Goal: Task Accomplishment & Management: Complete application form

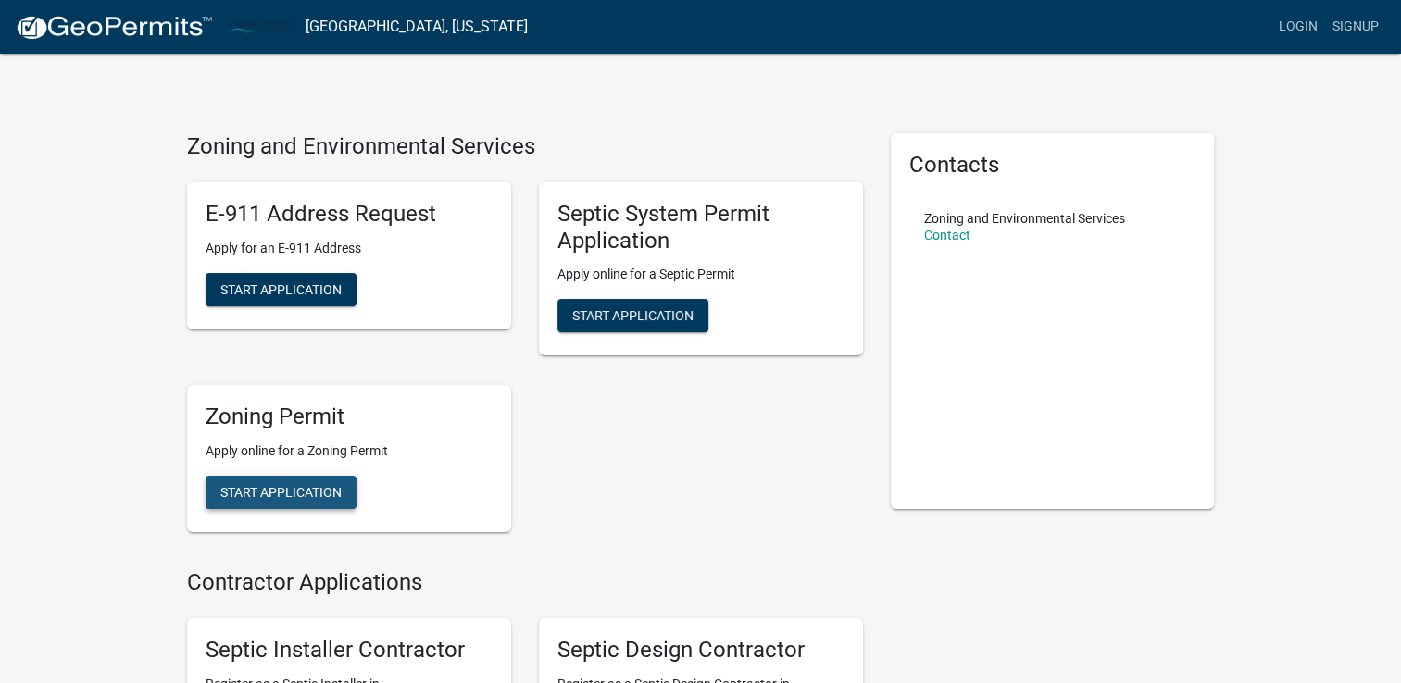
click at [321, 488] on span "Start Application" at bounding box center [280, 492] width 121 height 15
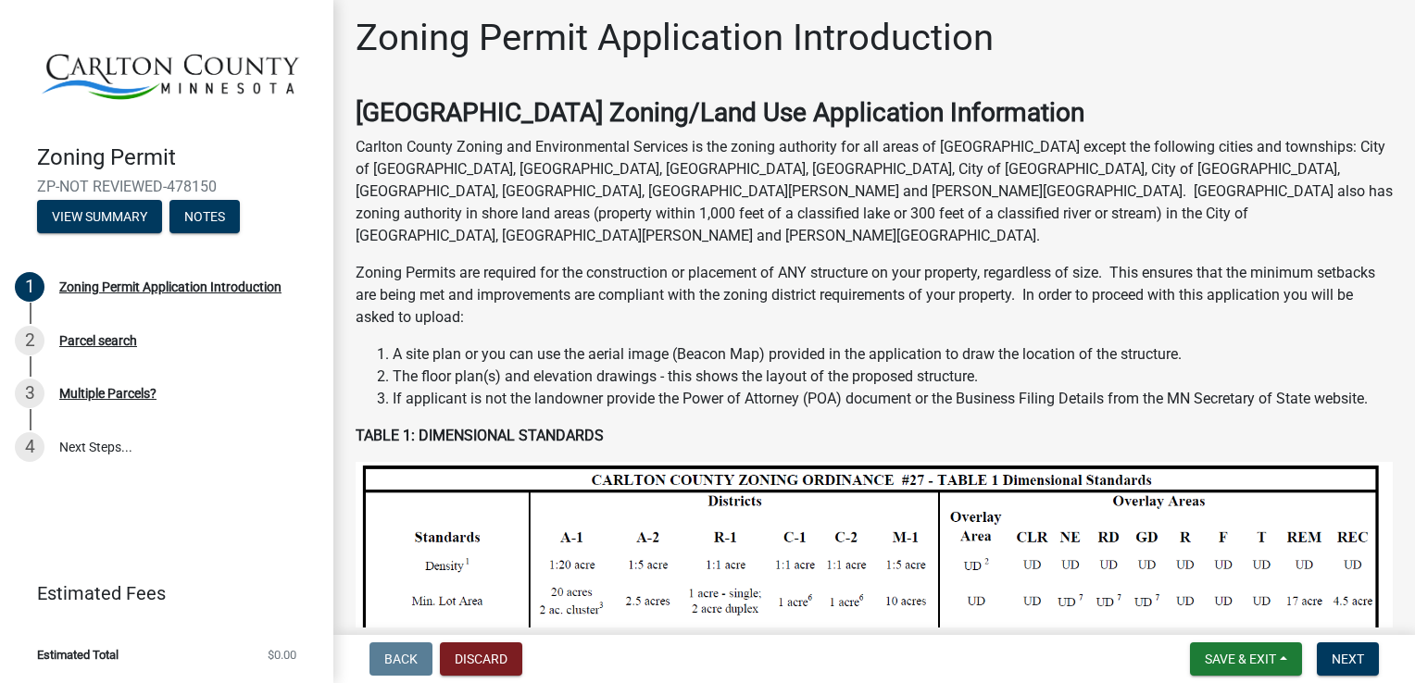
scroll to position [3, 0]
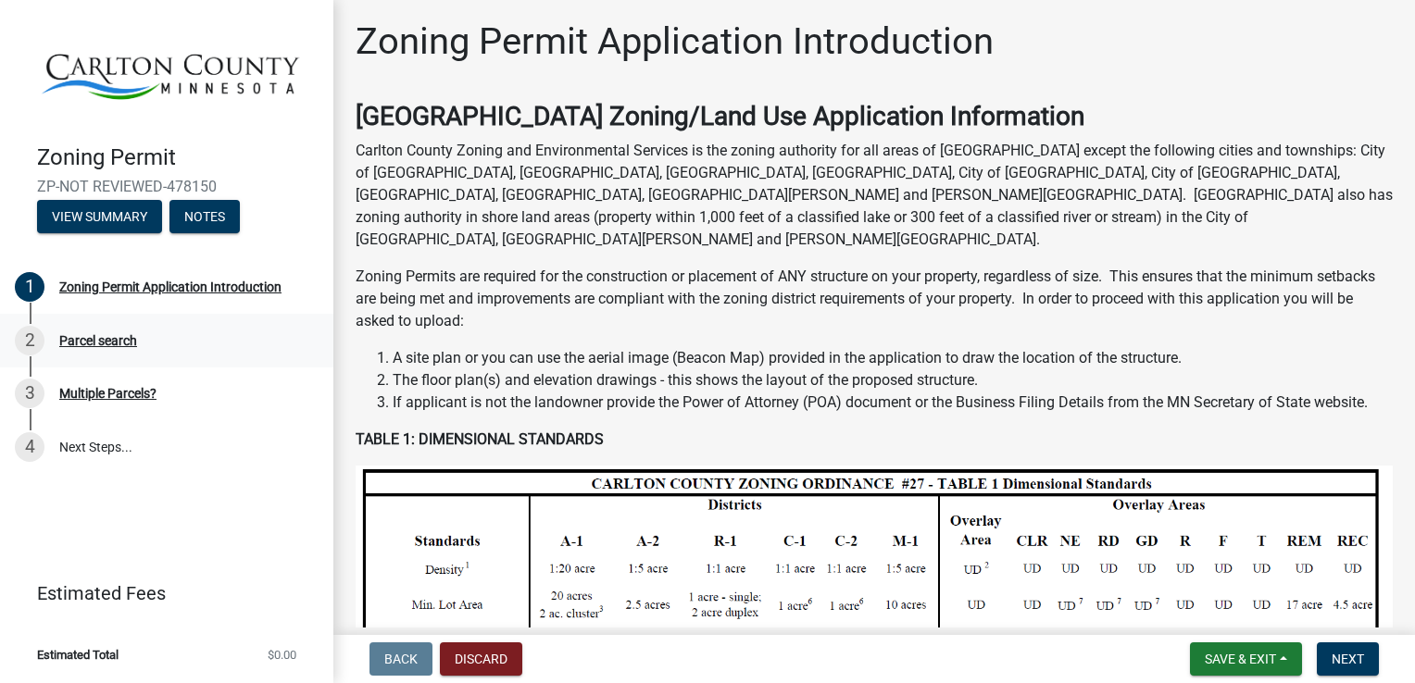
click at [120, 339] on div "Parcel search" at bounding box center [98, 340] width 78 height 13
click at [100, 337] on div "Parcel search" at bounding box center [98, 340] width 78 height 13
click at [80, 291] on div "Zoning Permit Application Introduction" at bounding box center [170, 287] width 222 height 13
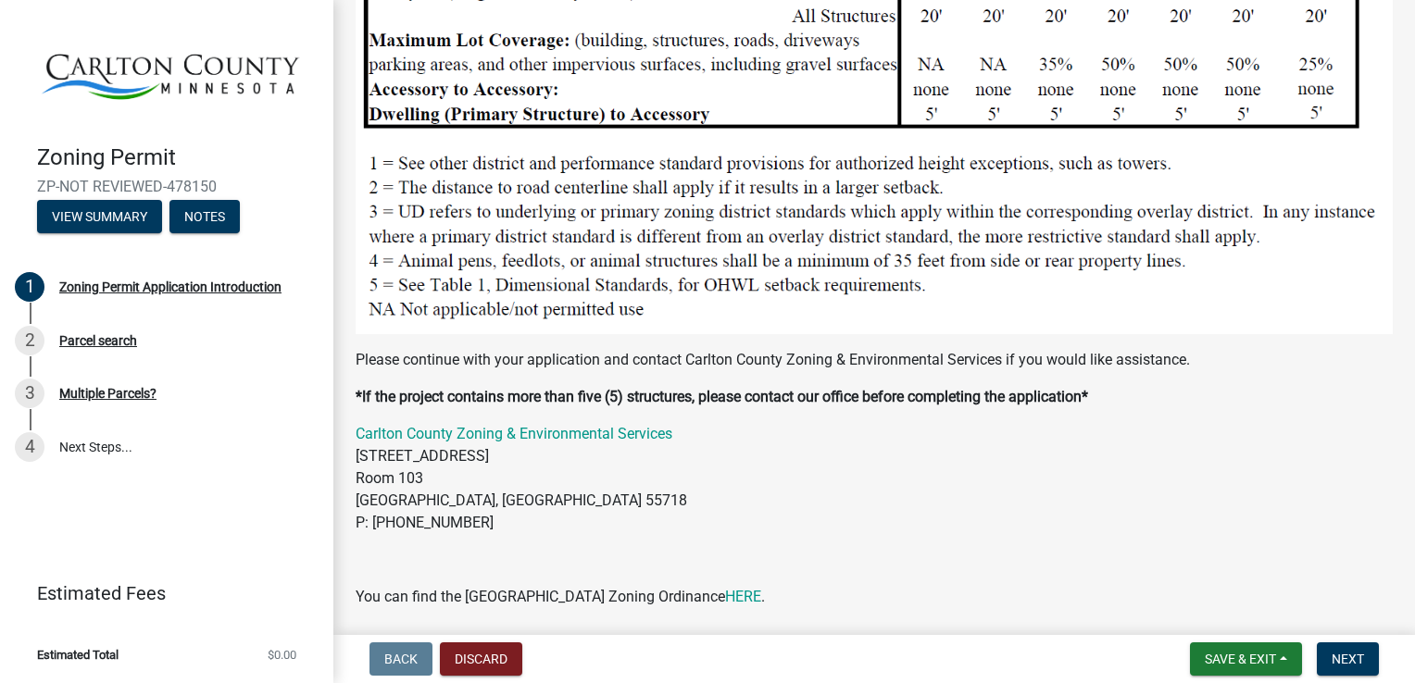
scroll to position [2007, 0]
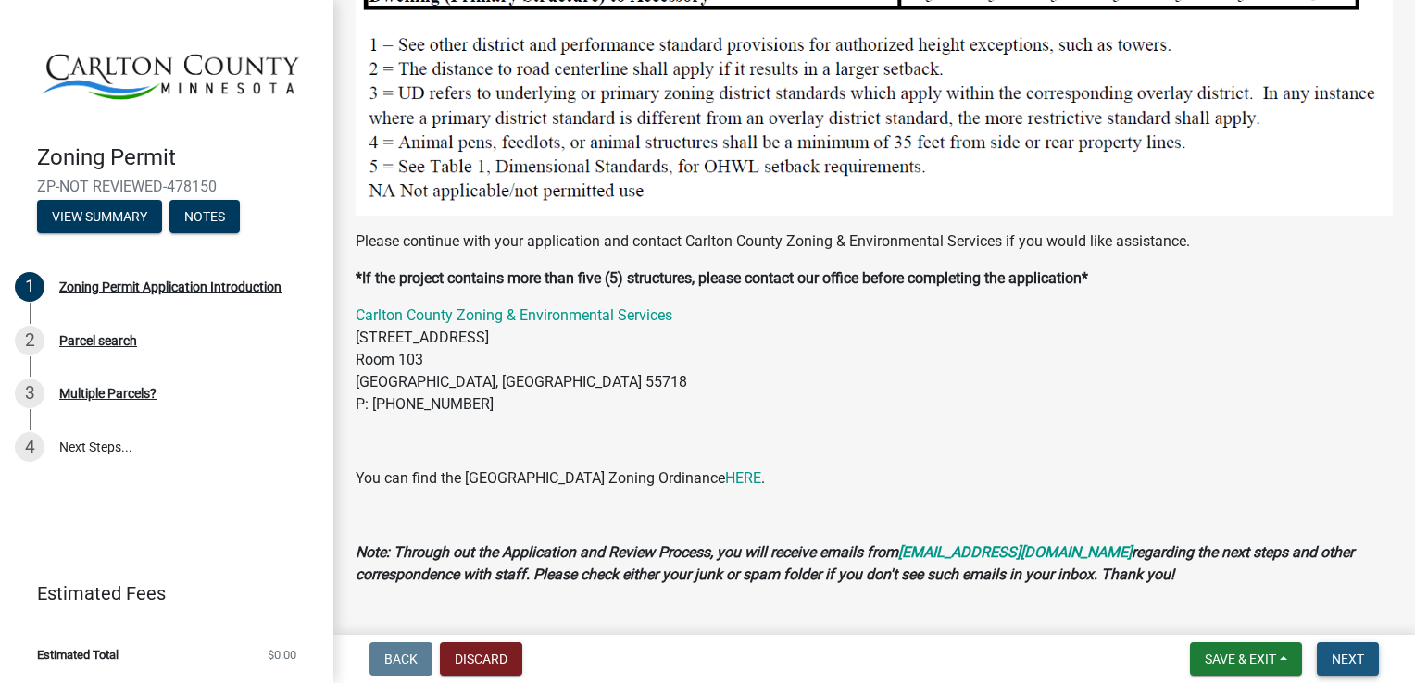
click at [1342, 665] on span "Next" at bounding box center [1348, 659] width 32 height 15
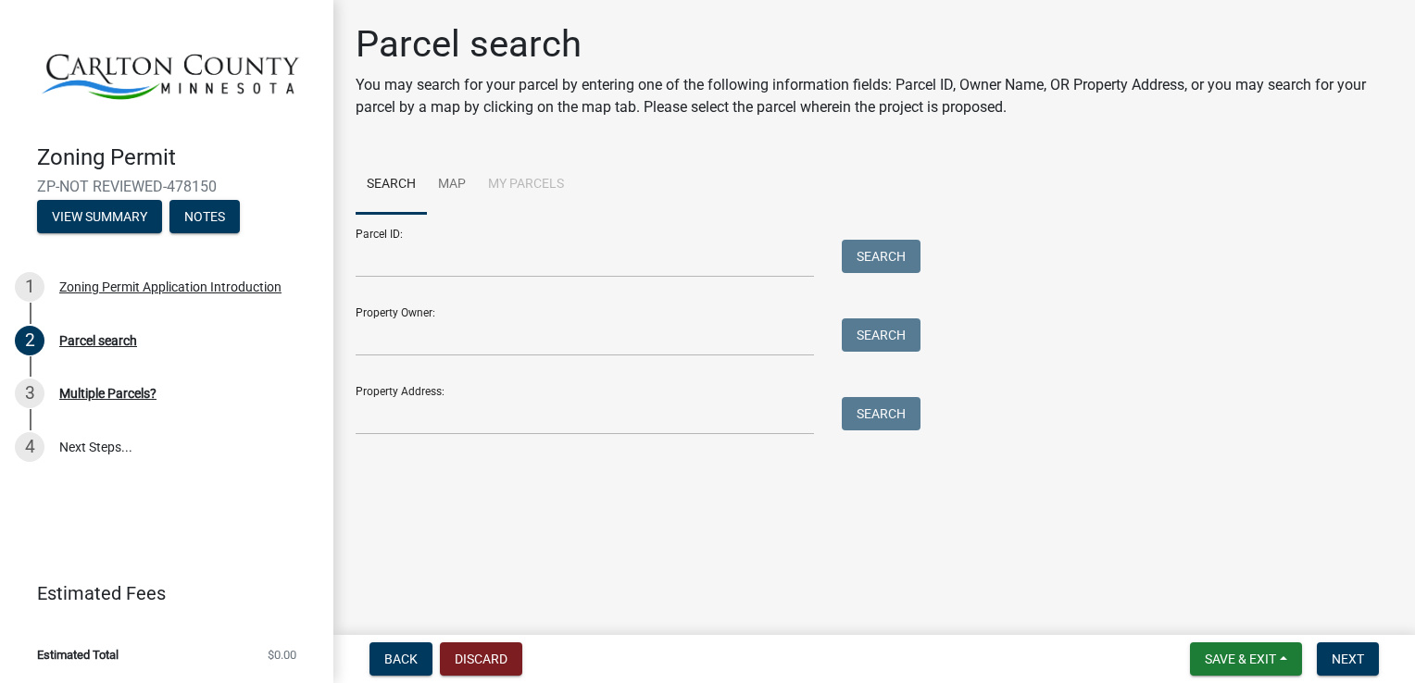
click at [373, 312] on div "Property Owner: Search" at bounding box center [634, 325] width 556 height 64
click at [362, 340] on input "Property Owner:" at bounding box center [585, 338] width 458 height 38
type input "[PERSON_NAME]"
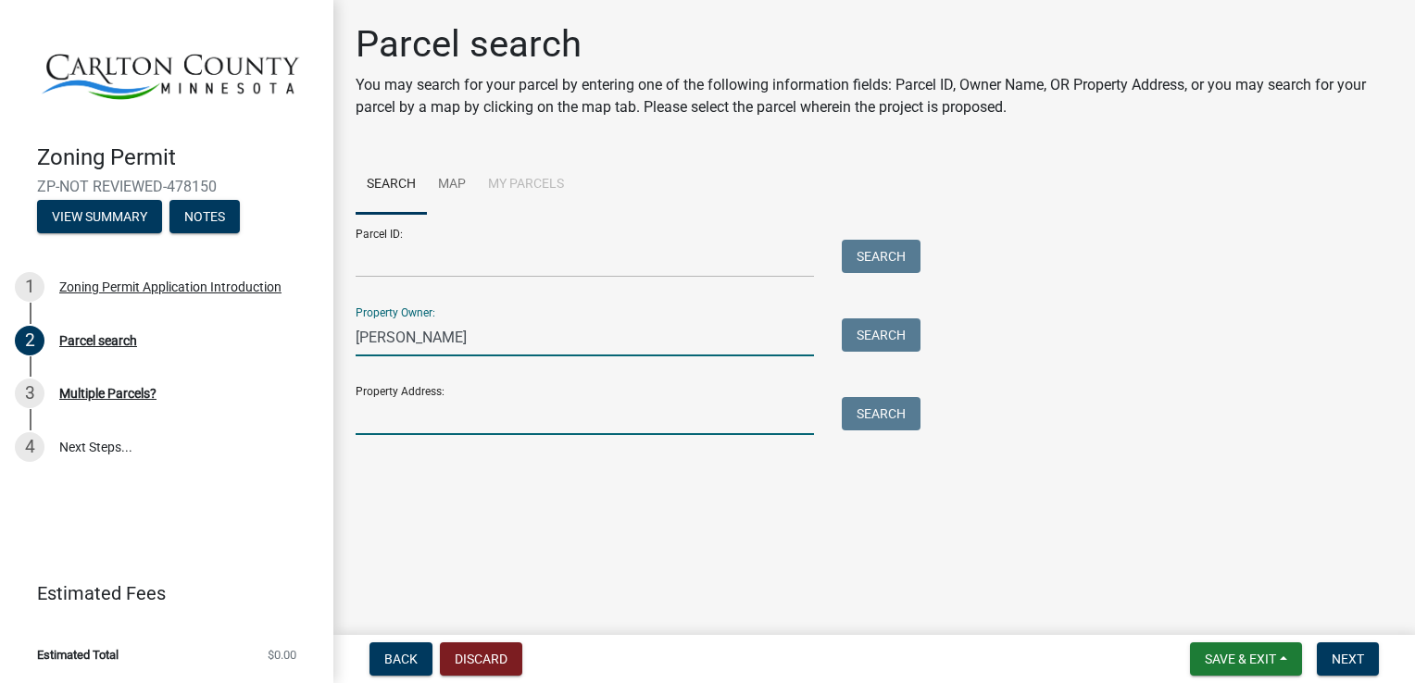
type input "[STREET_ADDRESS]"
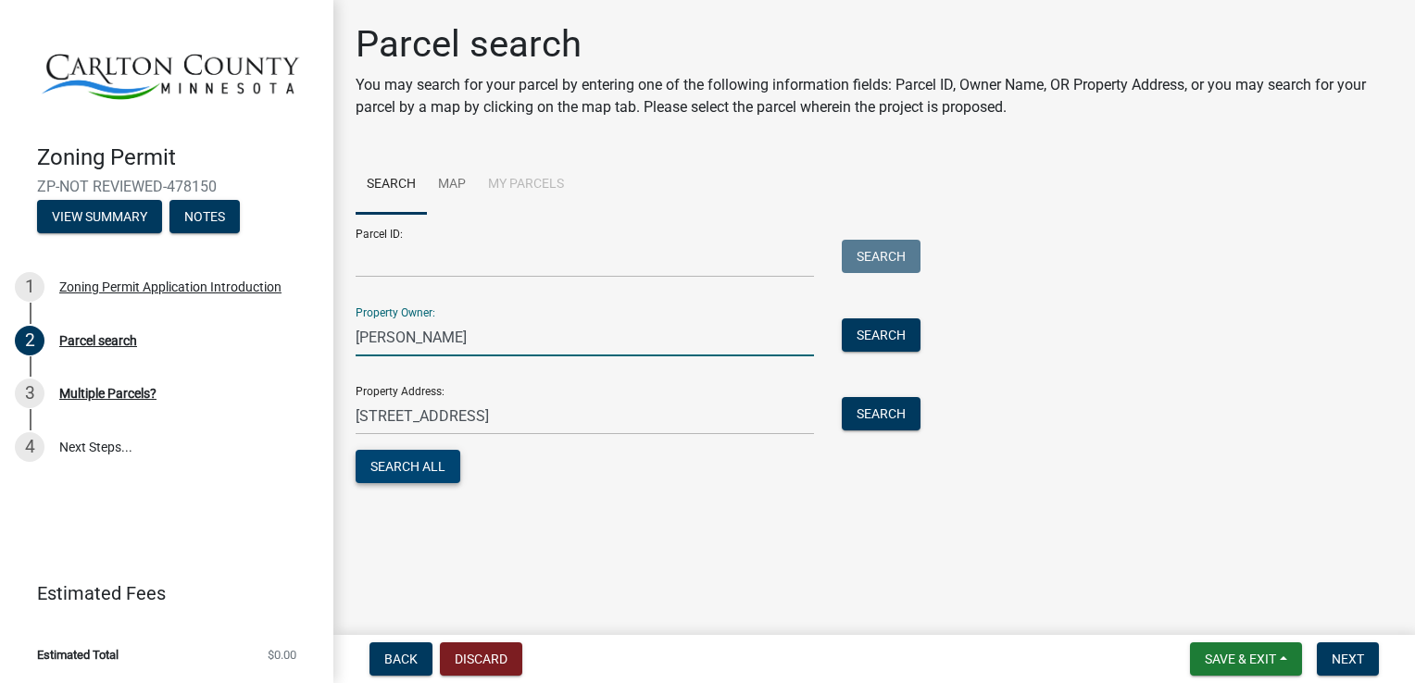
click at [425, 469] on button "Search All" at bounding box center [408, 466] width 105 height 33
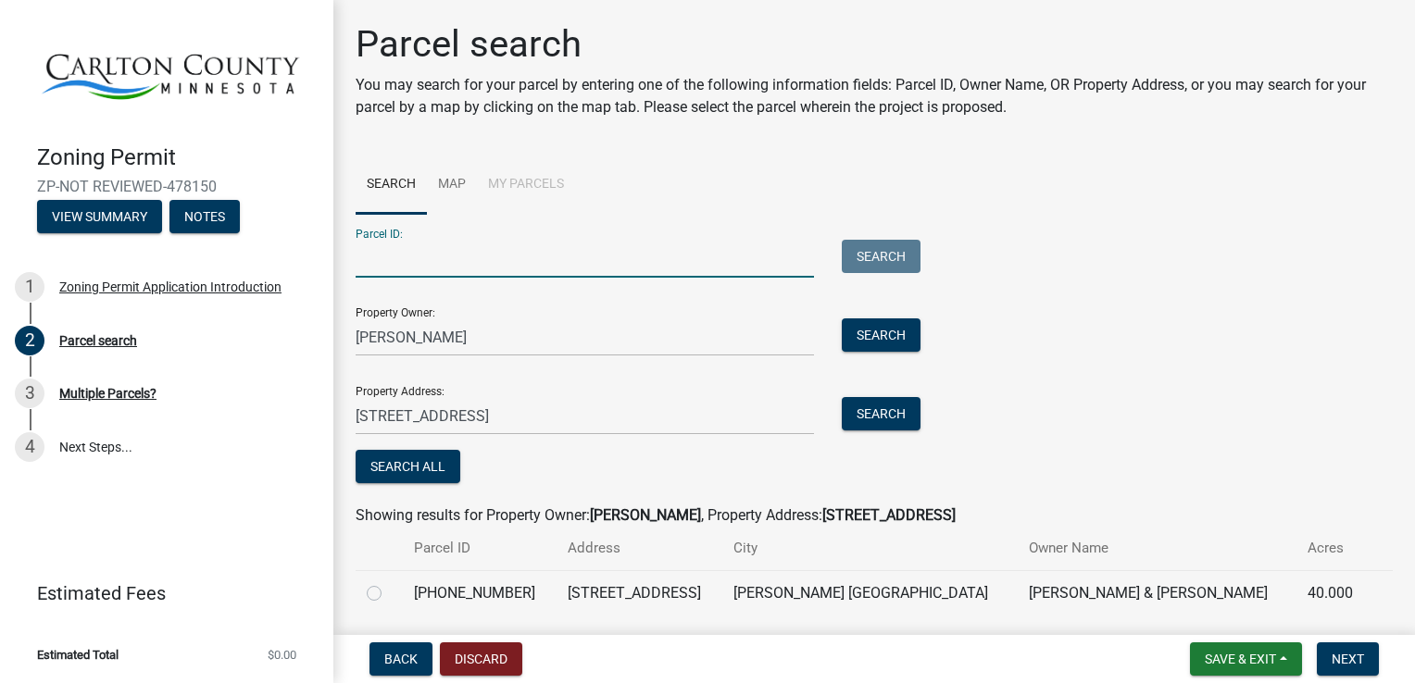
click at [360, 269] on input "Parcel ID:" at bounding box center [585, 259] width 458 height 38
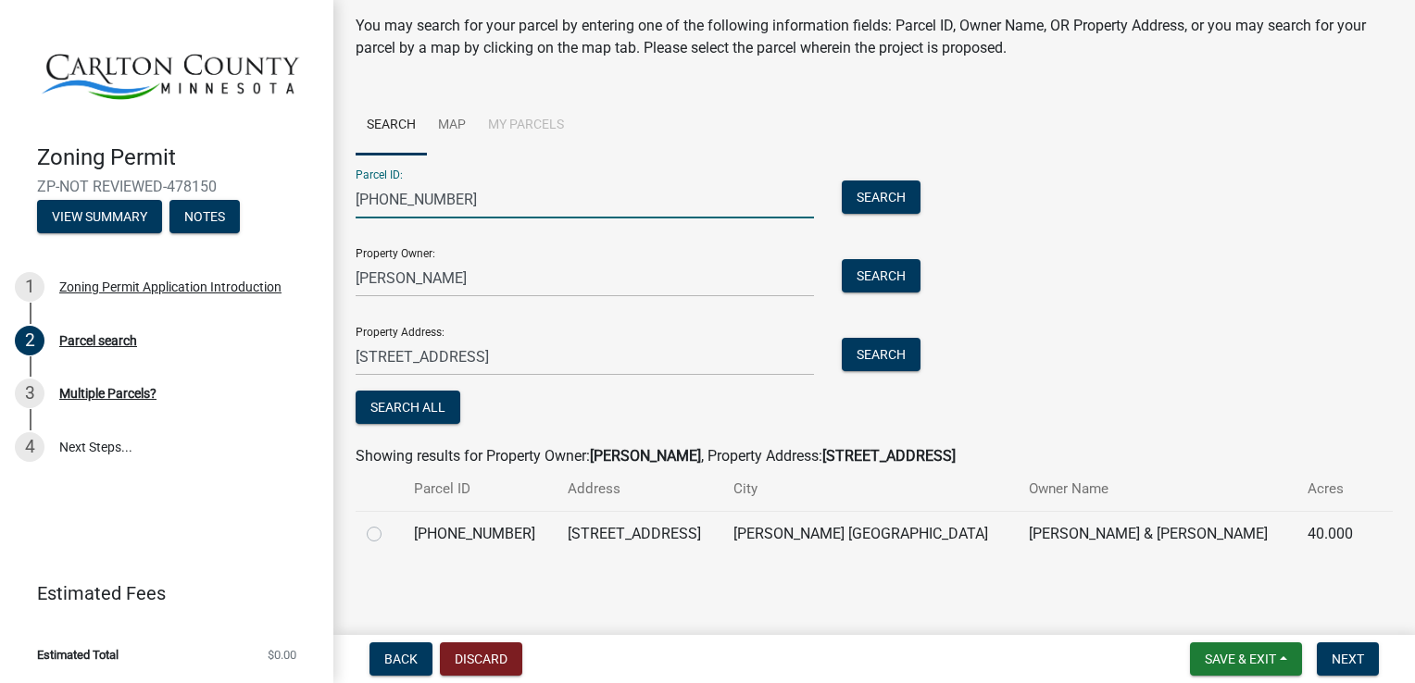
type input "[PHONE_NUMBER]"
click at [389, 523] on label at bounding box center [389, 523] width 0 height 0
click at [389, 528] on input "radio" at bounding box center [395, 529] width 12 height 12
radio input "true"
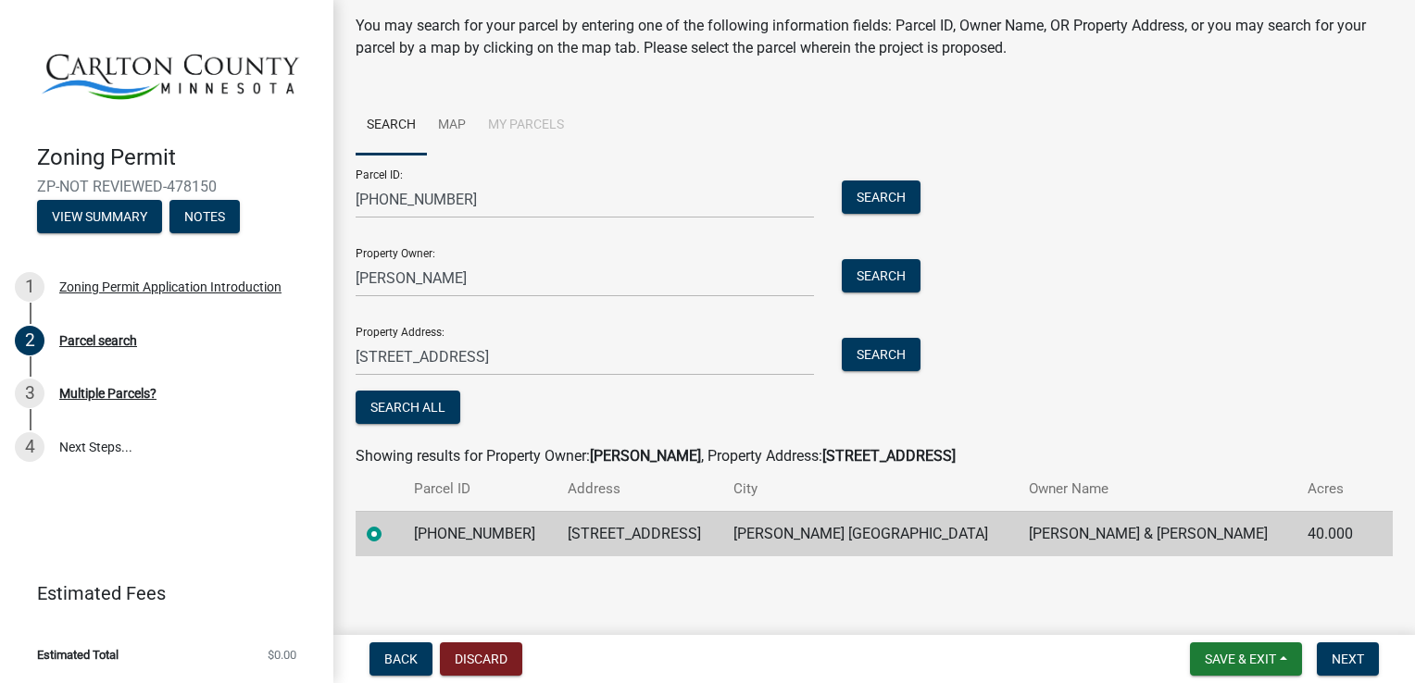
drag, startPoint x: 425, startPoint y: 576, endPoint x: 530, endPoint y: 558, distance: 106.3
click at [530, 558] on main "Parcel search You may search for your parcel by entering one of the following i…" at bounding box center [874, 314] width 1082 height 628
click at [1356, 663] on span "Next" at bounding box center [1348, 659] width 32 height 15
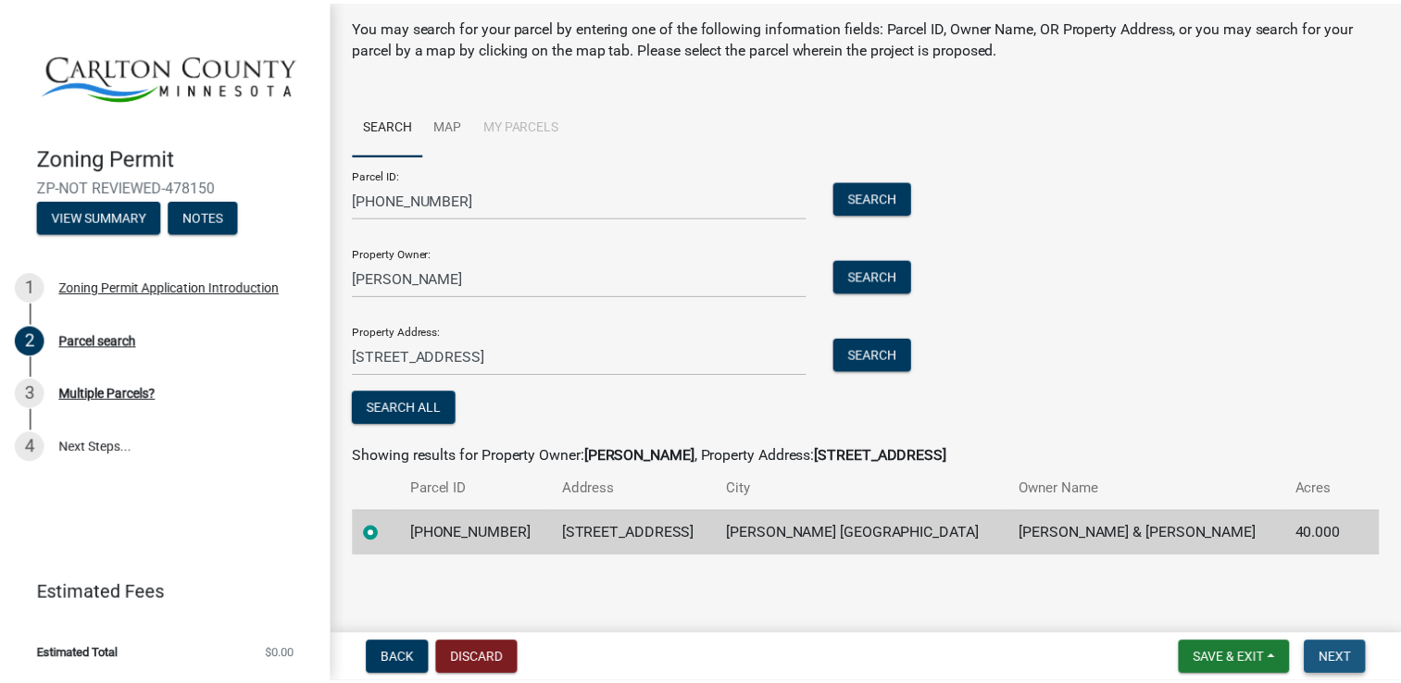
scroll to position [0, 0]
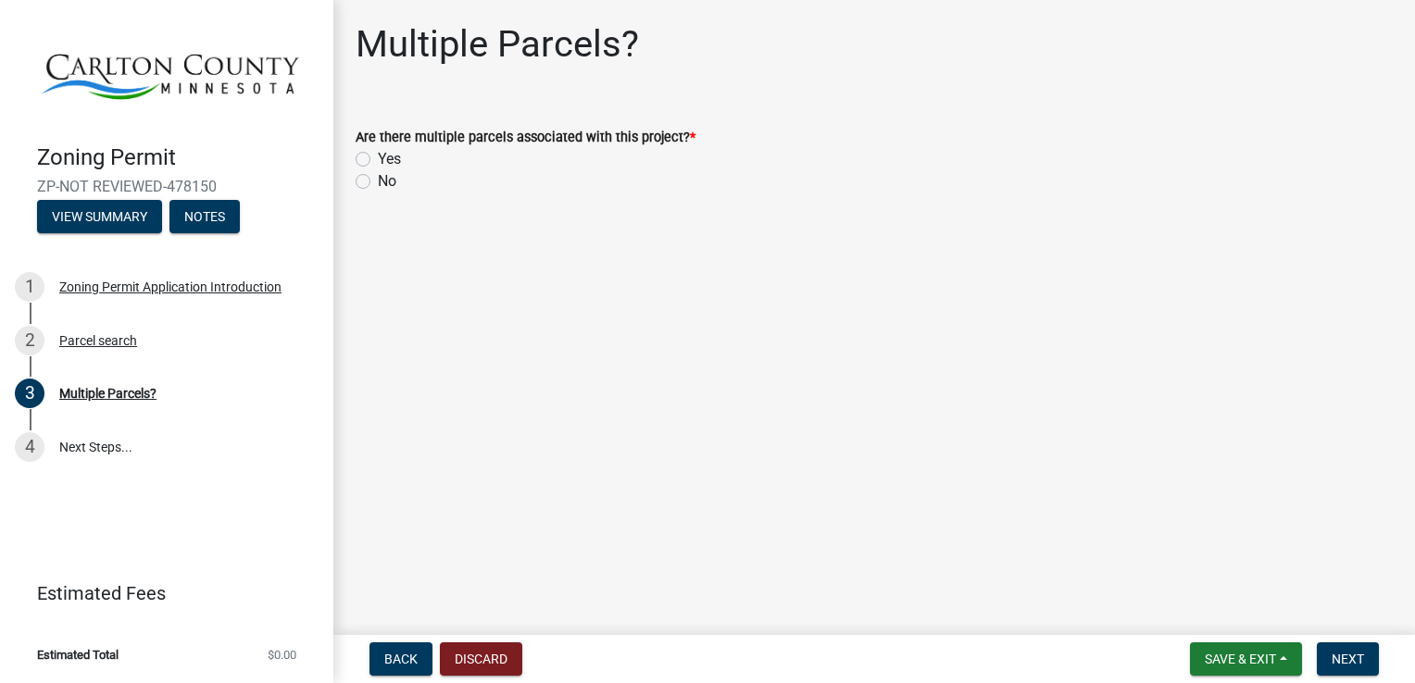
click at [378, 183] on label "No" at bounding box center [387, 181] width 19 height 22
click at [378, 182] on input "No" at bounding box center [384, 176] width 12 height 12
radio input "true"
click at [1354, 657] on span "Next" at bounding box center [1348, 659] width 32 height 15
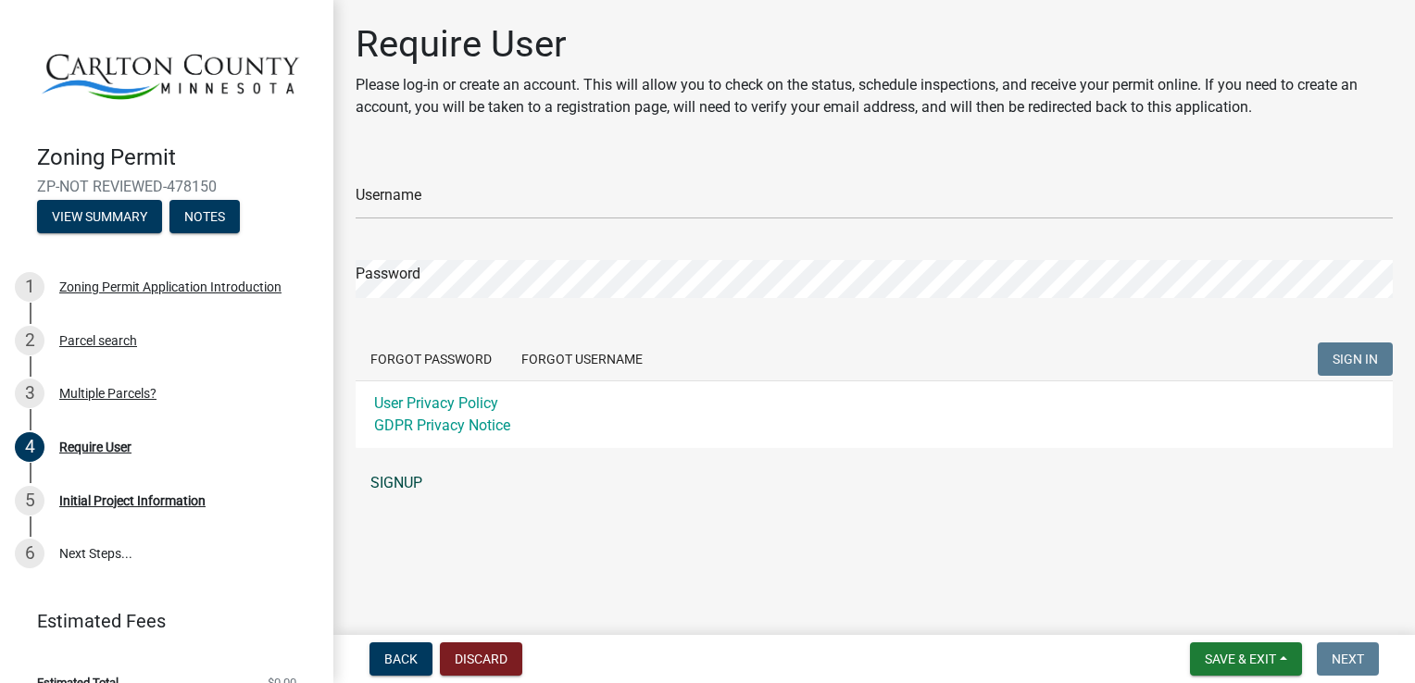
click at [386, 488] on link "SIGNUP" at bounding box center [874, 483] width 1037 height 37
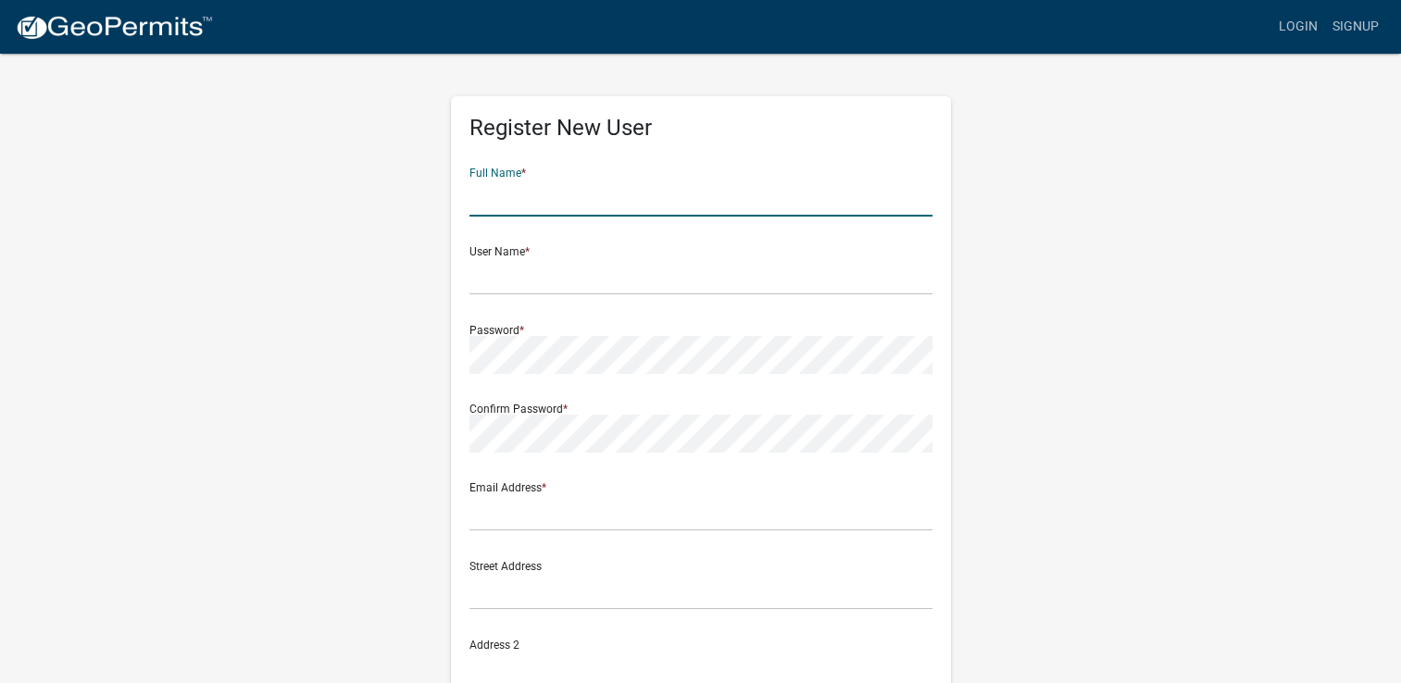
click at [474, 202] on input "text" at bounding box center [701, 198] width 463 height 38
type input "[PERSON_NAME]"
type input "[EMAIL_ADDRESS][DOMAIN_NAME]"
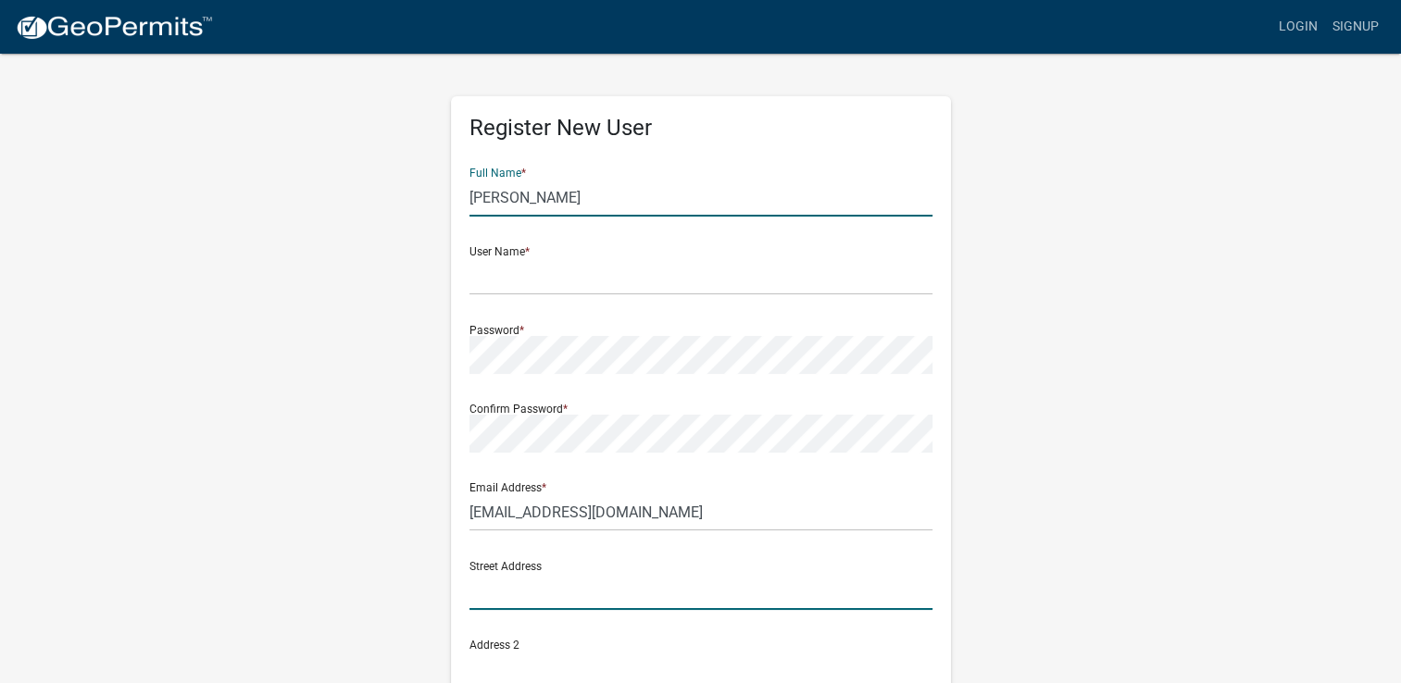
type input "[STREET_ADDRESS]"
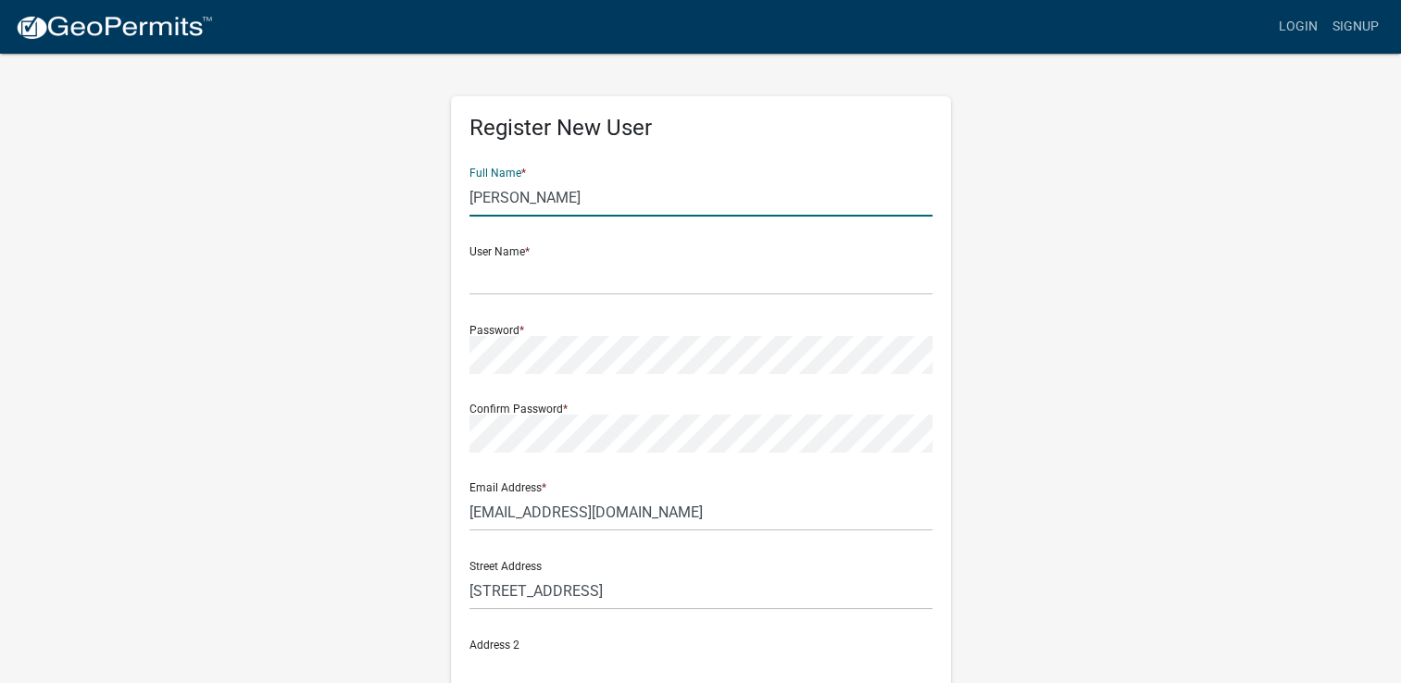
type input "[PERSON_NAME]"
type input "55707"
type input "2183411014"
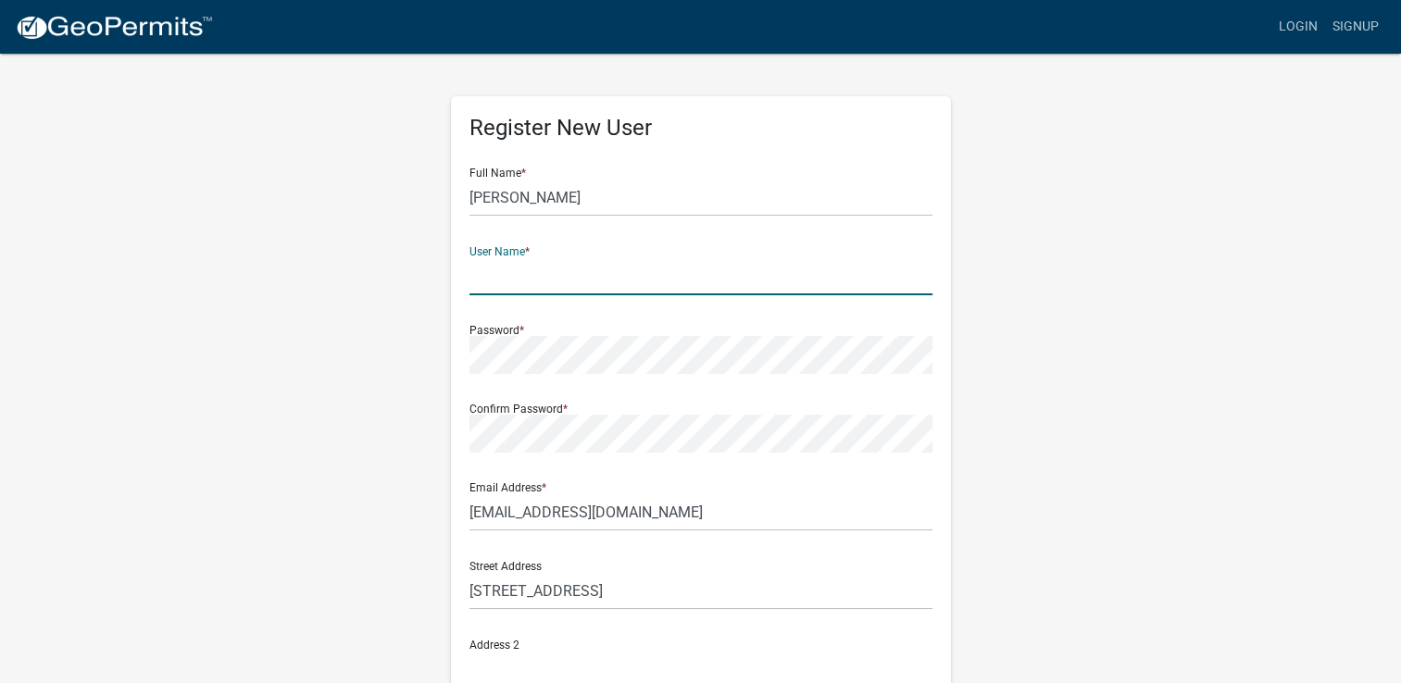
click at [470, 280] on input "text" at bounding box center [701, 276] width 463 height 38
type input "R"
type input "[PERSON_NAME]"
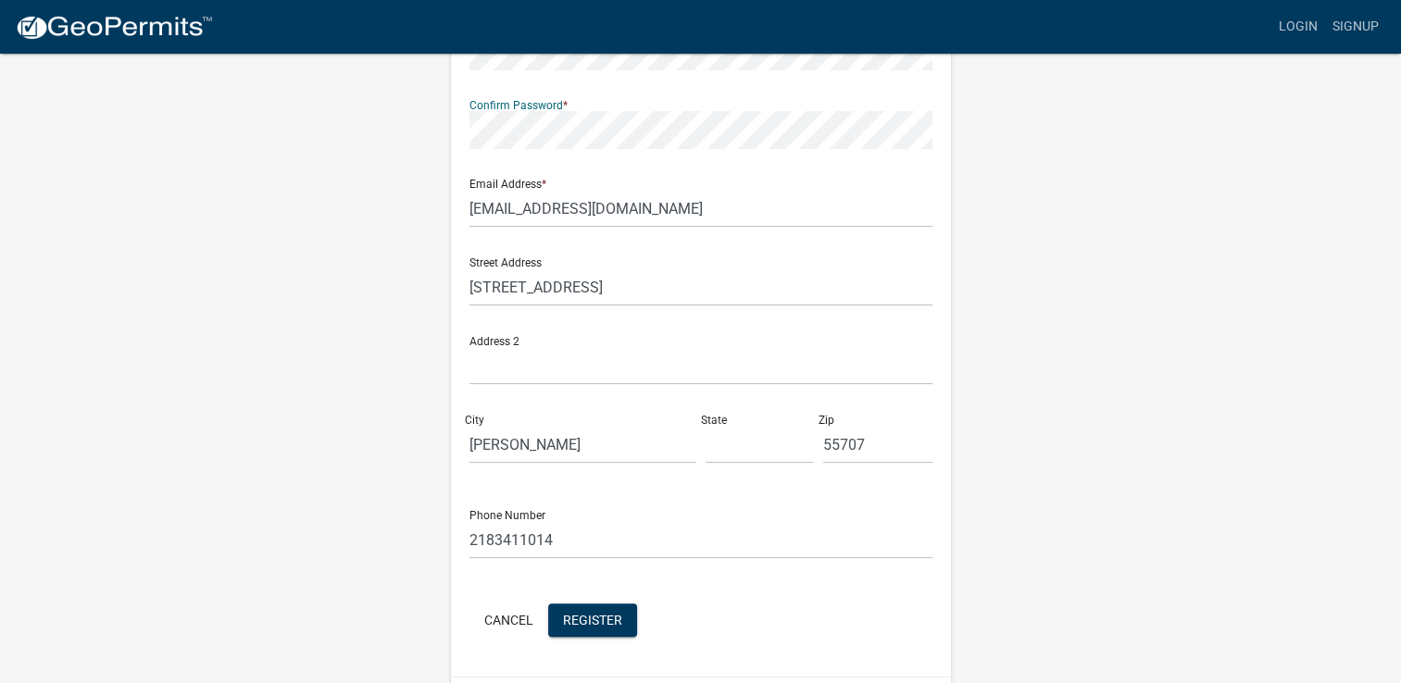
scroll to position [307, 0]
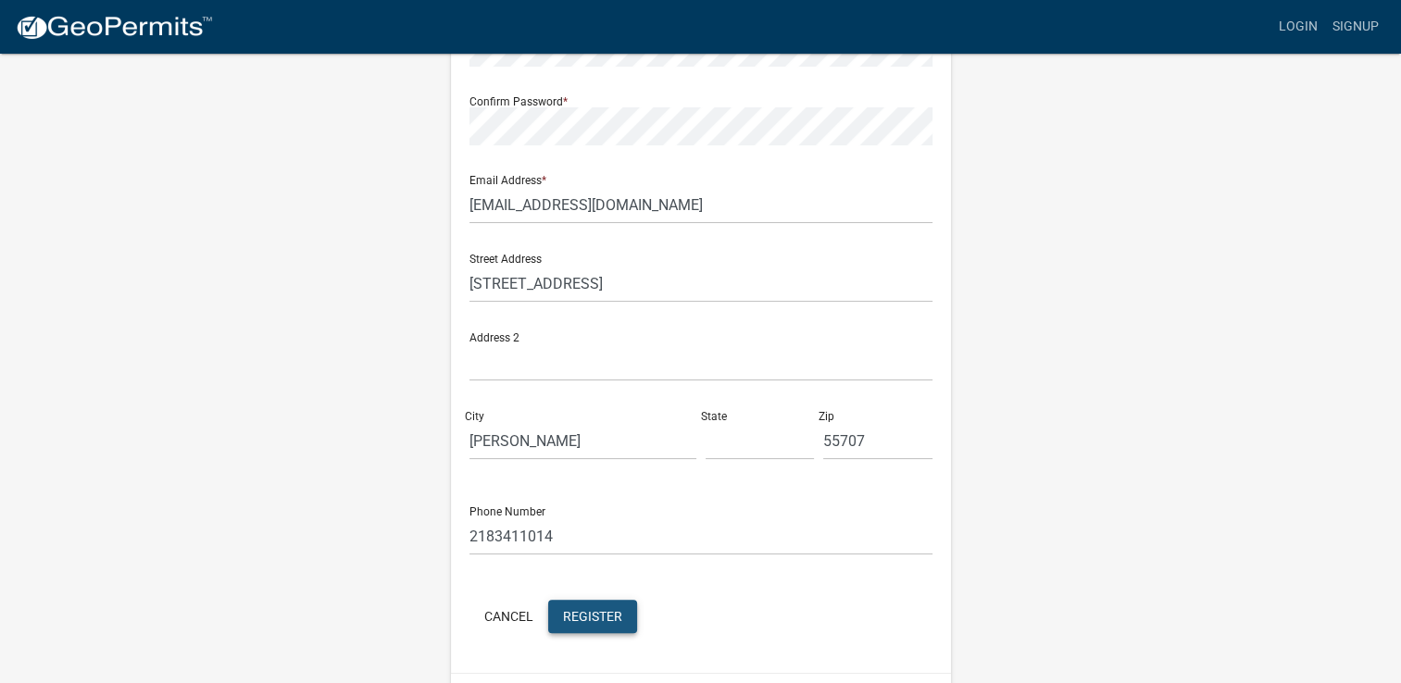
click at [574, 615] on span "Register" at bounding box center [592, 615] width 59 height 15
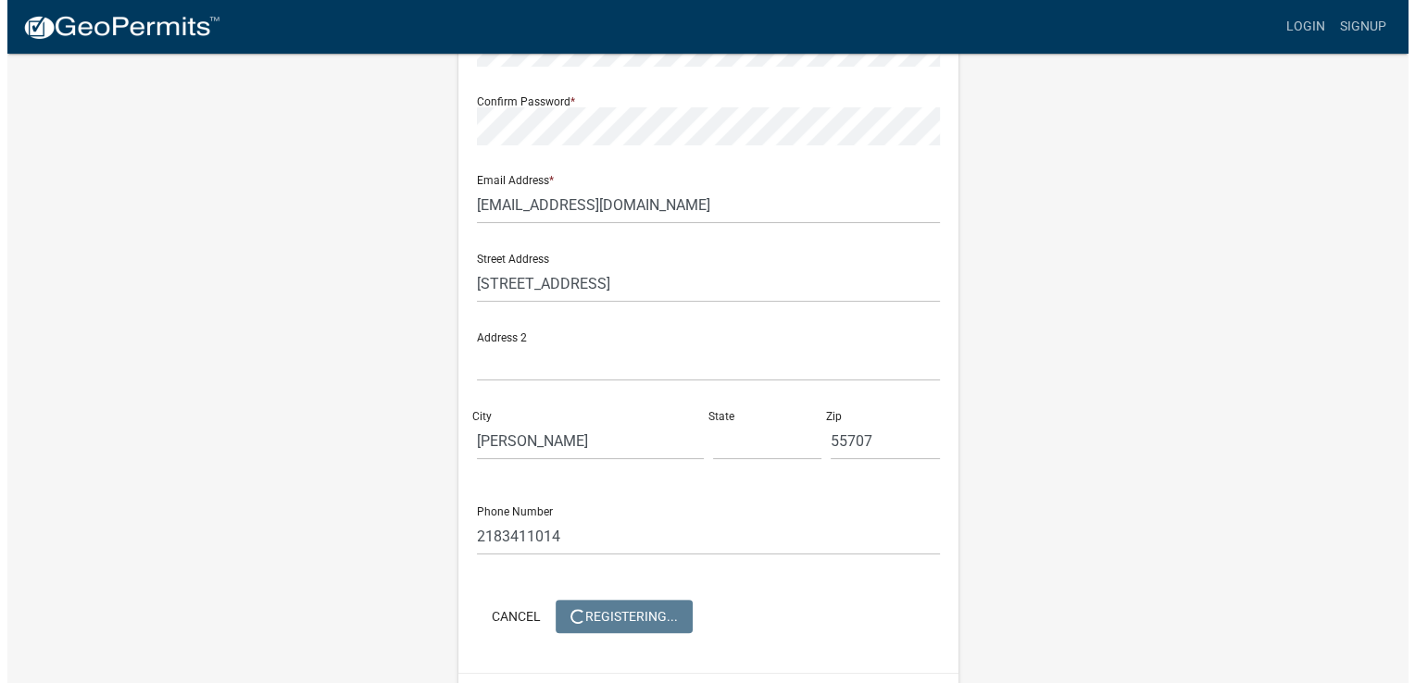
scroll to position [0, 0]
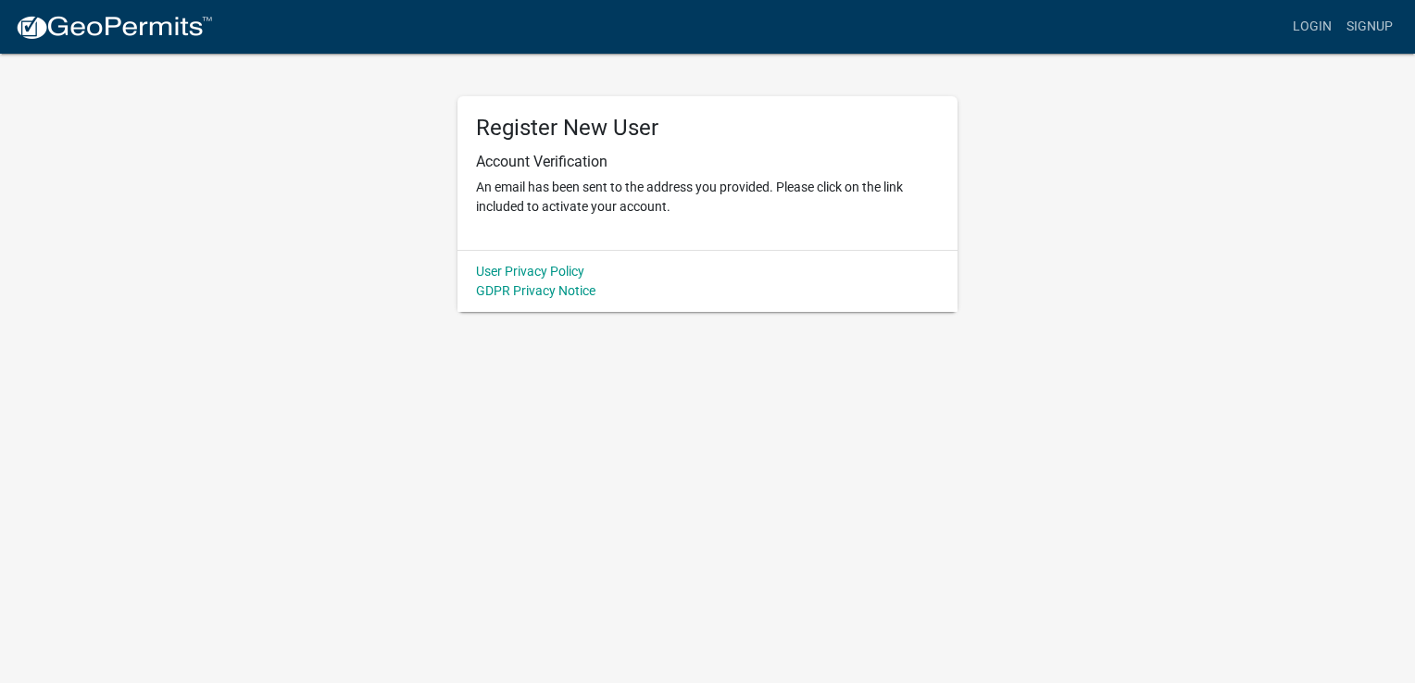
click at [470, 237] on div "Register New User Account Verification An email has been sent to the address yo…" at bounding box center [708, 173] width 500 height 154
drag, startPoint x: 519, startPoint y: 235, endPoint x: 475, endPoint y: 219, distance: 46.6
click at [475, 219] on div "Register New User Account Verification An email has been sent to the address yo…" at bounding box center [708, 173] width 500 height 154
click at [1312, 29] on link "Login" at bounding box center [1312, 26] width 54 height 35
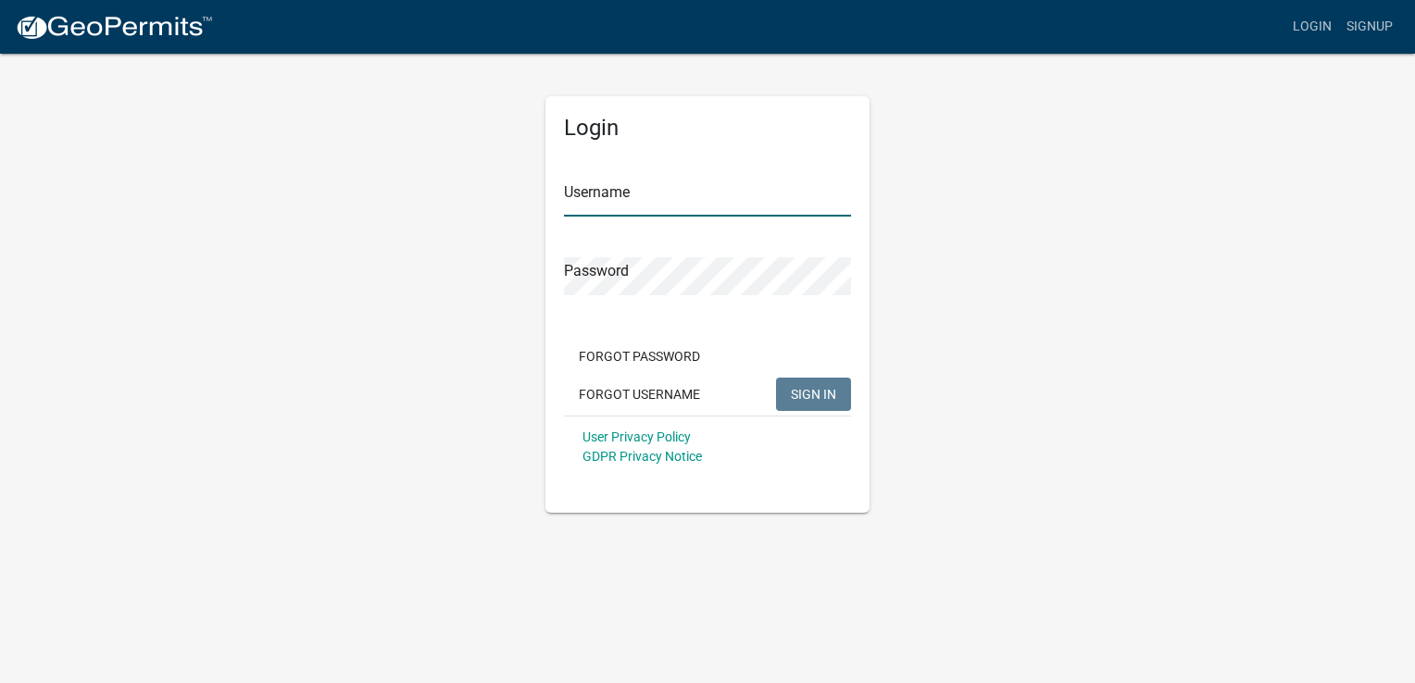
click at [572, 194] on input "Username" at bounding box center [707, 198] width 287 height 38
type input "[PERSON_NAME]"
click at [817, 391] on span "SIGN IN" at bounding box center [813, 393] width 45 height 15
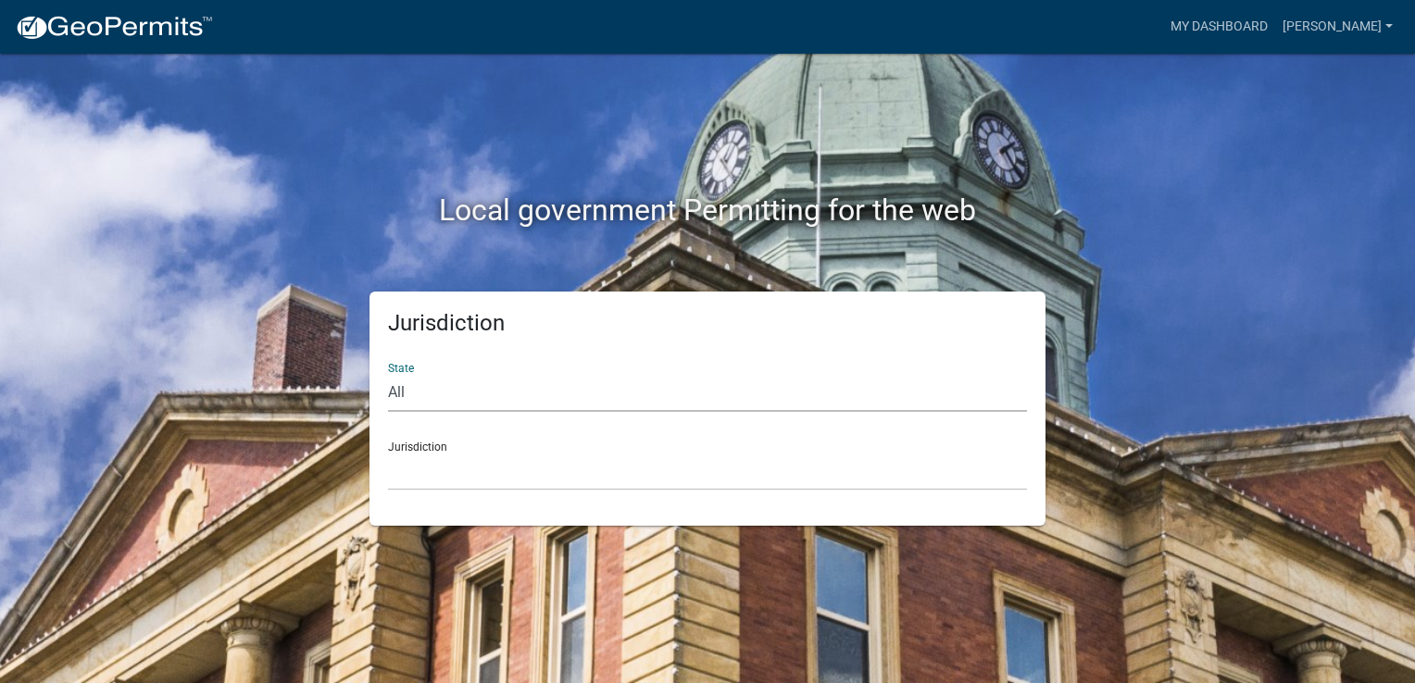
click at [422, 394] on select "All [US_STATE] [US_STATE] [US_STATE] [US_STATE] [US_STATE] [US_STATE] [US_STATE…" at bounding box center [707, 393] width 639 height 38
select select "[US_STATE]"
click at [388, 374] on select "All [US_STATE] [US_STATE] [US_STATE] [US_STATE] [US_STATE] [US_STATE] [US_STATE…" at bounding box center [707, 393] width 639 height 38
click at [396, 476] on select "[GEOGRAPHIC_DATA], [US_STATE] [GEOGRAPHIC_DATA], [US_STATE] [GEOGRAPHIC_DATA], …" at bounding box center [707, 472] width 639 height 38
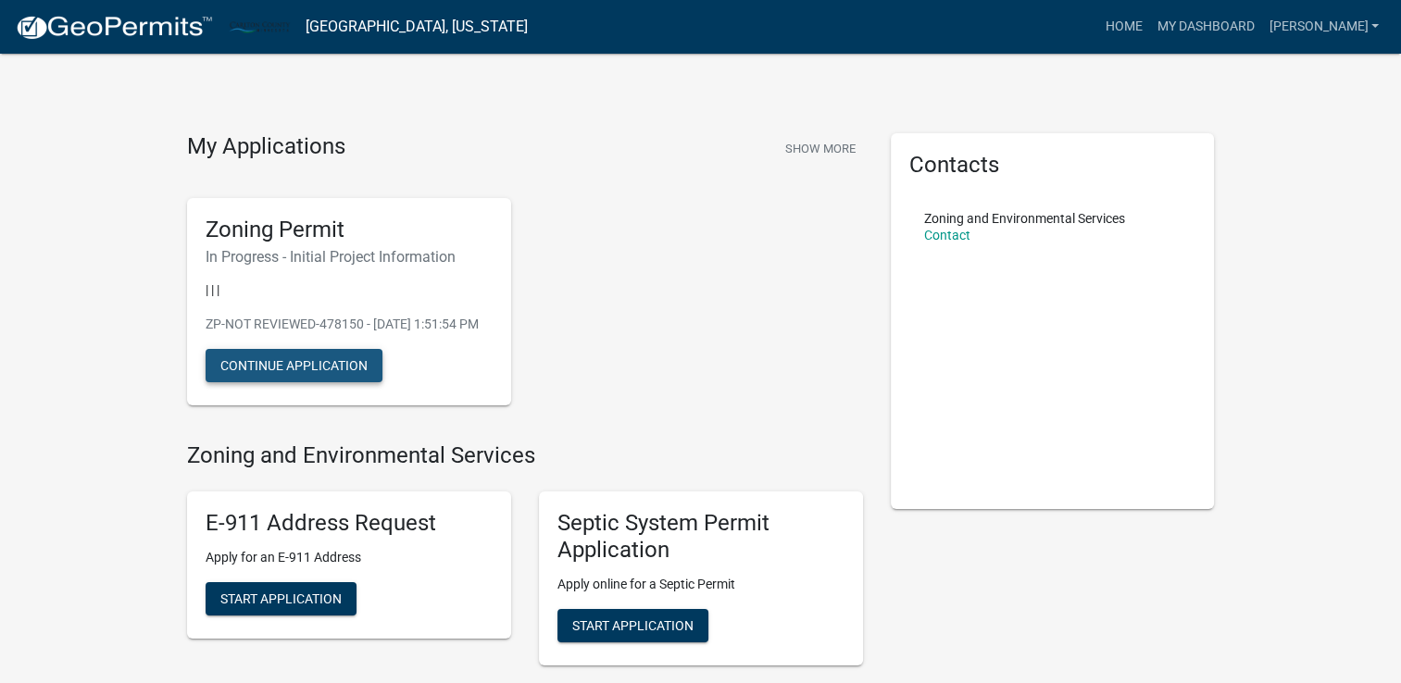
click at [293, 382] on button "Continue Application" at bounding box center [294, 365] width 177 height 33
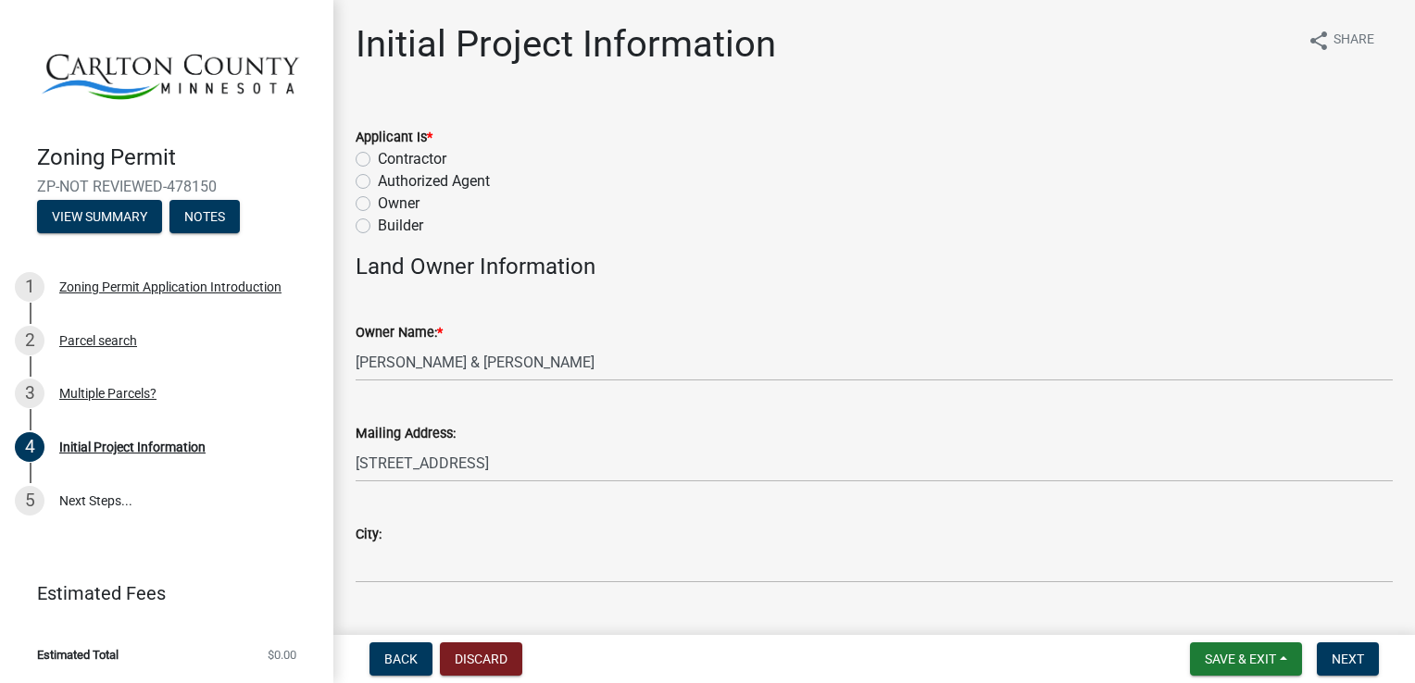
click at [378, 203] on label "Owner" at bounding box center [399, 204] width 42 height 22
click at [378, 203] on input "Owner" at bounding box center [384, 199] width 12 height 12
radio input "true"
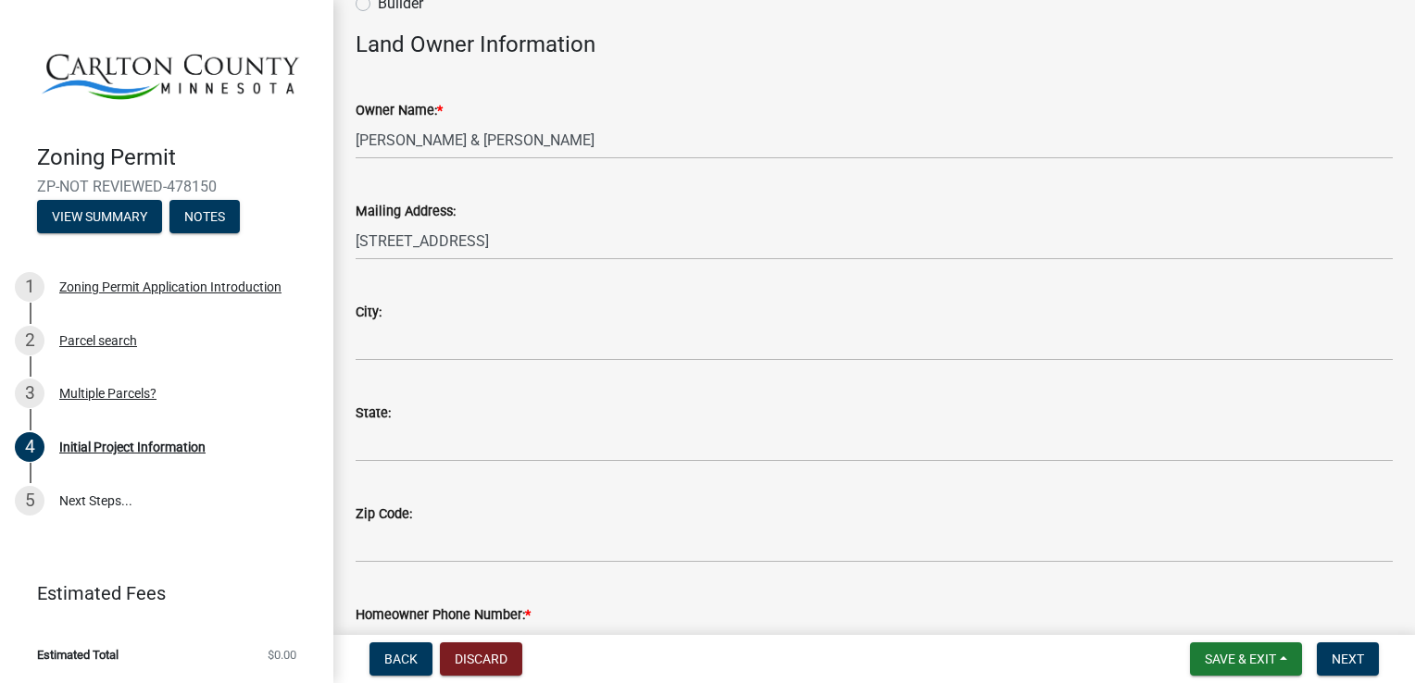
scroll to position [222, 0]
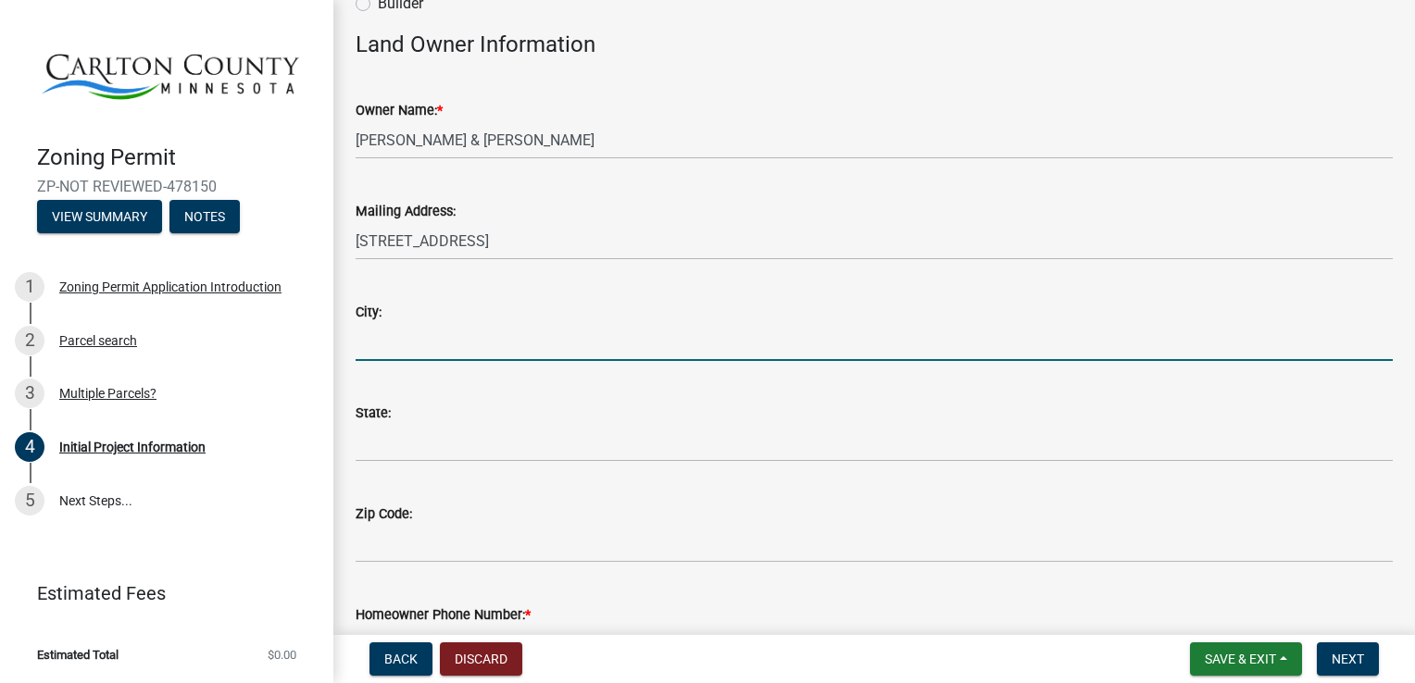
click at [363, 332] on input "City:" at bounding box center [874, 342] width 1037 height 38
type input "[PERSON_NAME]"
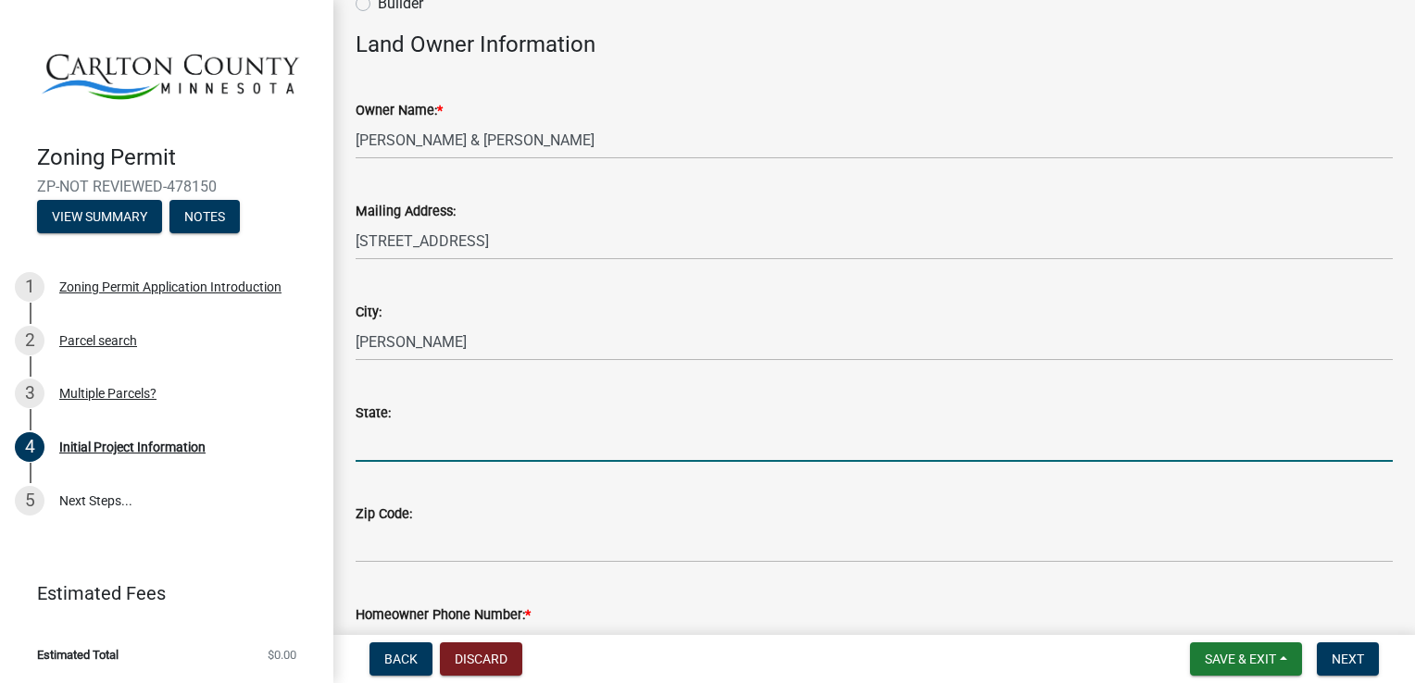
click at [358, 445] on input "State:" at bounding box center [874, 443] width 1037 height 38
type input "MN"
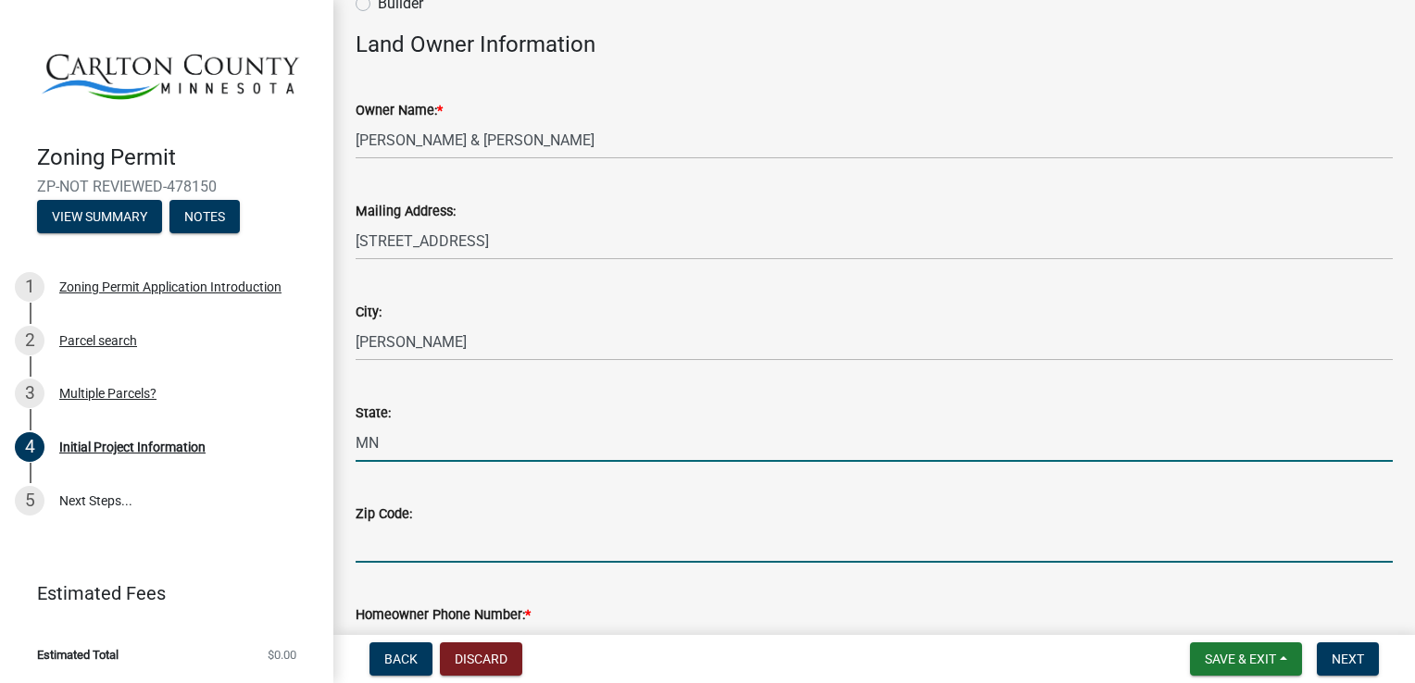
type input "55707"
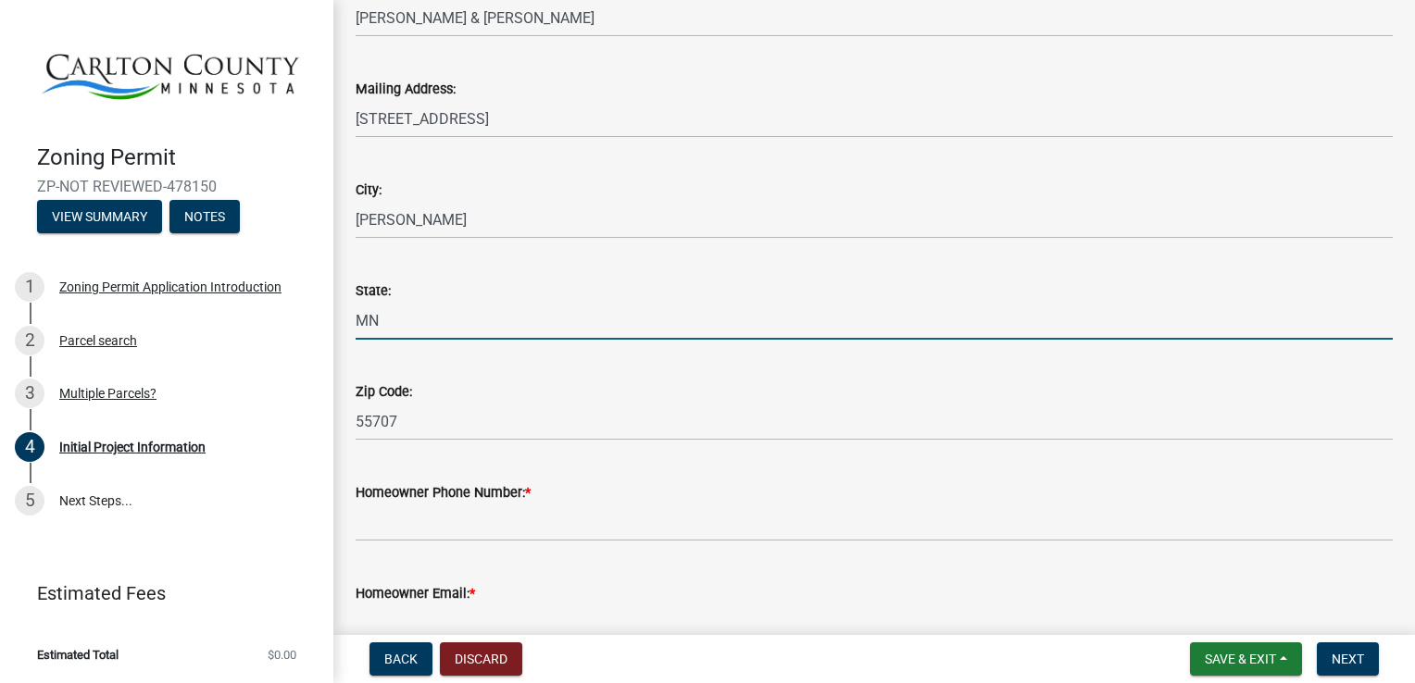
scroll to position [367, 0]
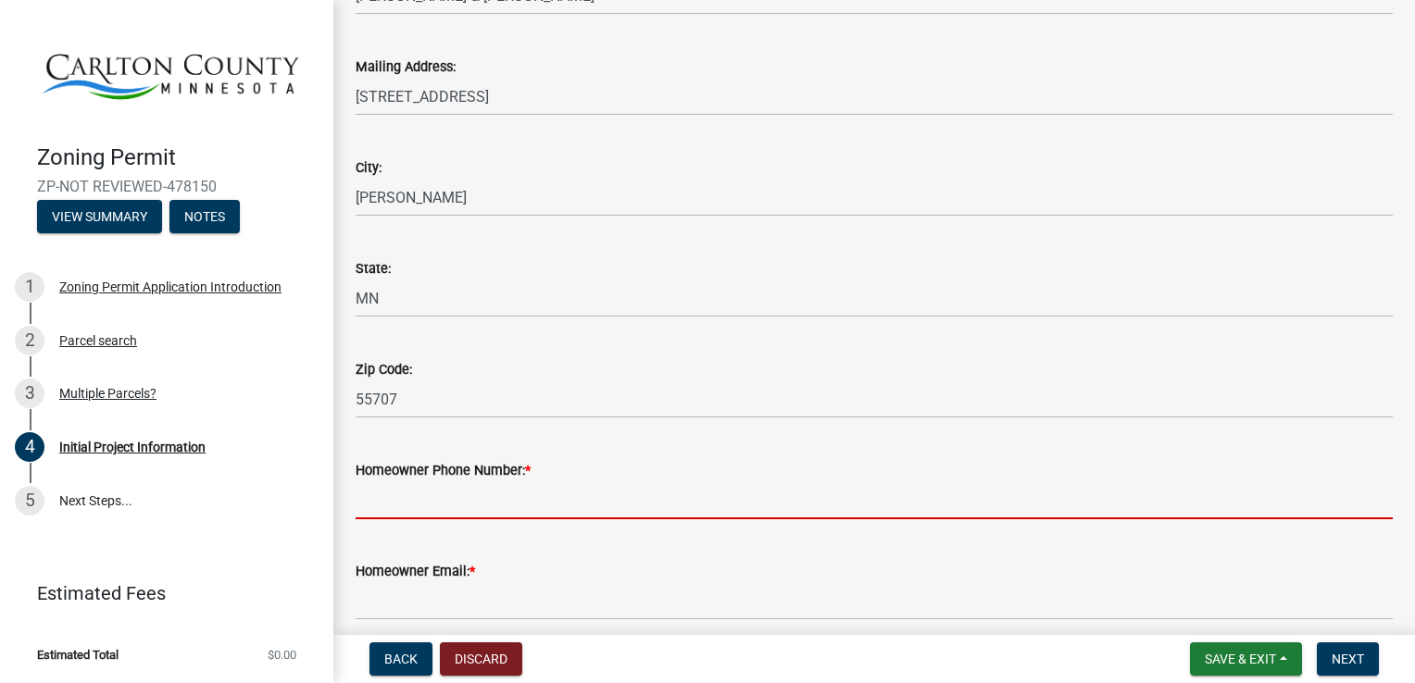
click at [359, 504] on input "Homeowner Phone Number: *" at bounding box center [874, 501] width 1037 height 38
type input "2183411014"
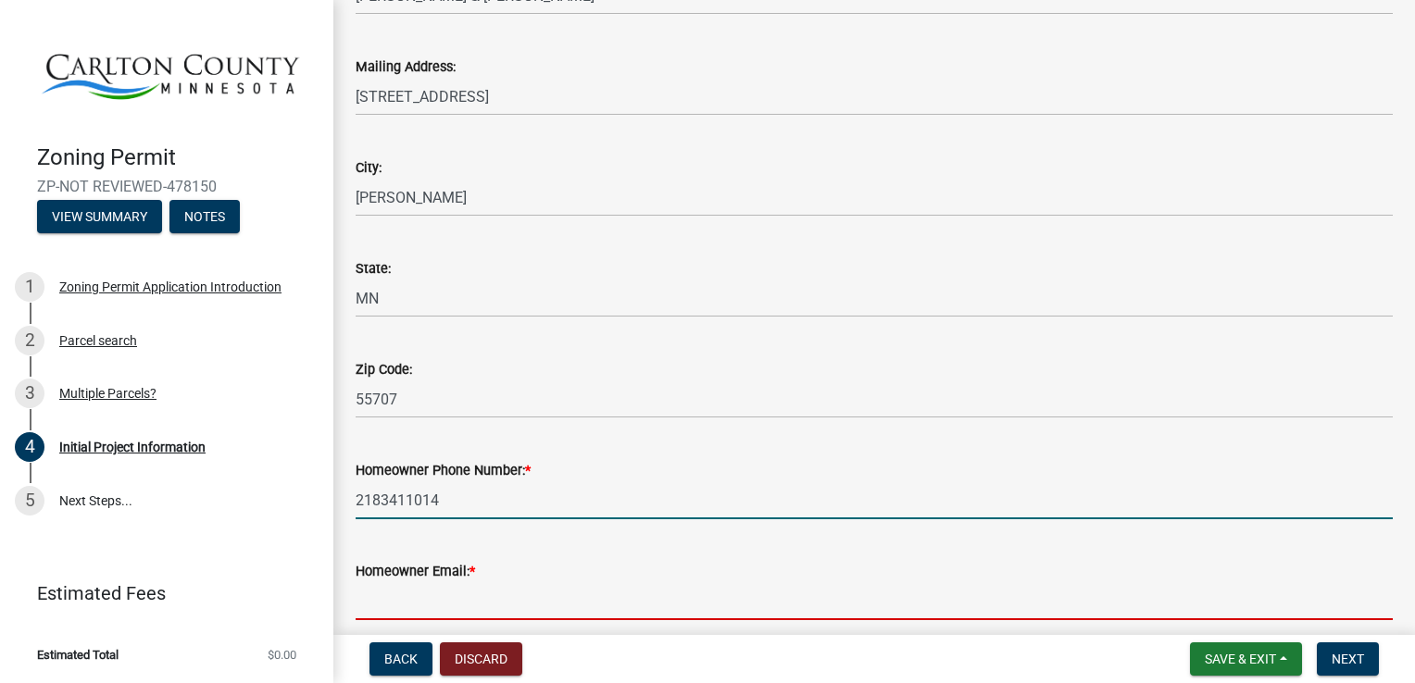
type input "[EMAIL_ADDRESS][DOMAIN_NAME]"
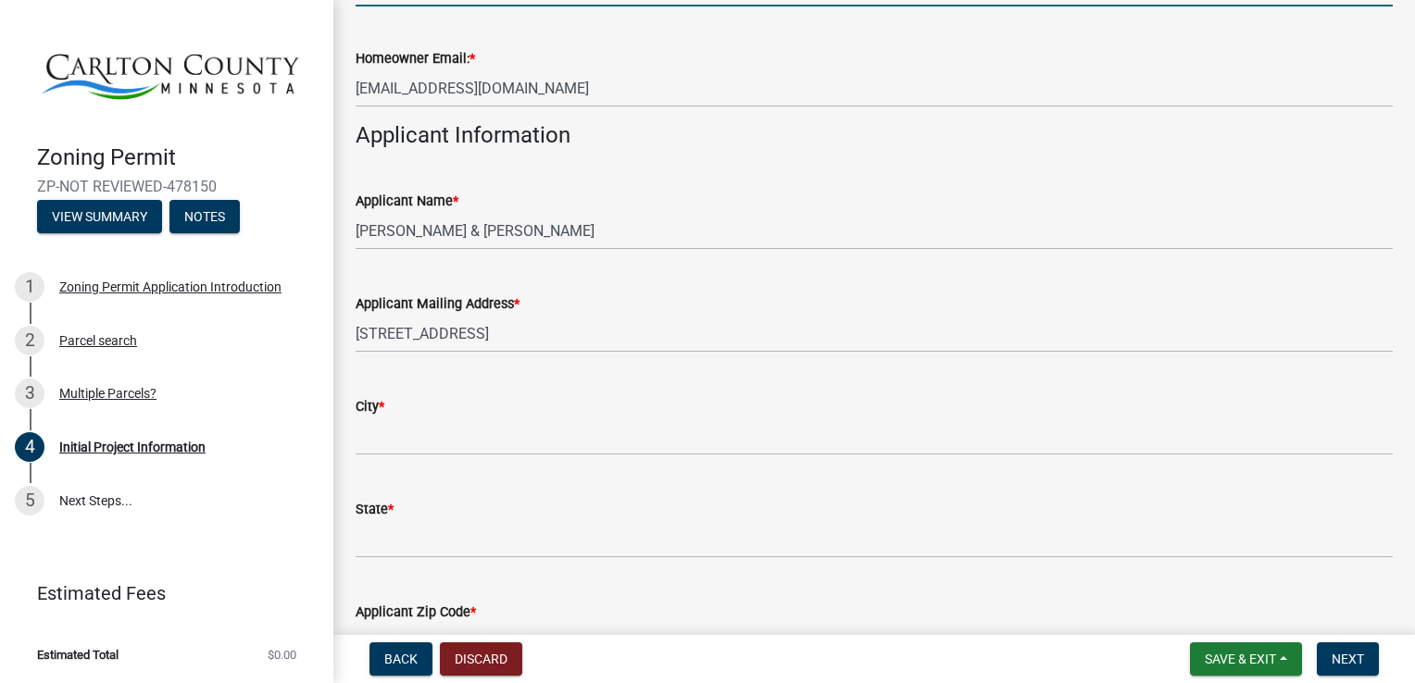
scroll to position [884, 0]
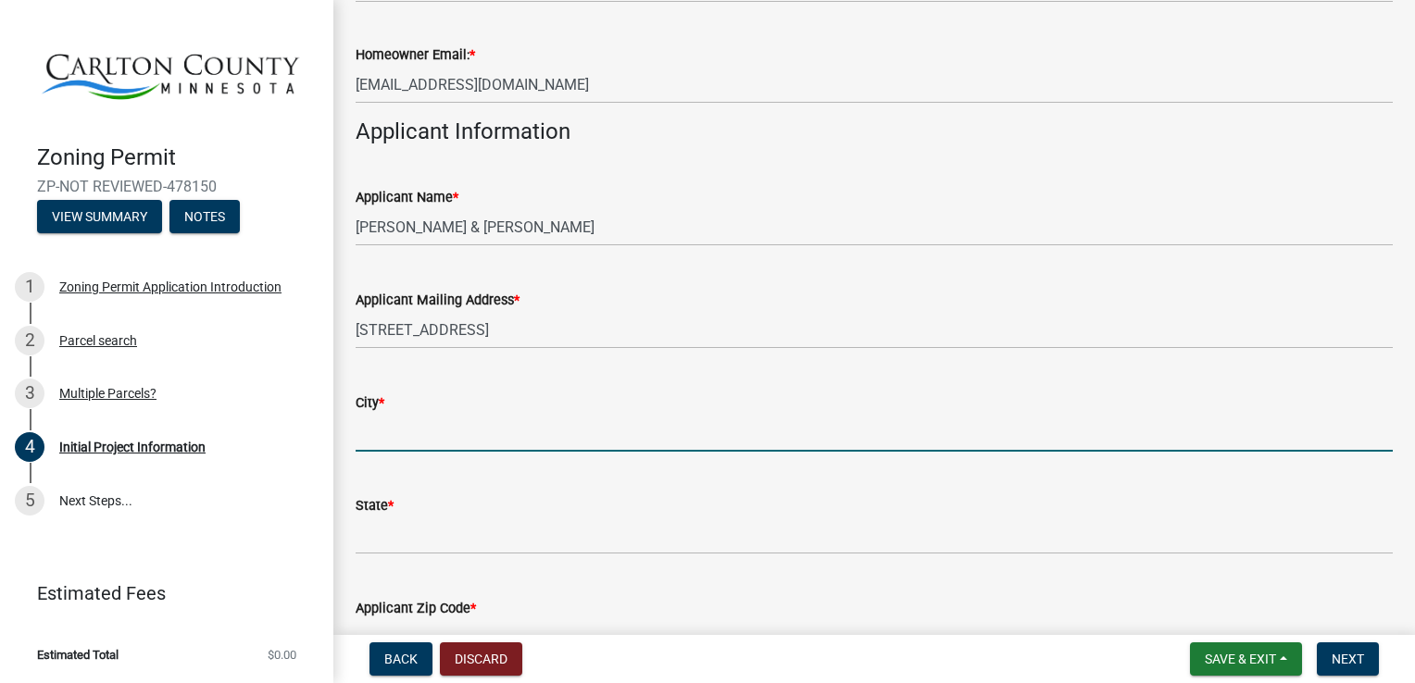
click at [363, 429] on input "City *" at bounding box center [874, 433] width 1037 height 38
type input "[PERSON_NAME]"
type input "55707"
type input "2183411014"
type input "[EMAIL_ADDRESS][DOMAIN_NAME]"
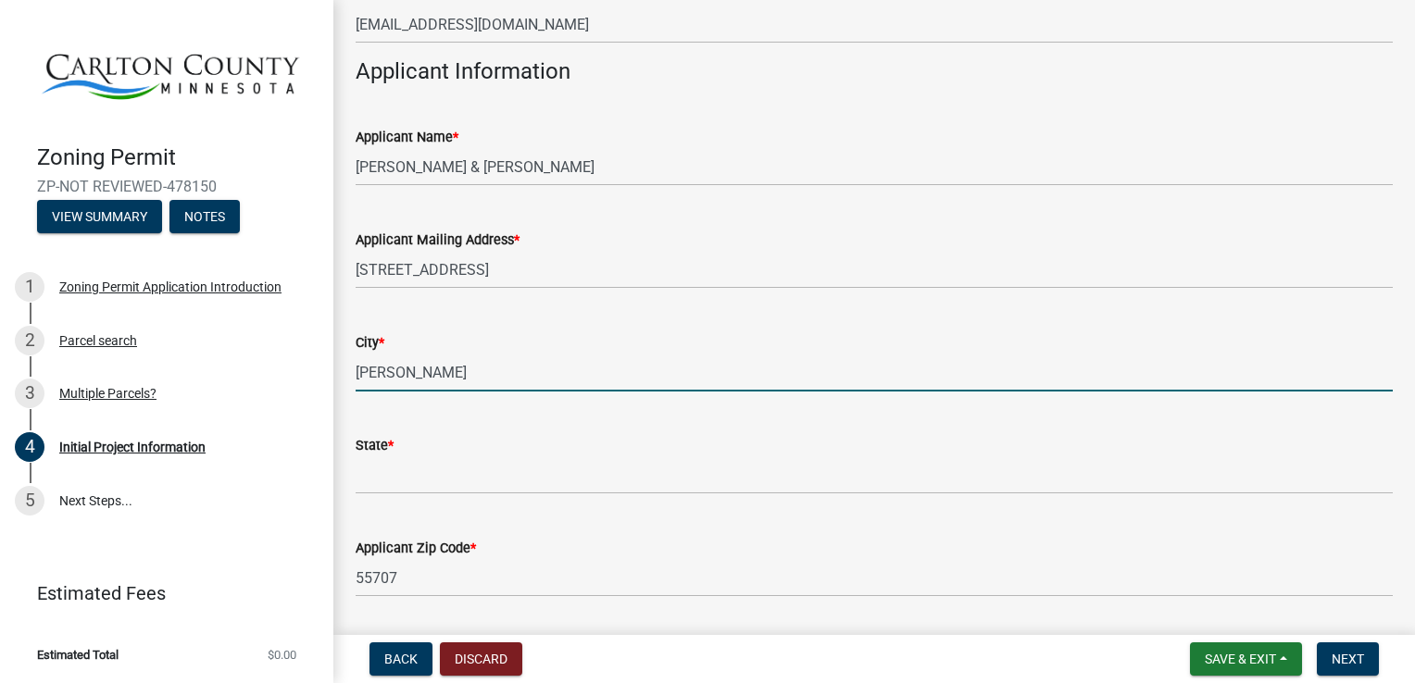
scroll to position [952, 0]
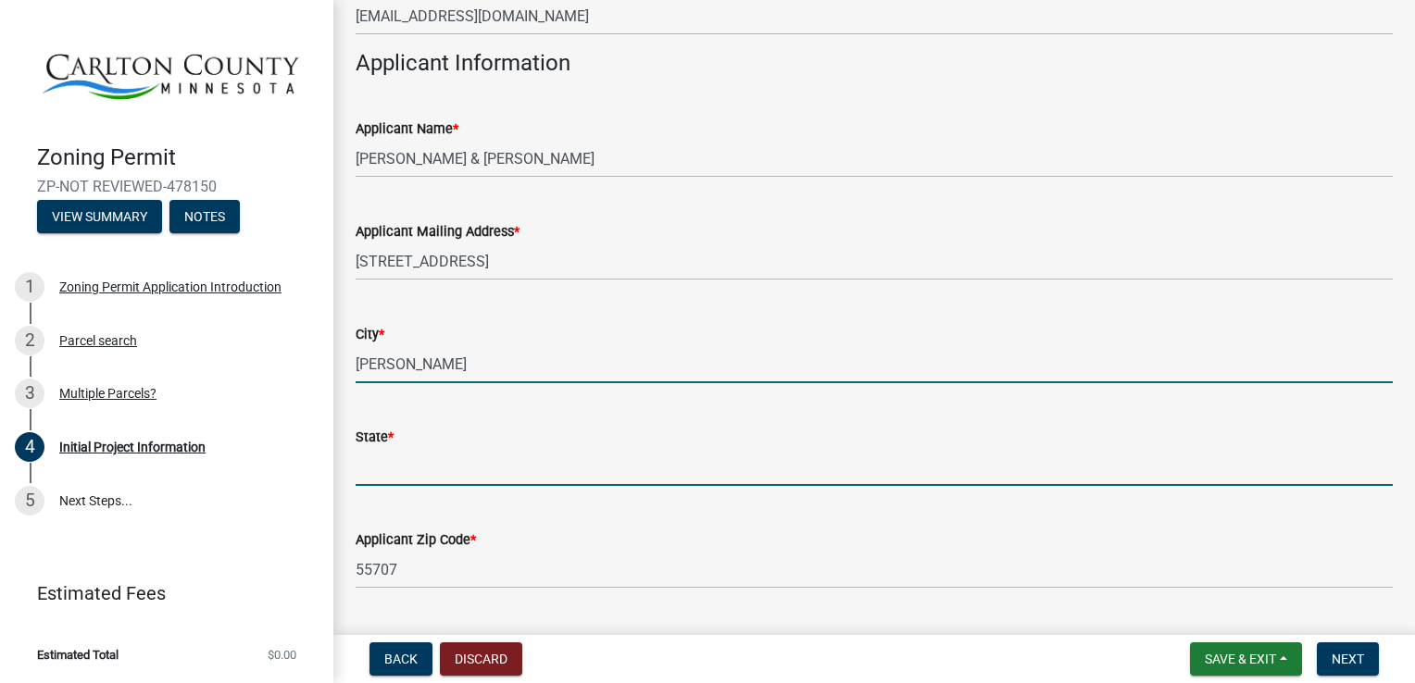
click at [372, 454] on input "State *" at bounding box center [874, 467] width 1037 height 38
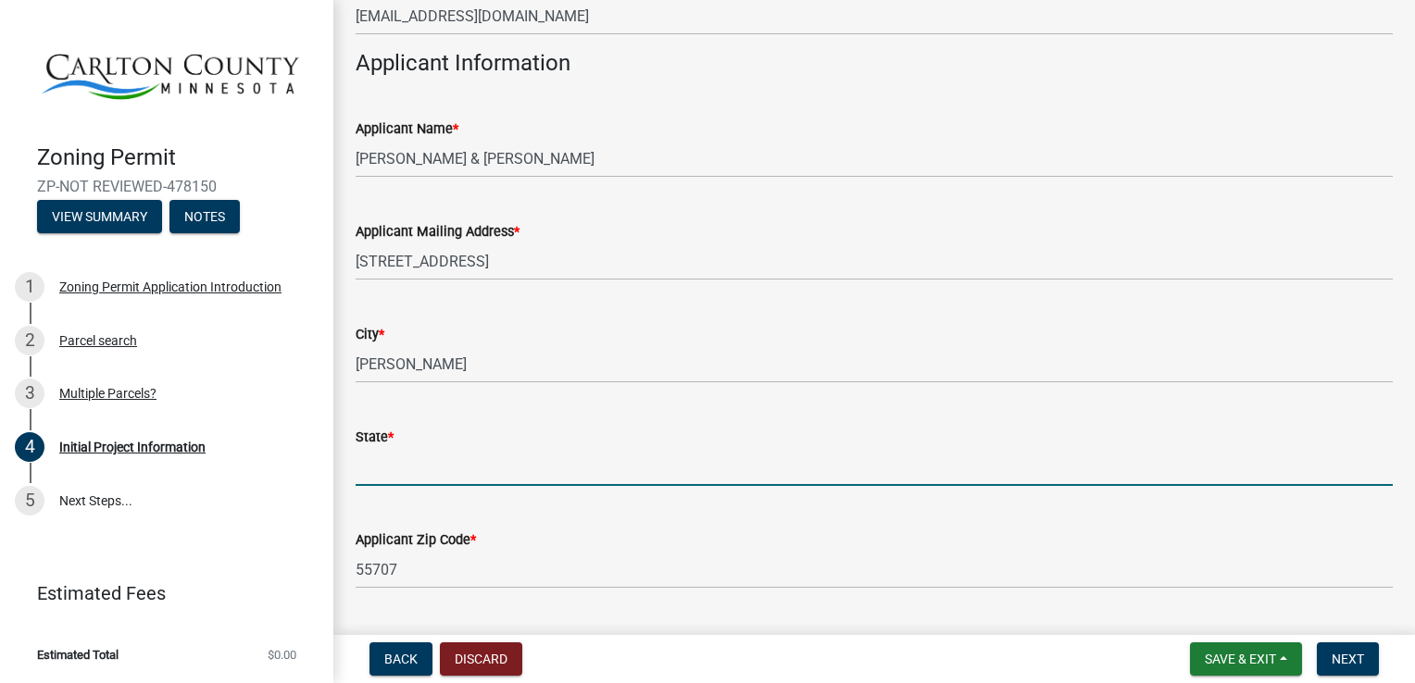
type input "MN"
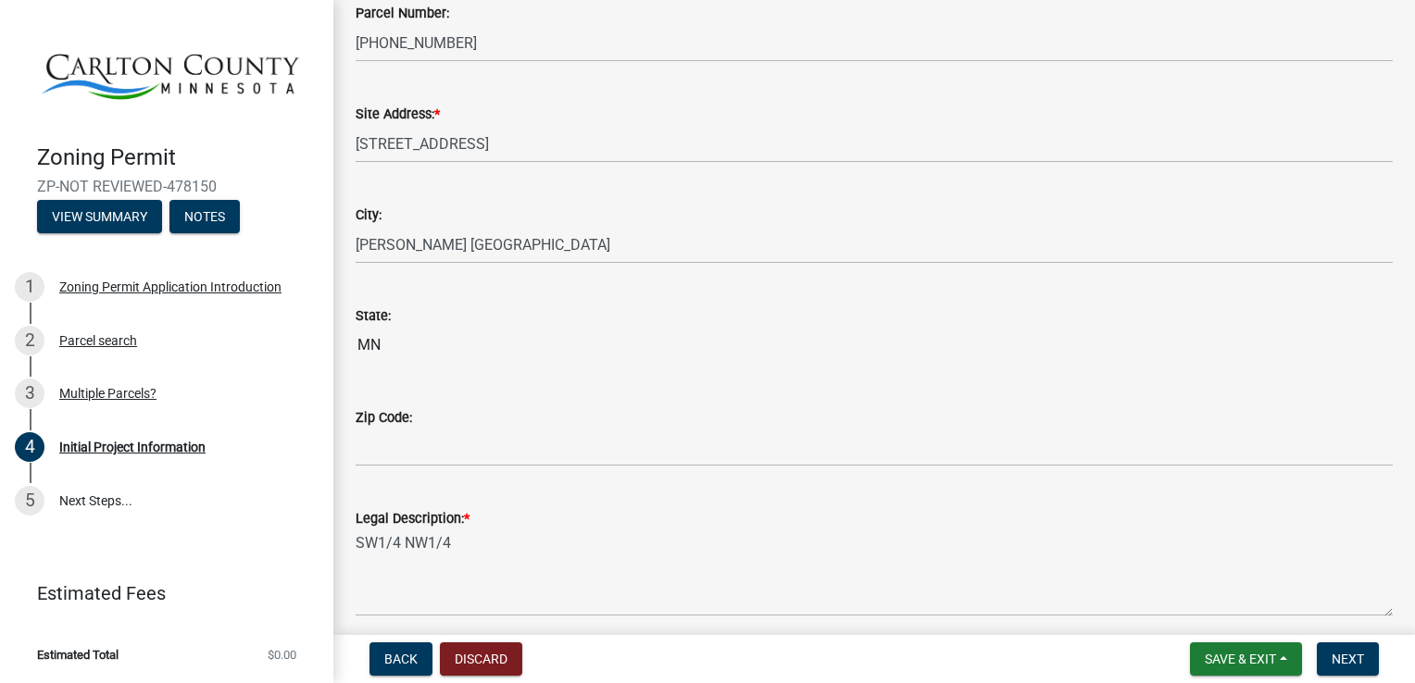
scroll to position [1845, 0]
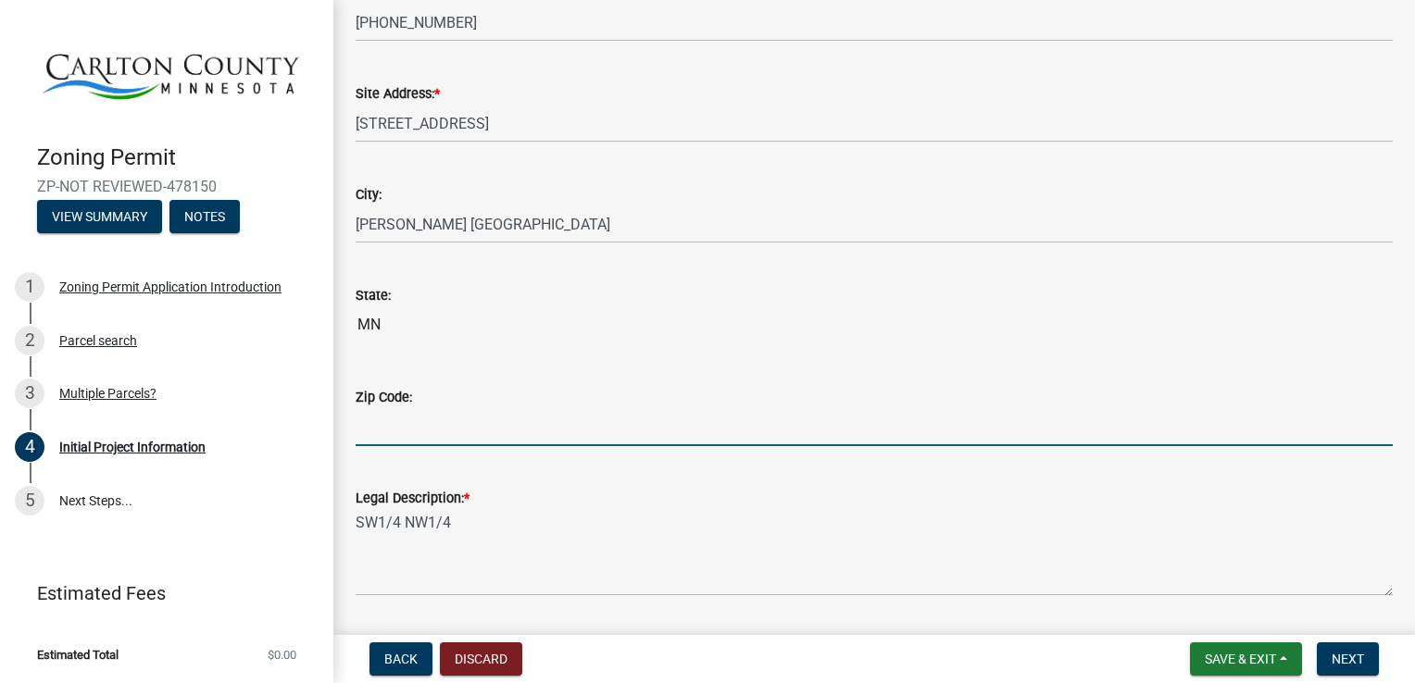
click at [363, 433] on input "Zip Code:" at bounding box center [874, 427] width 1037 height 38
type input "55707"
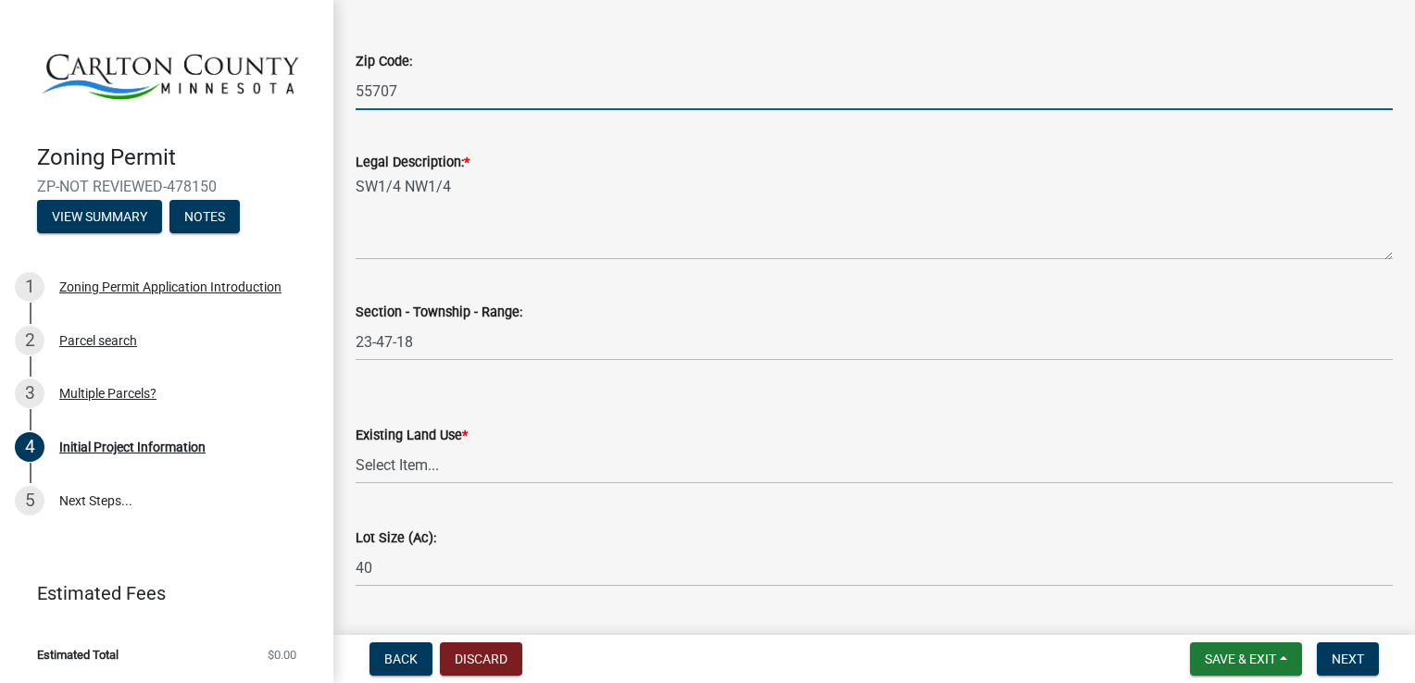
scroll to position [2182, 0]
click at [371, 467] on select "Select Item... Residential Commercial Recreational/hunting Agricultural" at bounding box center [874, 464] width 1037 height 38
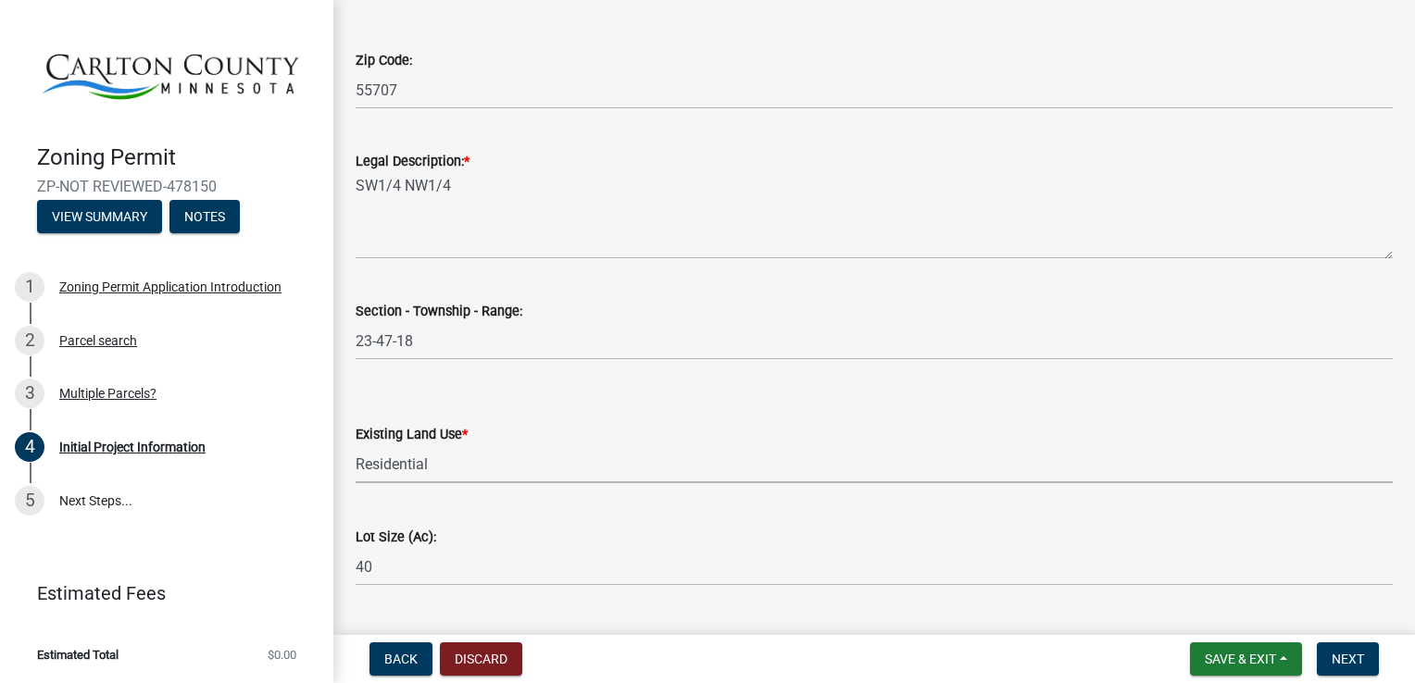
click at [356, 445] on select "Select Item... Residential Commercial Recreational/hunting Agricultural" at bounding box center [874, 464] width 1037 height 38
select select "33d21d3a-ebb3-419e-8315-ef7213d04586"
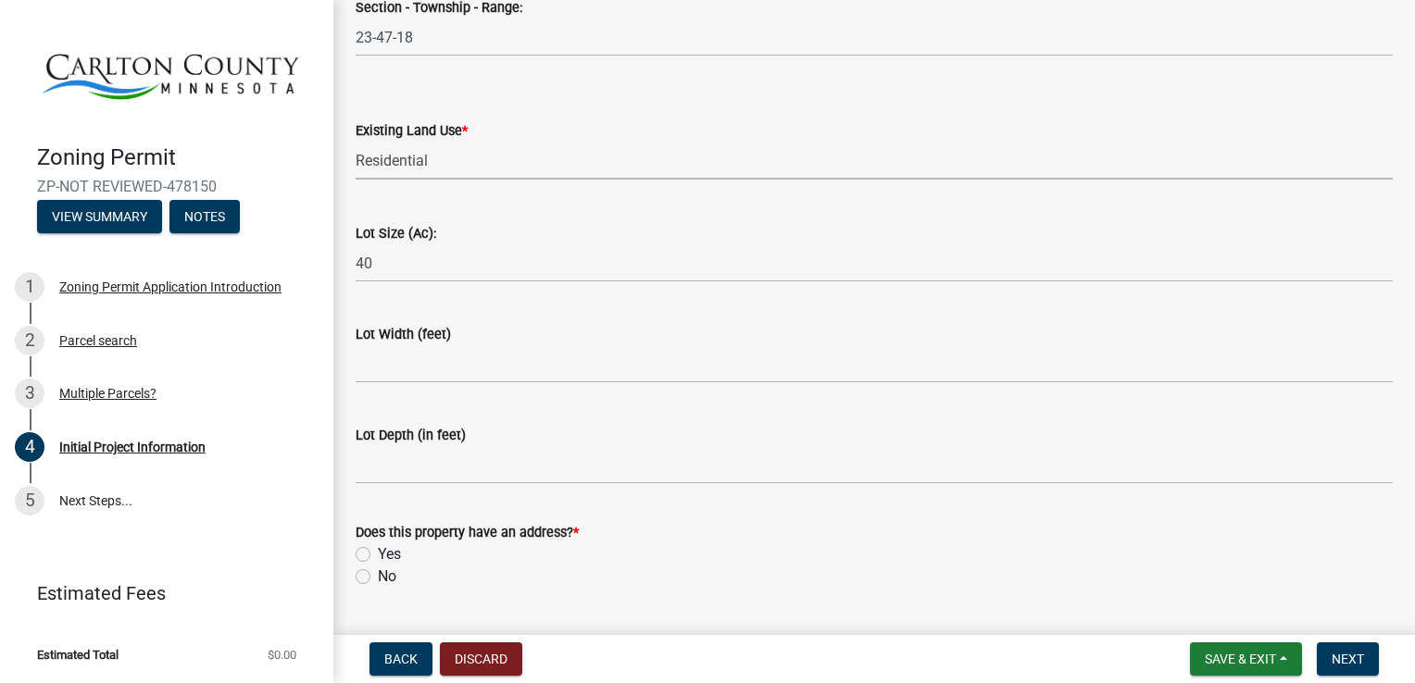
scroll to position [2488, 0]
click at [378, 552] on label "Yes" at bounding box center [389, 553] width 23 height 22
click at [378, 552] on input "Yes" at bounding box center [384, 548] width 12 height 12
radio input "true"
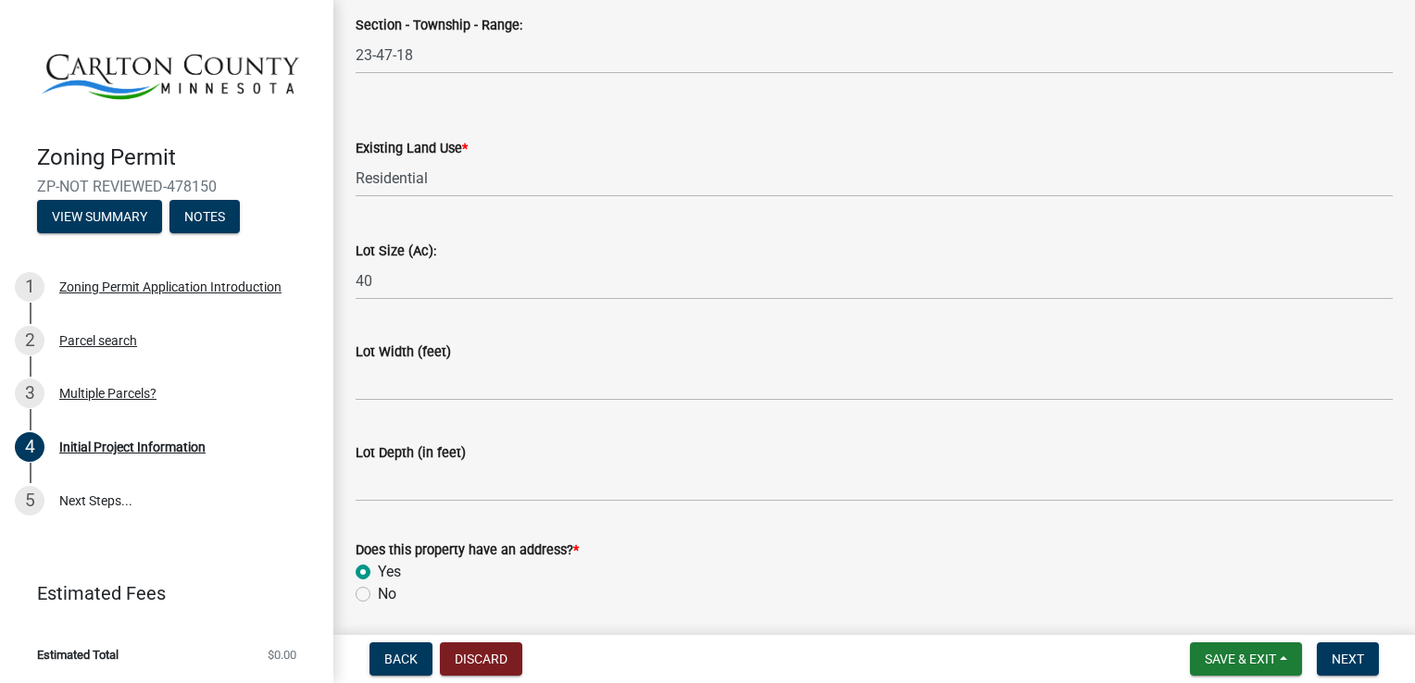
scroll to position [2534, 0]
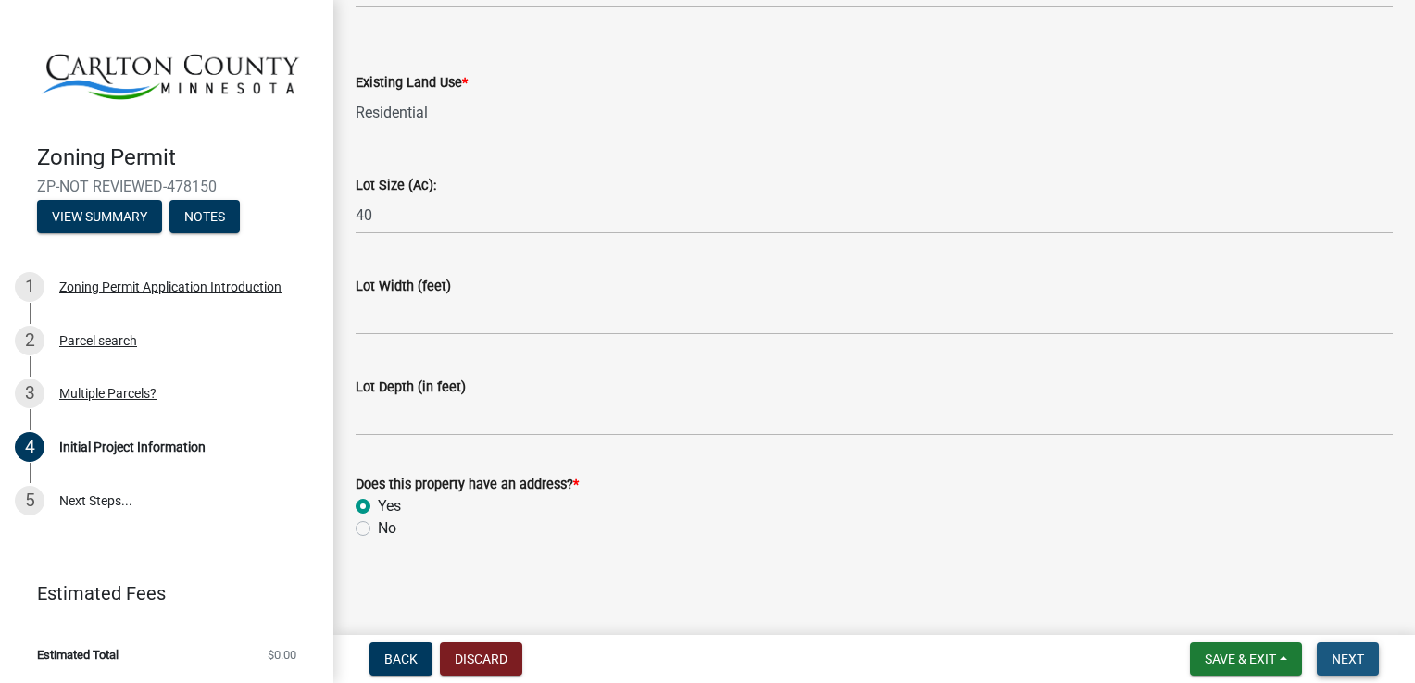
click at [1347, 658] on span "Next" at bounding box center [1348, 659] width 32 height 15
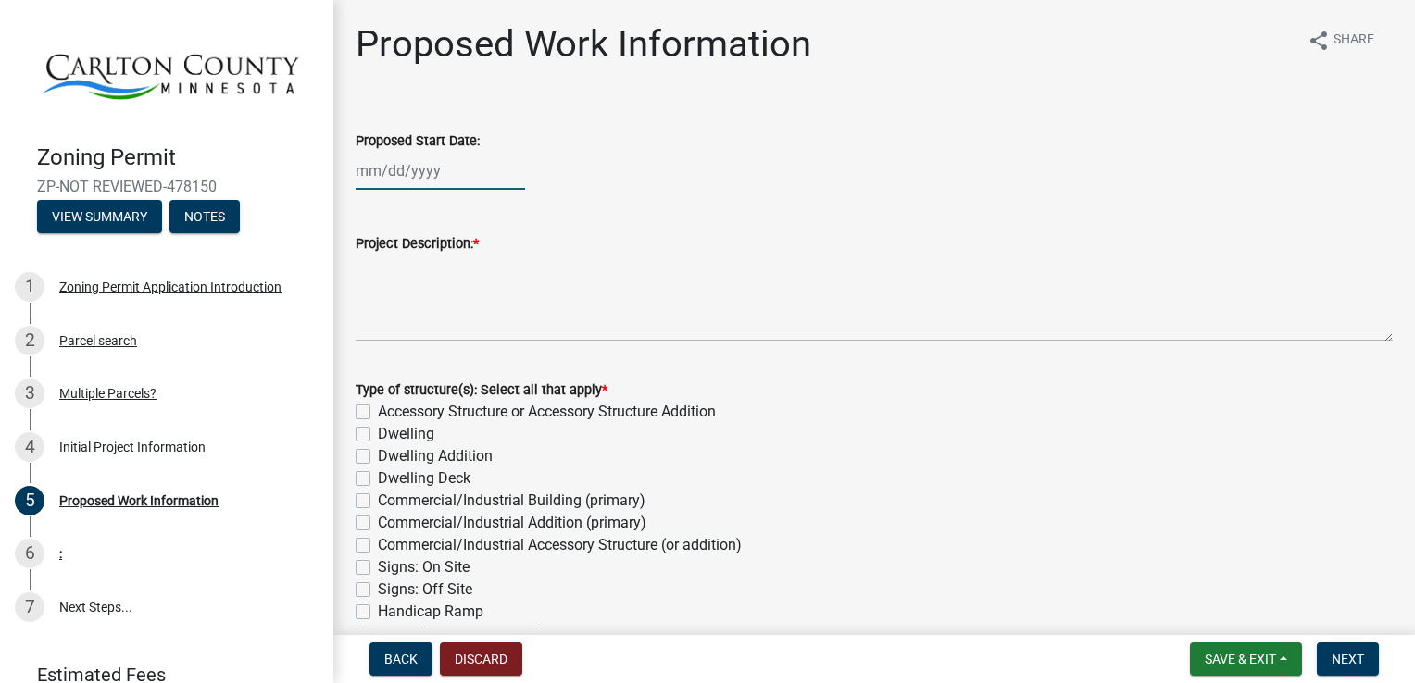
click at [356, 169] on div at bounding box center [440, 171] width 169 height 38
select select "9"
select select "2025"
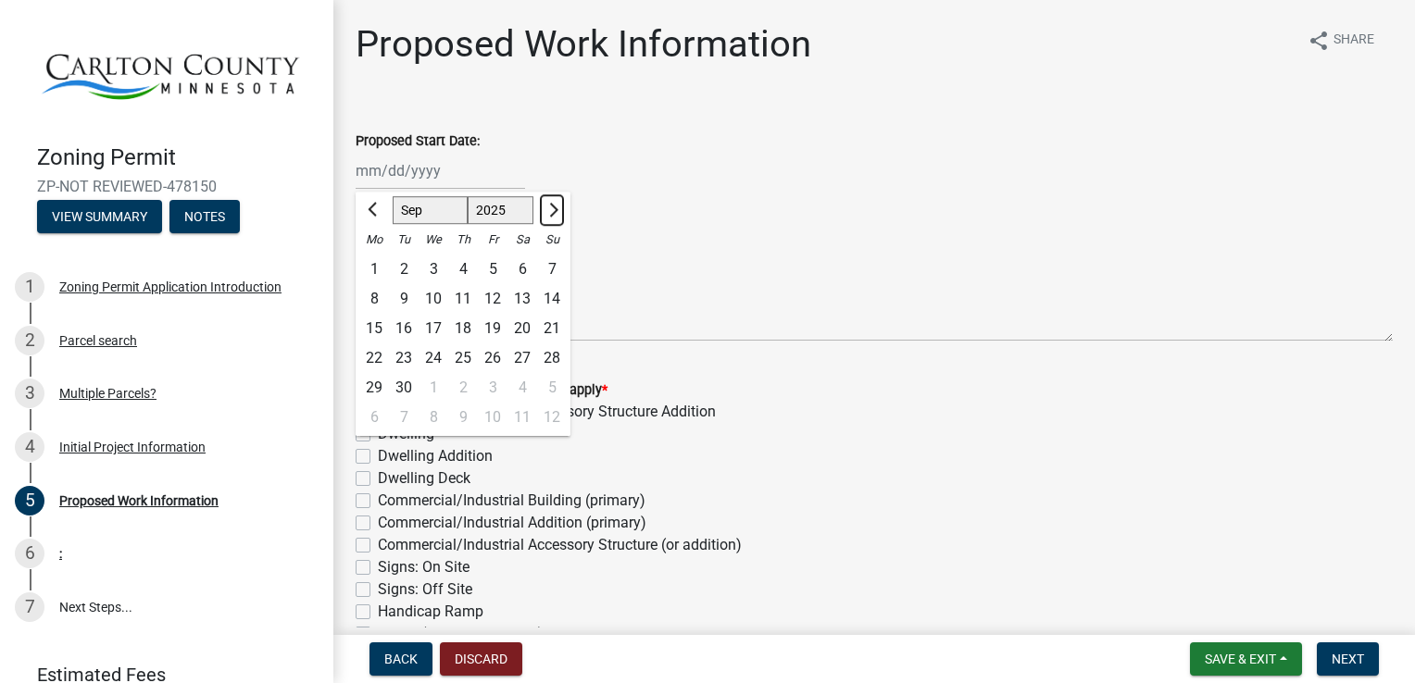
click at [548, 209] on span "Next month" at bounding box center [552, 210] width 14 height 14
select select "10"
drag, startPoint x: 490, startPoint y: 296, endPoint x: 474, endPoint y: 271, distance: 29.5
click at [474, 271] on ngb-datepicker-month "Mo Tu We Th Fr Sa Su 29 30 1 2 3 4 5 6 7 8 9 10 11 12 13 14 15 16 17 18 19 20 2…" at bounding box center [463, 330] width 215 height 211
drag, startPoint x: 474, startPoint y: 271, endPoint x: 431, endPoint y: 266, distance: 43.9
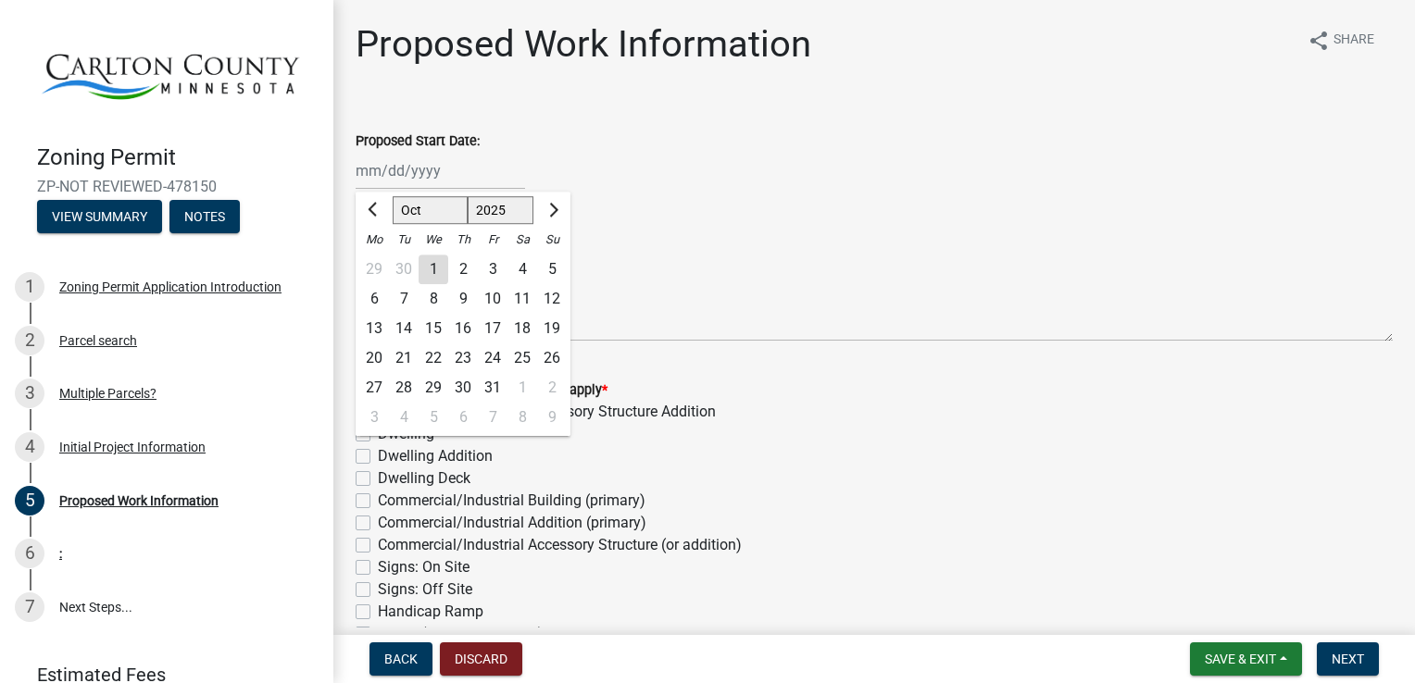
click at [431, 266] on div "1" at bounding box center [434, 270] width 30 height 30
type input "[DATE]"
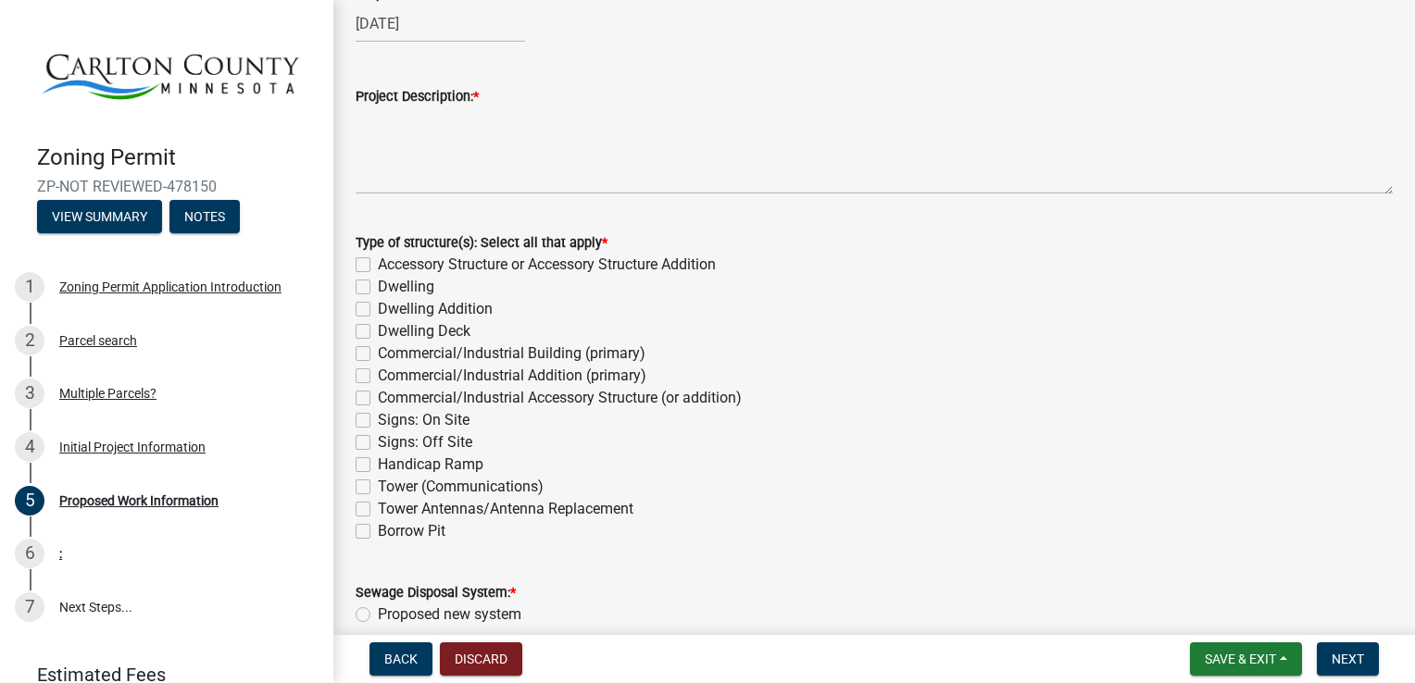
scroll to position [148, 0]
click at [378, 261] on label "Accessory Structure or Accessory Structure Addition" at bounding box center [547, 264] width 338 height 22
click at [378, 261] on input "Accessory Structure or Accessory Structure Addition" at bounding box center [384, 259] width 12 height 12
checkbox input "true"
checkbox input "false"
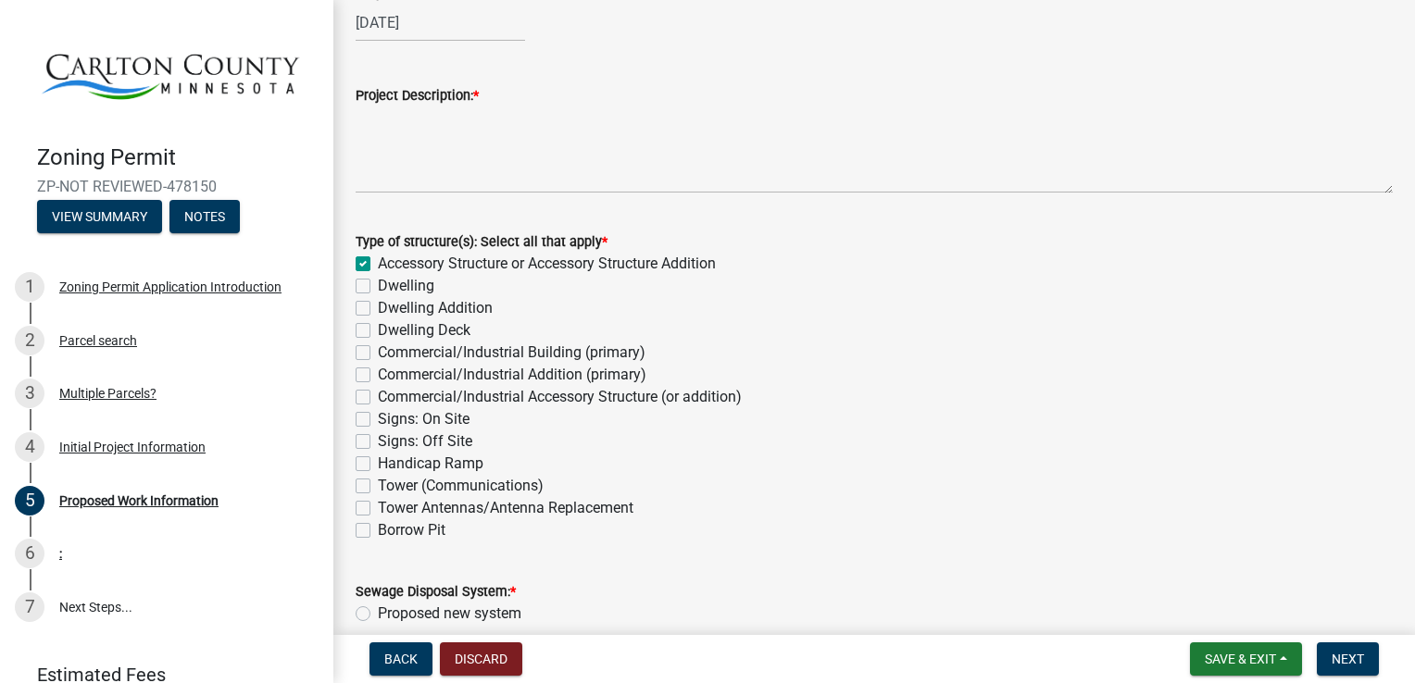
checkbox input "false"
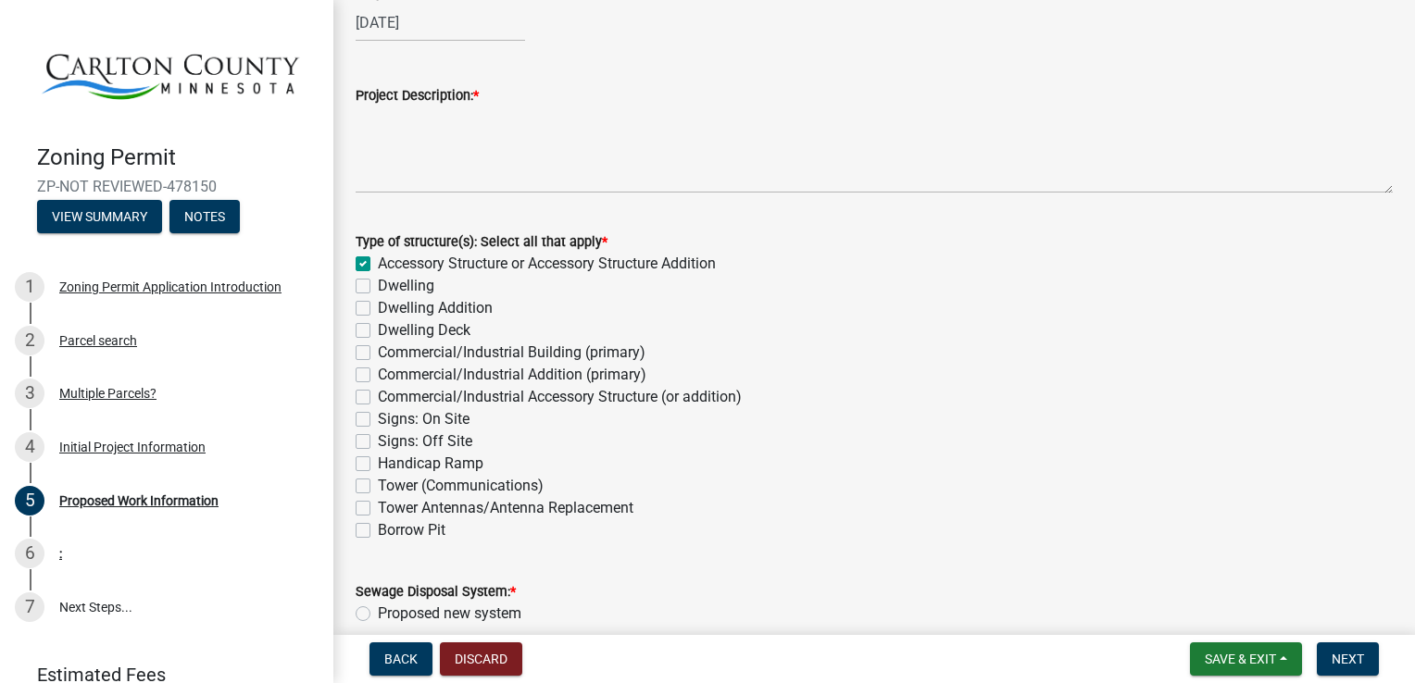
checkbox input "false"
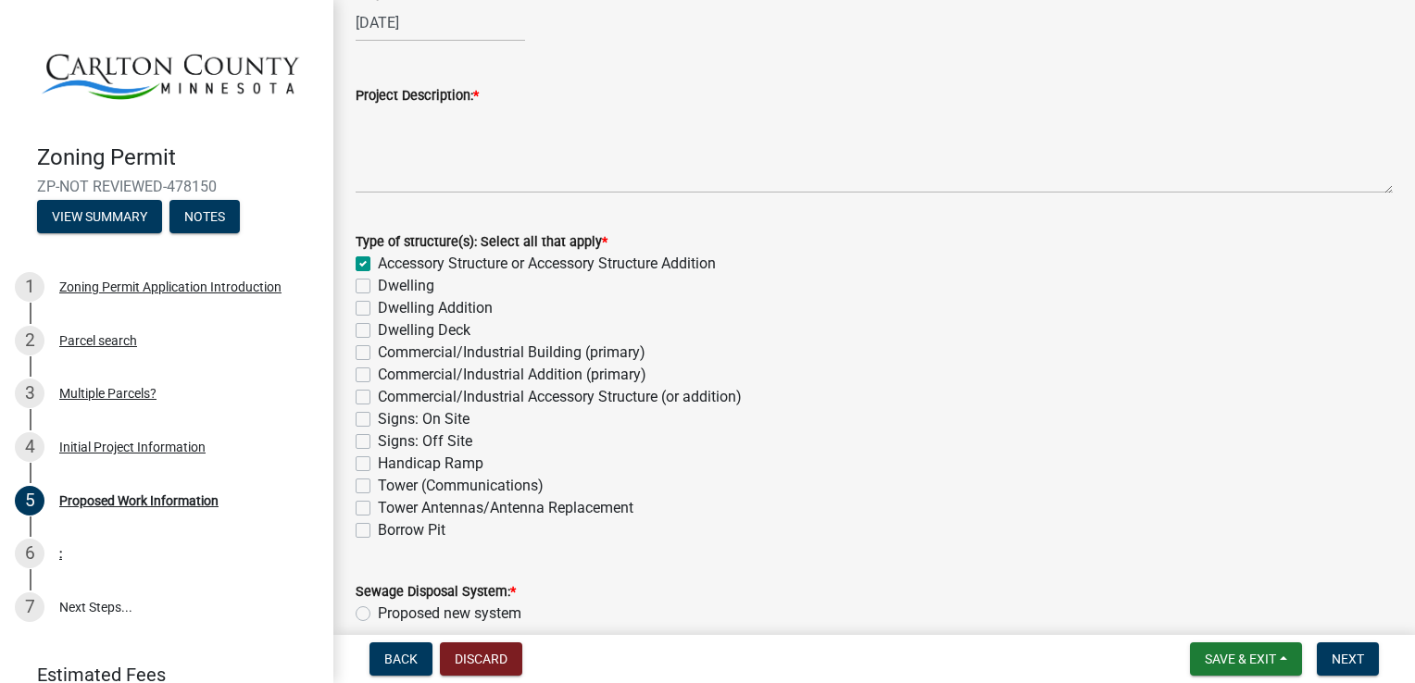
checkbox input "false"
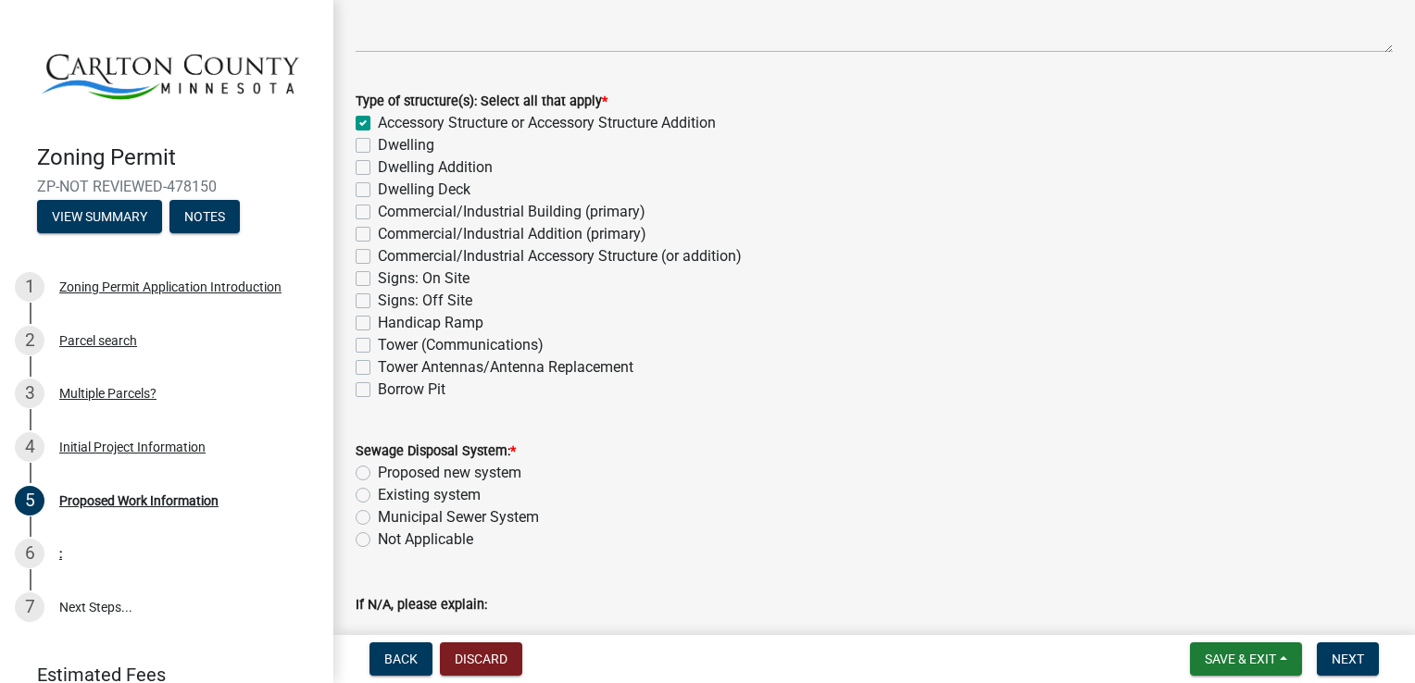
scroll to position [289, 0]
click at [378, 491] on label "Existing system" at bounding box center [429, 495] width 103 height 22
click at [378, 491] on input "Existing system" at bounding box center [384, 490] width 12 height 12
radio input "true"
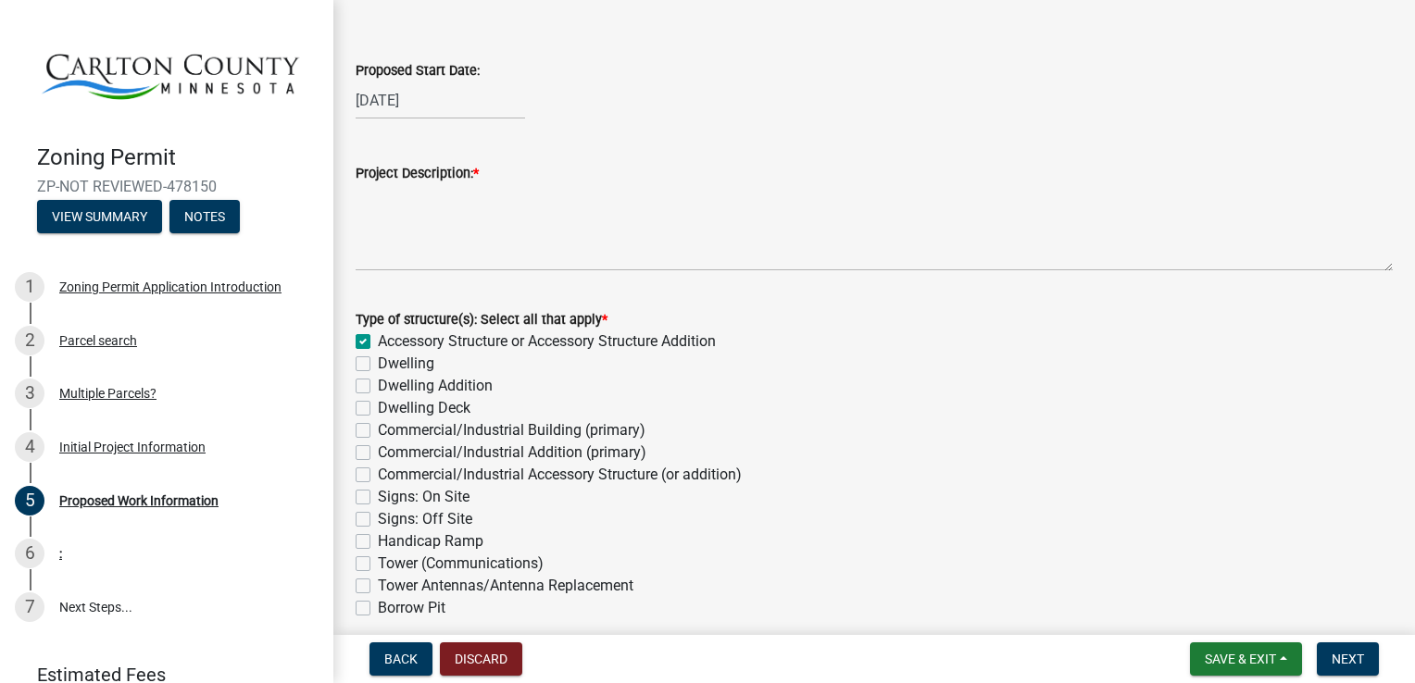
scroll to position [0, 0]
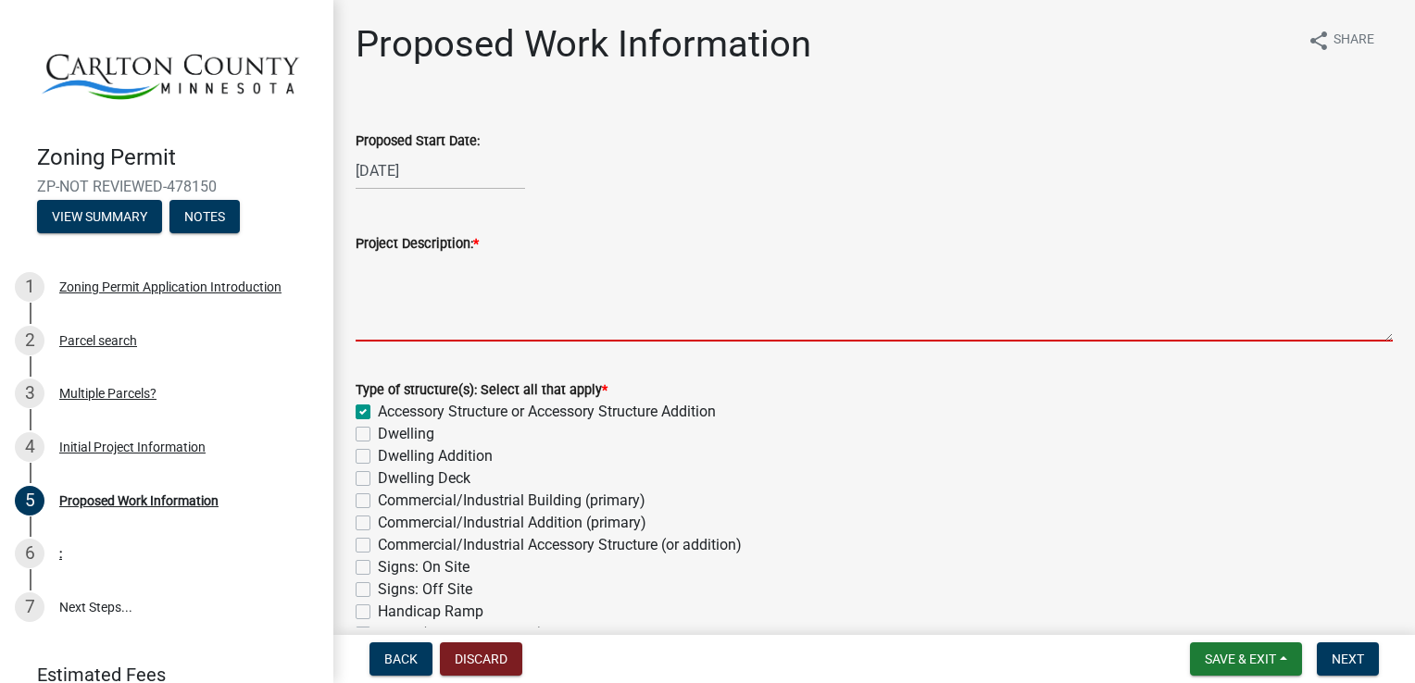
click at [359, 327] on textarea "Project Description: *" at bounding box center [874, 298] width 1037 height 87
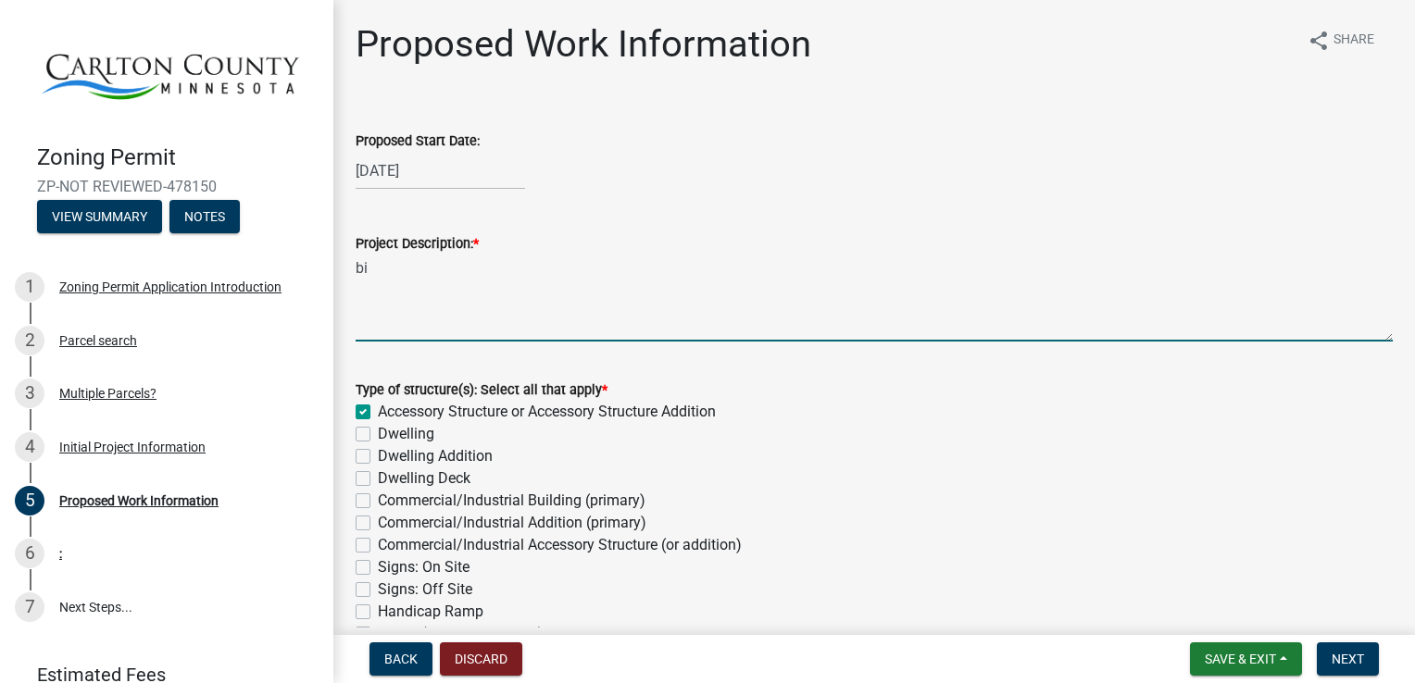
type textarea "b"
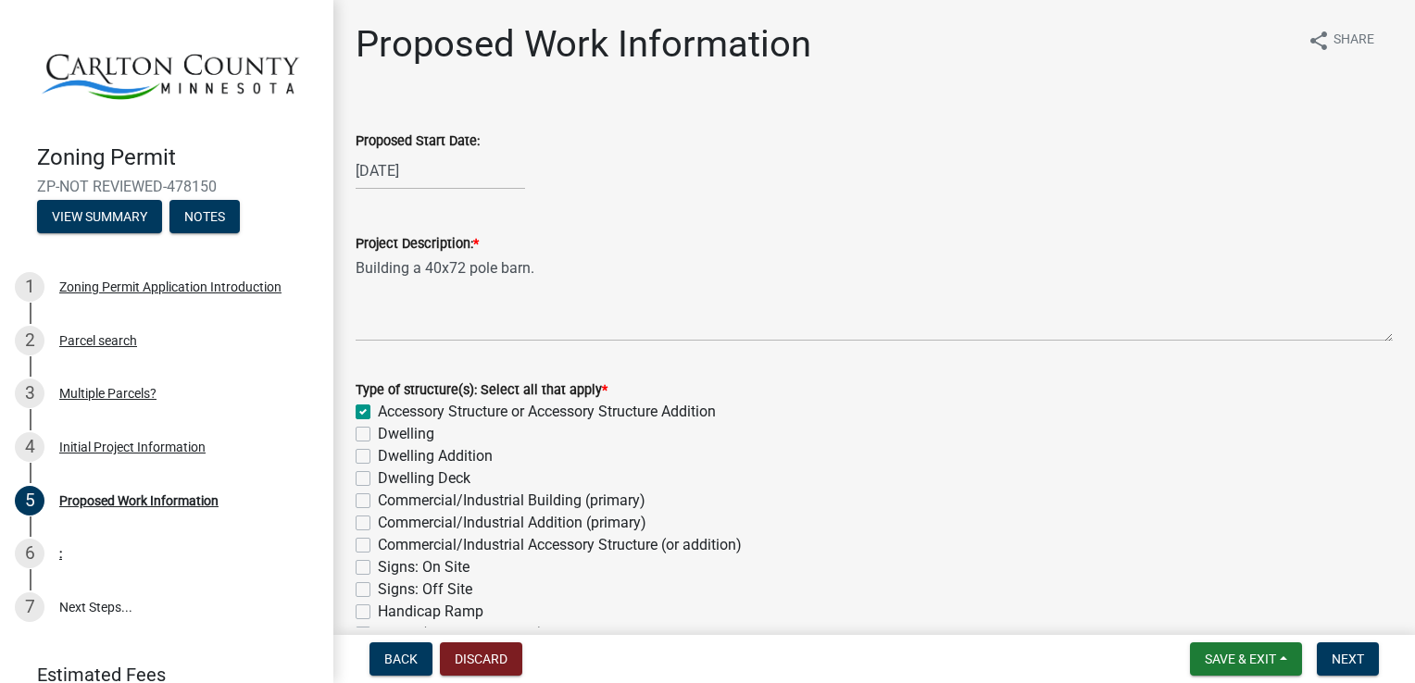
click at [354, 286] on div "Project Description: * Building a 40x72 pole barn." at bounding box center [874, 274] width 1065 height 135
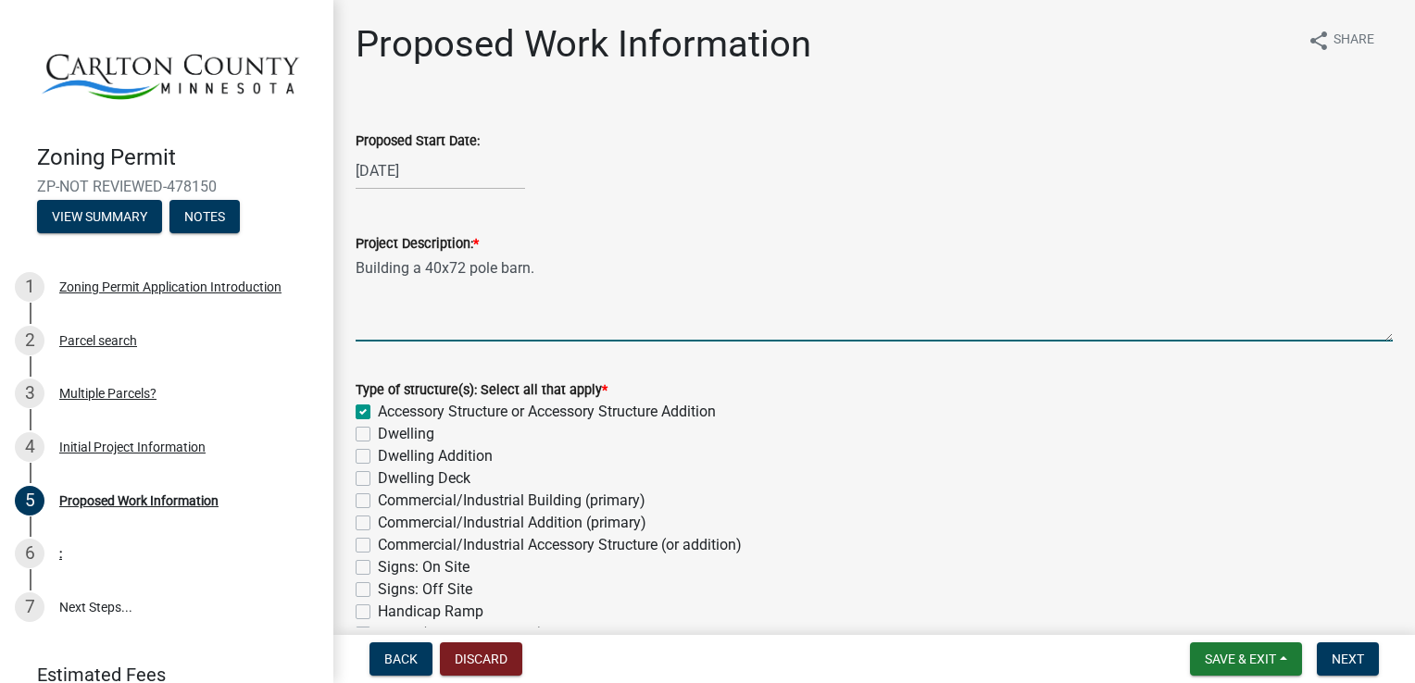
click at [356, 280] on textarea "Building a 40x72 pole barn." at bounding box center [874, 298] width 1037 height 87
click at [536, 270] on textarea "Building a 40x72 pole barn." at bounding box center [874, 298] width 1037 height 87
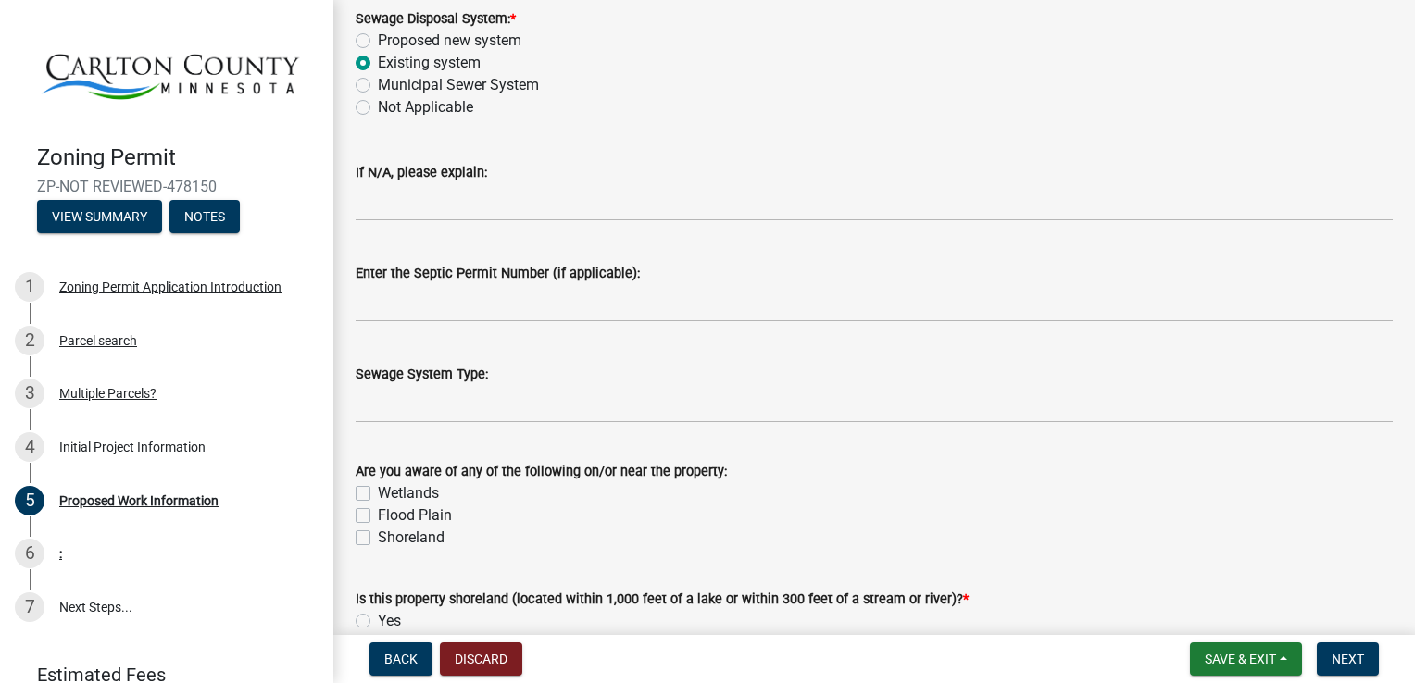
scroll to position [724, 0]
type textarea "Building a 40x72 pole barn. 14 foot sidewalls."
click at [492, 472] on label "Are you aware of any of the following on/or near the property:" at bounding box center [541, 469] width 371 height 13
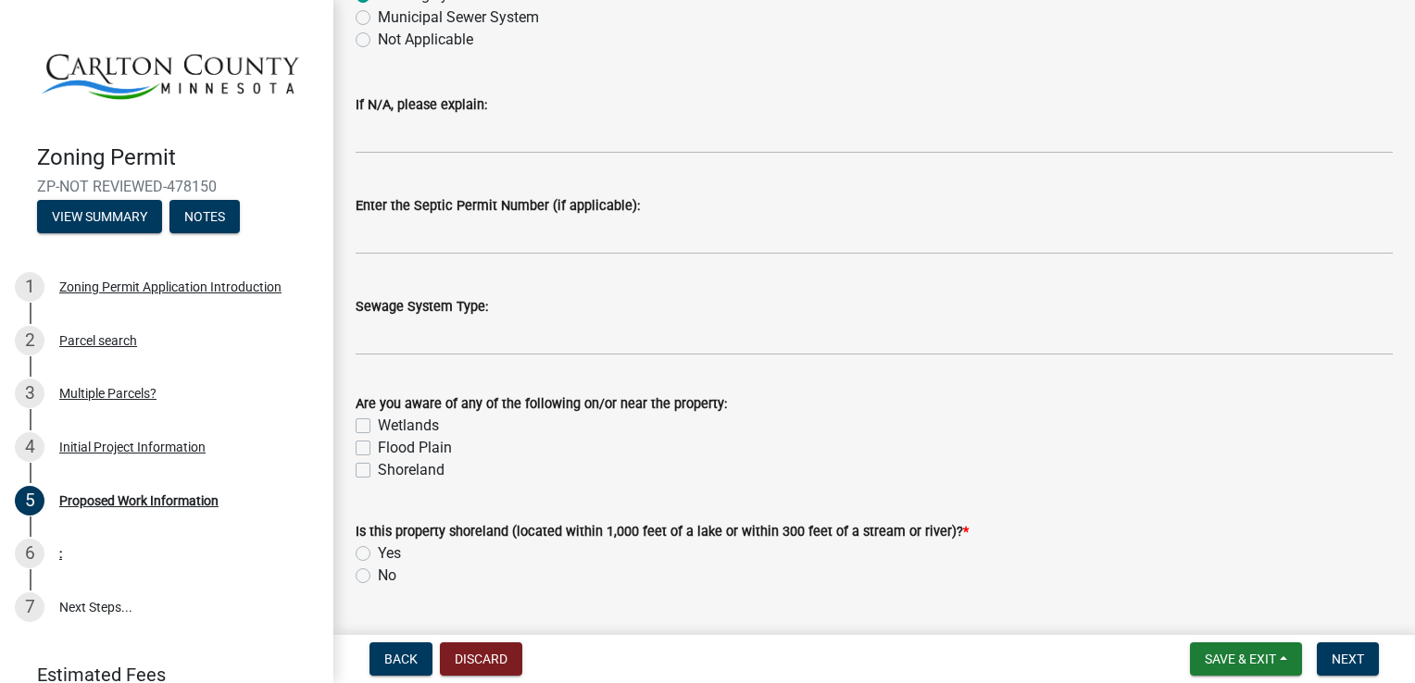
scroll to position [809, 0]
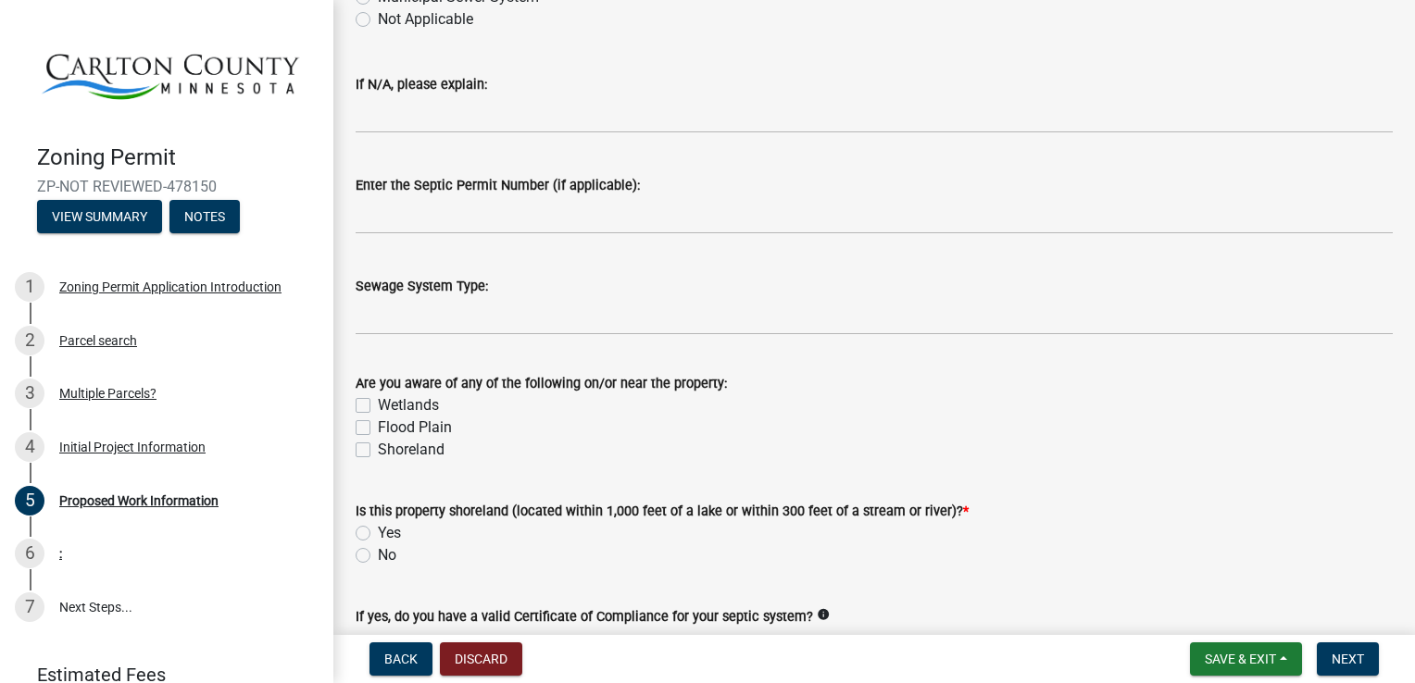
click at [378, 556] on label "No" at bounding box center [387, 556] width 19 height 22
click at [378, 556] on input "No" at bounding box center [384, 551] width 12 height 12
radio input "true"
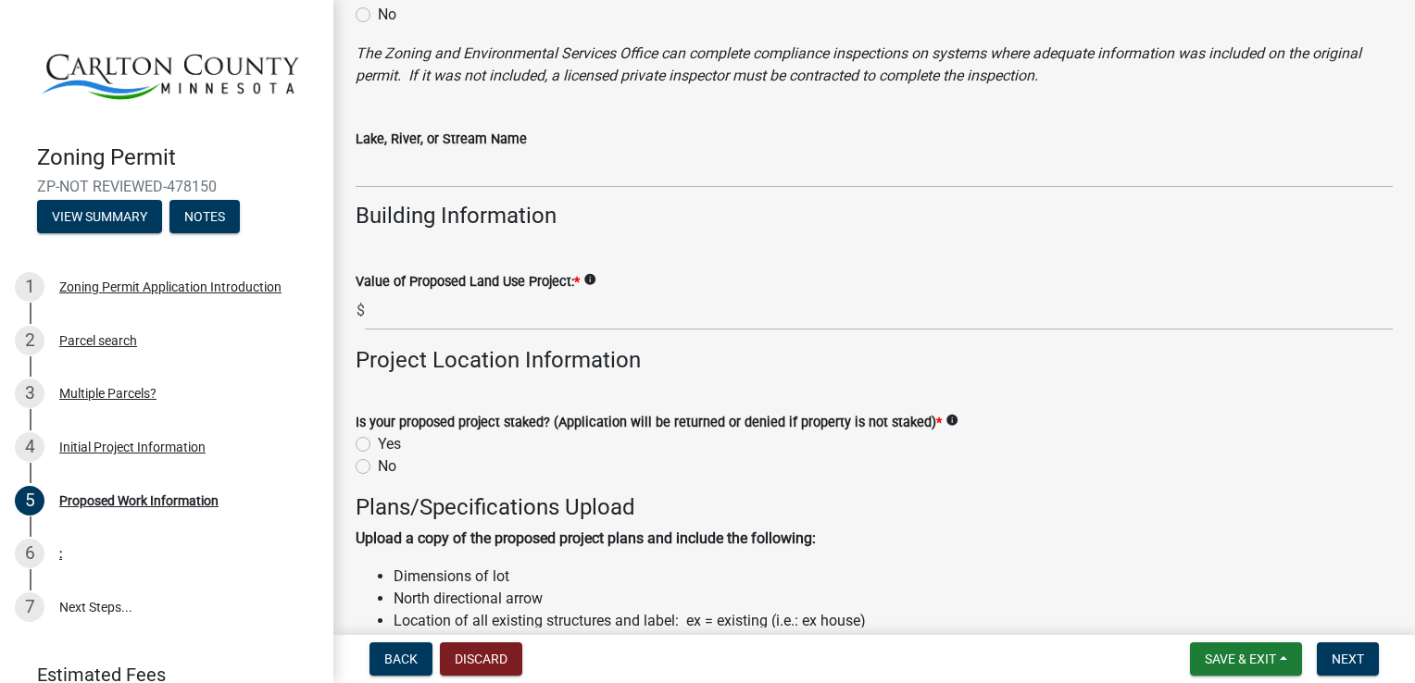
scroll to position [1456, 0]
click at [378, 446] on label "Yes" at bounding box center [389, 444] width 23 height 22
click at [378, 445] on input "Yes" at bounding box center [384, 439] width 12 height 12
radio input "true"
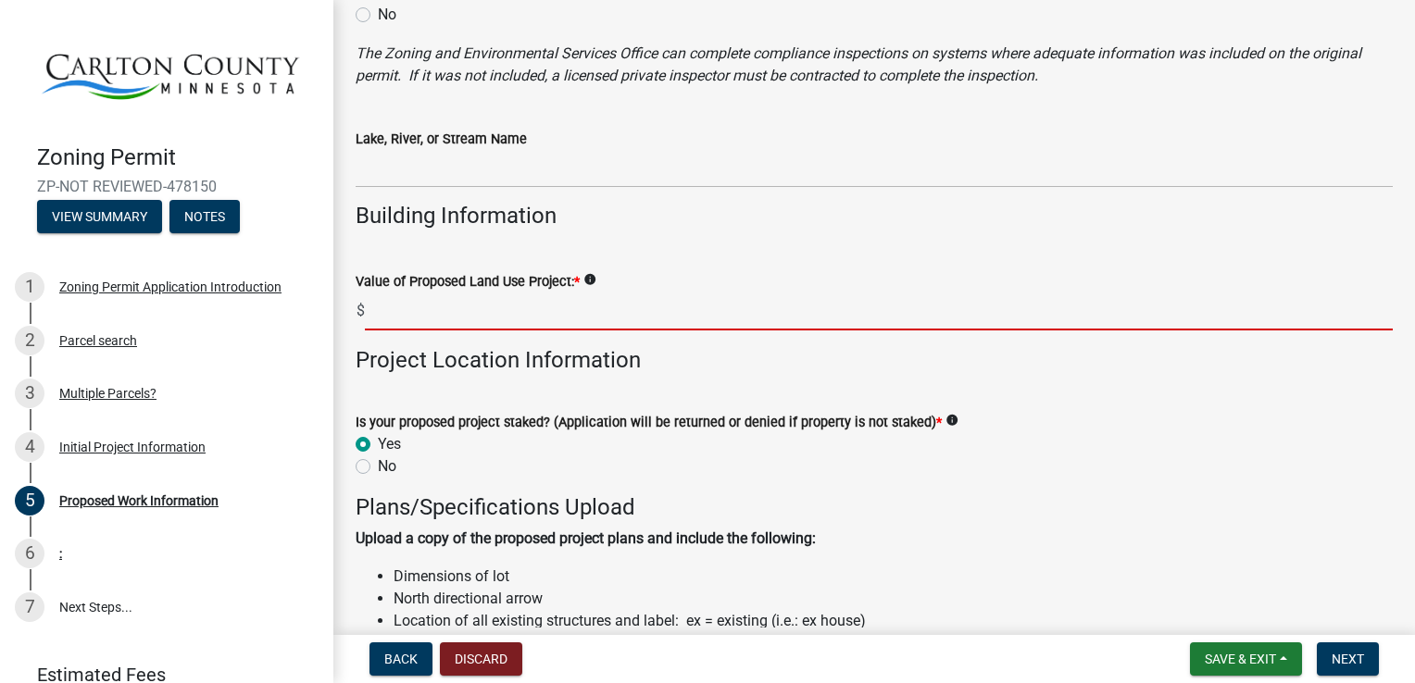
click at [372, 320] on input "text" at bounding box center [879, 312] width 1028 height 38
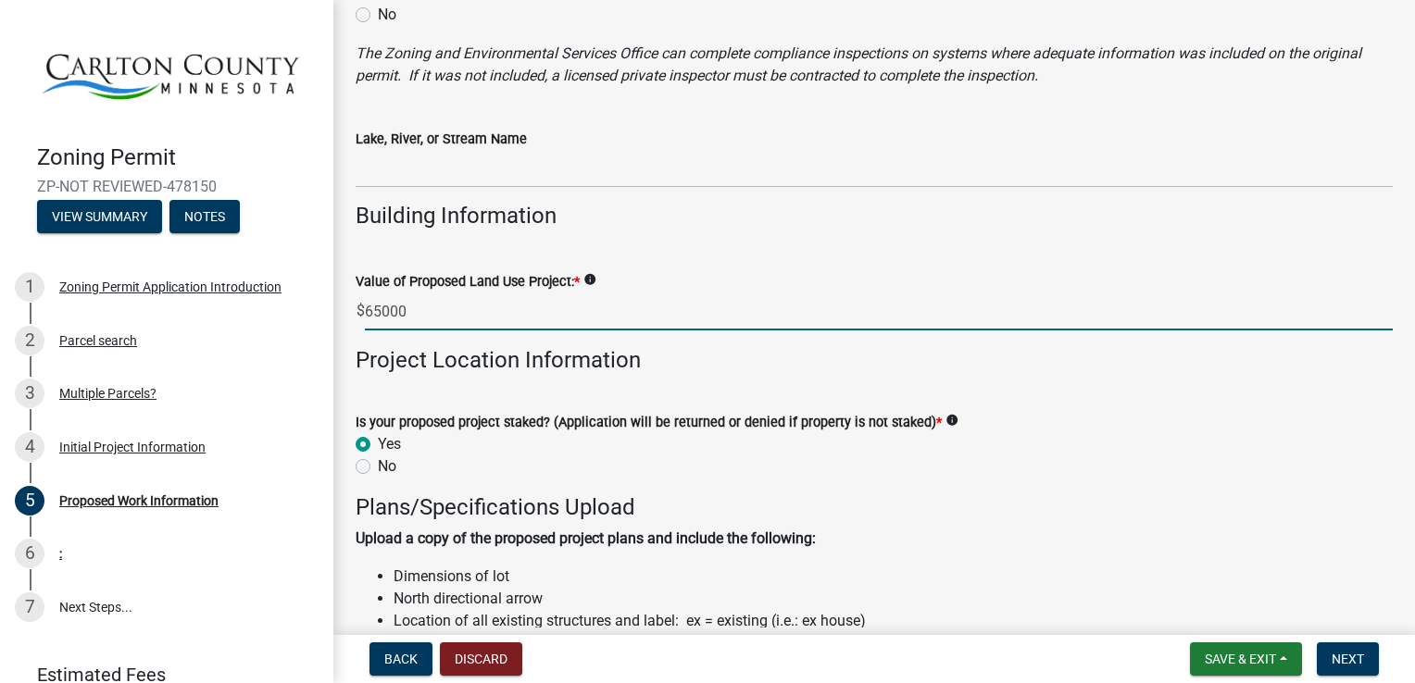
click at [377, 313] on input "65000" at bounding box center [879, 312] width 1028 height 38
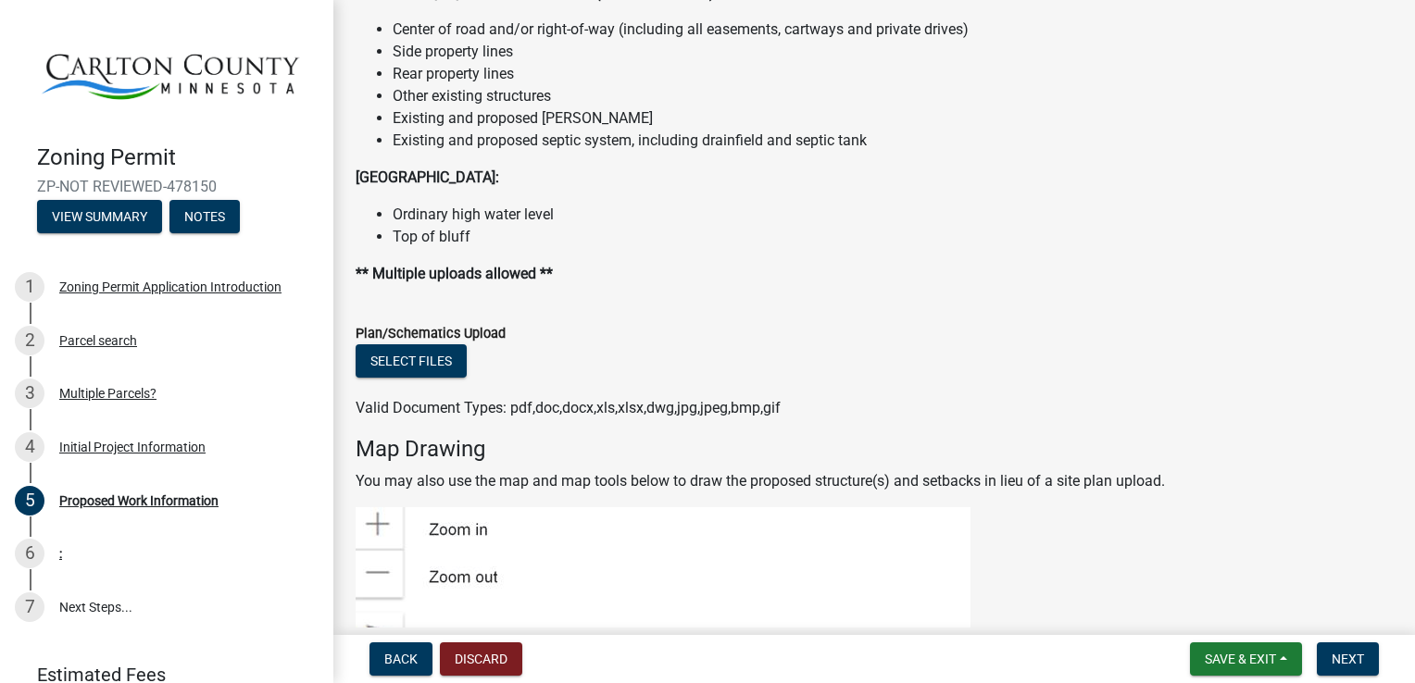
scroll to position [2234, 0]
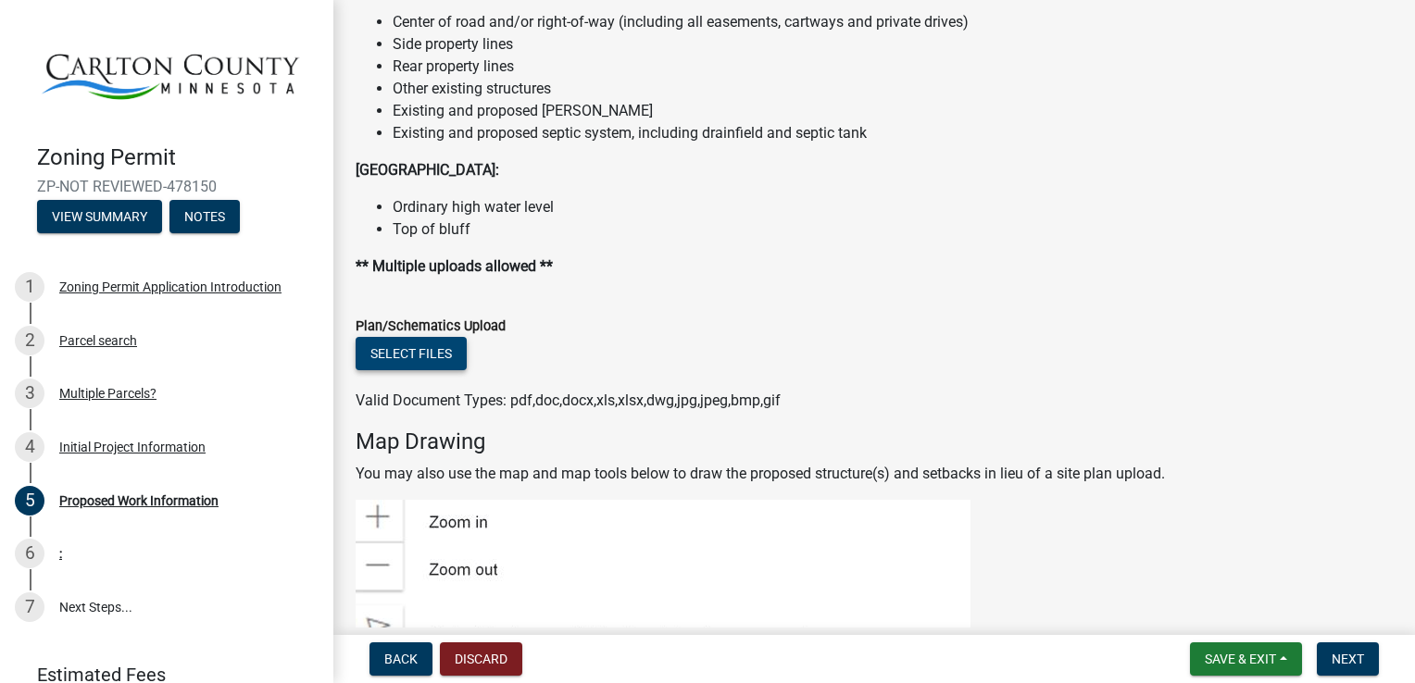
type input "65000"
click at [400, 357] on button "Select files" at bounding box center [411, 353] width 111 height 33
click at [1221, 656] on span "Save & Exit" at bounding box center [1240, 659] width 71 height 15
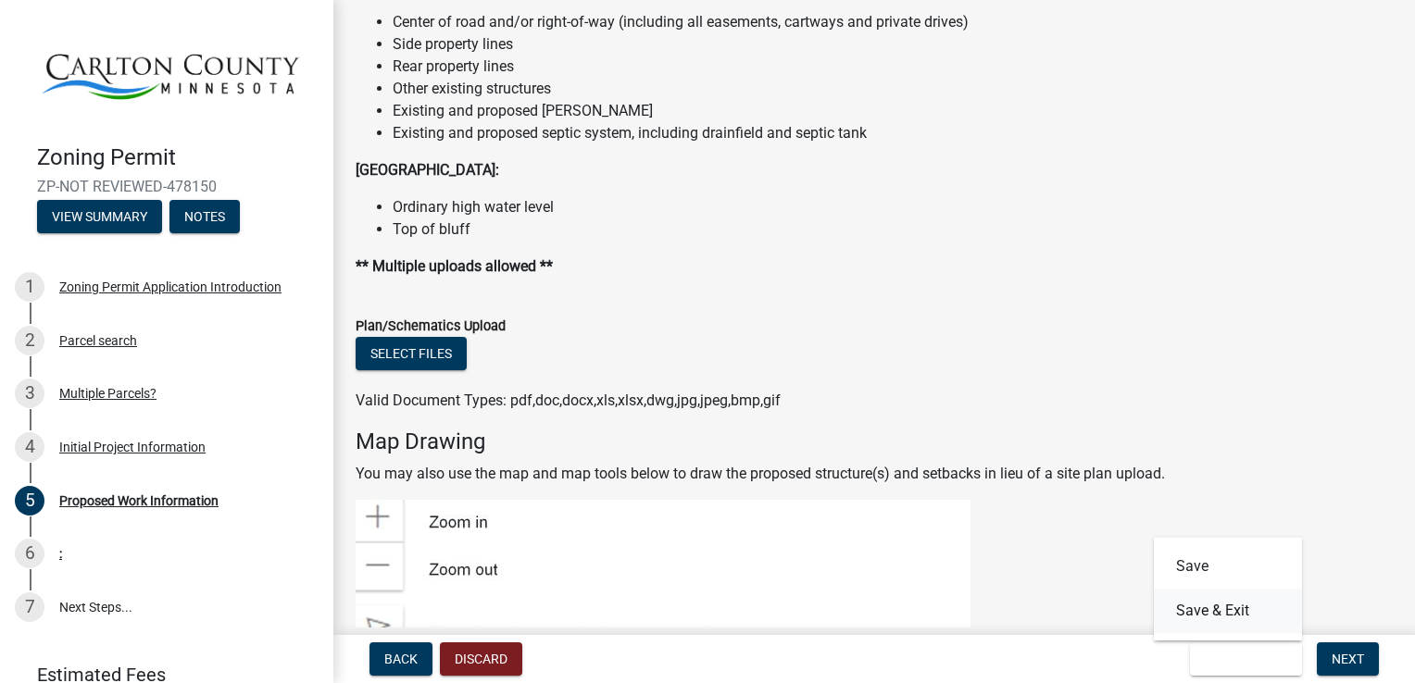
click at [1197, 608] on button "Save & Exit" at bounding box center [1228, 611] width 148 height 44
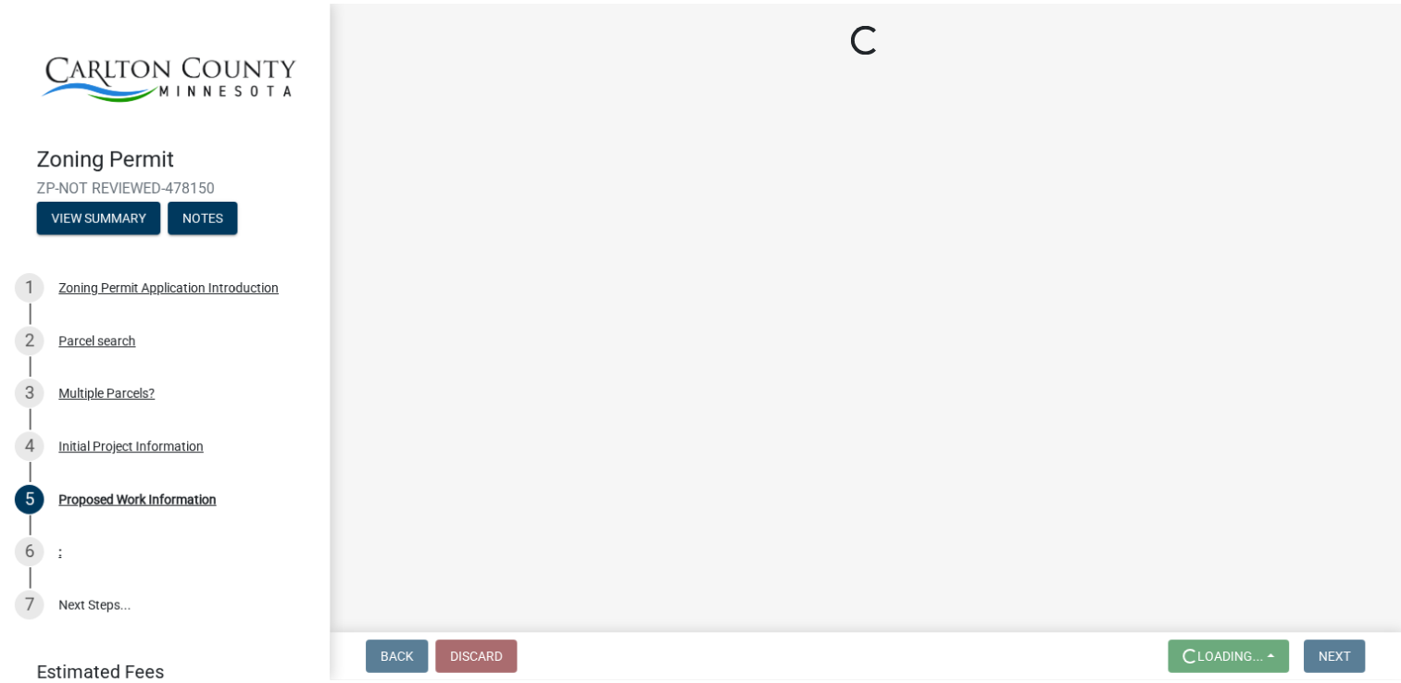
scroll to position [0, 0]
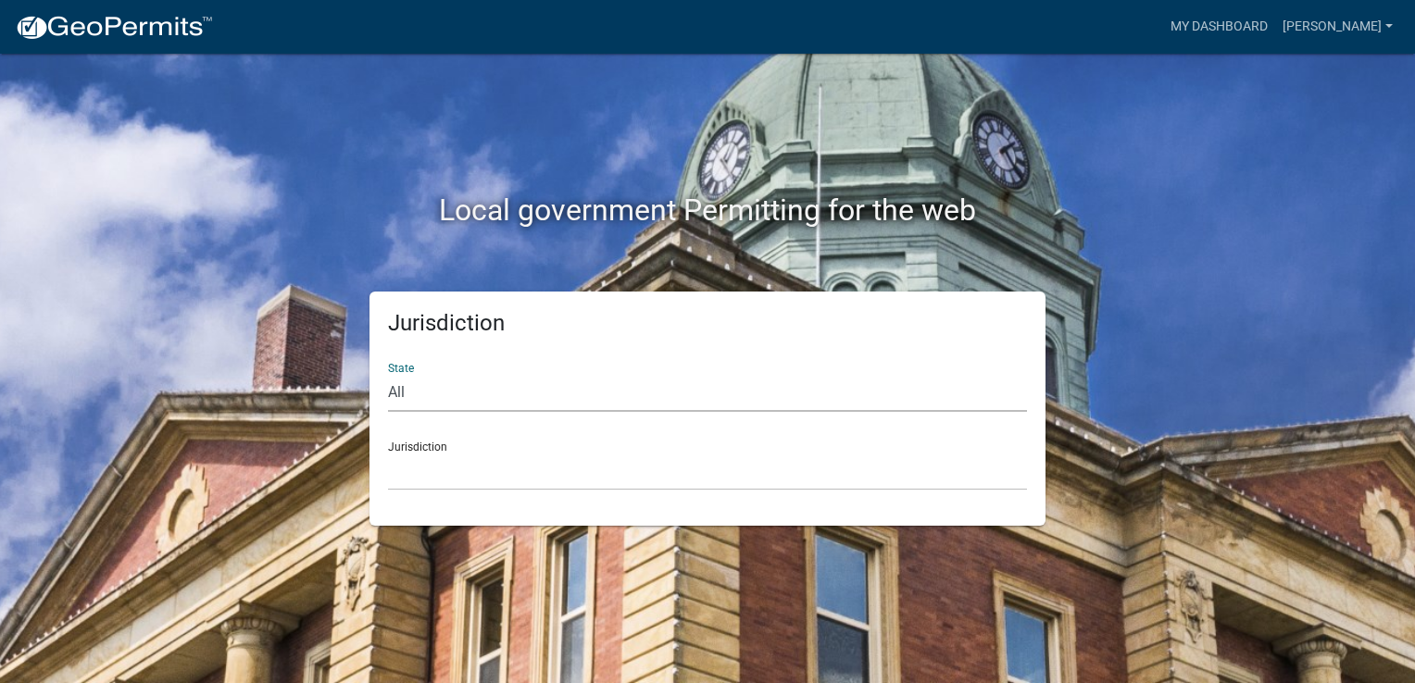
click at [424, 397] on select "All [US_STATE] [US_STATE] [US_STATE] [US_STATE] [US_STATE] [US_STATE] [US_STATE…" at bounding box center [707, 393] width 639 height 38
select select "[US_STATE]"
click at [388, 374] on select "All [US_STATE] [US_STATE] [US_STATE] [US_STATE] [US_STATE] [US_STATE] [US_STATE…" at bounding box center [707, 393] width 639 height 38
click at [399, 471] on select "[GEOGRAPHIC_DATA], [US_STATE] [GEOGRAPHIC_DATA], [US_STATE] [GEOGRAPHIC_DATA], …" at bounding box center [707, 472] width 639 height 38
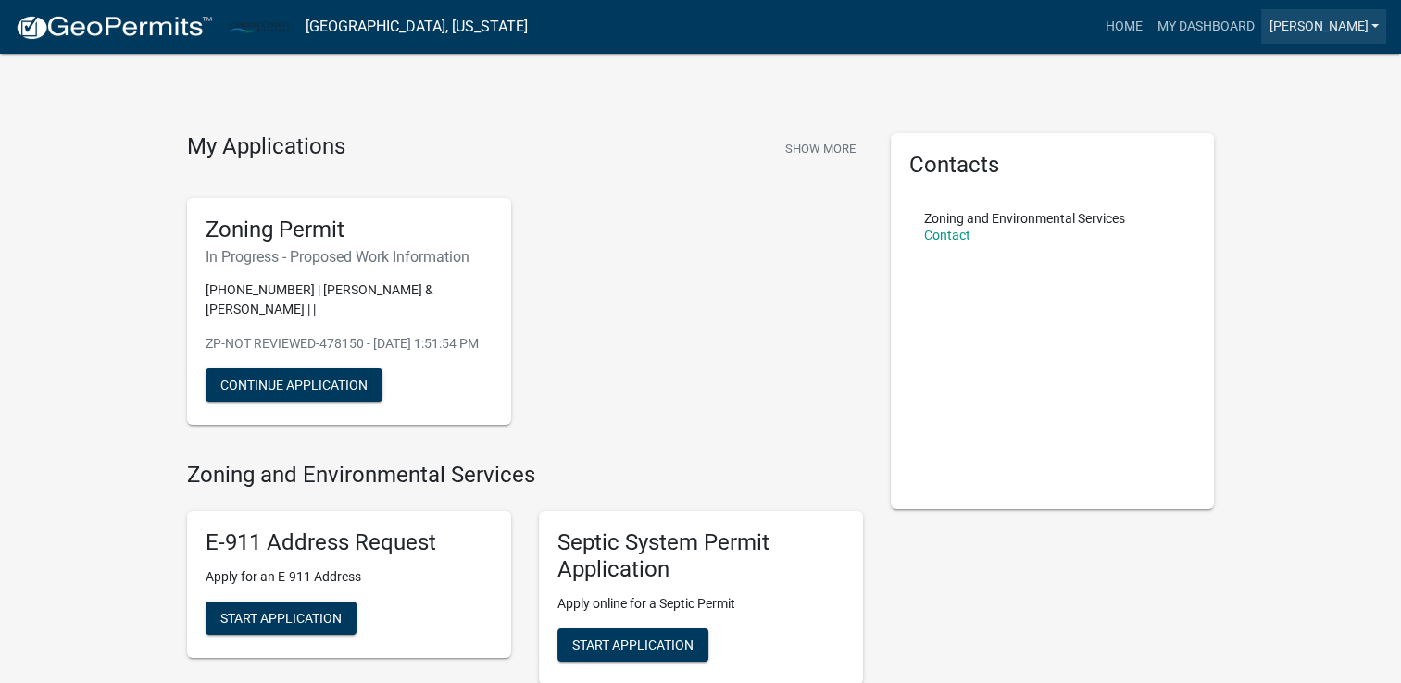
click at [1290, 24] on link "[PERSON_NAME]" at bounding box center [1323, 26] width 125 height 35
click at [1273, 79] on link "Account" at bounding box center [1312, 76] width 148 height 44
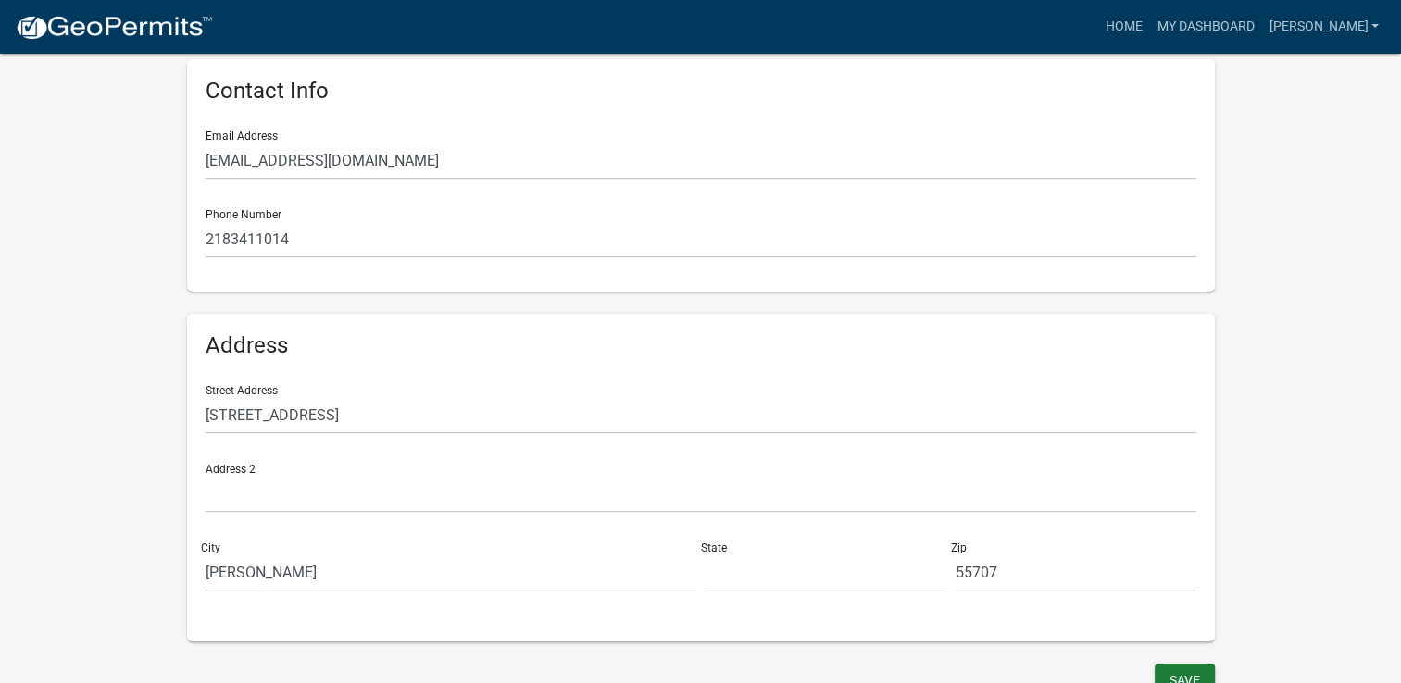
scroll to position [395, 0]
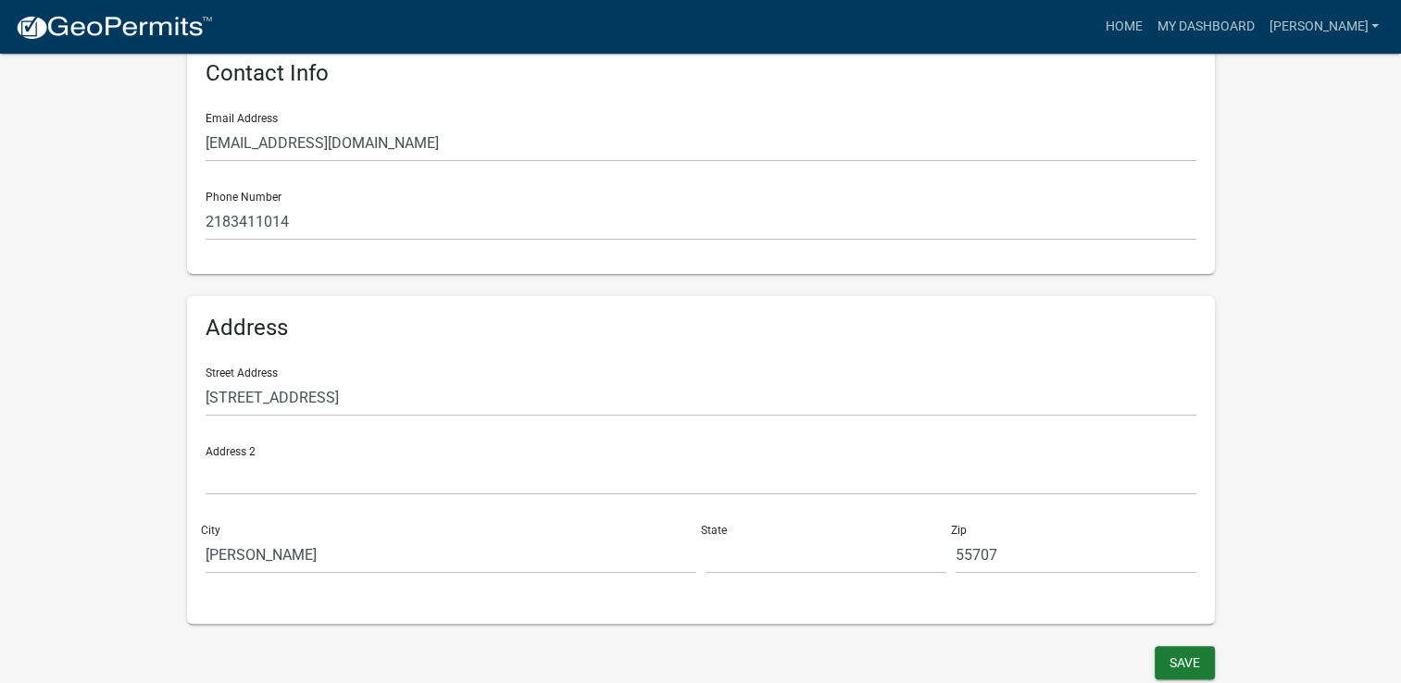
click at [701, 561] on div "State" at bounding box center [826, 542] width 250 height 64
click at [726, 562] on input "text" at bounding box center [826, 555] width 241 height 38
type input "MN"
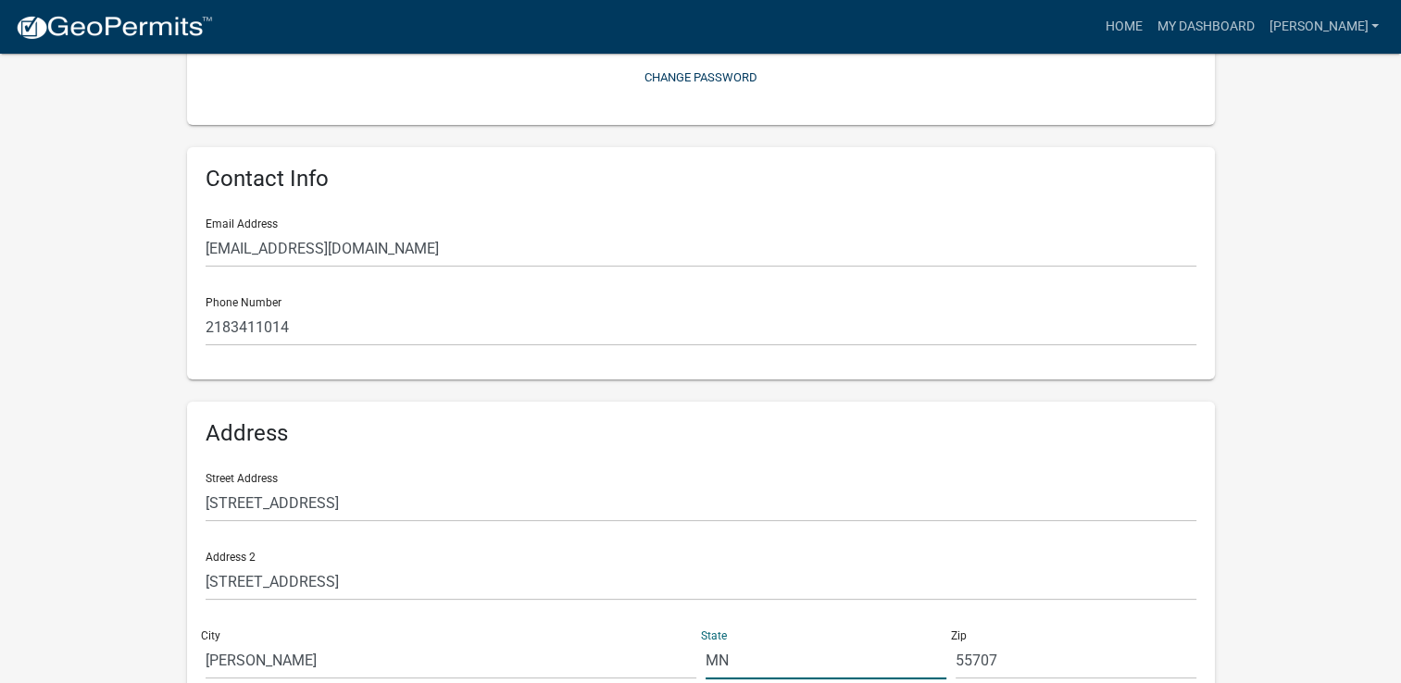
scroll to position [296, 0]
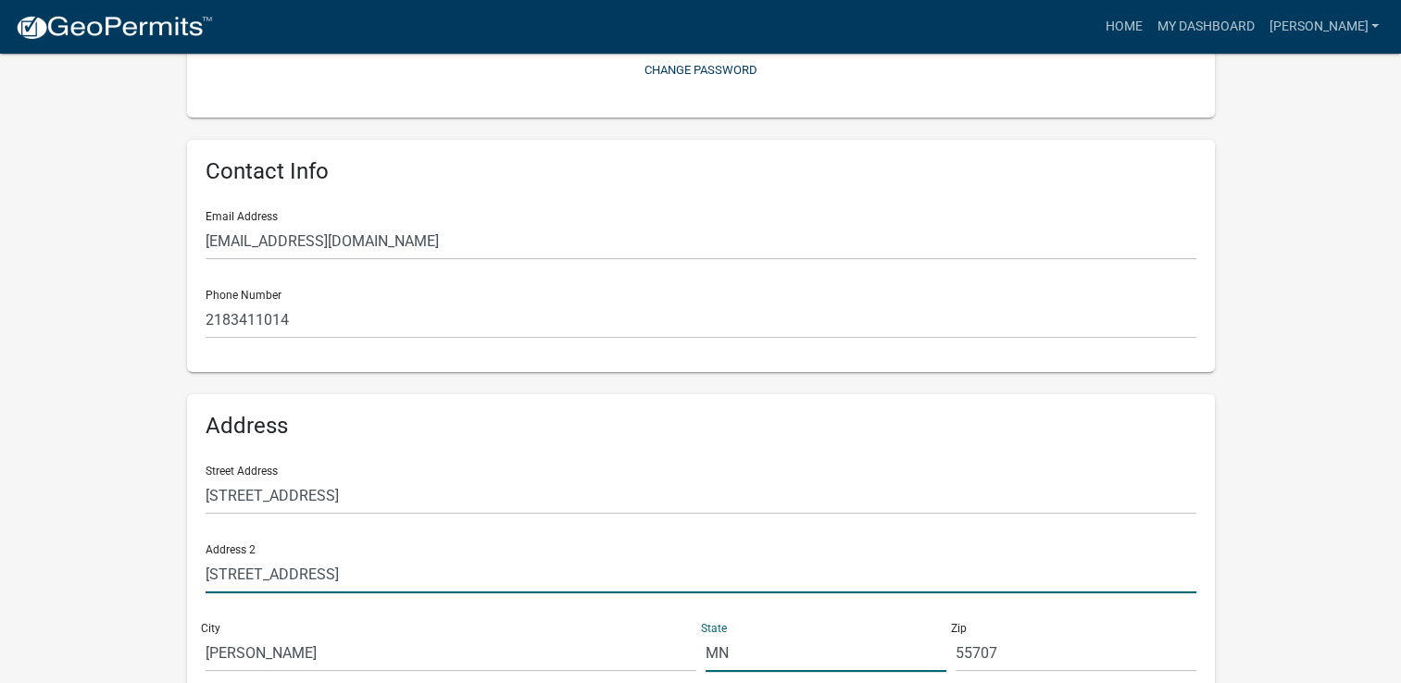
click at [370, 581] on input "[STREET_ADDRESS]" at bounding box center [701, 575] width 991 height 38
type input "3"
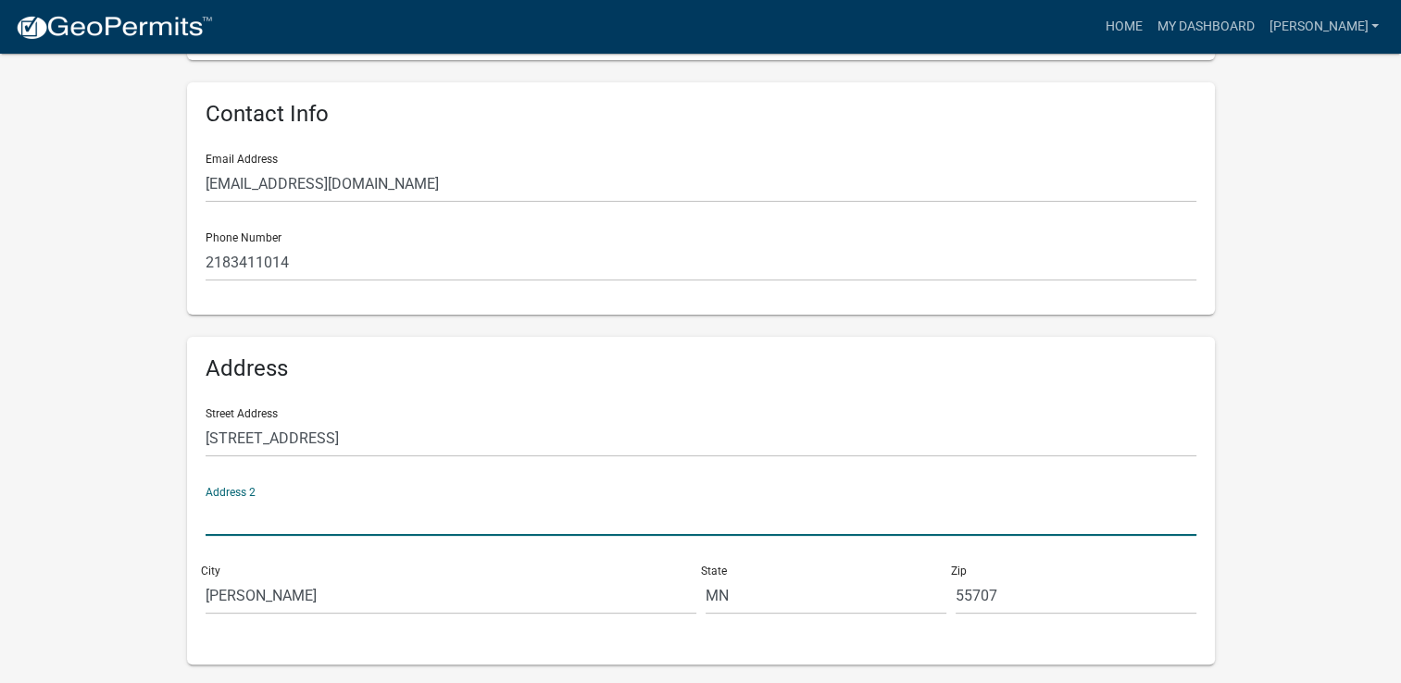
scroll to position [395, 0]
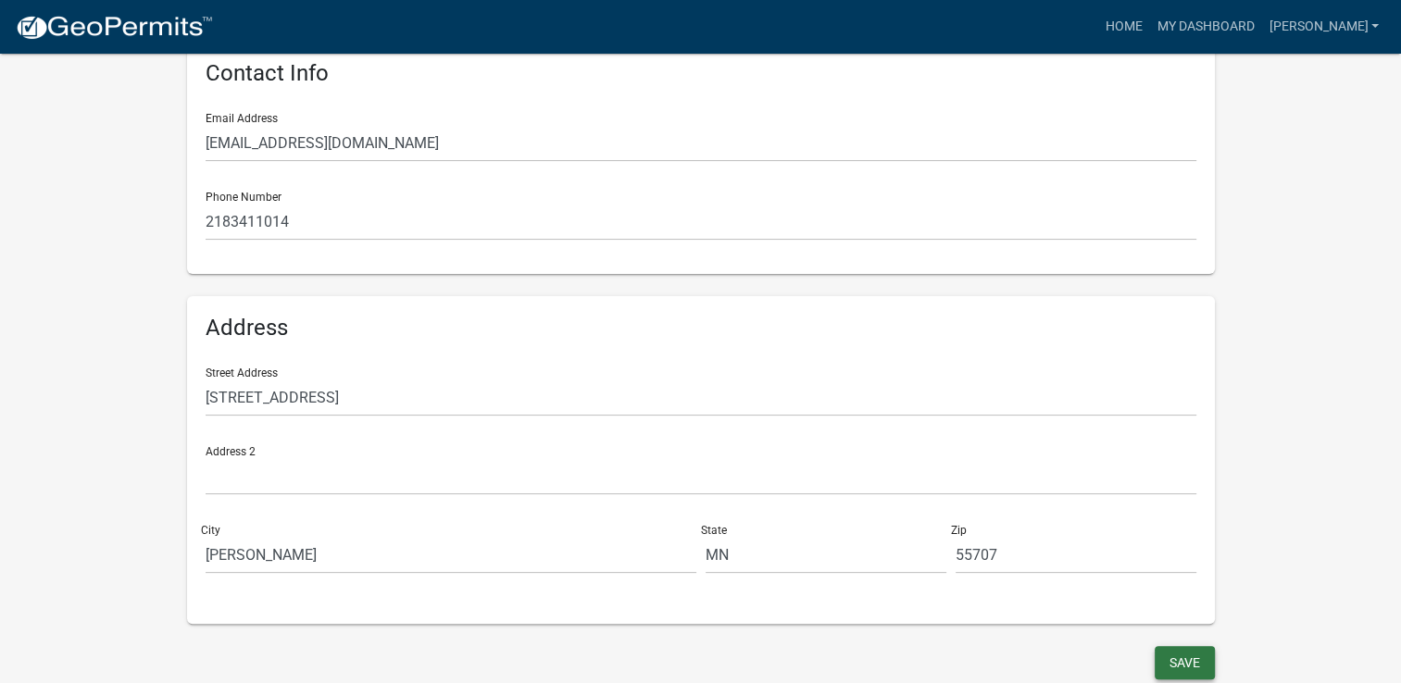
click at [1171, 667] on button "Save" at bounding box center [1185, 662] width 60 height 33
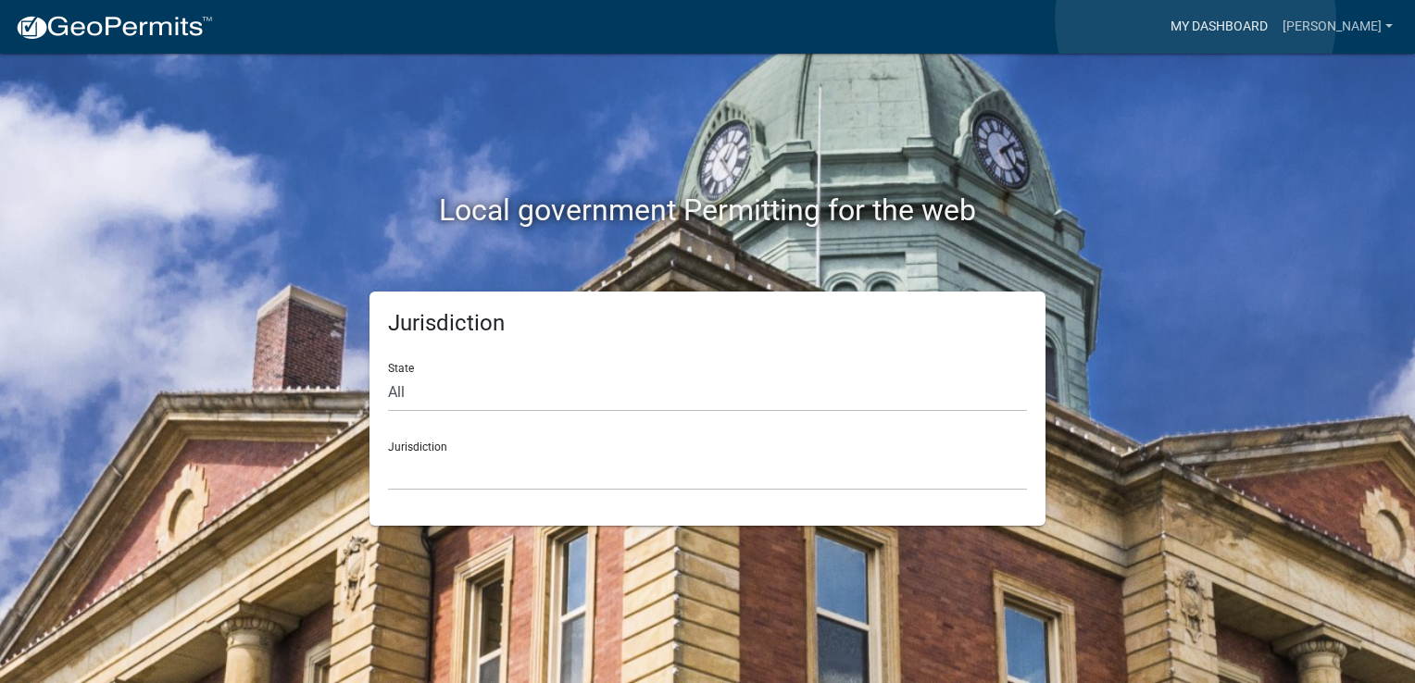
click at [1196, 19] on link "My Dashboard" at bounding box center [1219, 26] width 112 height 35
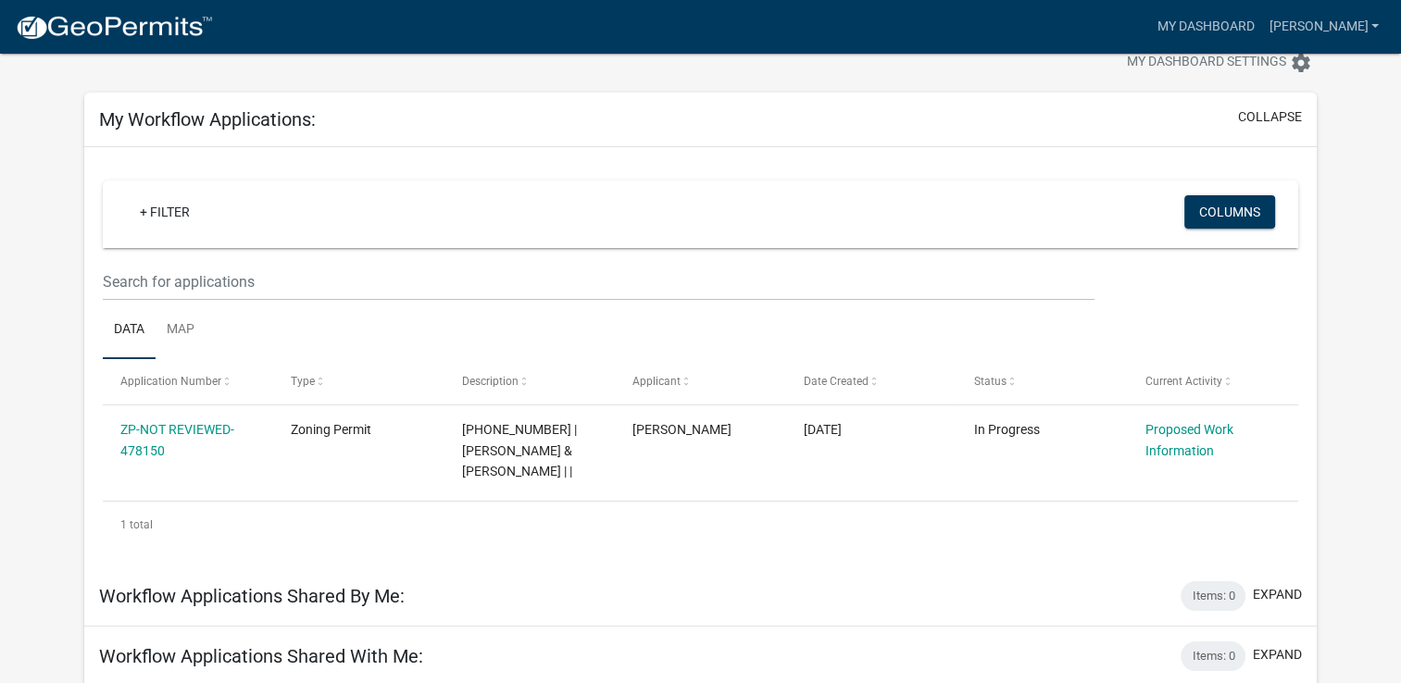
scroll to position [52, 0]
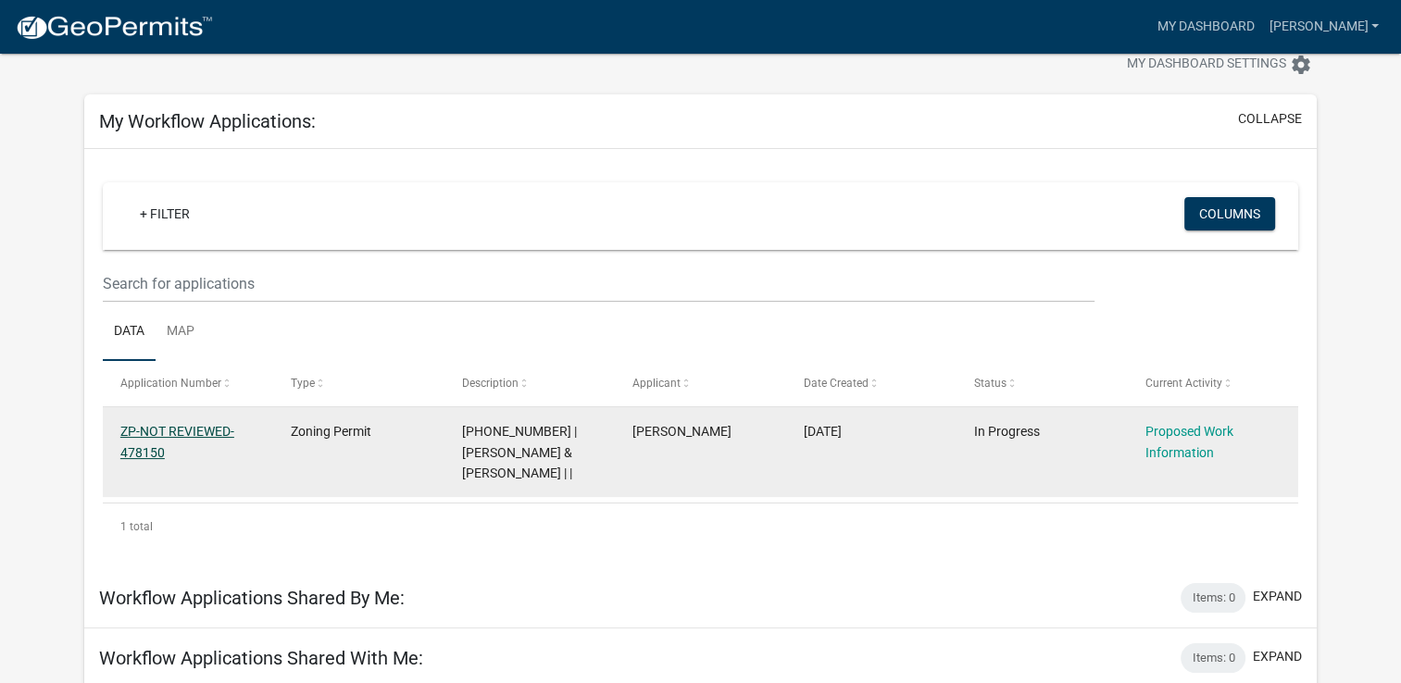
click at [188, 432] on link "ZP-NOT REVIEWED-478150" at bounding box center [177, 442] width 114 height 36
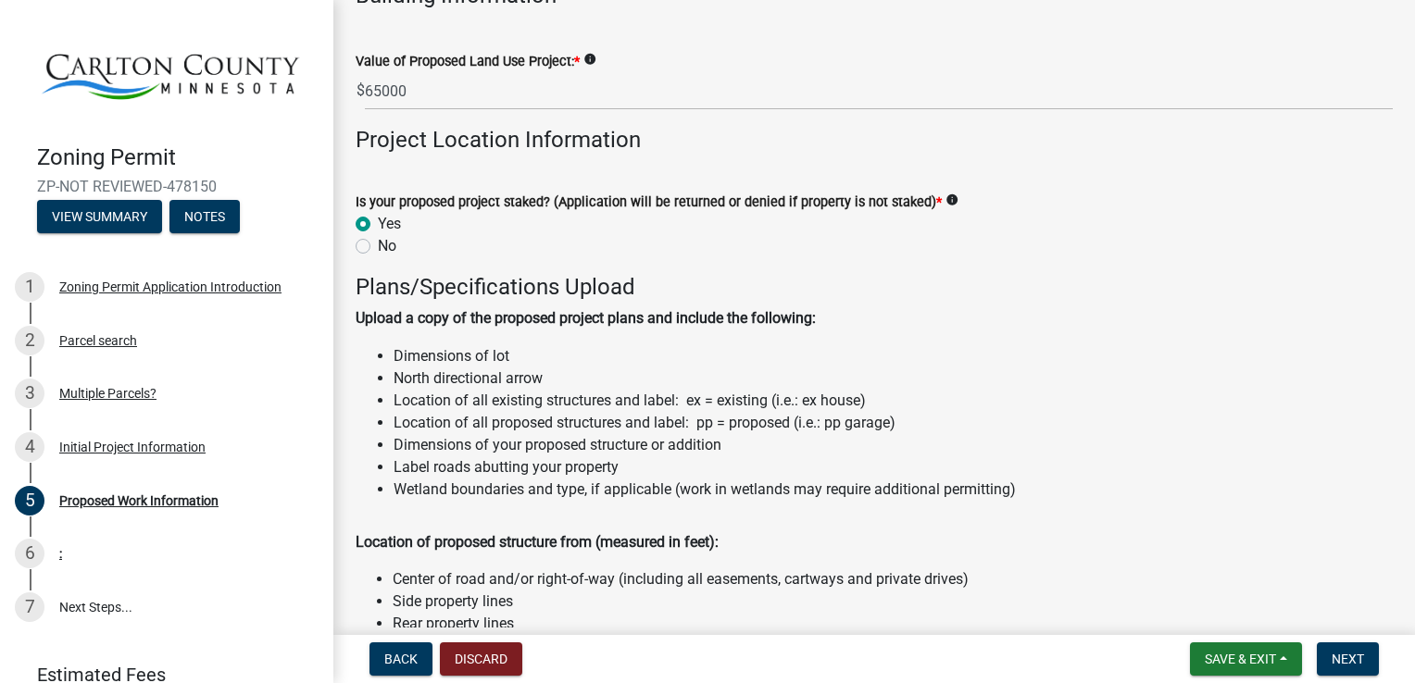
scroll to position [1677, 0]
click at [840, 426] on li "Location of all proposed structures and label: pp = proposed (i.e.: pp garage)" at bounding box center [705, 422] width 622 height 22
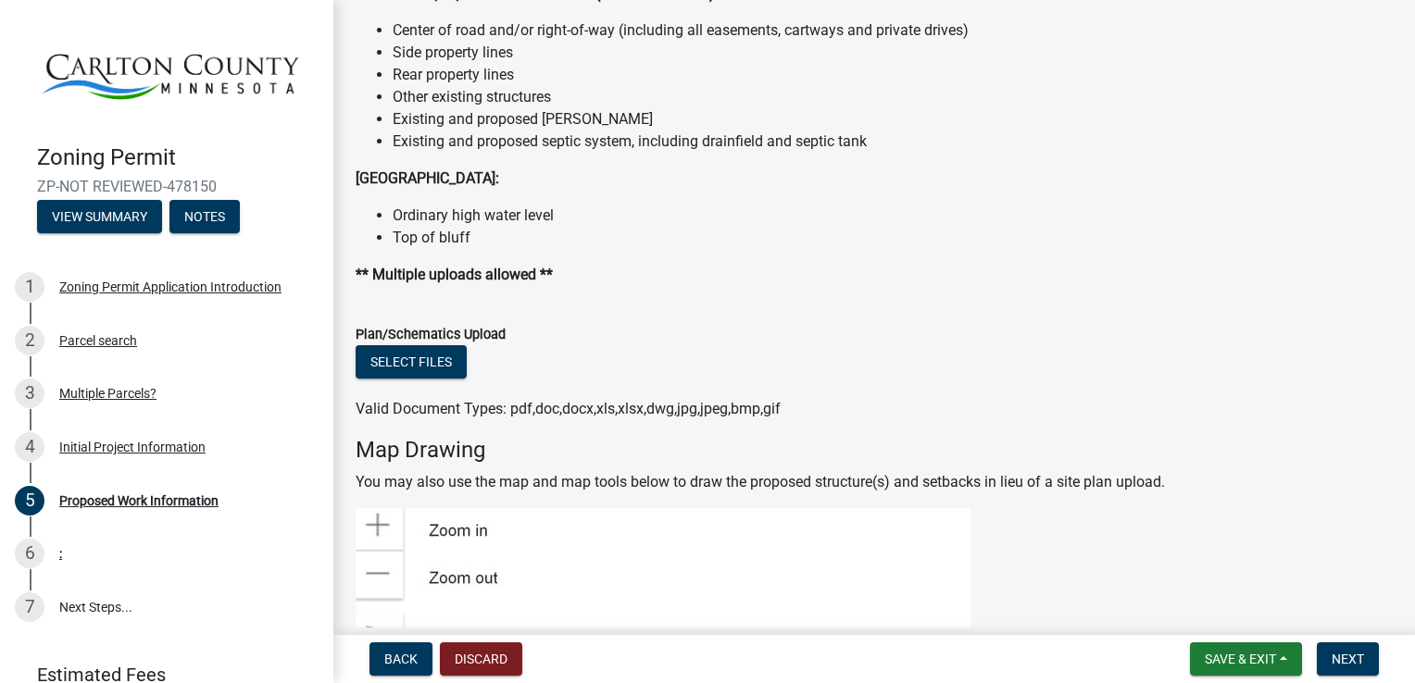
scroll to position [2232, 0]
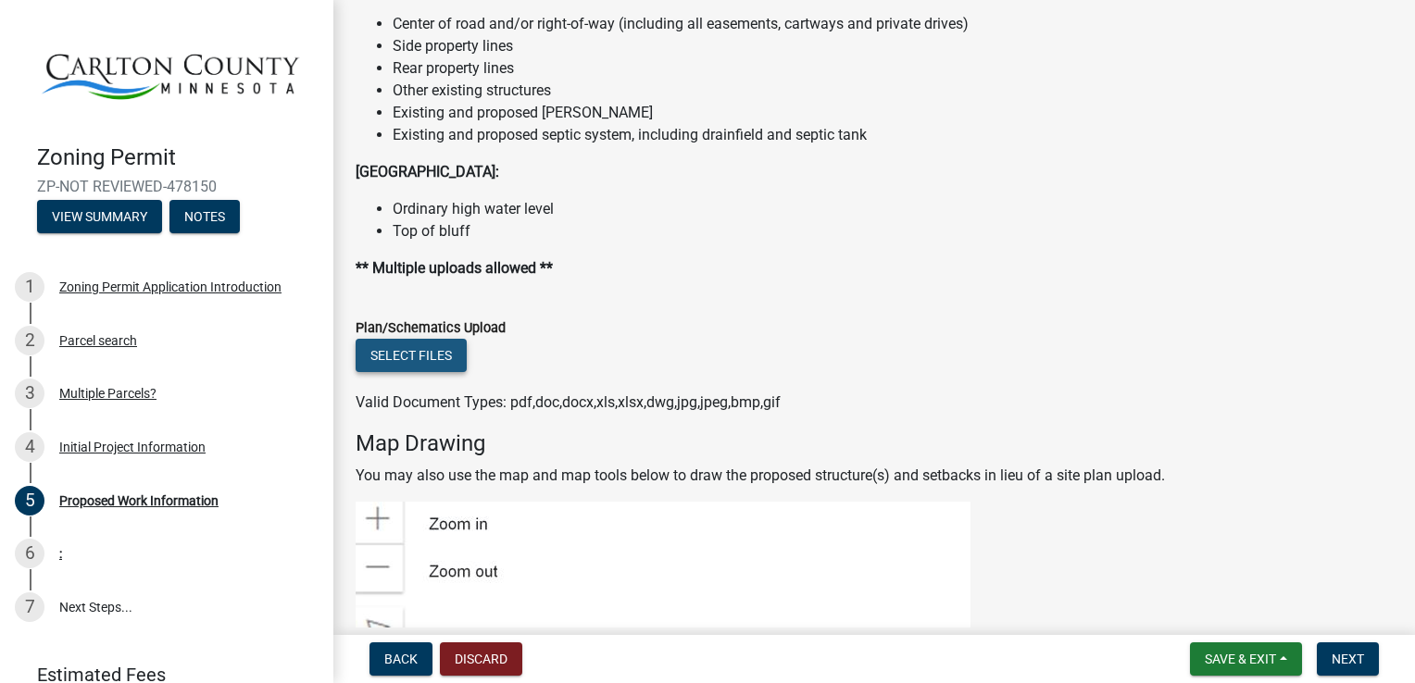
click at [421, 354] on button "Select files" at bounding box center [411, 355] width 111 height 33
click at [406, 356] on button "Select files" at bounding box center [411, 355] width 111 height 33
click at [401, 353] on button "Select files" at bounding box center [411, 355] width 111 height 33
click at [421, 355] on button "Select files" at bounding box center [411, 355] width 111 height 33
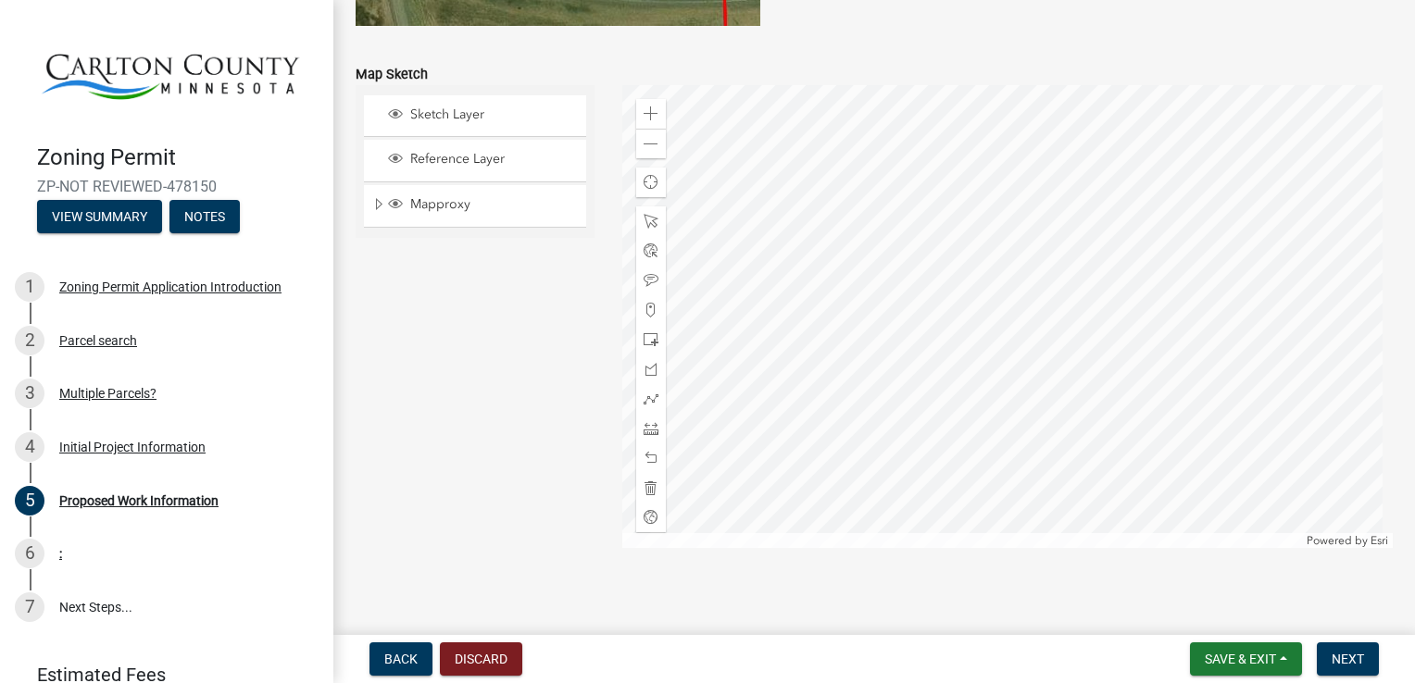
scroll to position [3792, 0]
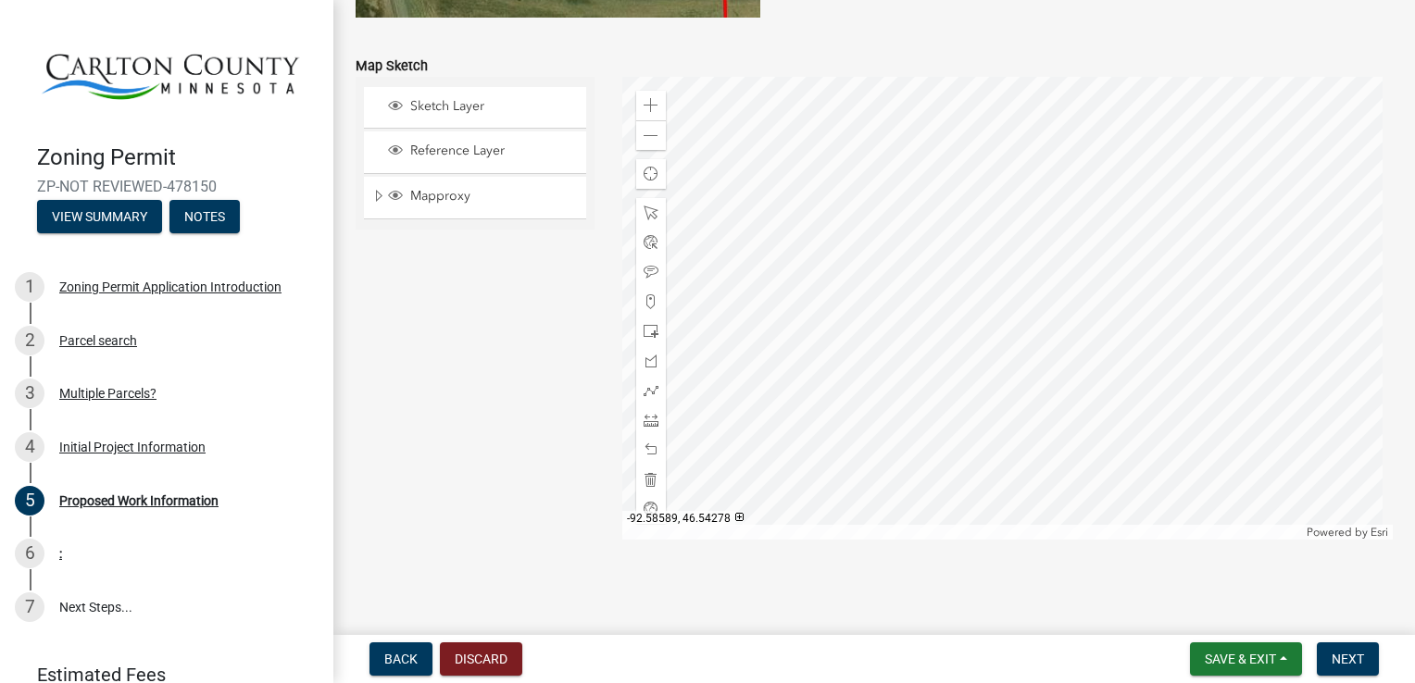
click at [1285, 317] on div at bounding box center [1007, 308] width 771 height 463
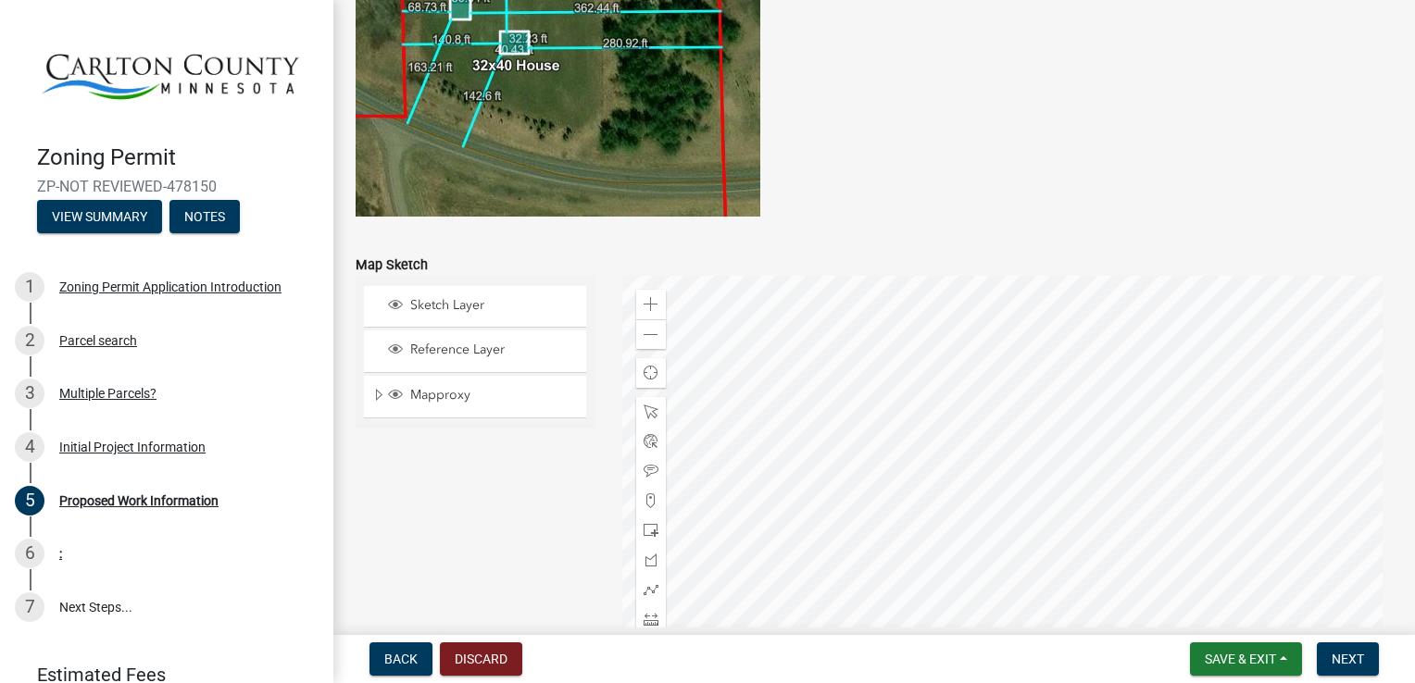
scroll to position [3595, 0]
click at [644, 333] on span at bounding box center [651, 333] width 15 height 15
click at [637, 333] on div "Zoom out" at bounding box center [651, 333] width 30 height 30
click at [641, 316] on div "Zoom in" at bounding box center [651, 303] width 30 height 30
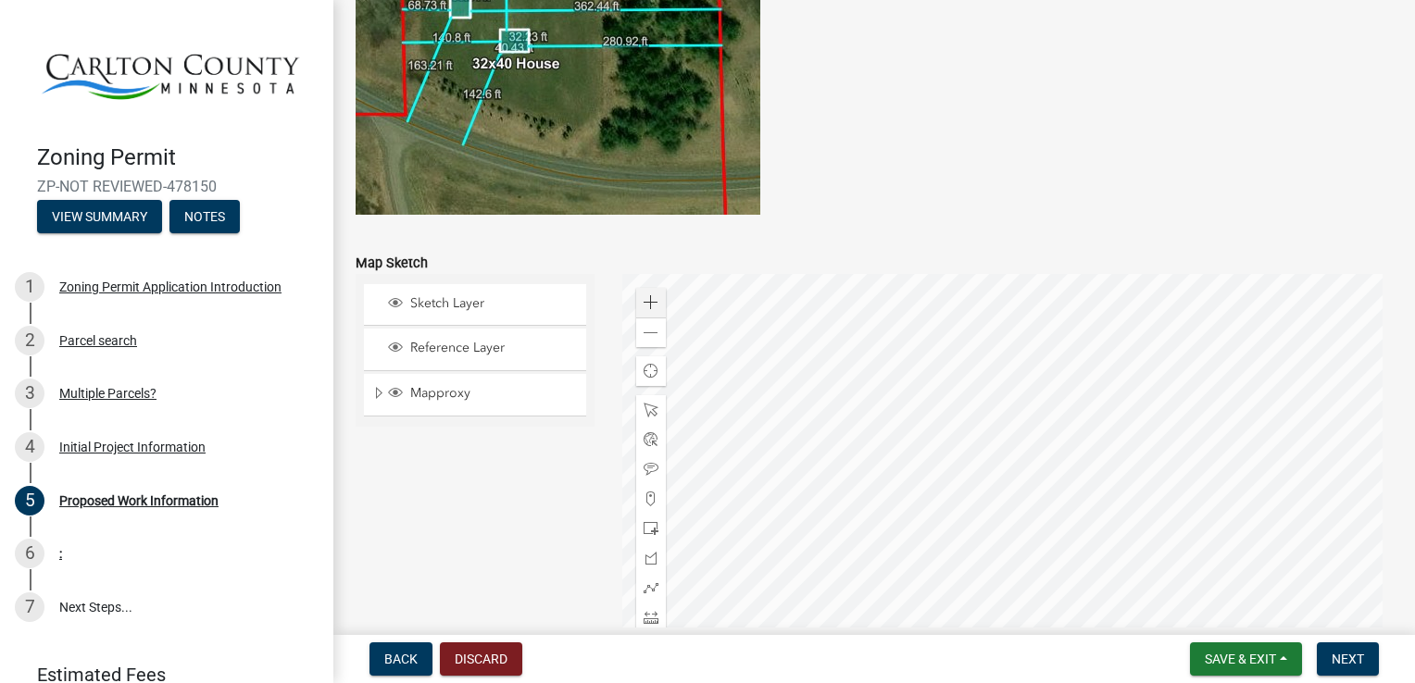
click at [1009, 508] on div at bounding box center [1007, 505] width 771 height 463
click at [1044, 507] on div at bounding box center [1007, 505] width 771 height 463
click at [967, 414] on div at bounding box center [1007, 505] width 771 height 463
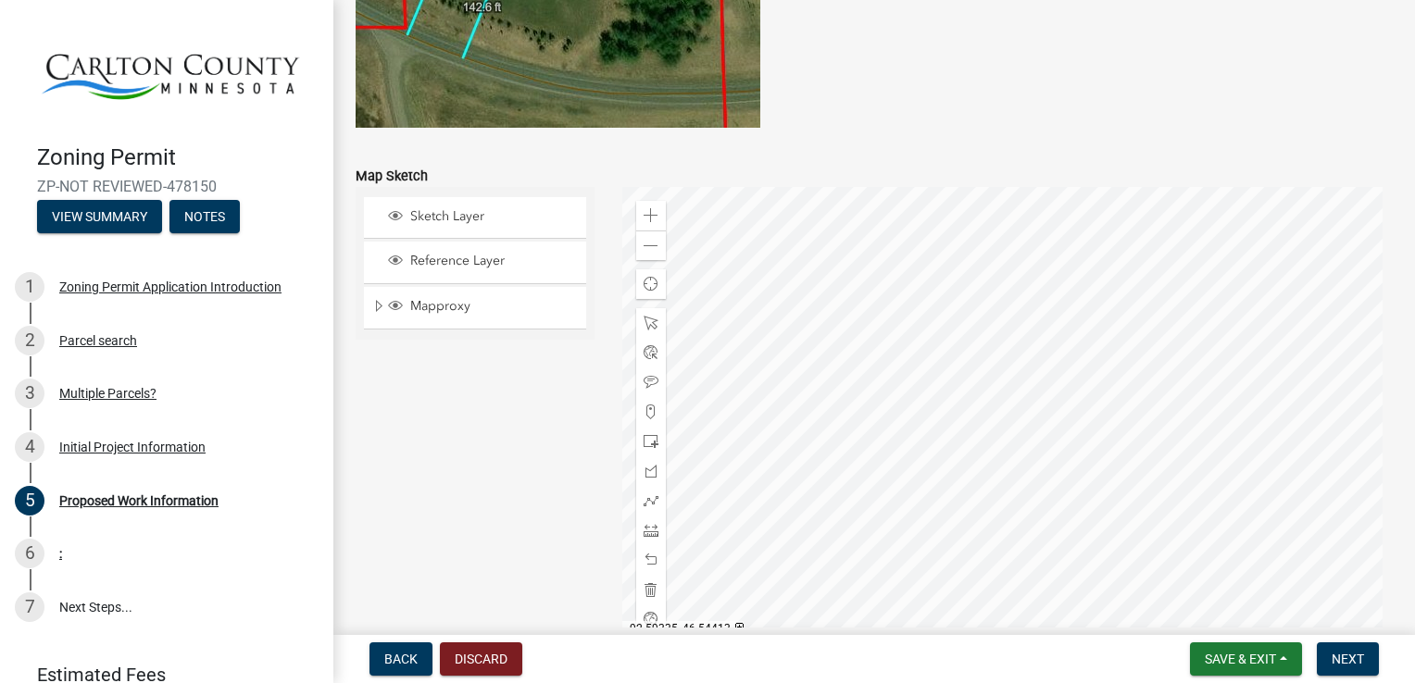
scroll to position [3793, 0]
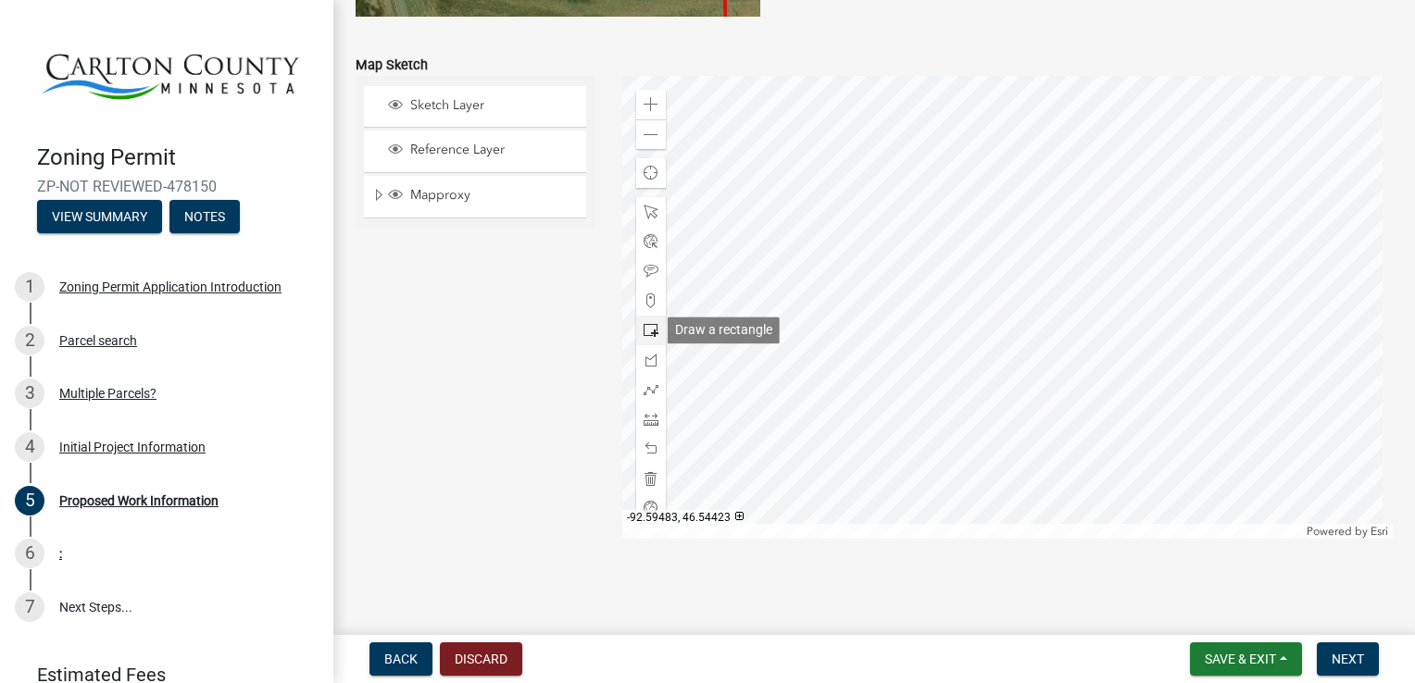
click at [644, 329] on span at bounding box center [651, 330] width 15 height 15
click at [1079, 178] on div at bounding box center [1007, 307] width 771 height 463
click at [997, 133] on div at bounding box center [1007, 307] width 771 height 463
click at [1014, 190] on div at bounding box center [1007, 307] width 771 height 463
click at [644, 481] on span at bounding box center [651, 478] width 15 height 15
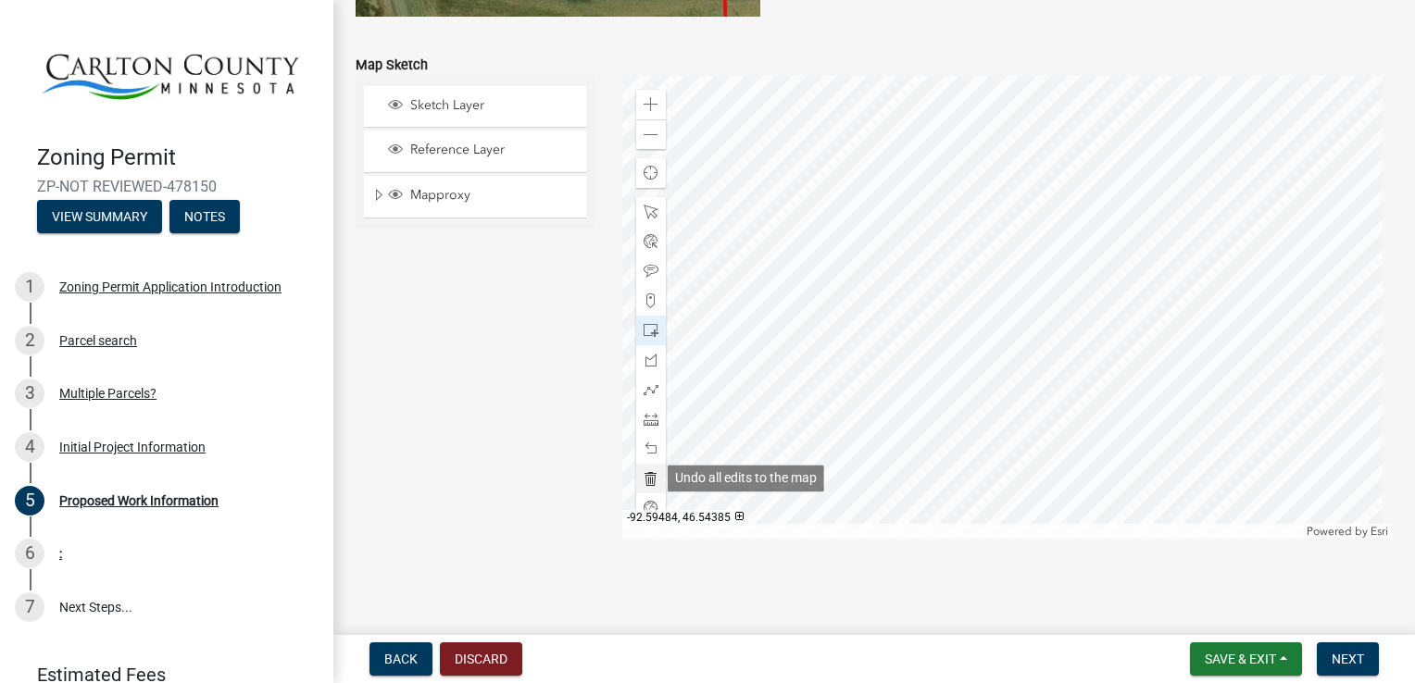
click at [644, 481] on span at bounding box center [651, 478] width 15 height 15
click at [1045, 187] on div at bounding box center [1007, 307] width 771 height 463
click at [975, 174] on div at bounding box center [1007, 307] width 771 height 463
click at [644, 330] on span at bounding box center [651, 330] width 15 height 15
click at [972, 172] on div at bounding box center [1007, 307] width 771 height 463
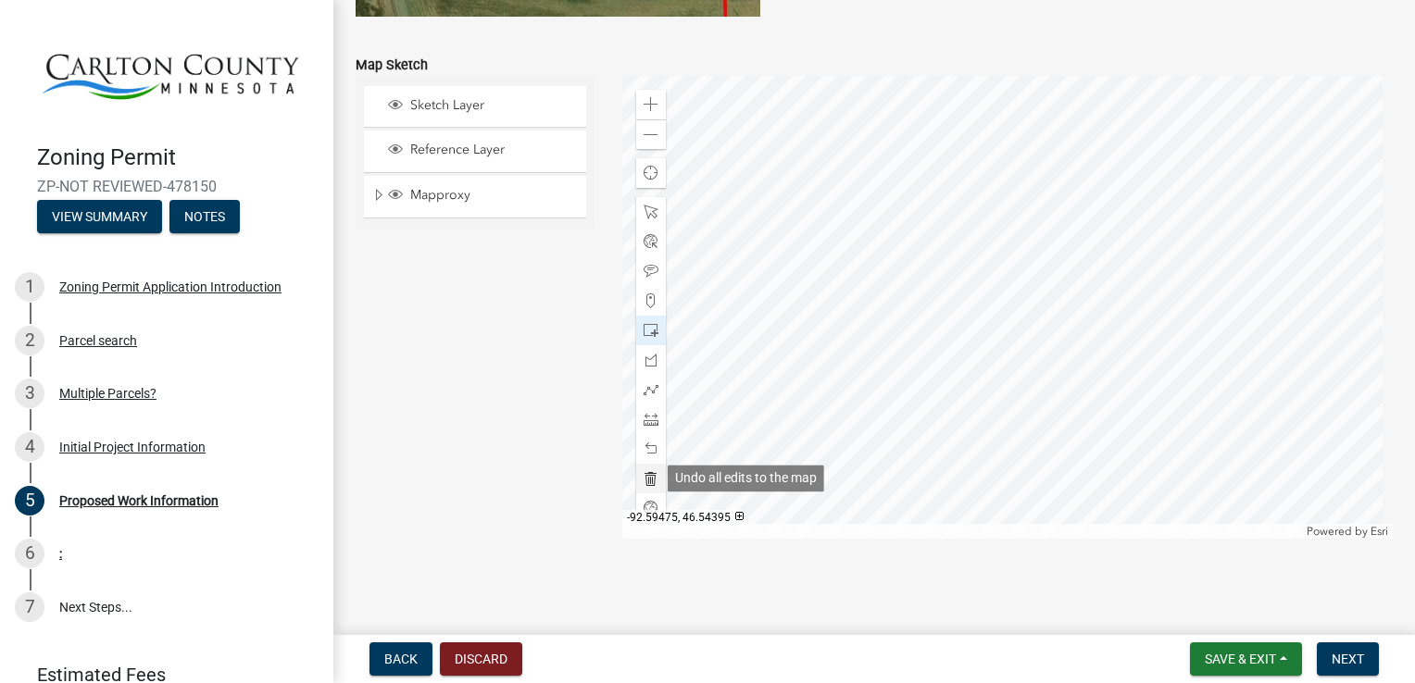
click at [646, 479] on span at bounding box center [651, 478] width 15 height 15
click at [651, 300] on span at bounding box center [651, 301] width 15 height 15
click at [971, 174] on div at bounding box center [1007, 307] width 771 height 463
click at [1047, 185] on div at bounding box center [1007, 307] width 771 height 463
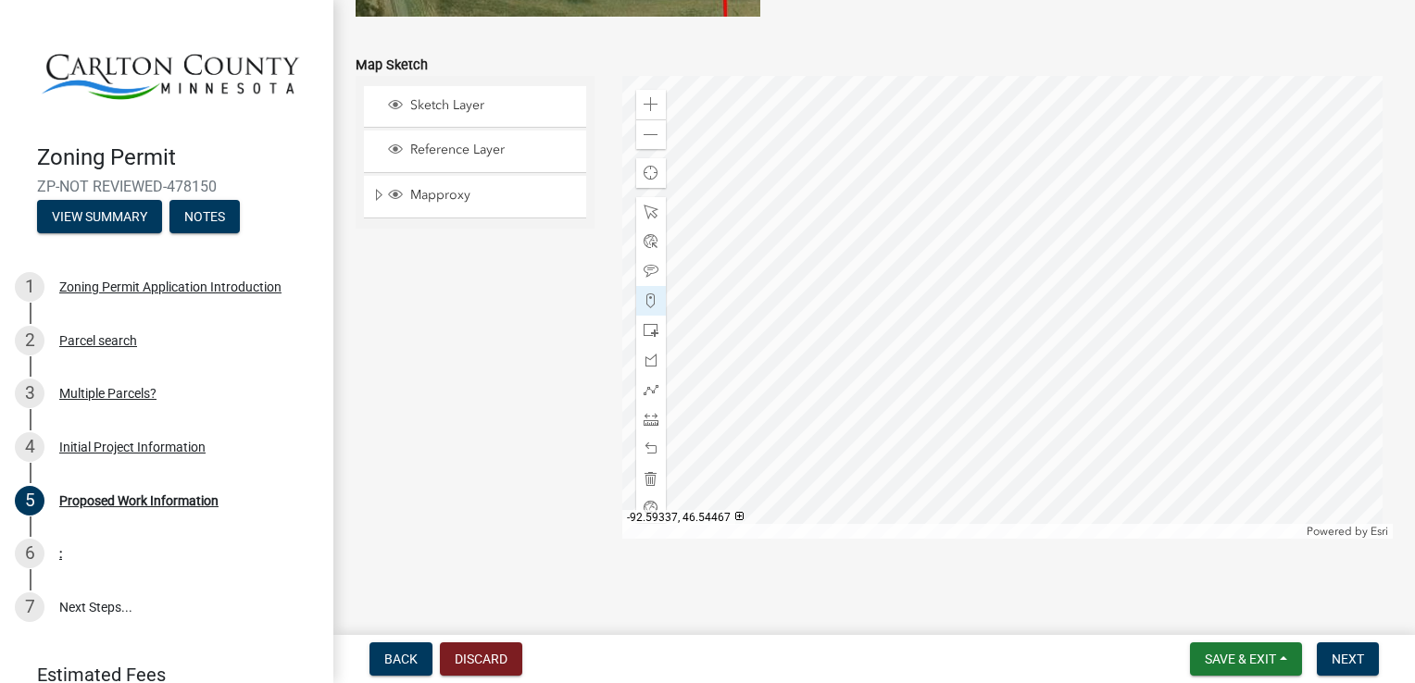
click at [1048, 145] on div at bounding box center [1007, 307] width 771 height 463
click at [970, 144] on div at bounding box center [1007, 307] width 771 height 463
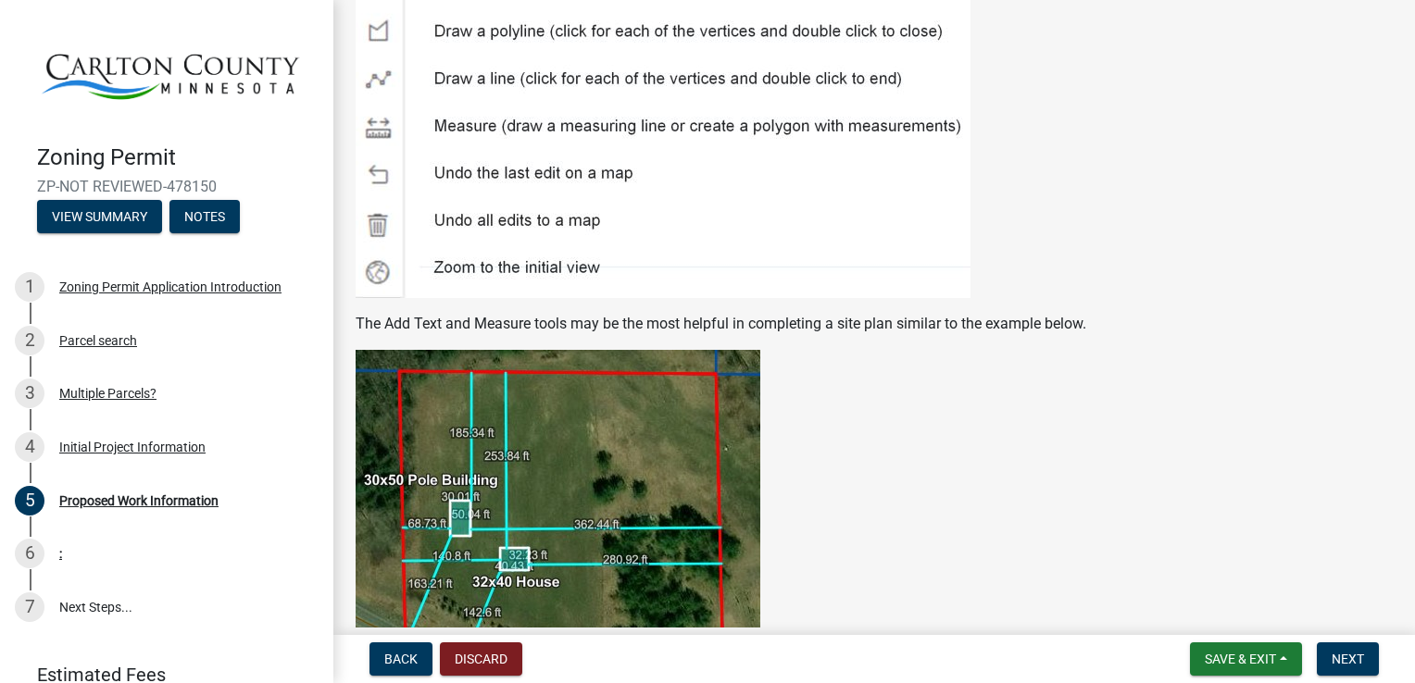
scroll to position [3012, 0]
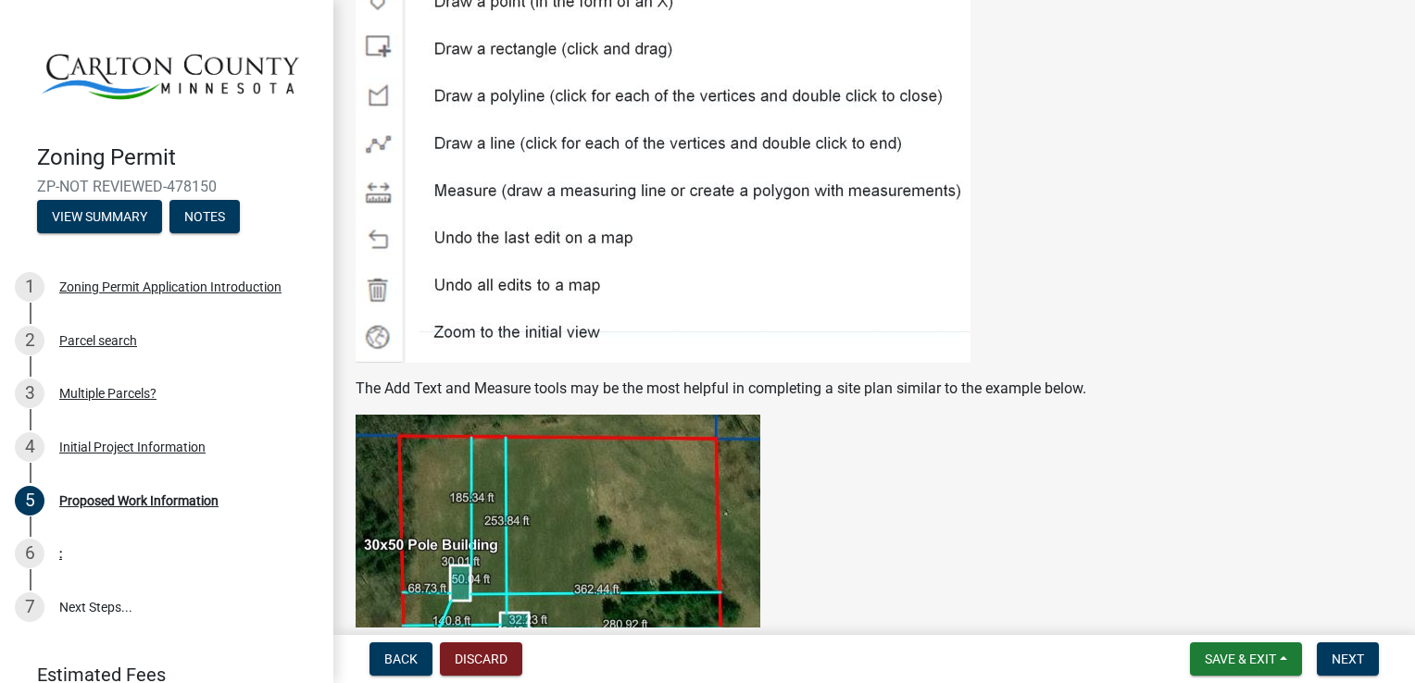
click at [822, 274] on img at bounding box center [663, 42] width 615 height 641
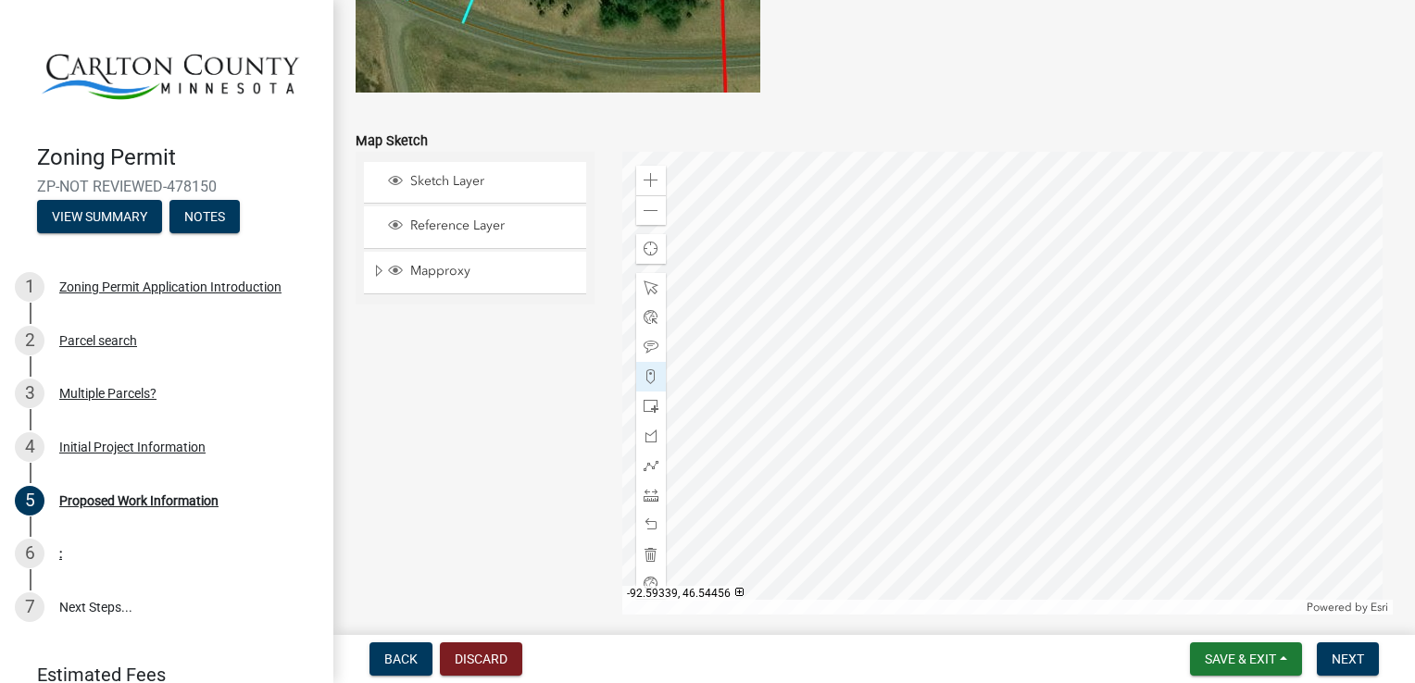
scroll to position [3730, 0]
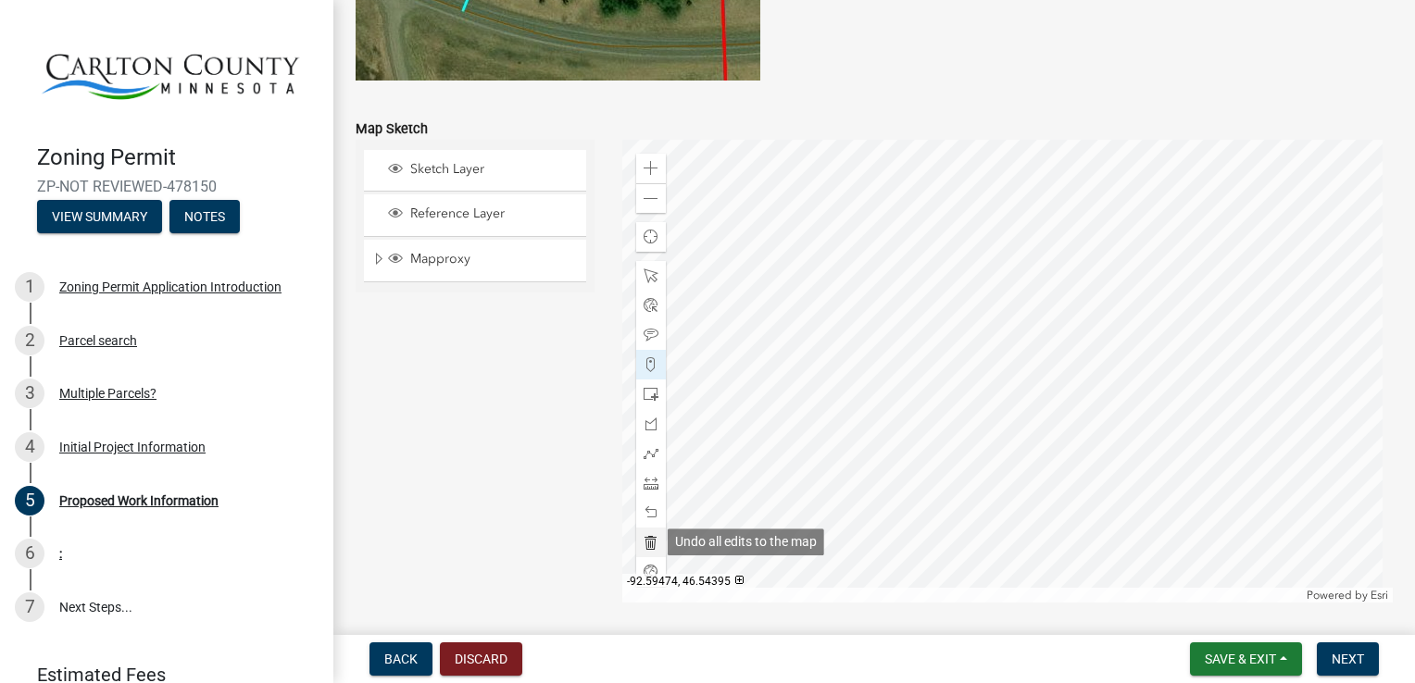
click at [650, 543] on span at bounding box center [651, 542] width 15 height 15
click at [644, 396] on span at bounding box center [651, 394] width 15 height 15
click at [1041, 228] on div at bounding box center [1007, 371] width 771 height 463
click at [1043, 213] on div at bounding box center [1007, 371] width 771 height 463
click at [645, 543] on span at bounding box center [651, 542] width 15 height 15
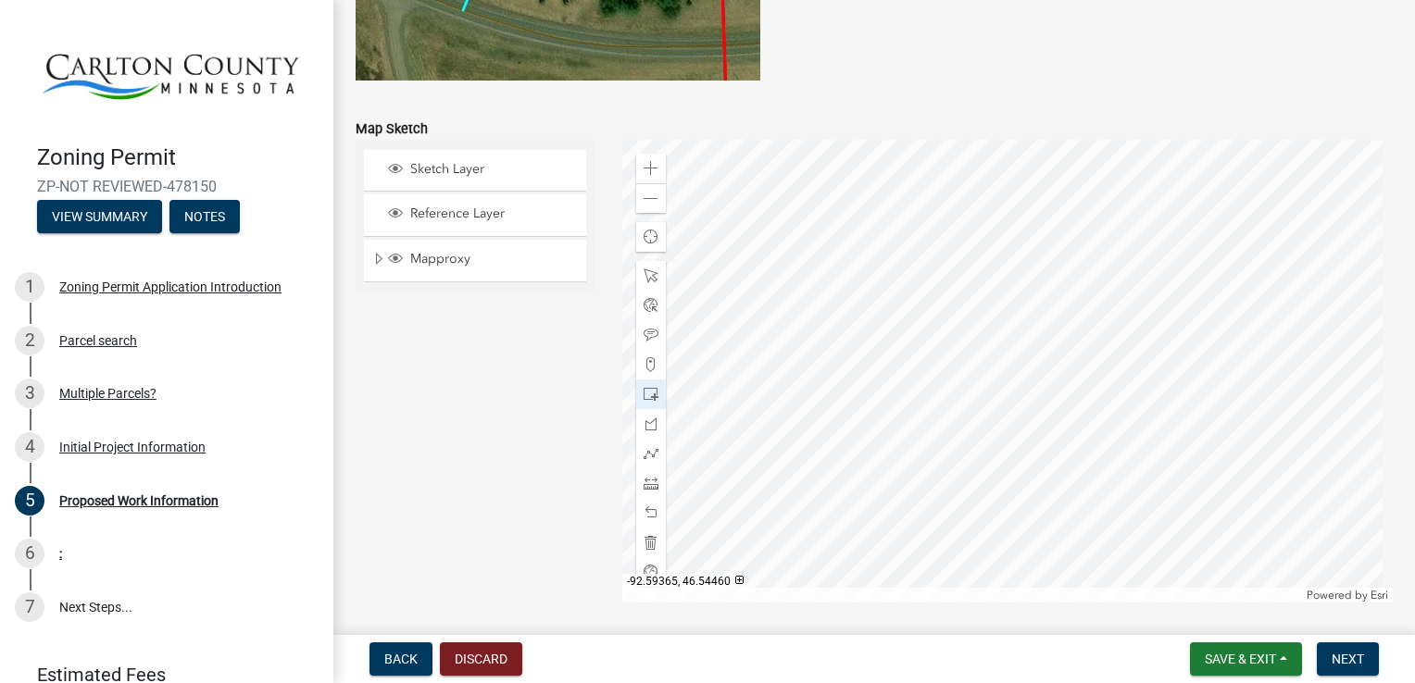
click at [1009, 249] on div at bounding box center [1007, 371] width 771 height 463
click at [649, 395] on span at bounding box center [651, 394] width 15 height 15
click at [1049, 249] on div at bounding box center [1007, 371] width 771 height 463
click at [645, 545] on span at bounding box center [651, 542] width 15 height 15
click at [645, 395] on span at bounding box center [651, 394] width 15 height 15
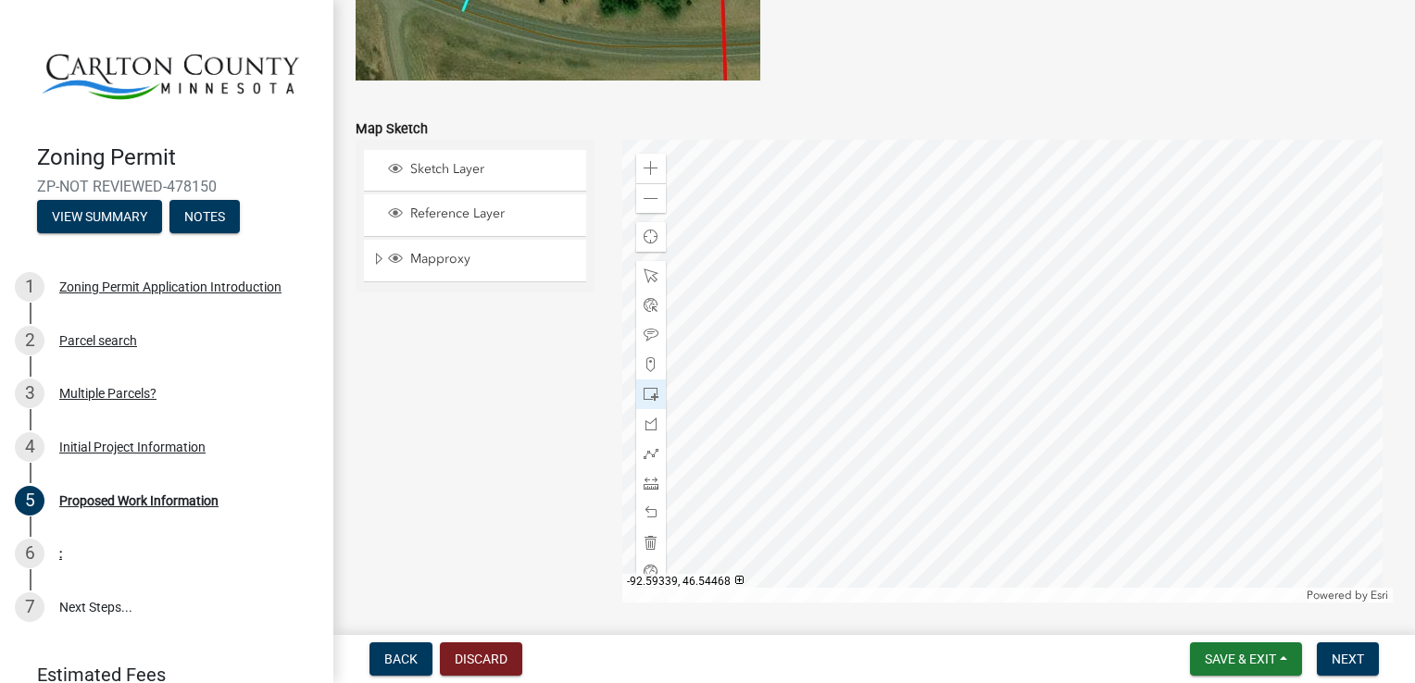
click at [1082, 217] on div at bounding box center [1007, 371] width 771 height 463
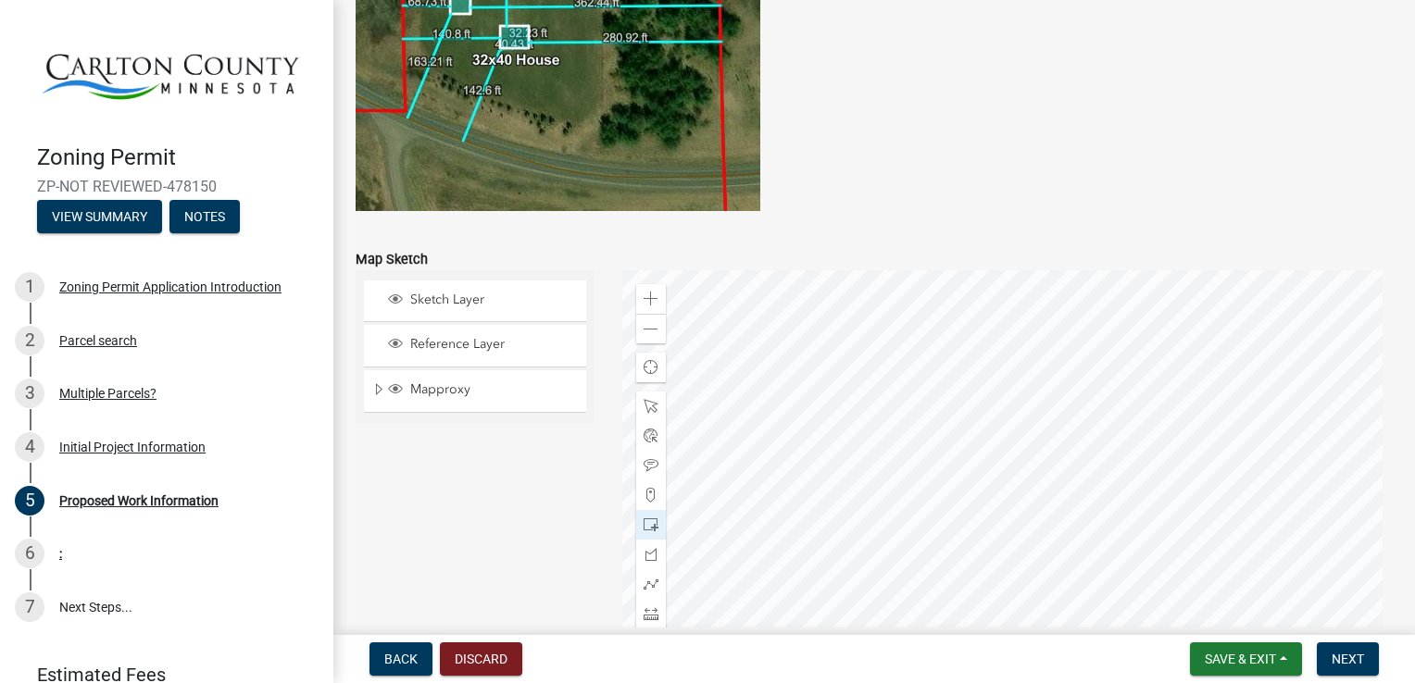
scroll to position [3600, 0]
click at [722, 397] on div at bounding box center [1007, 501] width 771 height 463
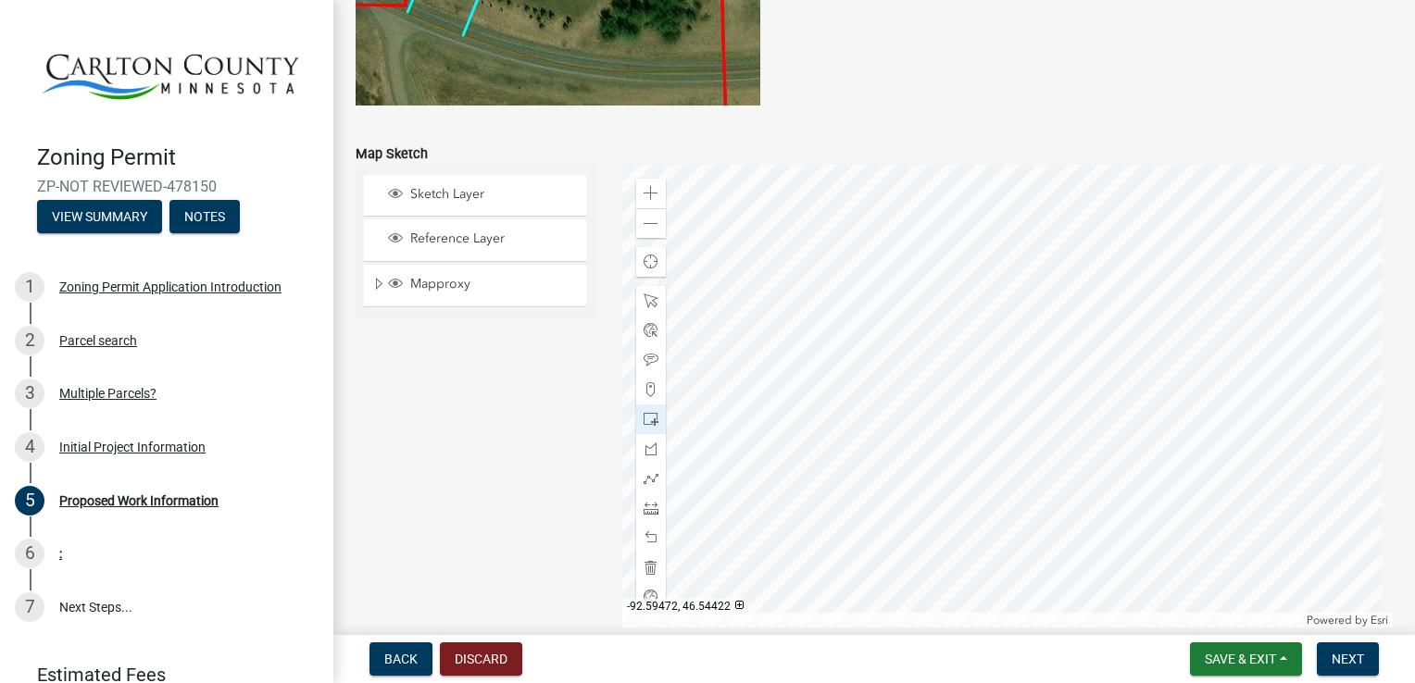
scroll to position [3706, 0]
click at [644, 506] on span at bounding box center [651, 506] width 15 height 15
click at [1009, 259] on div at bounding box center [1007, 394] width 771 height 463
click at [625, 239] on div at bounding box center [1007, 394] width 771 height 463
click at [546, 502] on div "Sketch Layer Reference Layer Mapproxy Roads Streams and Rivers Subdivisions Lak…" at bounding box center [475, 394] width 267 height 463
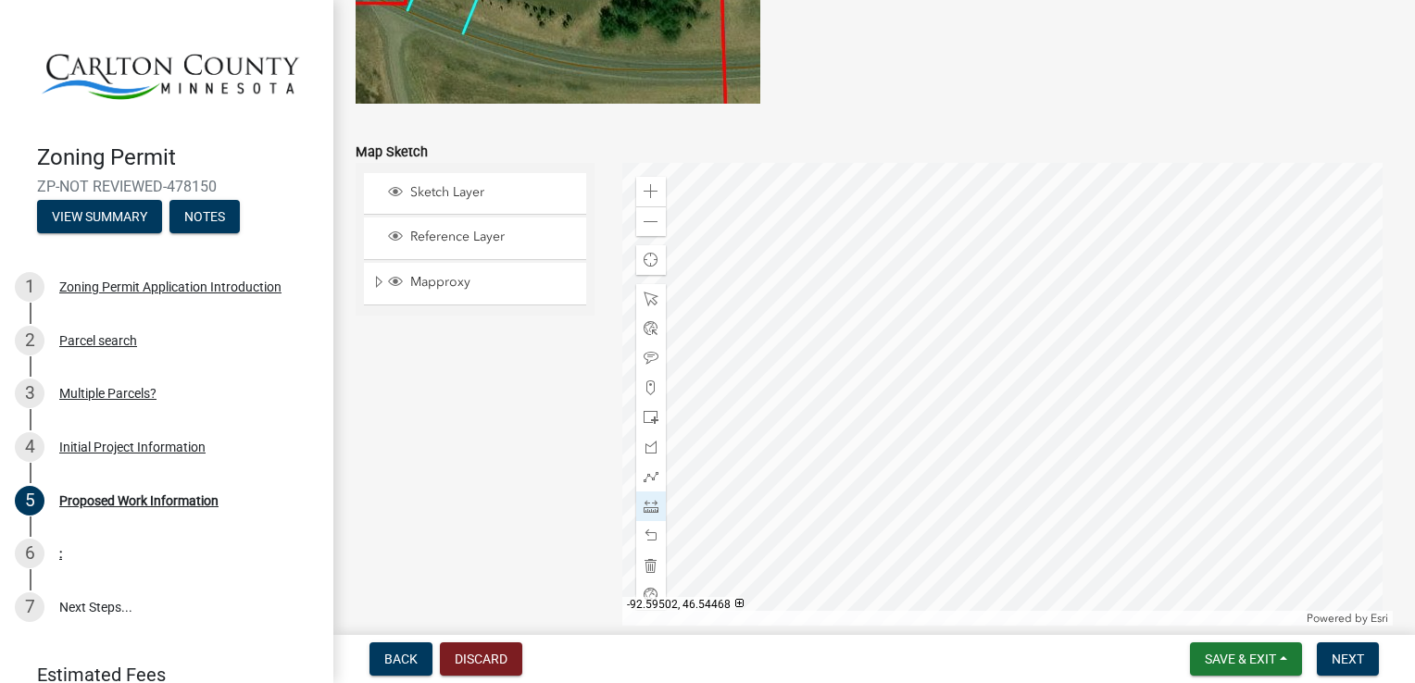
click at [624, 239] on div at bounding box center [1007, 394] width 771 height 463
click at [1010, 246] on div at bounding box center [1007, 394] width 771 height 463
click at [1009, 245] on div at bounding box center [1007, 394] width 771 height 463
click at [1013, 232] on div at bounding box center [1007, 394] width 771 height 463
click at [650, 297] on span at bounding box center [651, 299] width 15 height 15
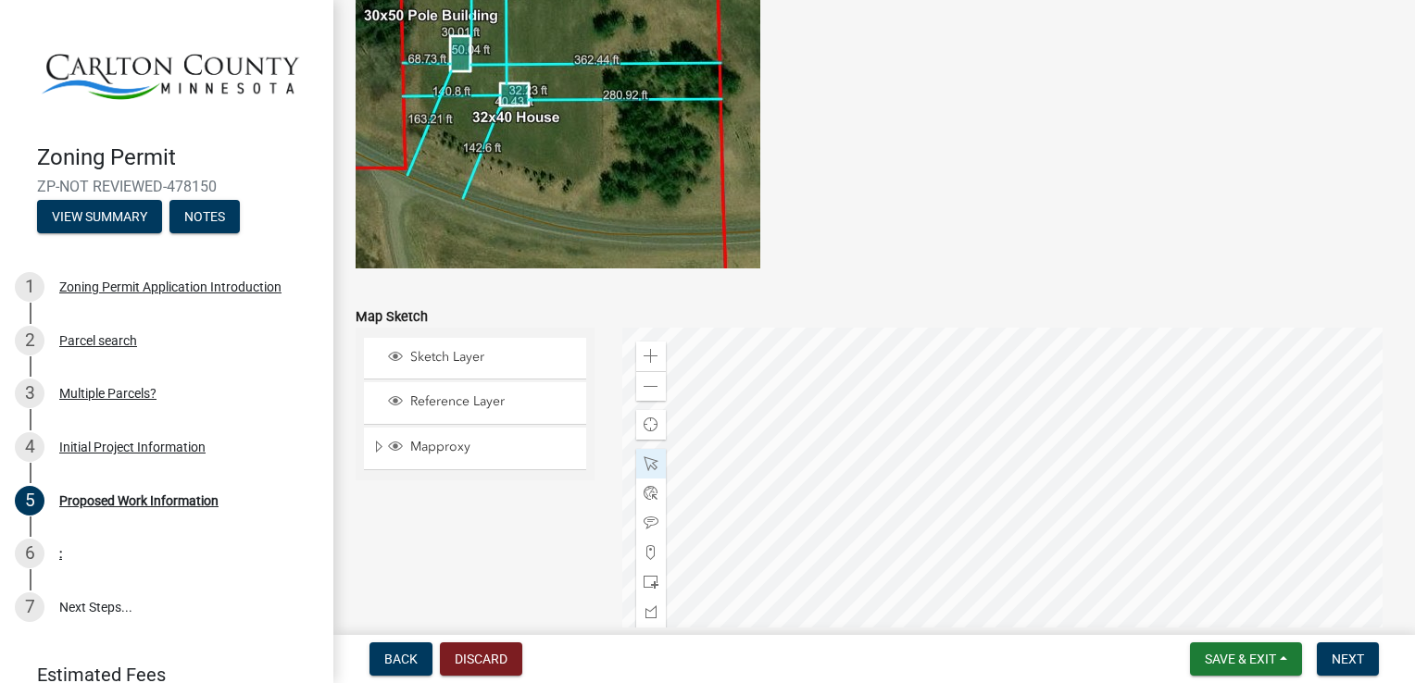
scroll to position [3545, 0]
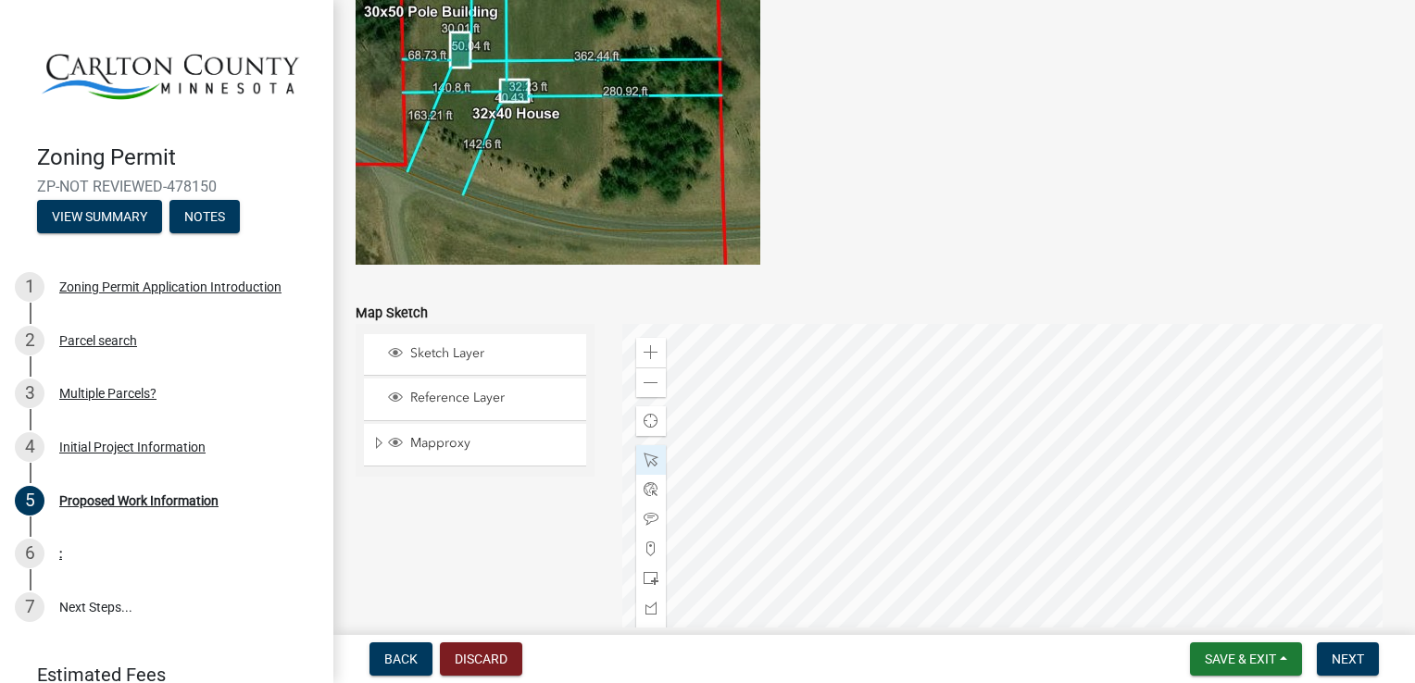
click at [1011, 409] on div at bounding box center [1007, 555] width 771 height 463
click at [750, 510] on div at bounding box center [1007, 555] width 771 height 463
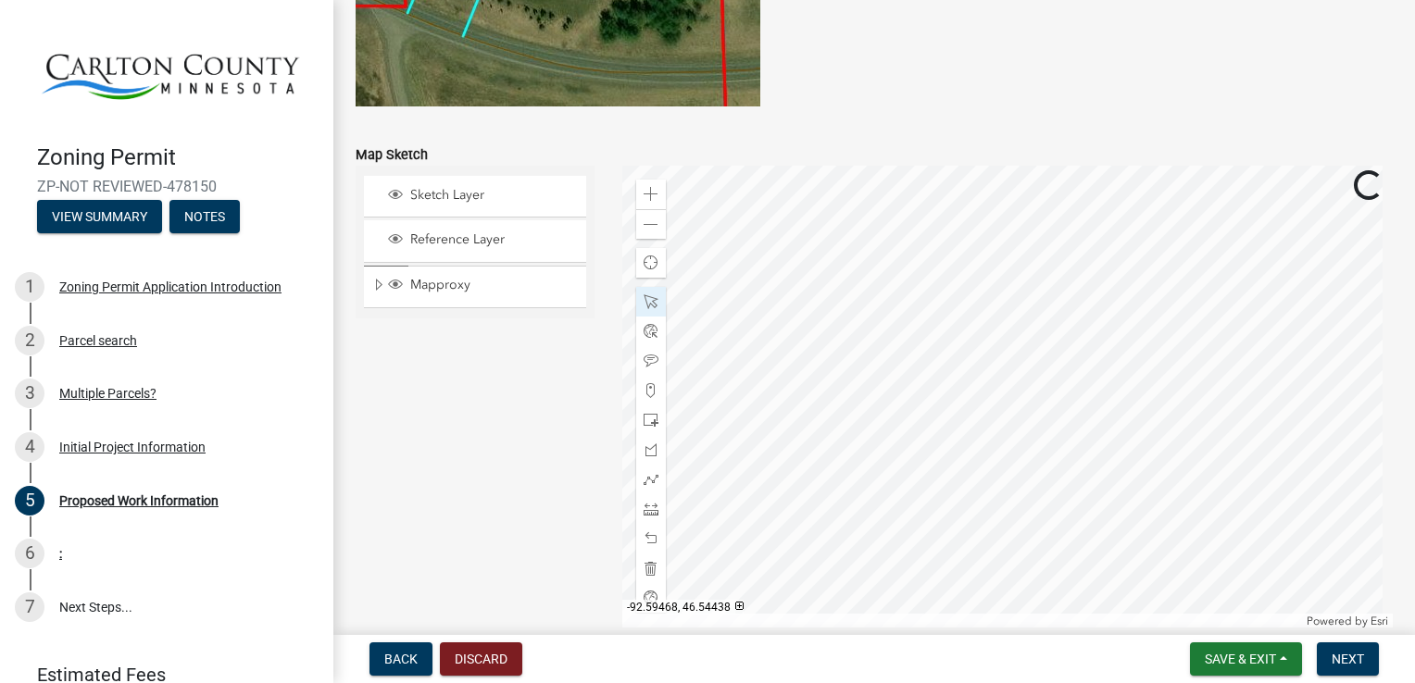
scroll to position [3730, 0]
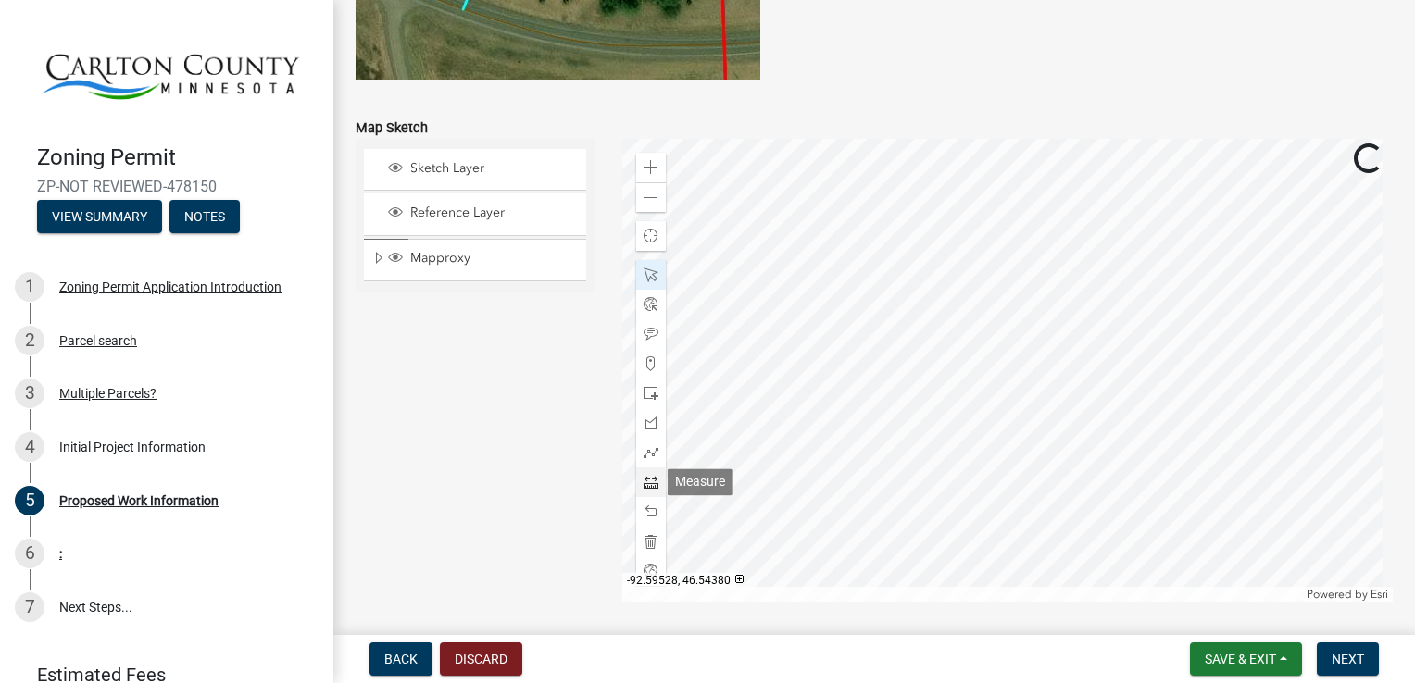
click at [651, 487] on span at bounding box center [651, 482] width 15 height 15
click at [885, 335] on div at bounding box center [1007, 370] width 771 height 463
click at [700, 337] on div at bounding box center [1007, 370] width 771 height 463
click at [700, 339] on div at bounding box center [1007, 370] width 771 height 463
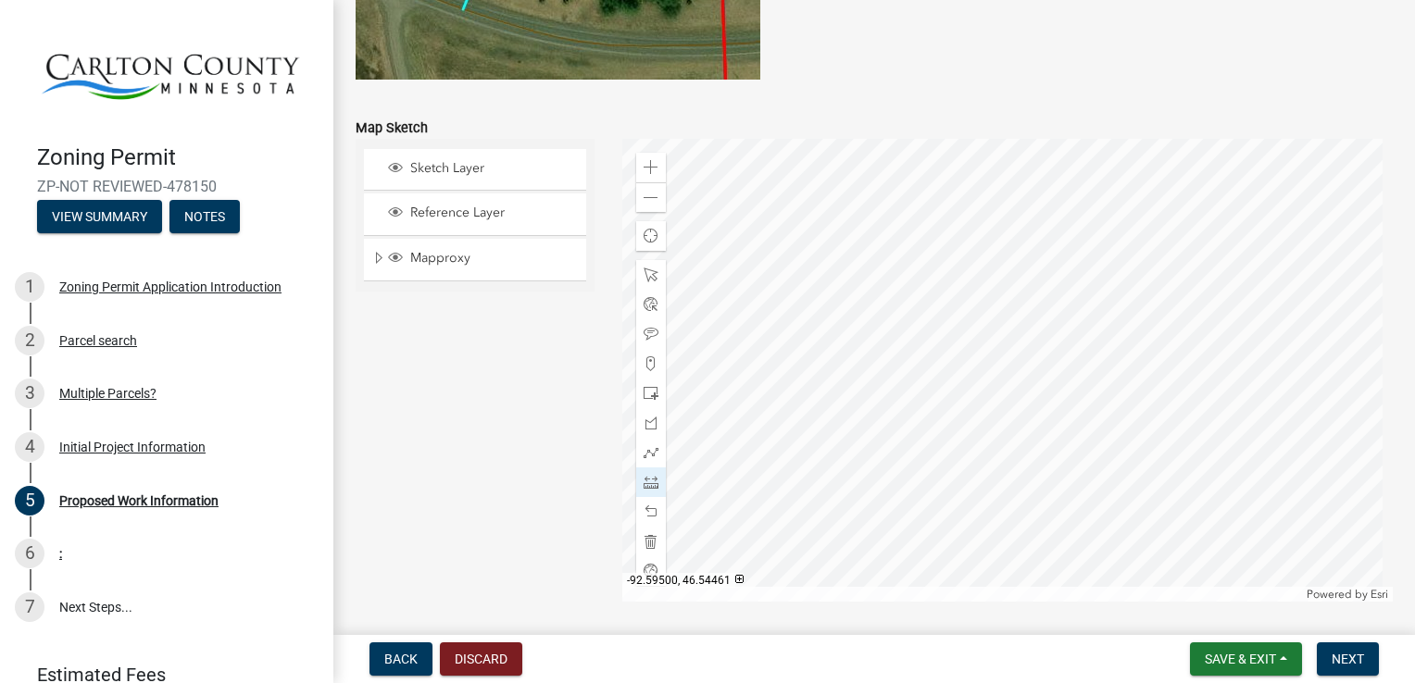
click at [700, 339] on div at bounding box center [1007, 370] width 771 height 463
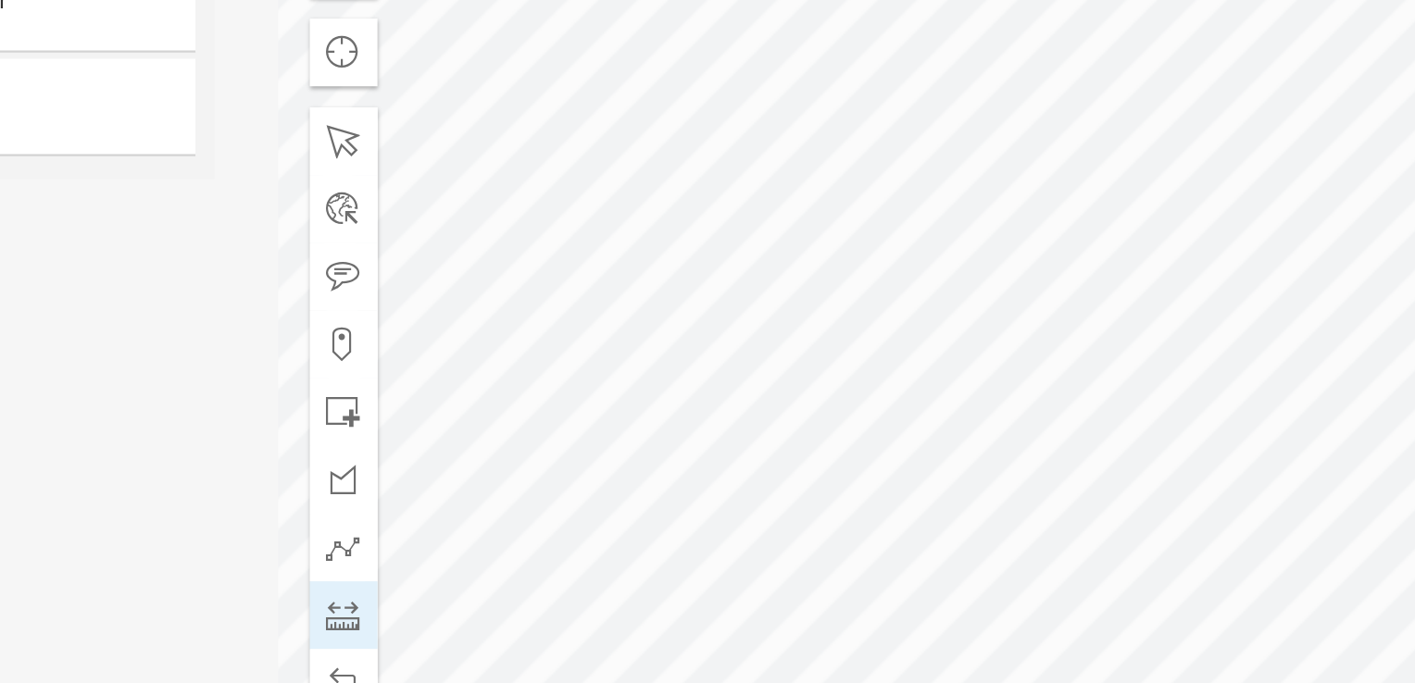
scroll to position [3756, 0]
click at [858, 329] on div at bounding box center [1007, 344] width 771 height 463
click at [995, 244] on div at bounding box center [1007, 344] width 771 height 463
click at [996, 251] on div at bounding box center [1007, 344] width 771 height 463
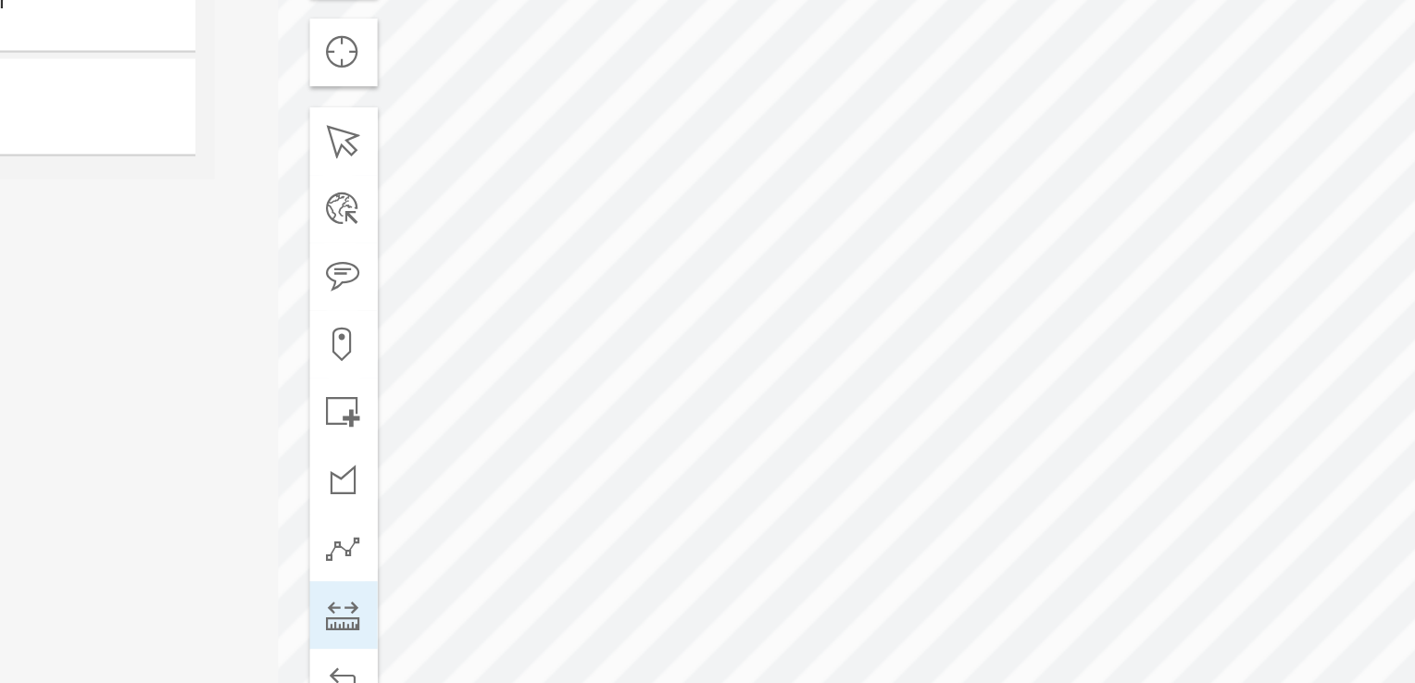
click at [997, 251] on div at bounding box center [1007, 344] width 771 height 463
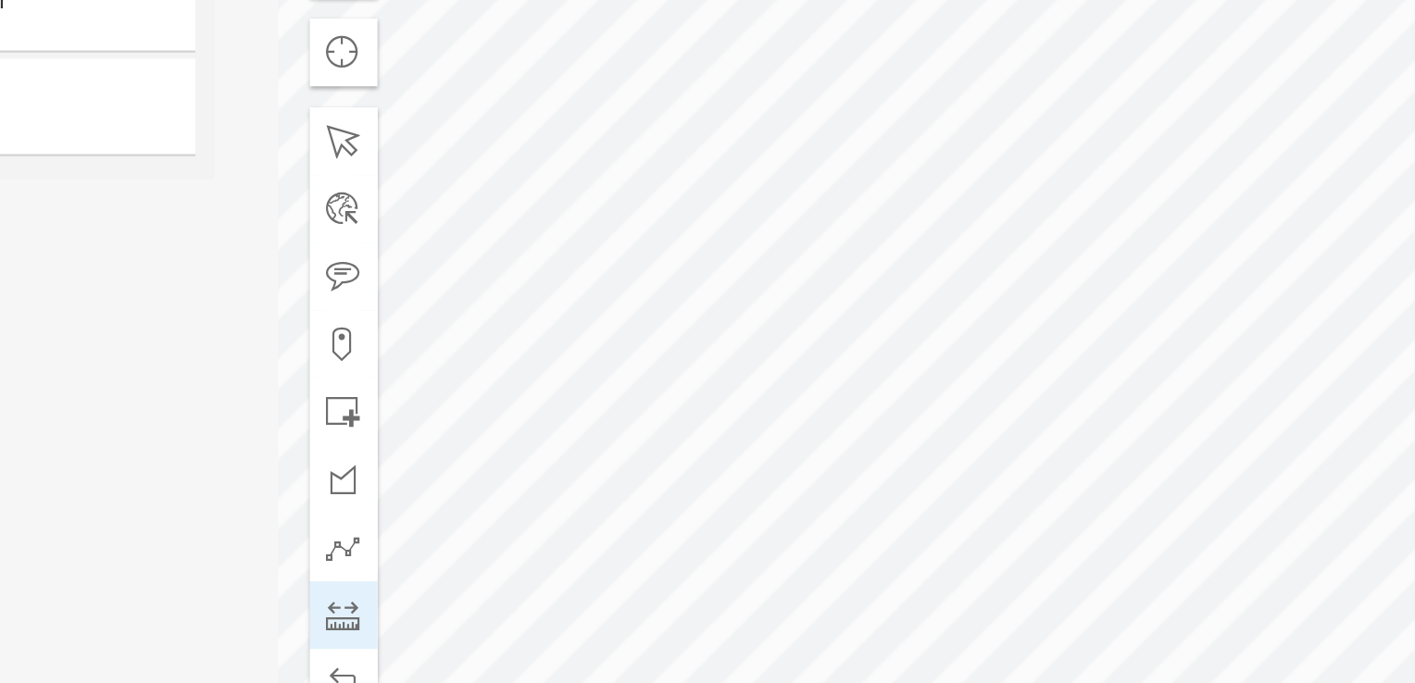
click at [997, 252] on div at bounding box center [1007, 344] width 771 height 463
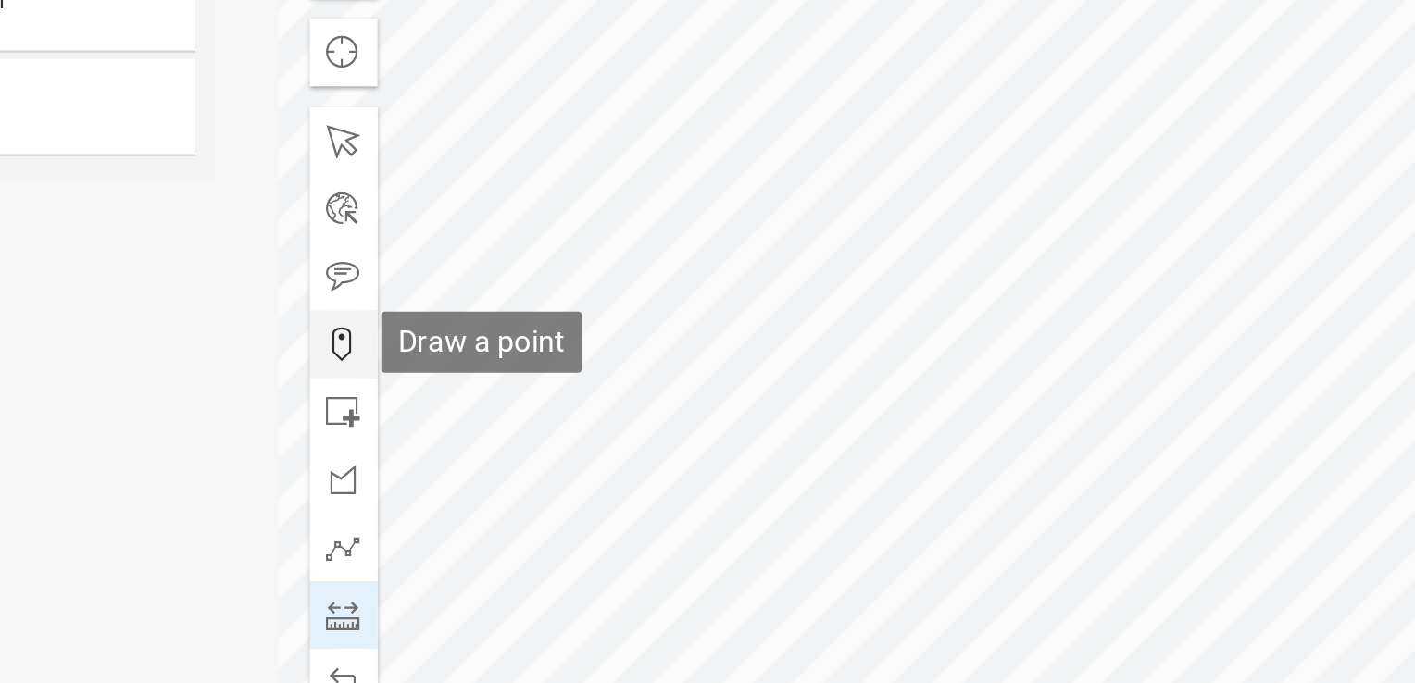
click at [649, 335] on span at bounding box center [651, 338] width 15 height 15
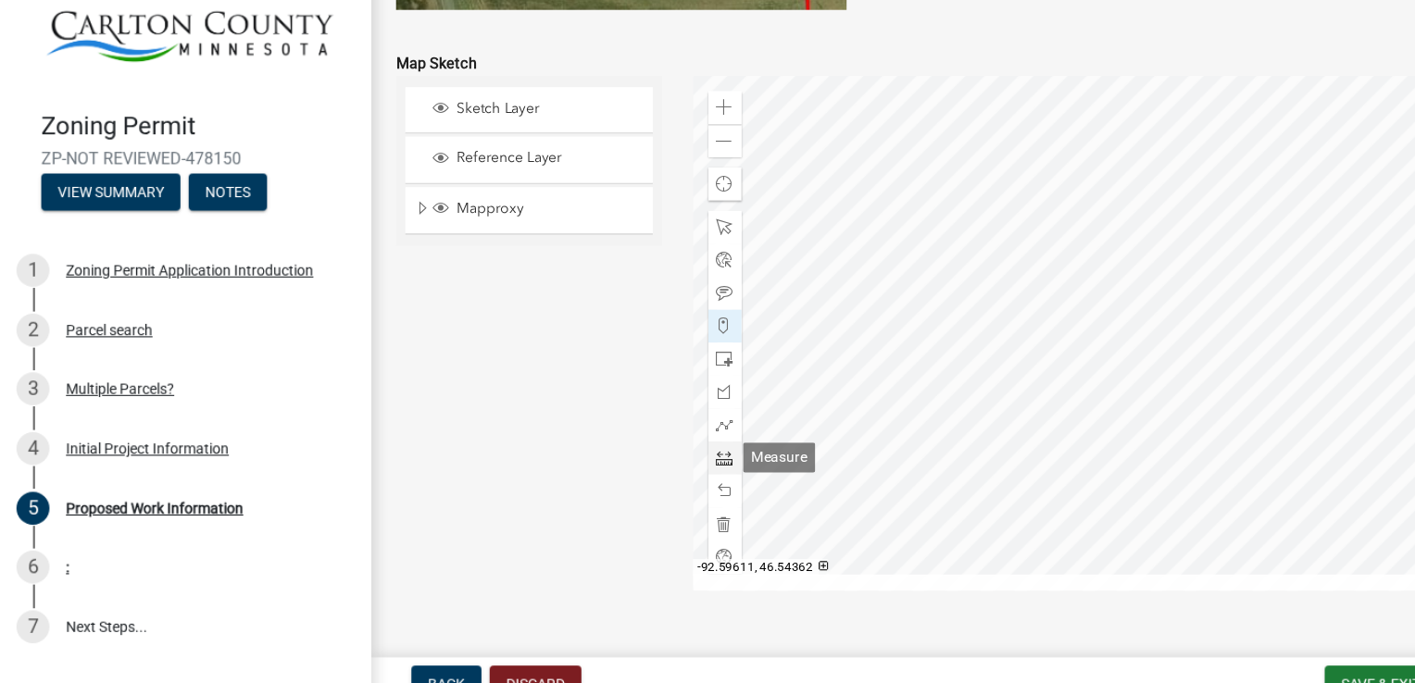
click at [644, 459] on span at bounding box center [651, 456] width 15 height 15
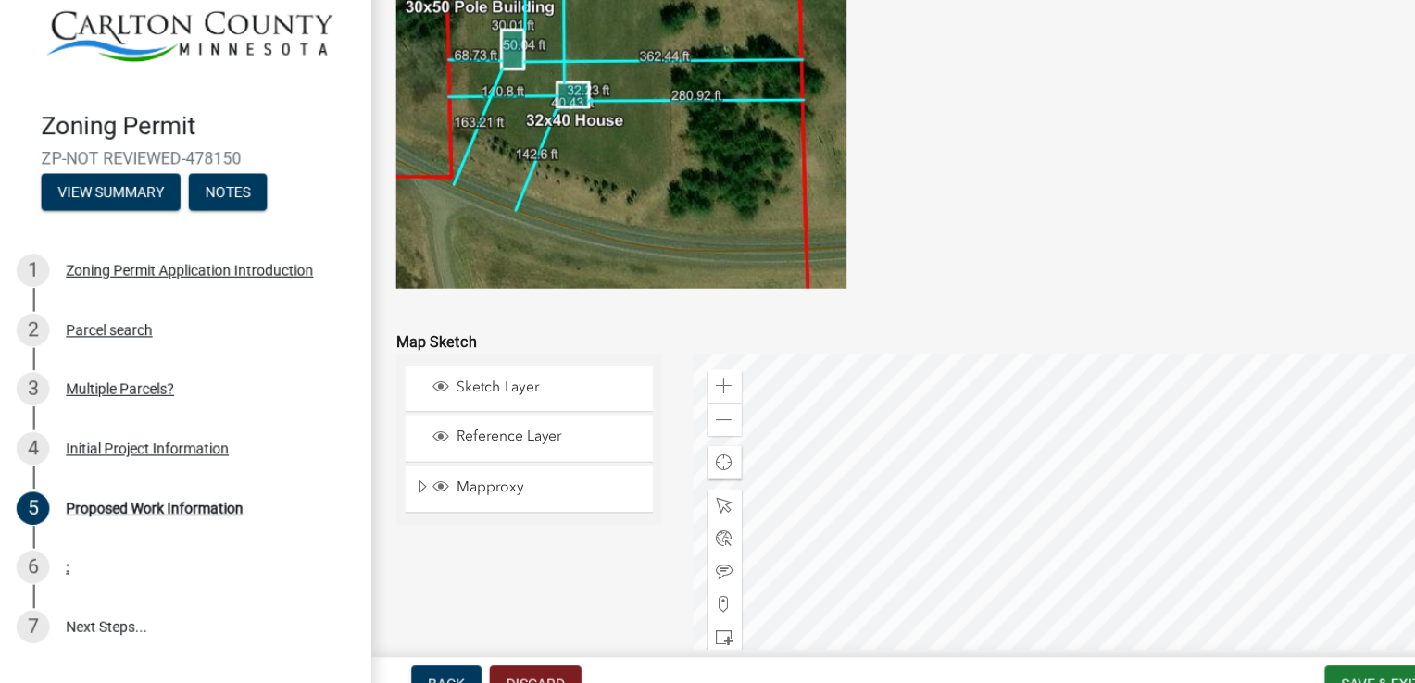
scroll to position [3564, 0]
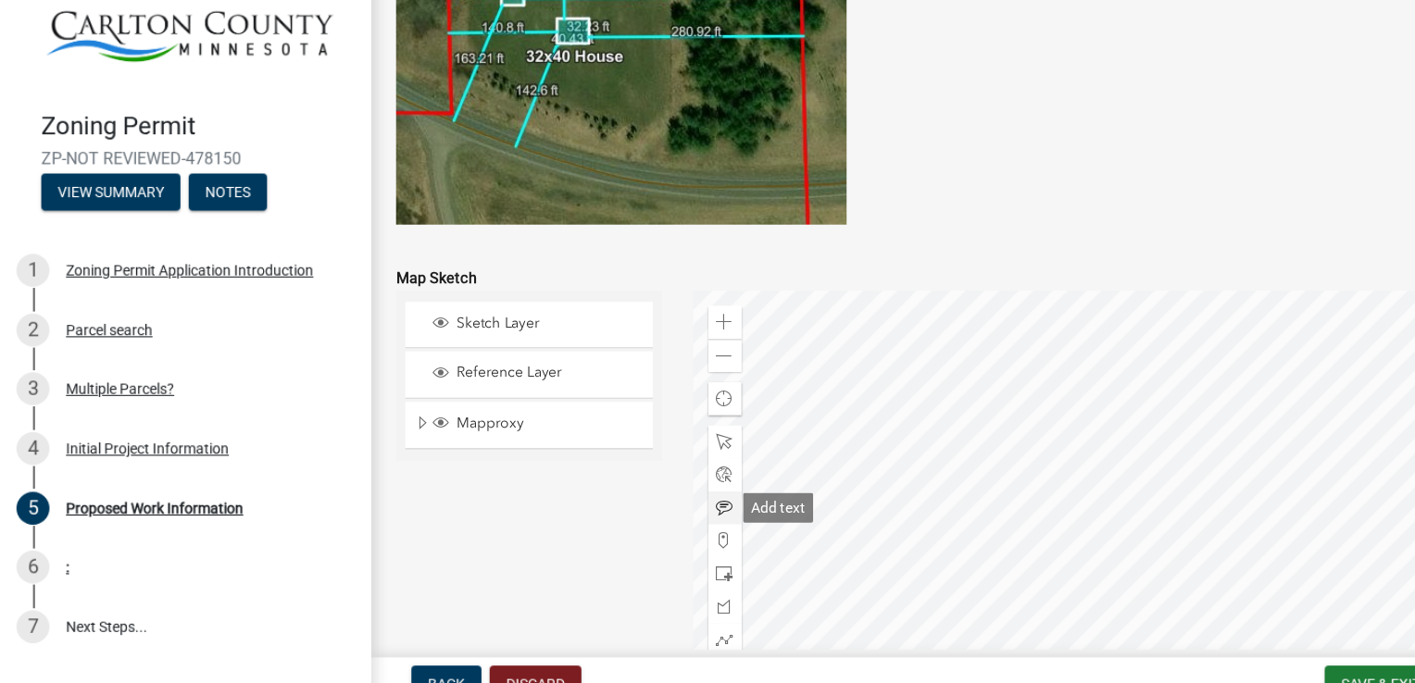
click at [644, 500] on span at bounding box center [651, 501] width 15 height 15
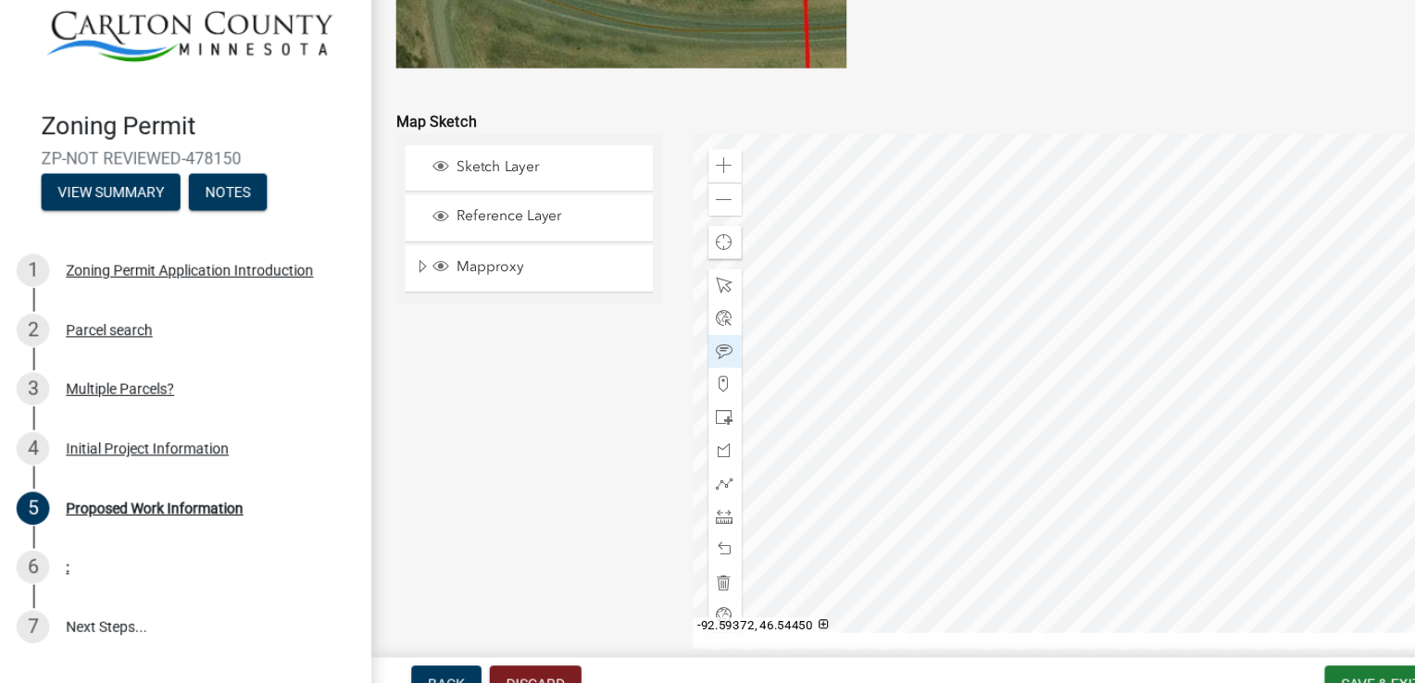
click at [985, 337] on div at bounding box center [1007, 396] width 771 height 463
click at [979, 312] on div at bounding box center [1007, 396] width 771 height 463
click at [558, 396] on div "Sketch Layer Reference Layer Mapproxy Roads Streams and Rivers Subdivisions Lak…" at bounding box center [475, 396] width 267 height 463
click at [646, 261] on span "Find my location" at bounding box center [651, 262] width 15 height 15
click at [645, 260] on span "Cancel" at bounding box center [651, 263] width 16 height 16
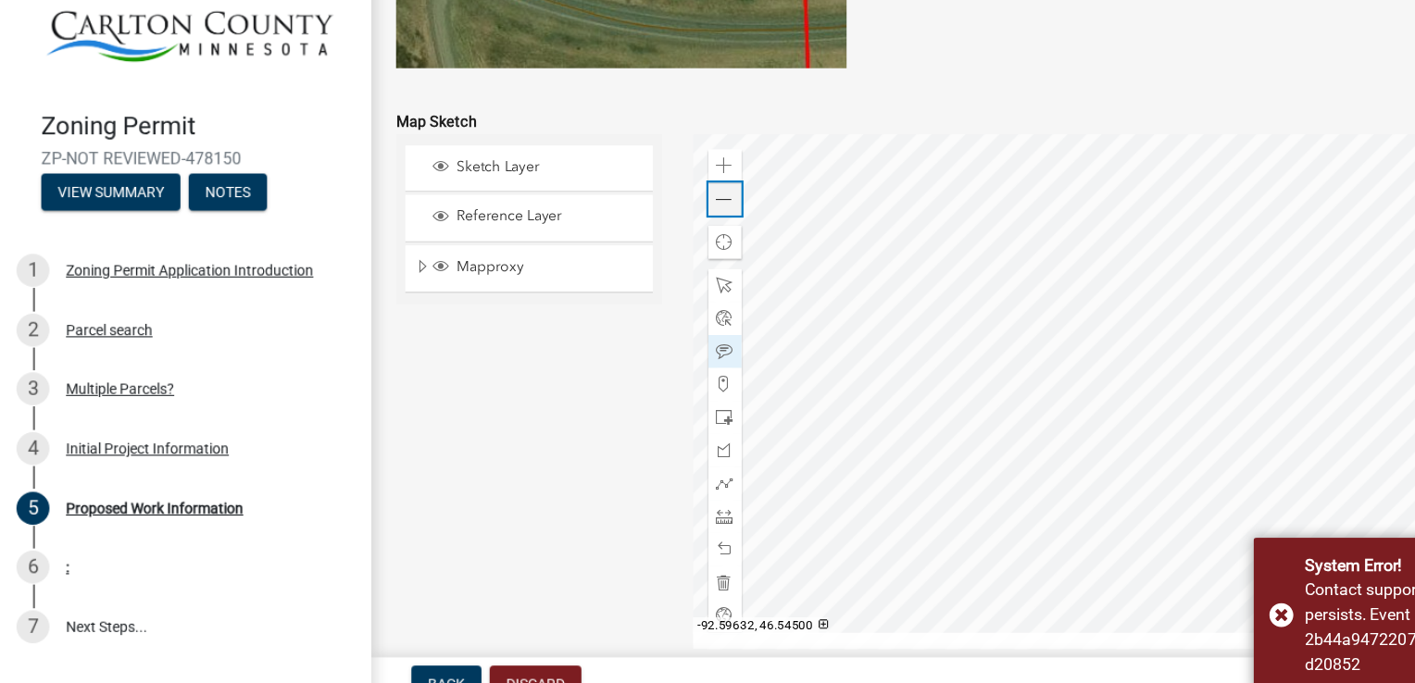
click at [646, 219] on span at bounding box center [651, 224] width 15 height 15
click at [644, 190] on span at bounding box center [651, 193] width 15 height 15
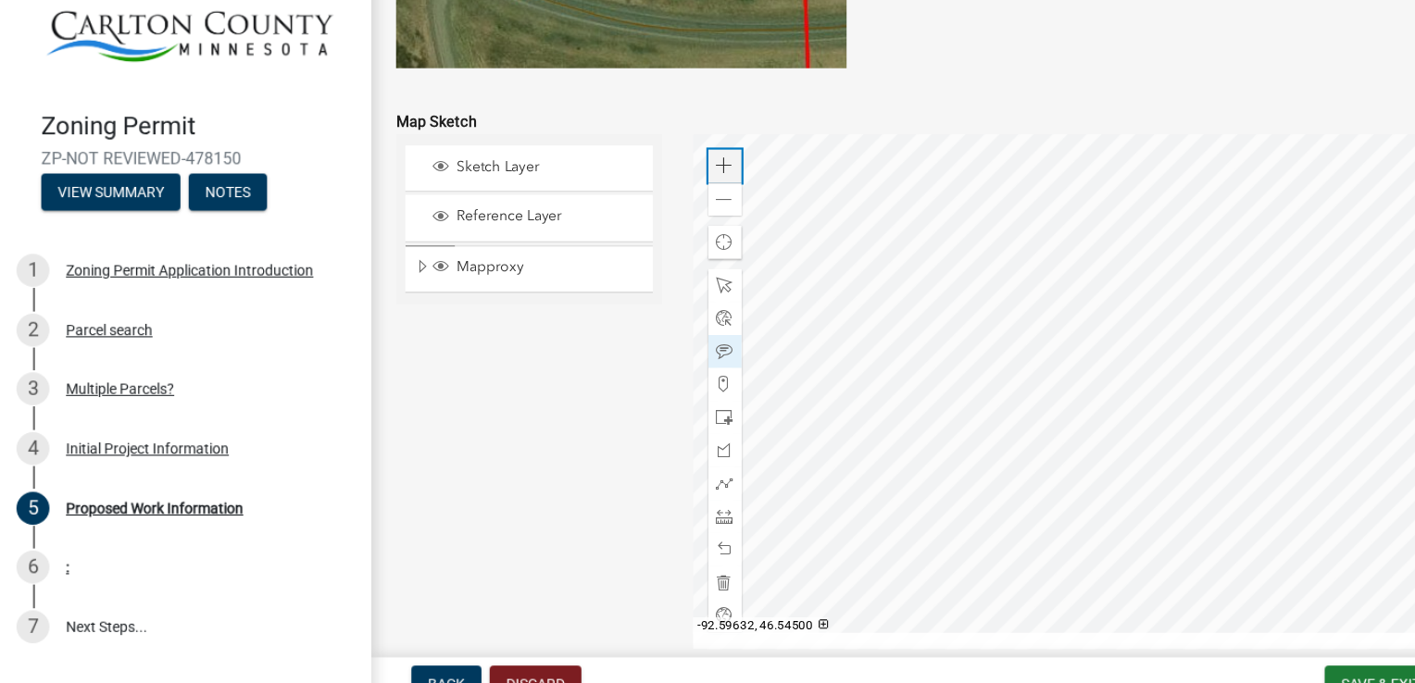
click at [644, 190] on span at bounding box center [651, 193] width 15 height 15
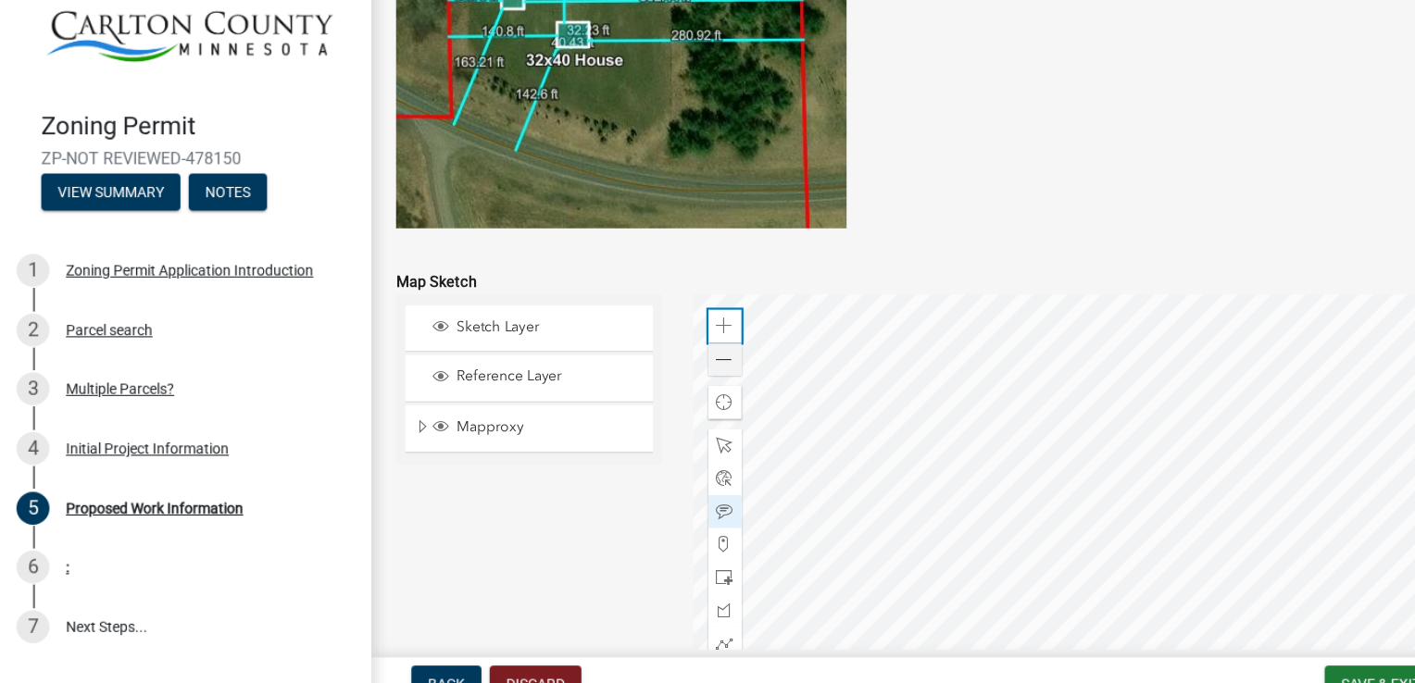
scroll to position [3561, 0]
click at [833, 412] on div at bounding box center [1007, 539] width 771 height 463
click at [691, 445] on div at bounding box center [1007, 539] width 771 height 463
click at [579, 598] on div "Sketch Layer Reference Layer Mapproxy Roads Streams and Rivers Subdivisions Lak…" at bounding box center [475, 539] width 267 height 463
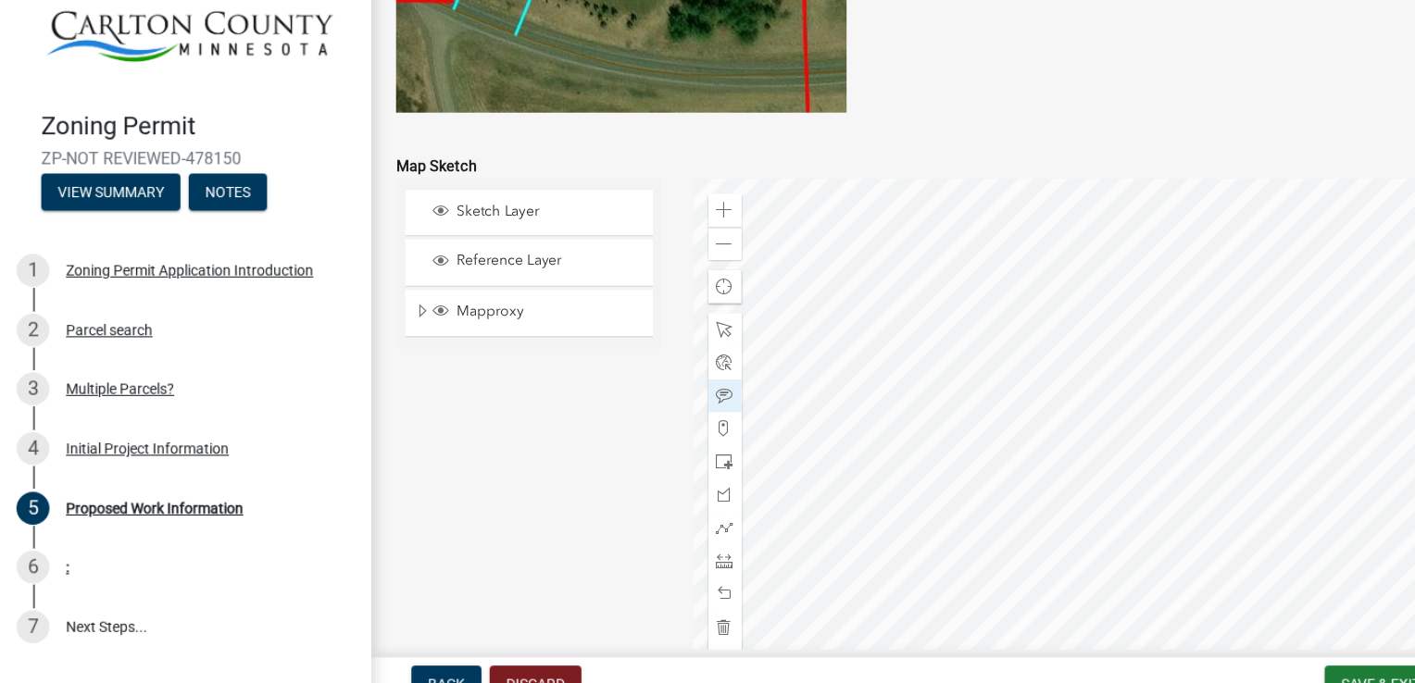
scroll to position [3727, 0]
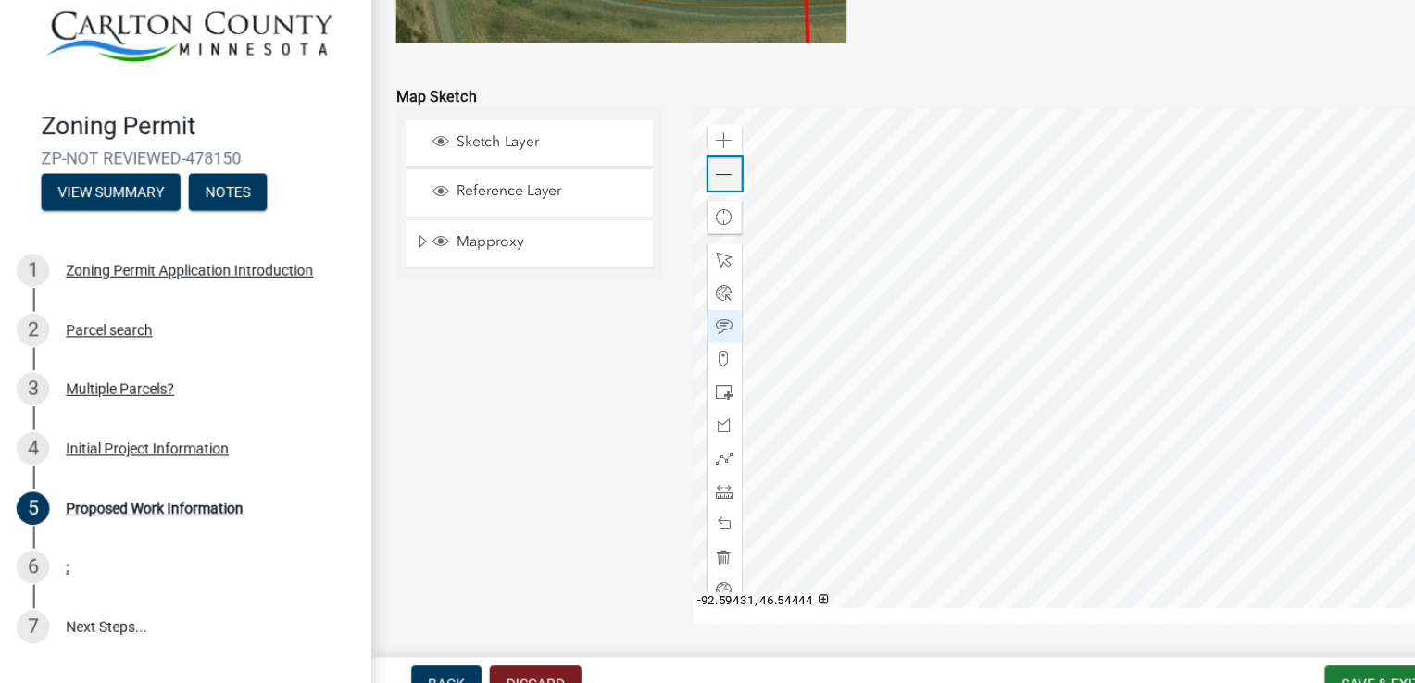
click at [646, 200] on span at bounding box center [651, 201] width 15 height 15
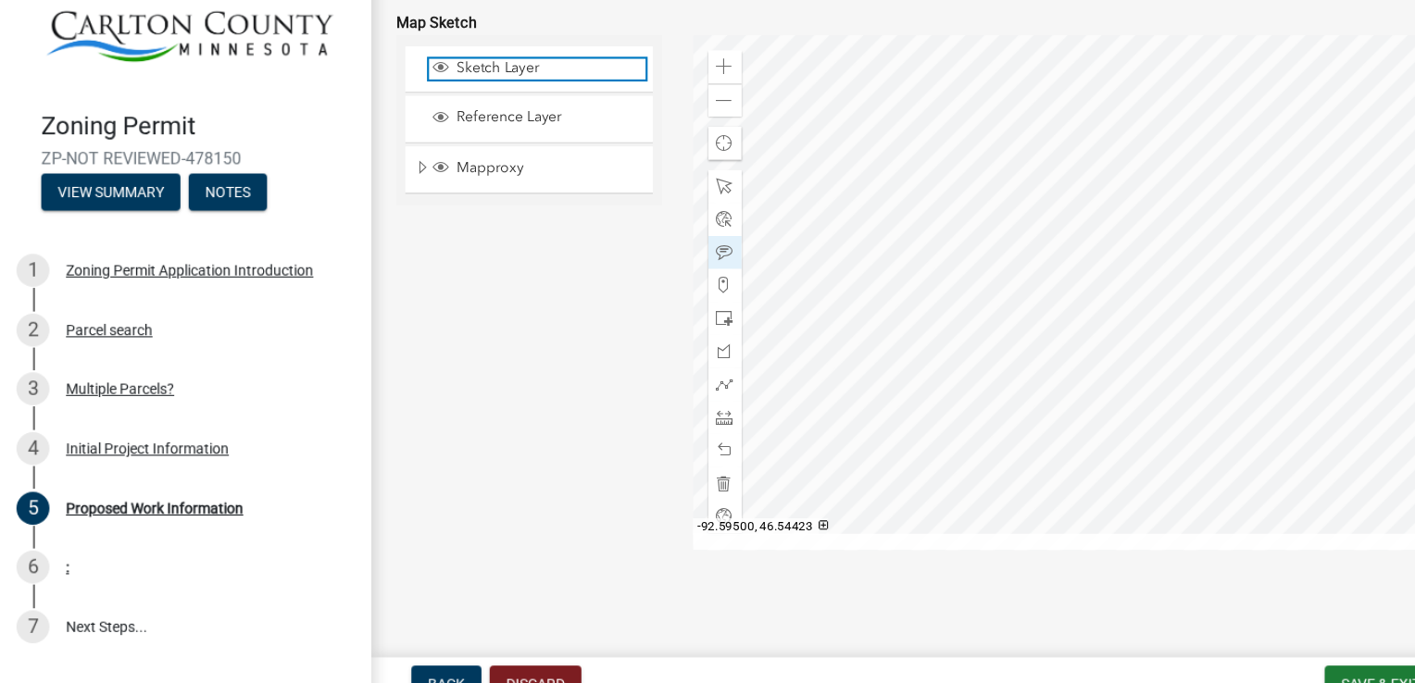
click at [395, 101] on span "Layer List" at bounding box center [395, 104] width 15 height 15
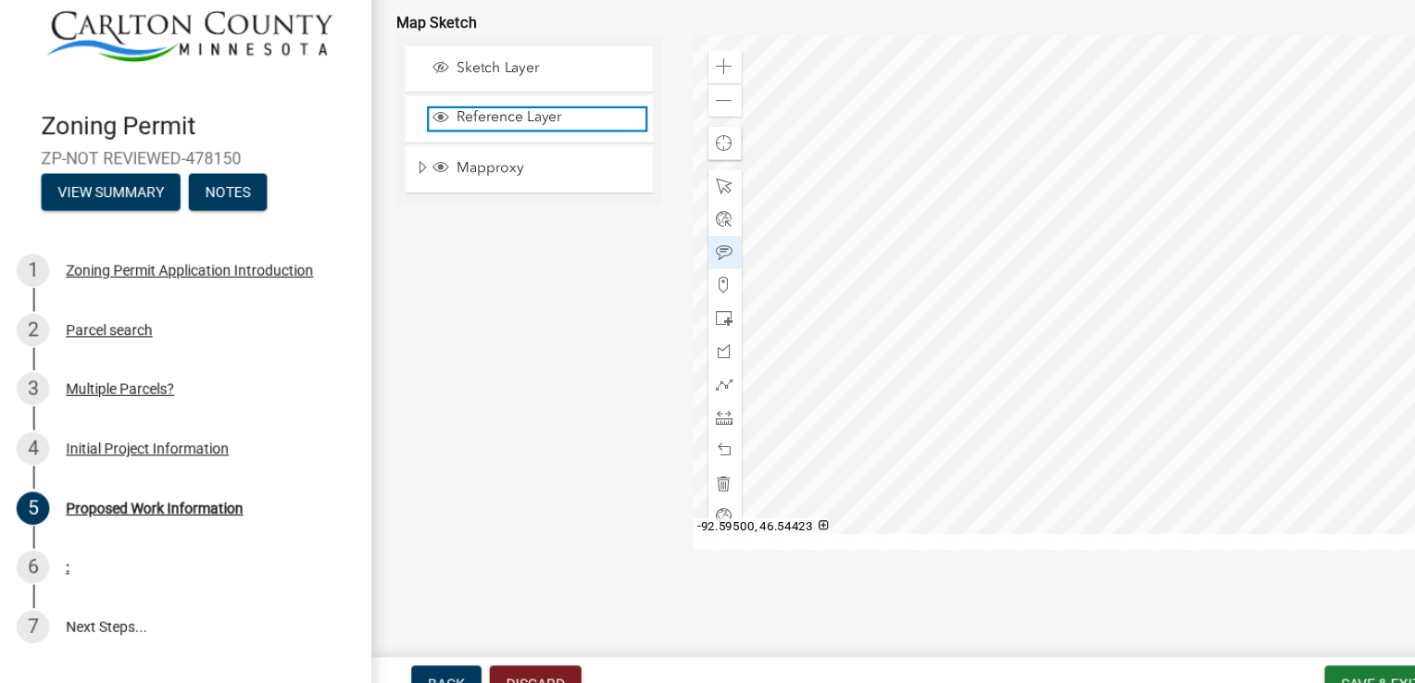
click at [392, 148] on span "Layer List" at bounding box center [395, 149] width 15 height 15
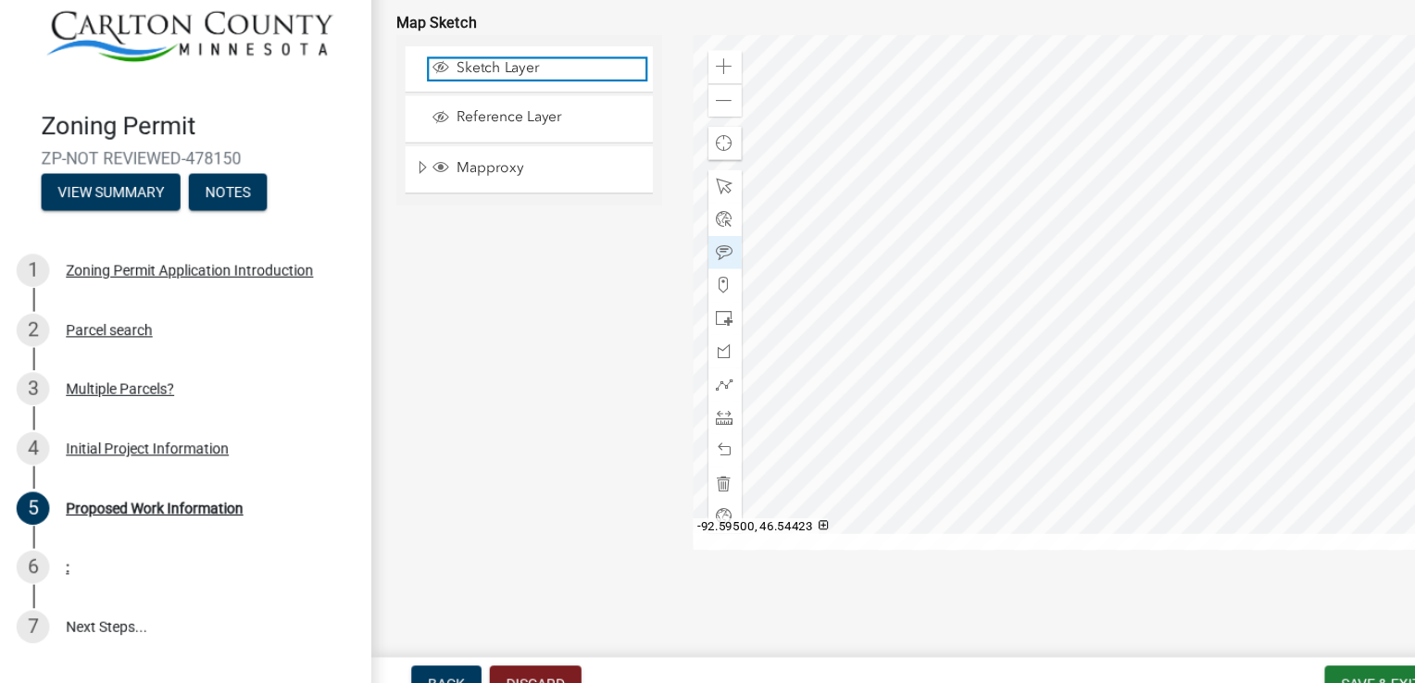
click at [394, 100] on span "Layer List" at bounding box center [395, 104] width 15 height 15
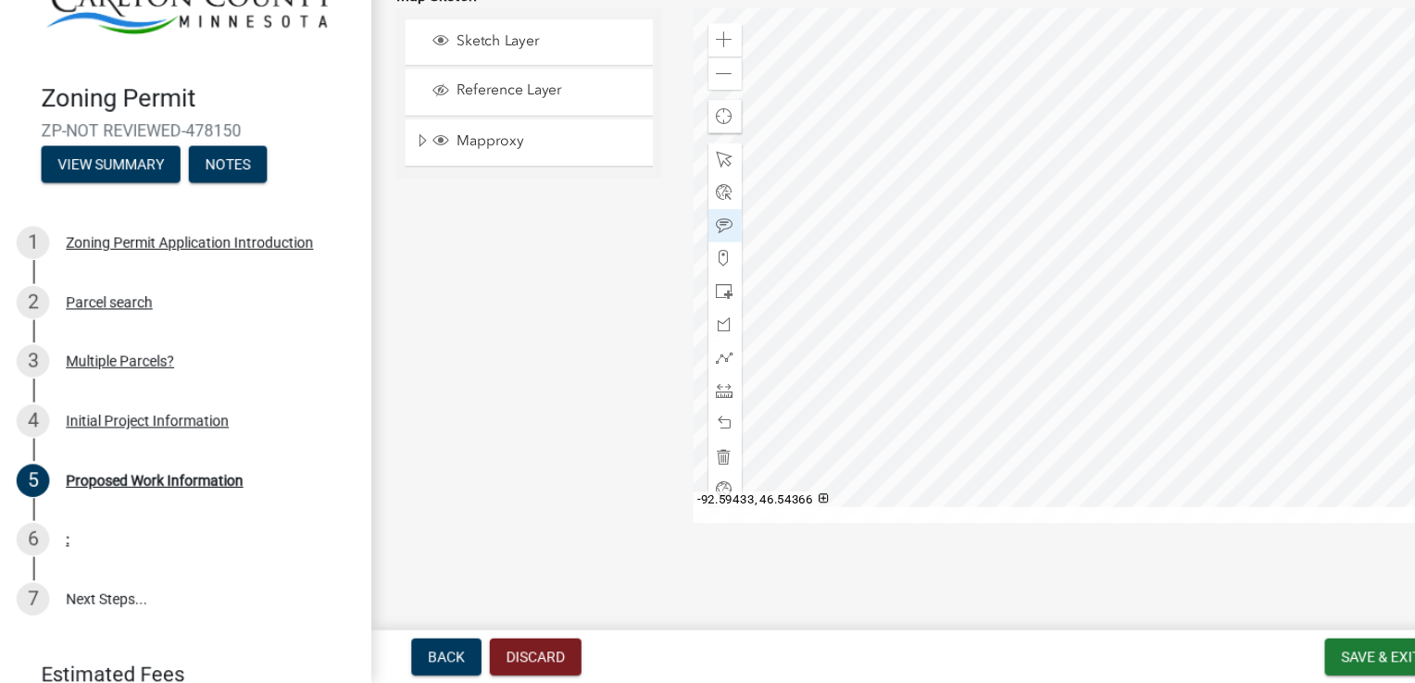
click at [1097, 657] on div "Back Discard Save & Exit Save Save & Exit Next" at bounding box center [874, 659] width 1052 height 33
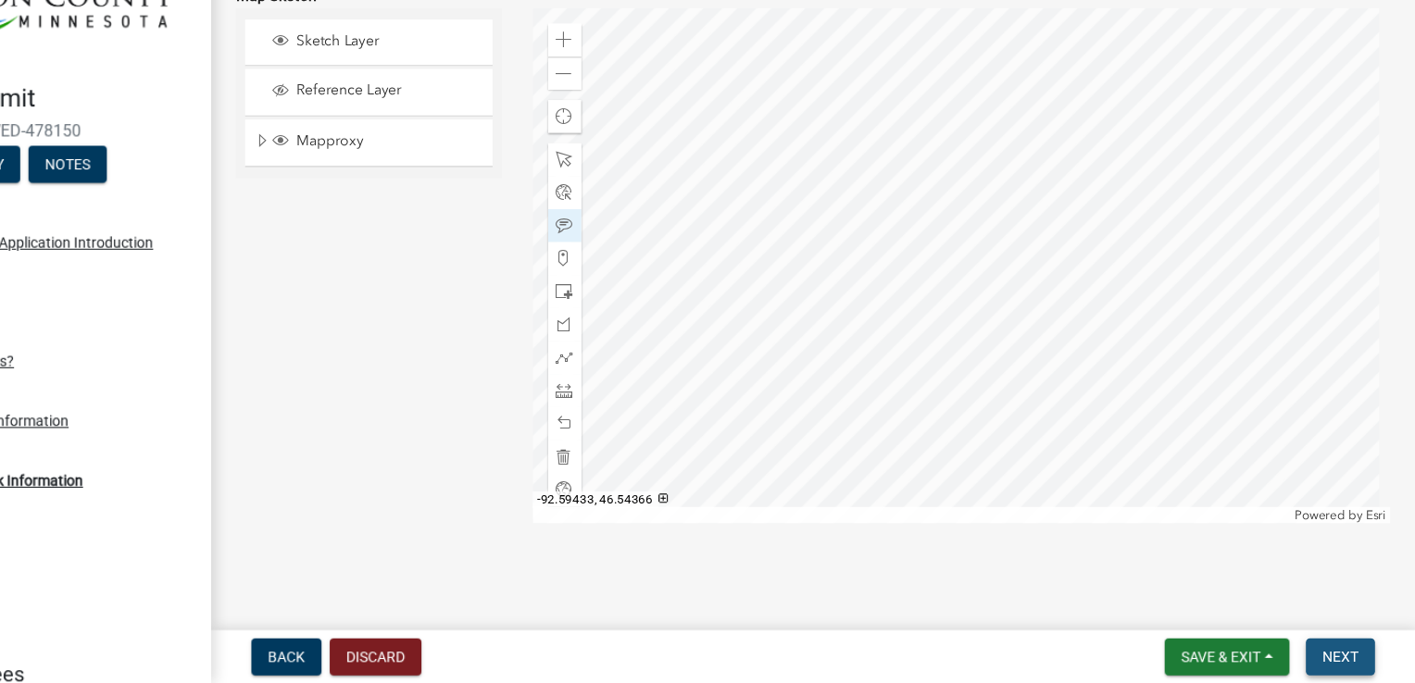
click at [1325, 658] on button "Next" at bounding box center [1348, 659] width 62 height 33
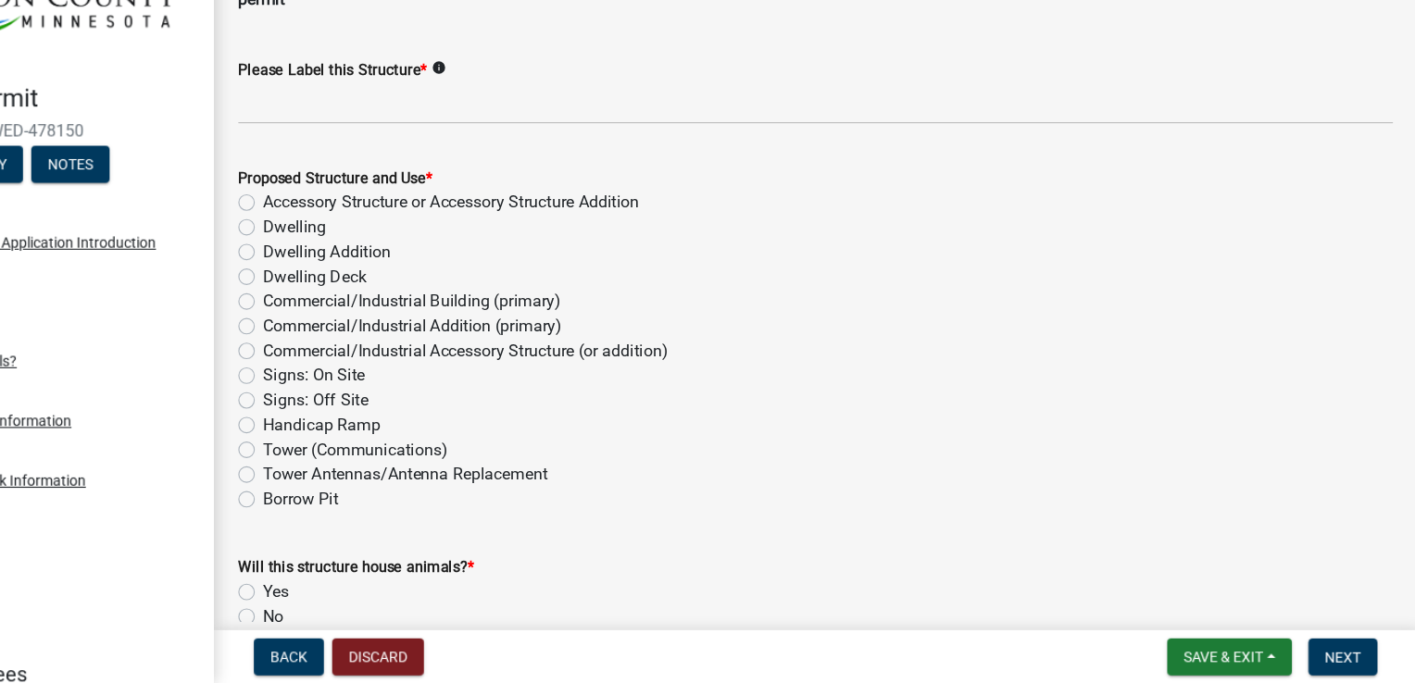
scroll to position [0, 0]
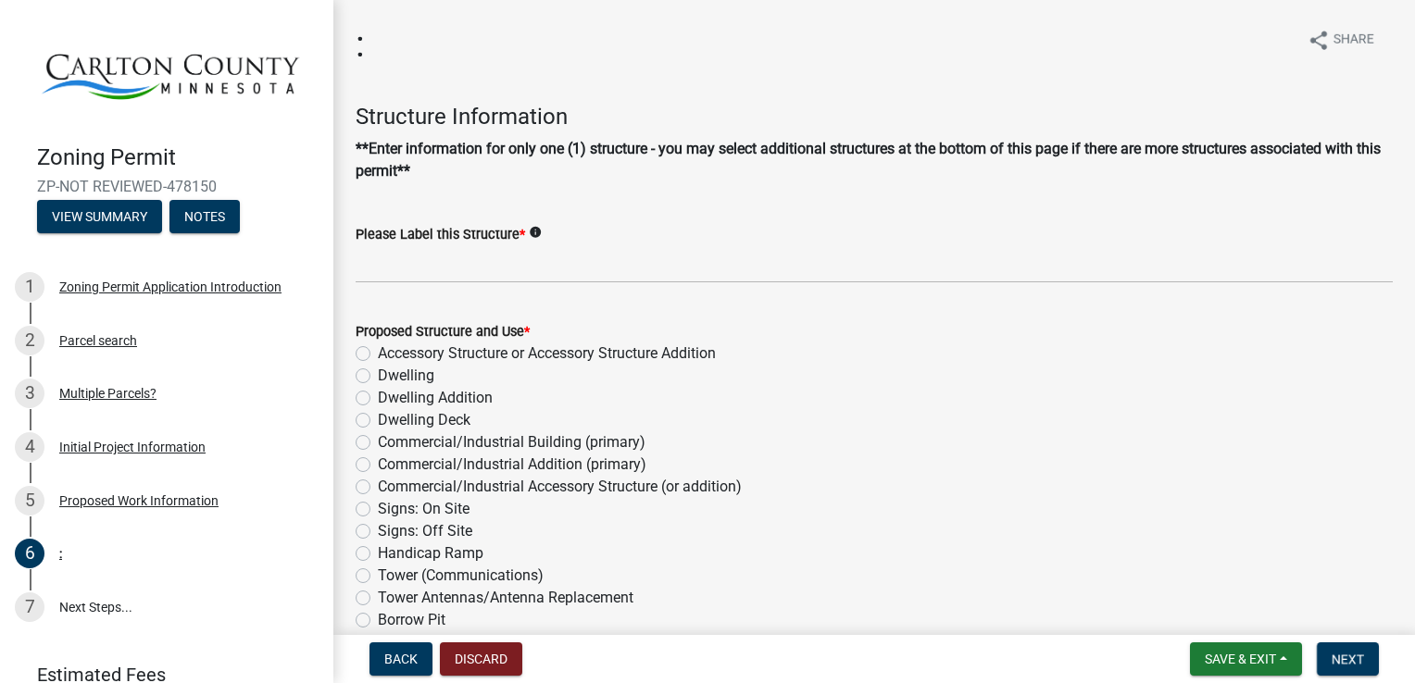
drag, startPoint x: 981, startPoint y: 411, endPoint x: 968, endPoint y: 420, distance: 15.9
click at [968, 420] on div "Dwelling Deck" at bounding box center [874, 420] width 1037 height 22
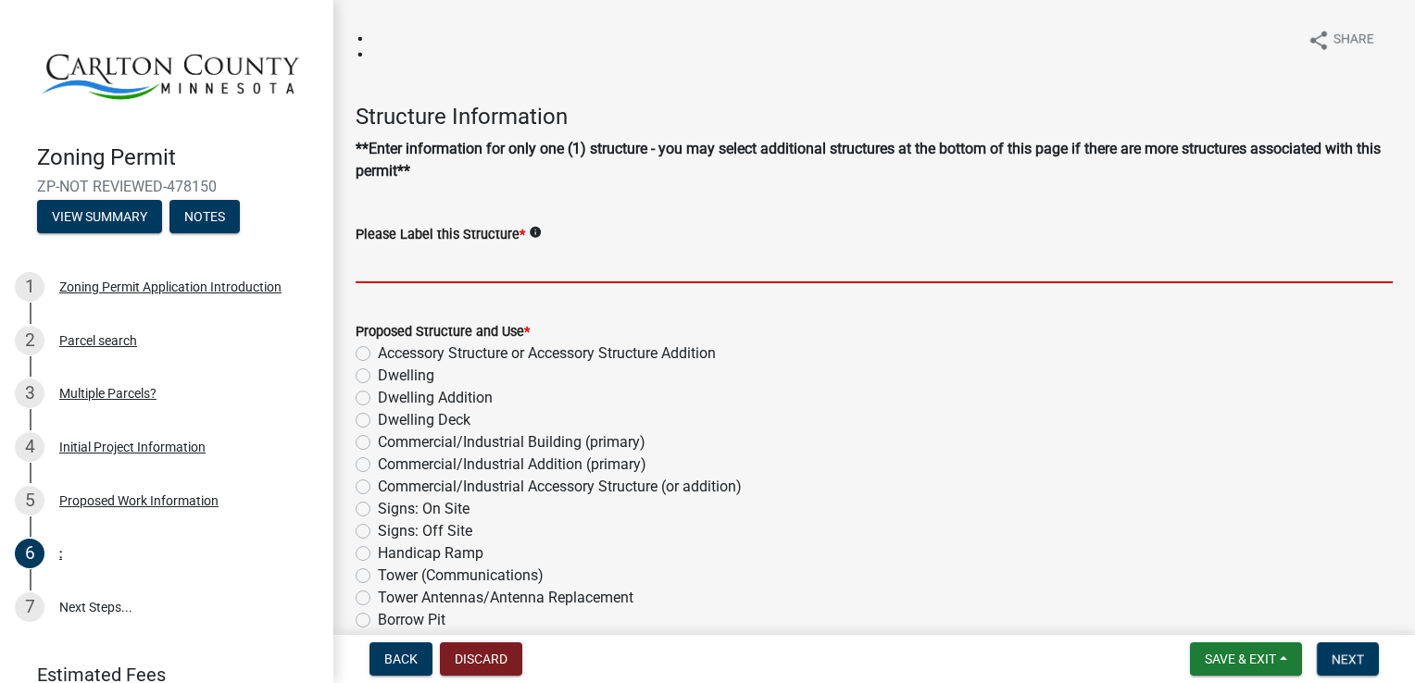
click at [370, 270] on input "Please Label this Structure *" at bounding box center [874, 264] width 1037 height 38
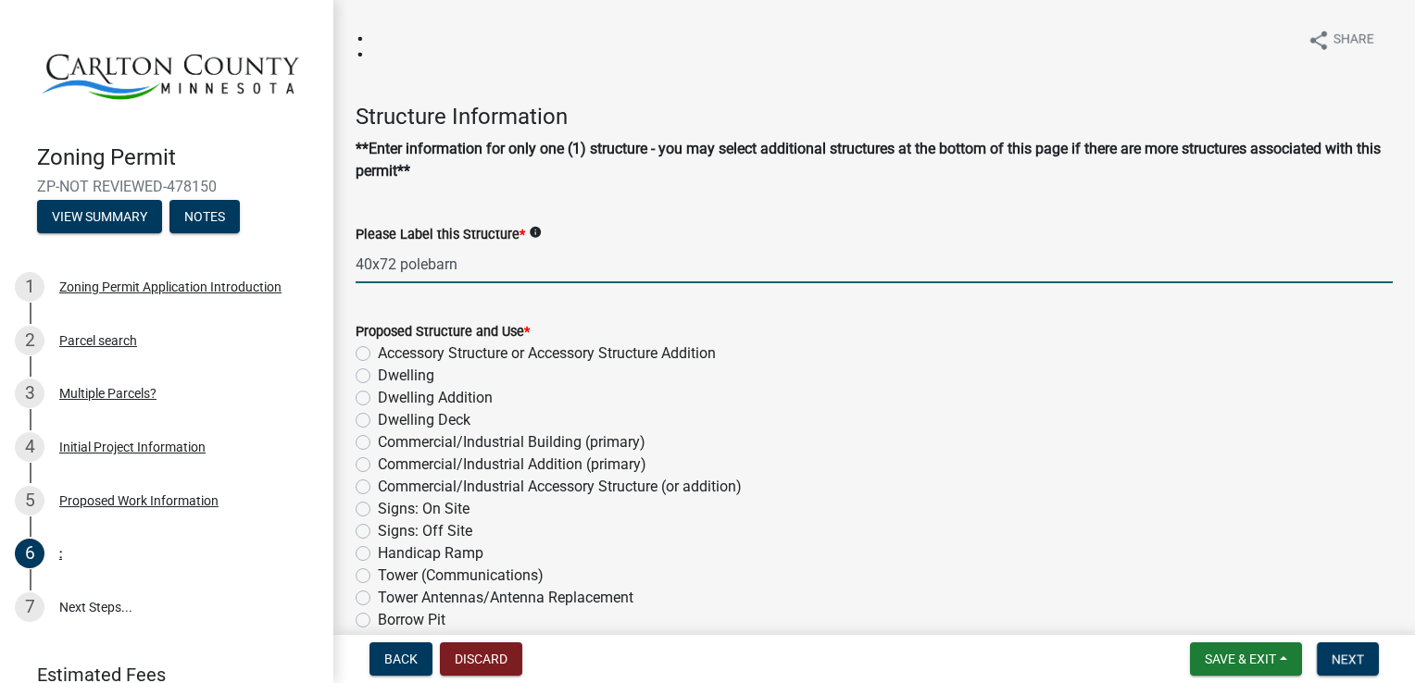
type input "40x72 polebarn"
click at [378, 354] on label "Accessory Structure or Accessory Structure Addition" at bounding box center [547, 354] width 338 height 22
click at [378, 354] on input "Accessory Structure or Accessory Structure Addition" at bounding box center [384, 349] width 12 height 12
radio input "true"
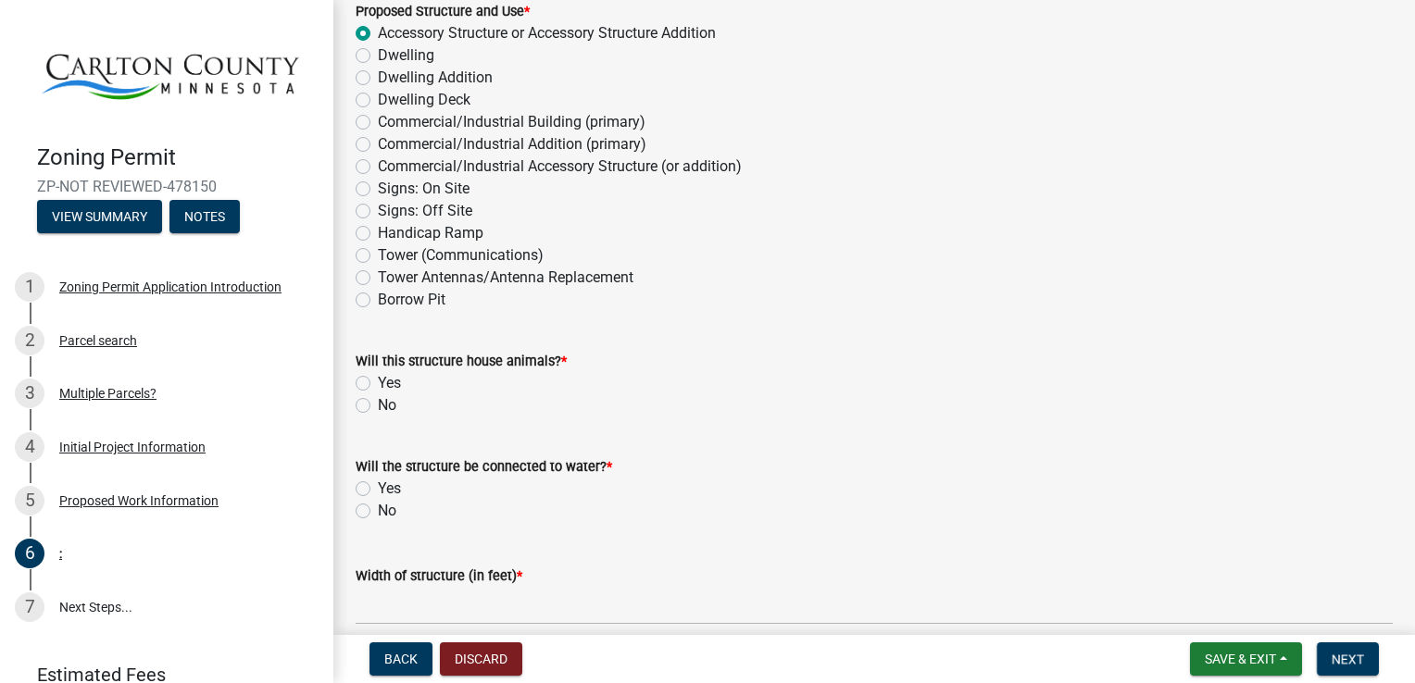
scroll to position [322, 0]
click at [378, 403] on label "No" at bounding box center [387, 404] width 19 height 22
click at [378, 403] on input "No" at bounding box center [384, 399] width 12 height 12
radio input "true"
click at [378, 506] on label "No" at bounding box center [387, 509] width 19 height 22
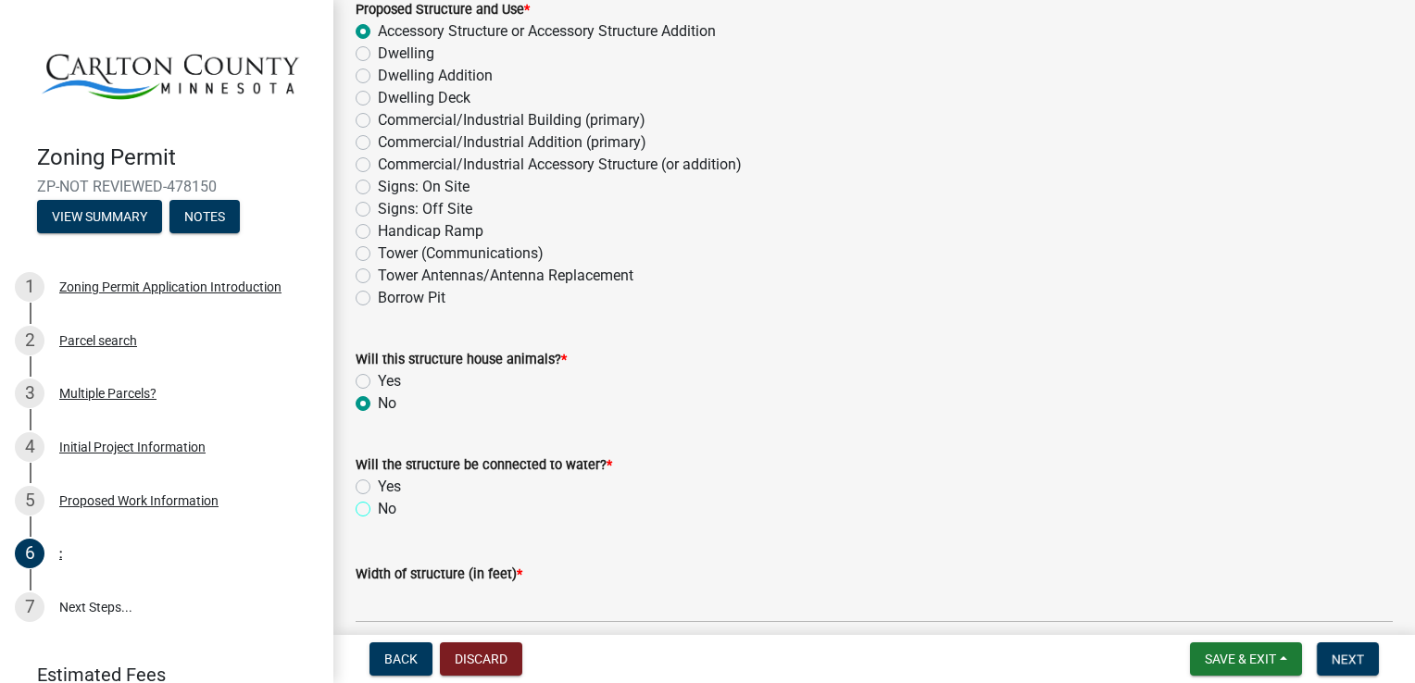
click at [378, 506] on input "No" at bounding box center [384, 504] width 12 height 12
radio input "true"
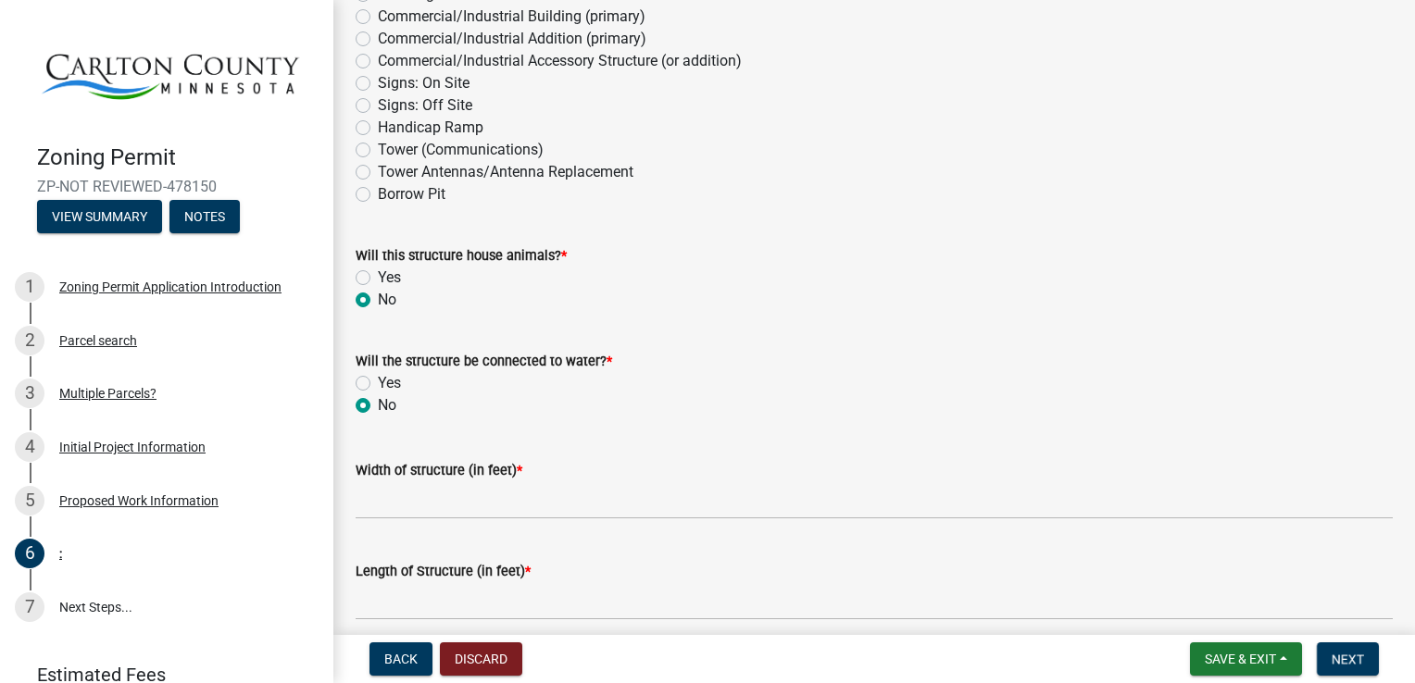
scroll to position [436, 0]
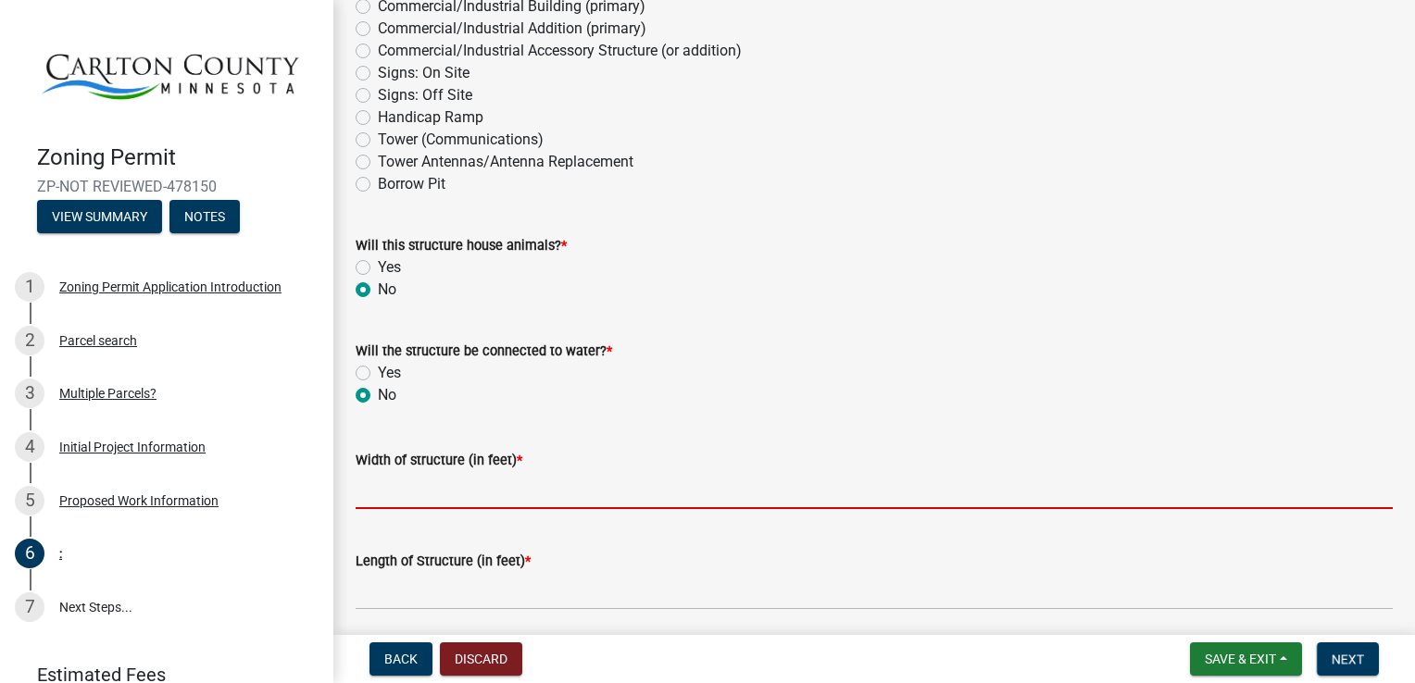
click at [364, 493] on input "Width of structure (in feet) *" at bounding box center [874, 490] width 1037 height 38
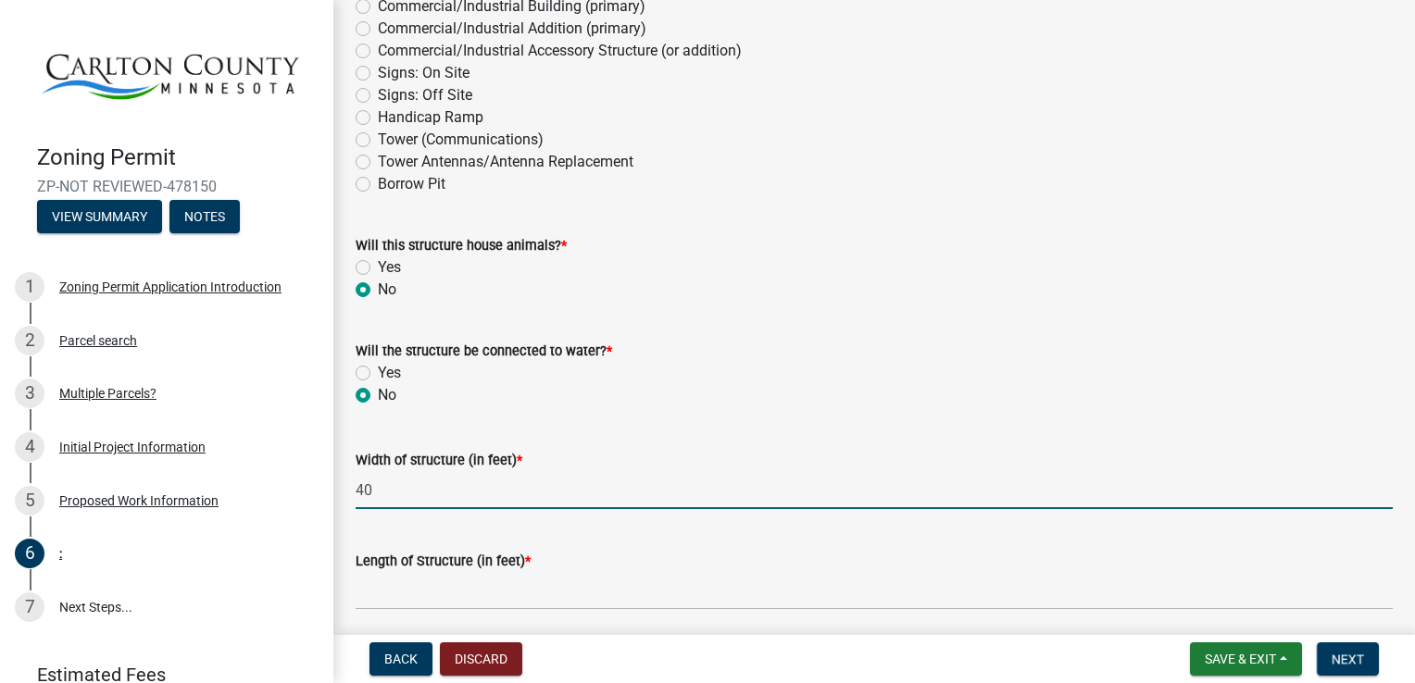
type input "40"
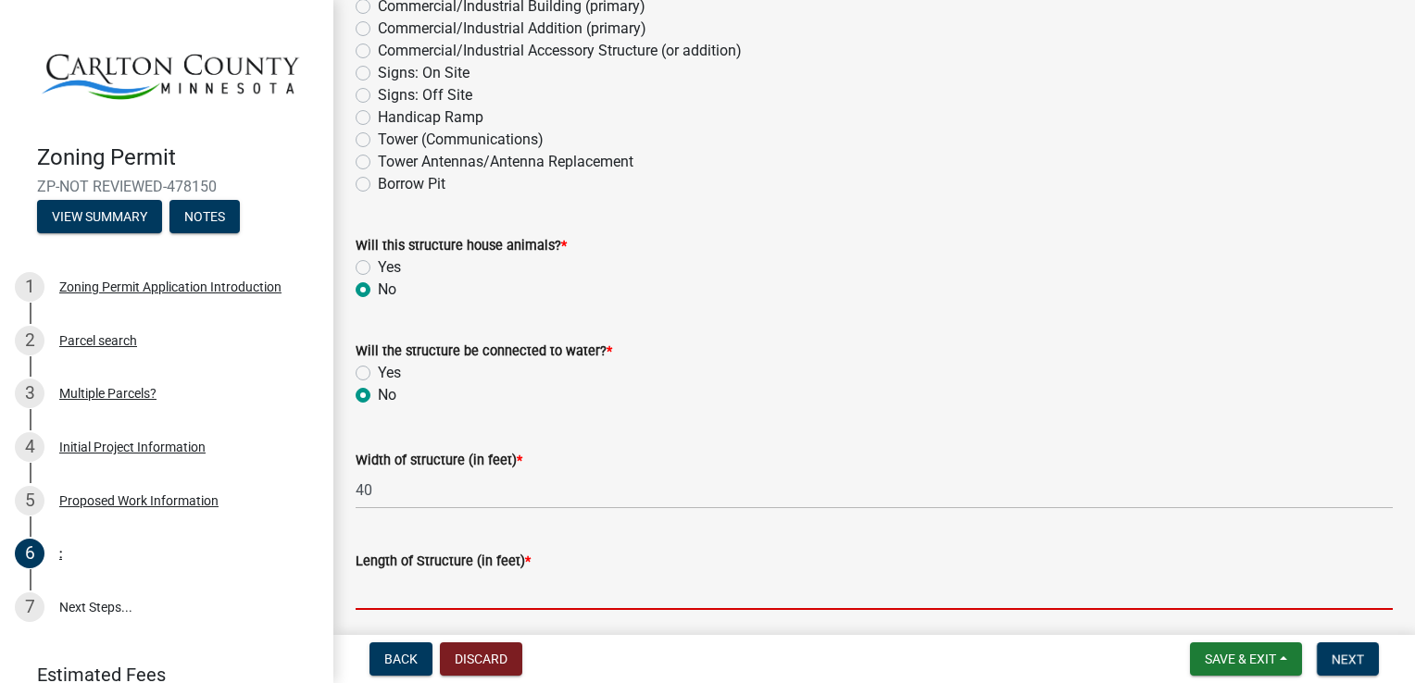
click at [378, 596] on input "Length of Structure (in feet) *" at bounding box center [874, 591] width 1037 height 38
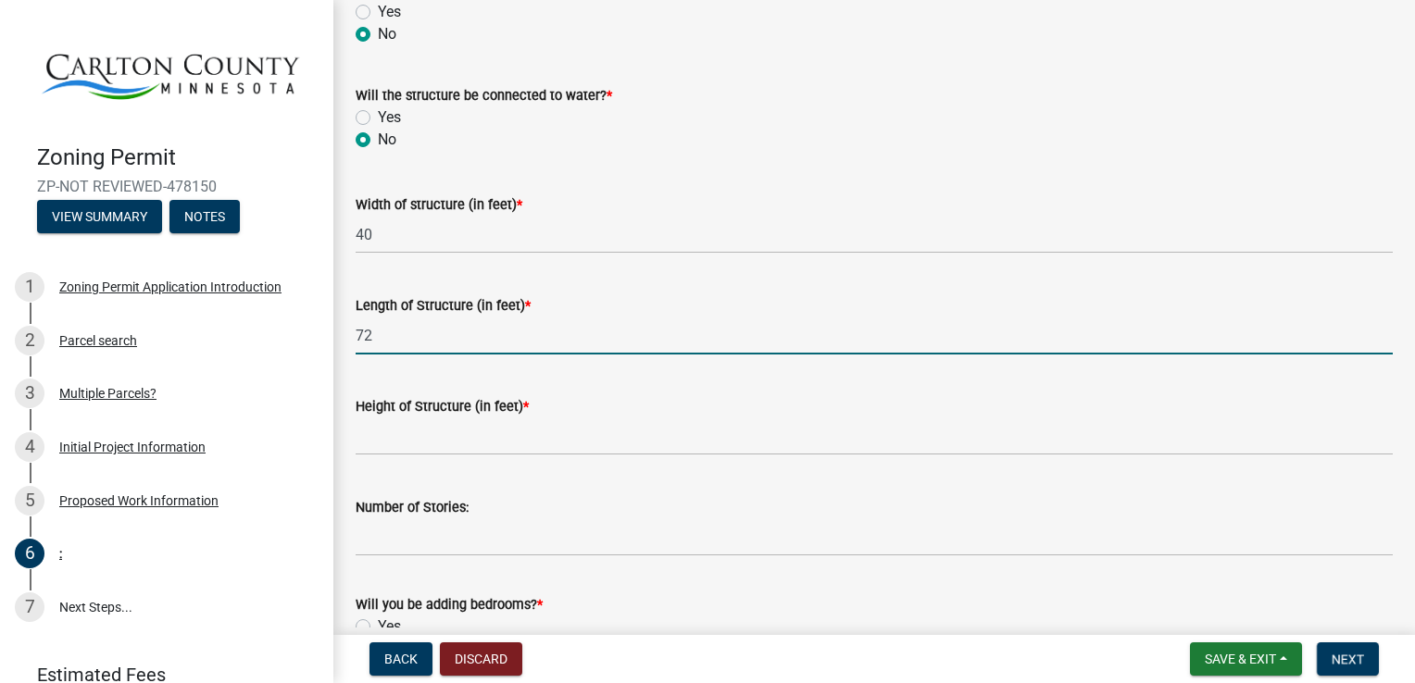
scroll to position [693, 0]
type input "72"
click at [351, 443] on div "Height of Structure (in feet) *" at bounding box center [874, 412] width 1065 height 86
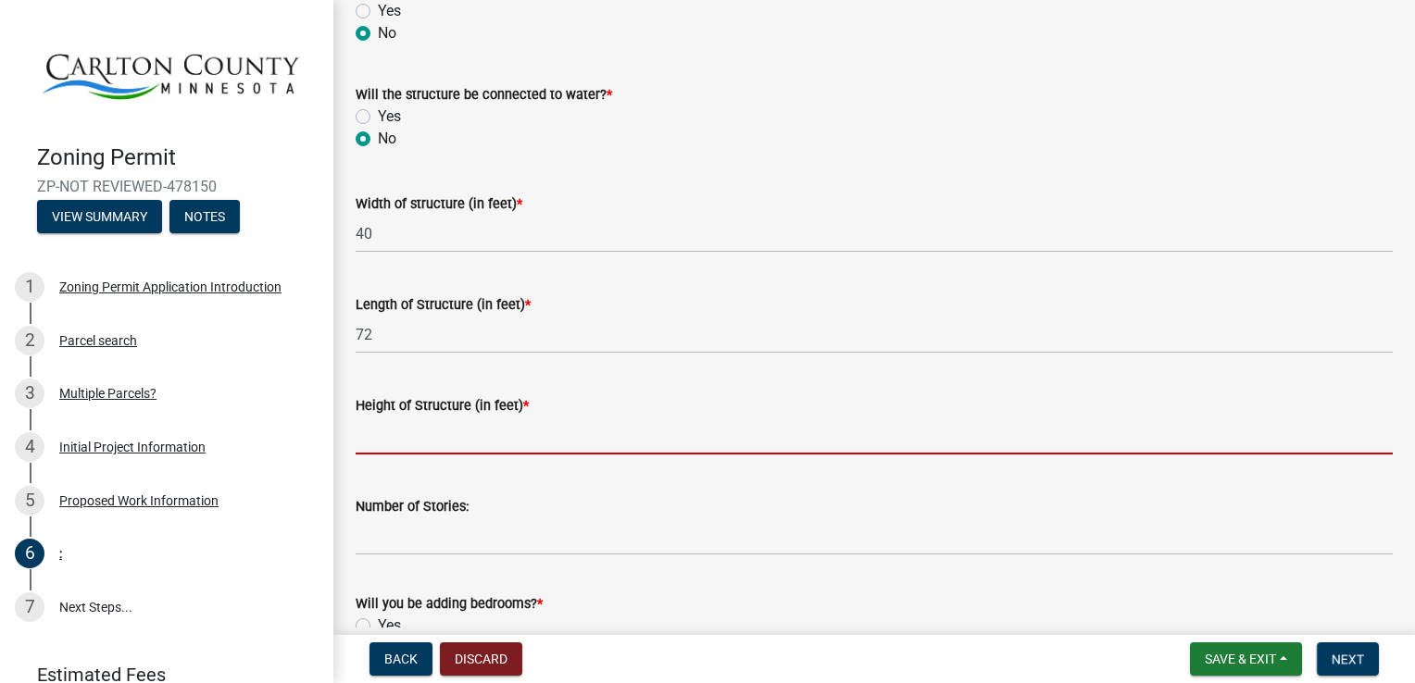
click at [357, 443] on input "Height of Structure (in feet) *" at bounding box center [874, 436] width 1037 height 38
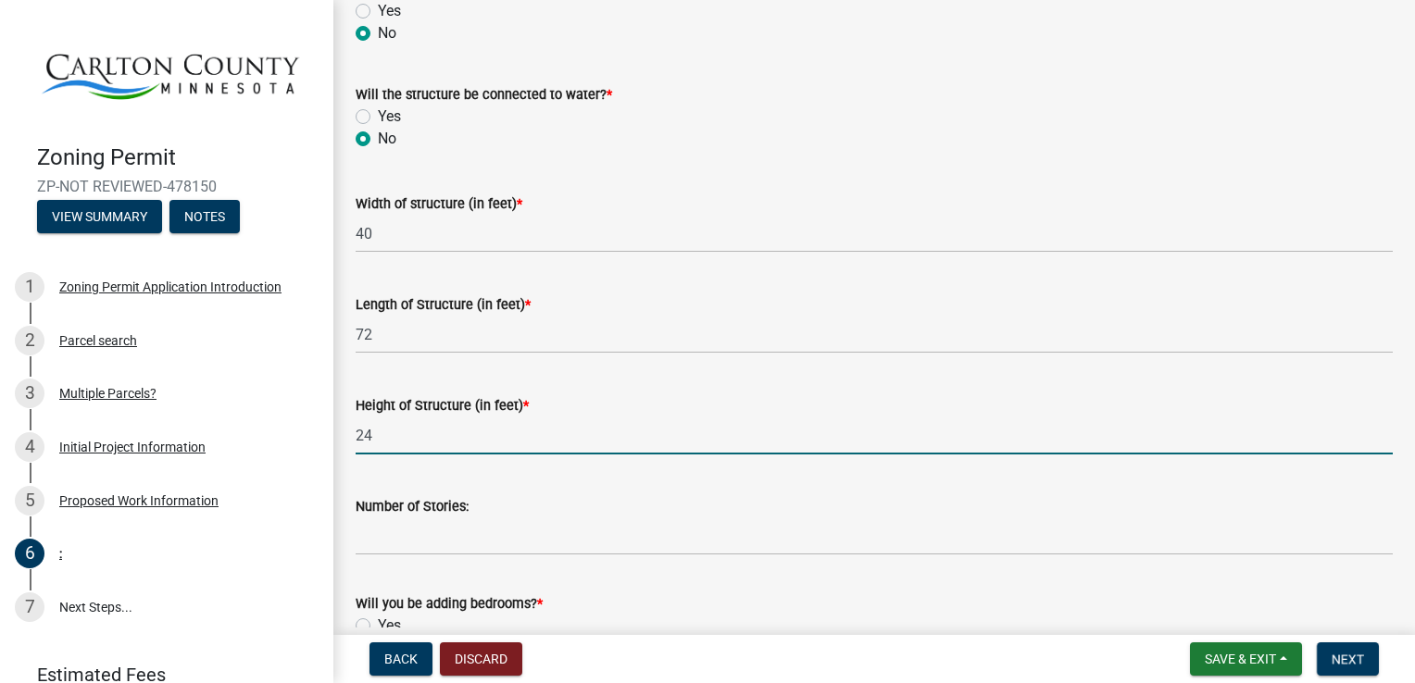
type input "24"
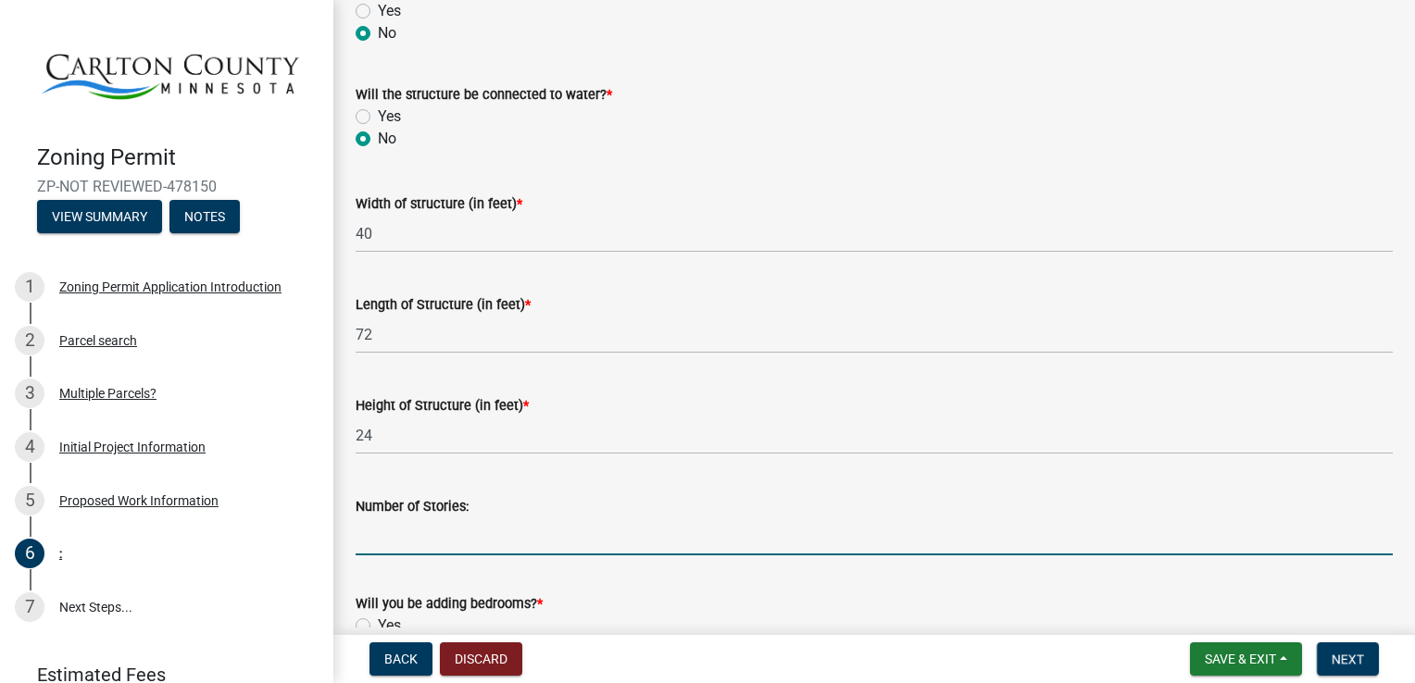
click at [370, 549] on input "Number of Stories:" at bounding box center [874, 537] width 1037 height 38
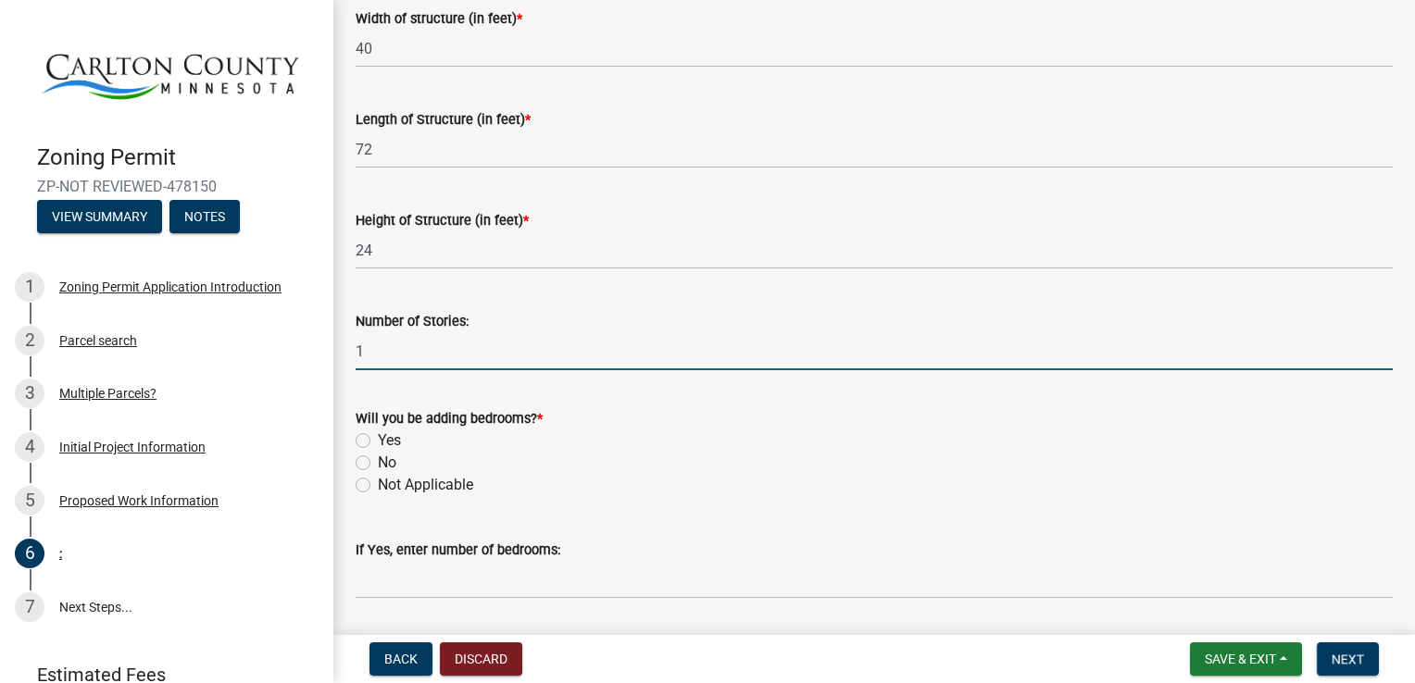
scroll to position [926, 0]
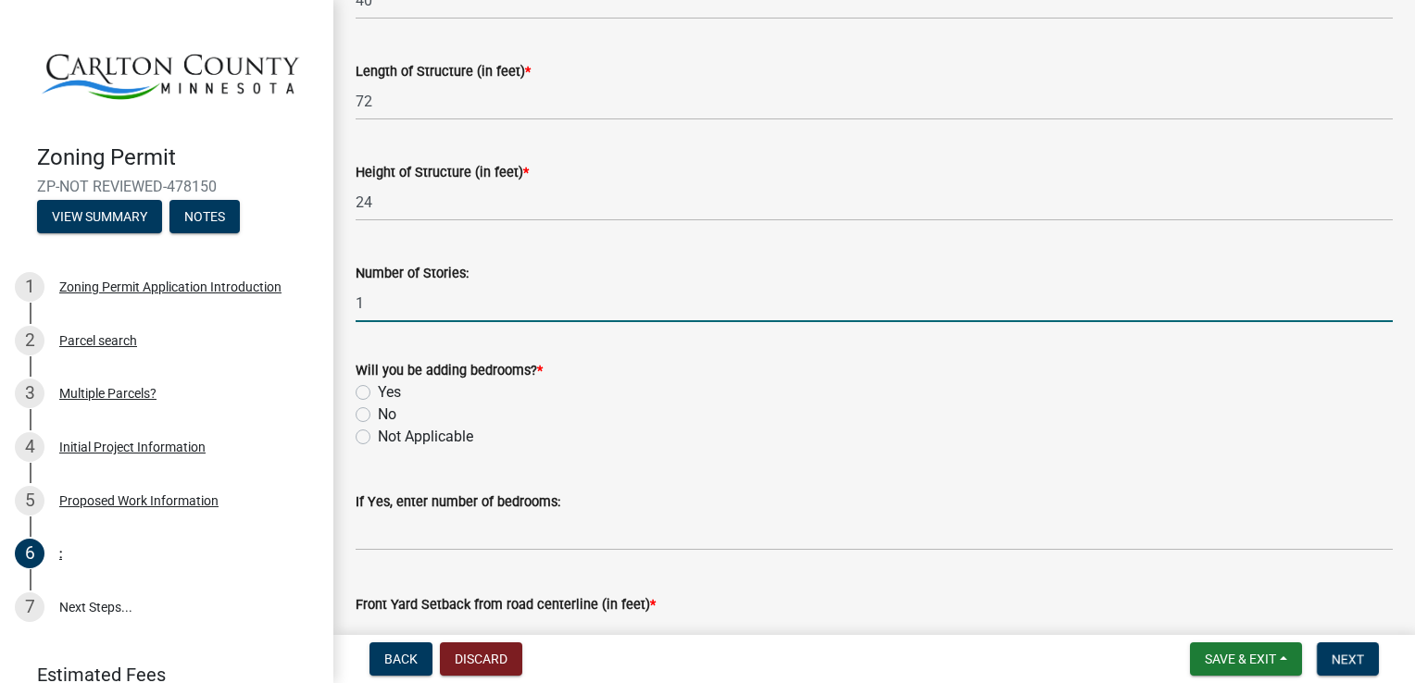
type input "1"
click at [378, 413] on label "No" at bounding box center [387, 415] width 19 height 22
click at [378, 413] on input "No" at bounding box center [384, 410] width 12 height 12
radio input "true"
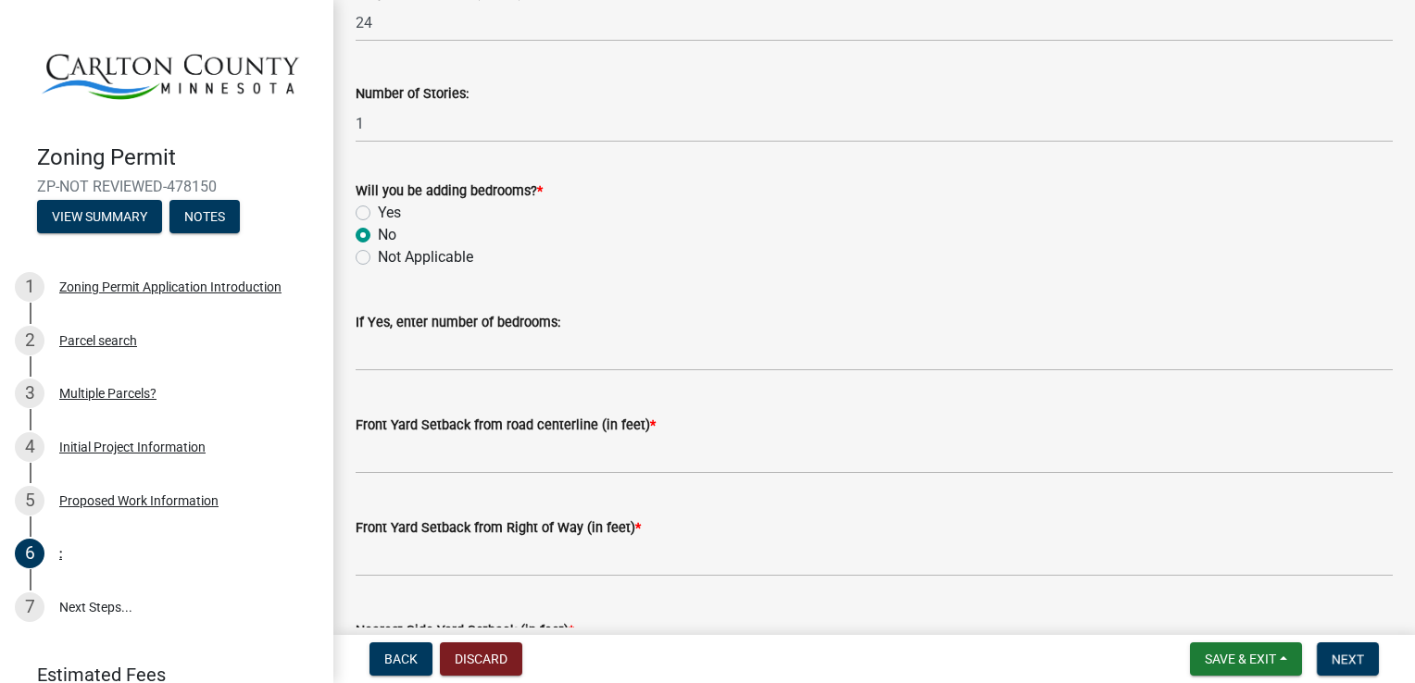
scroll to position [1108, 0]
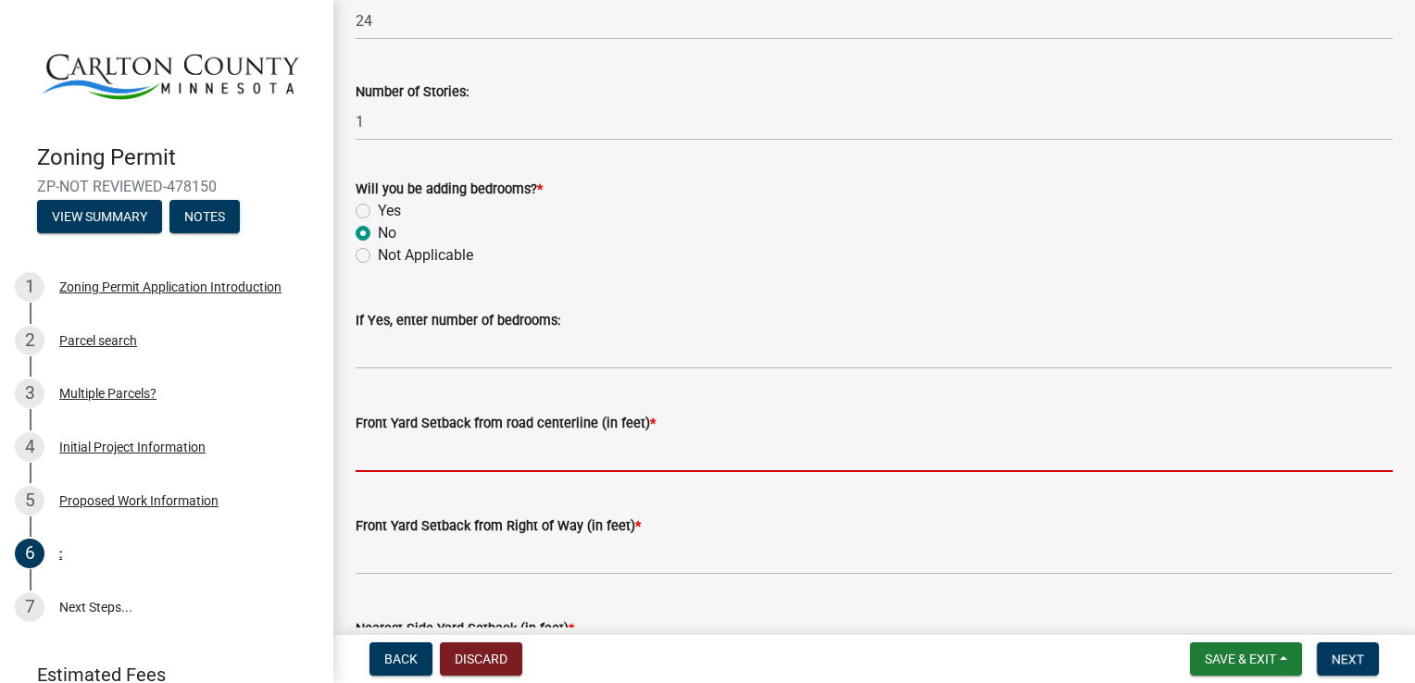
click at [374, 463] on input "text" at bounding box center [874, 453] width 1037 height 38
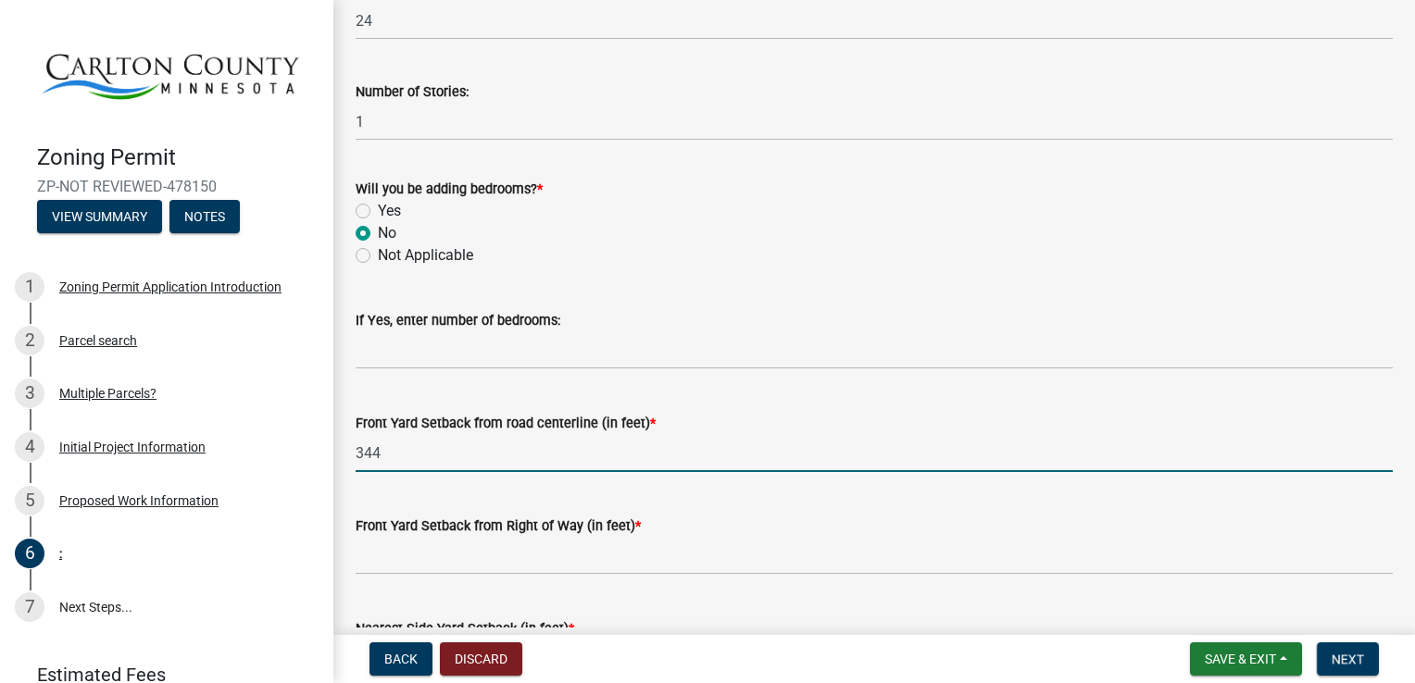
type input "344"
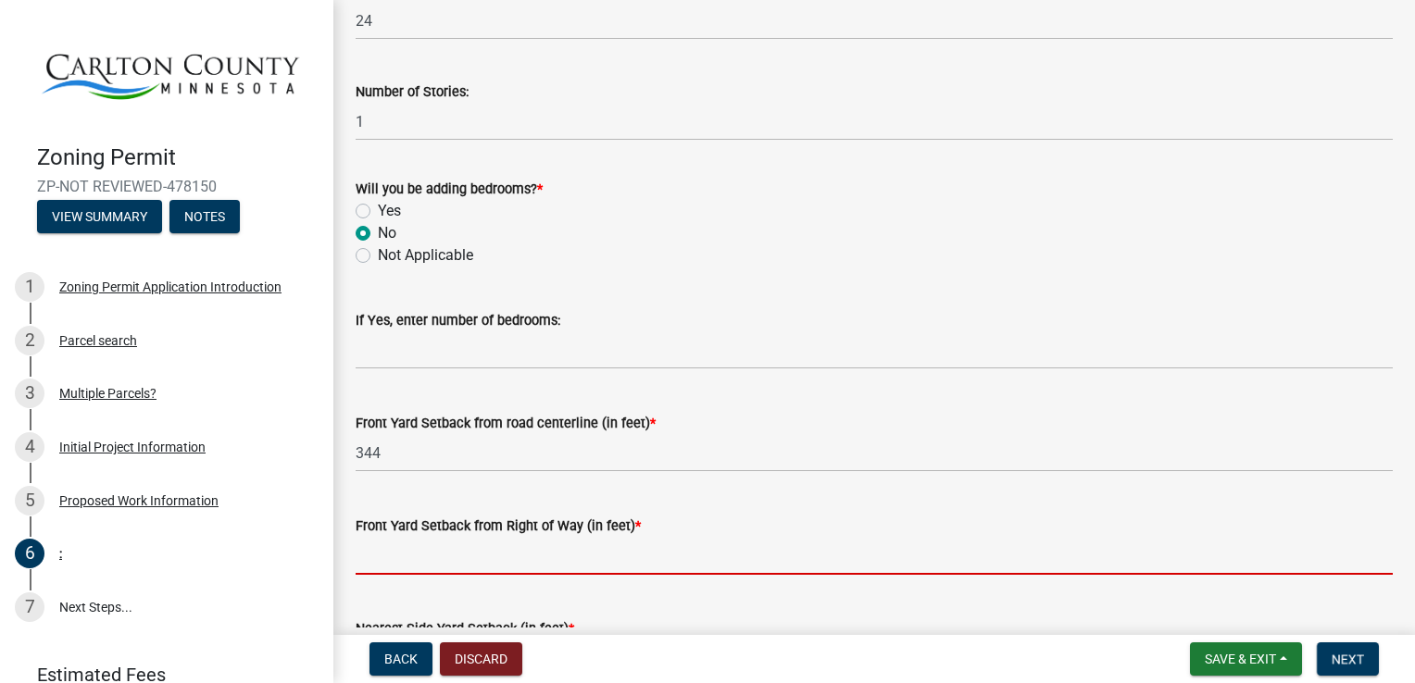
click at [366, 565] on input "text" at bounding box center [874, 556] width 1037 height 38
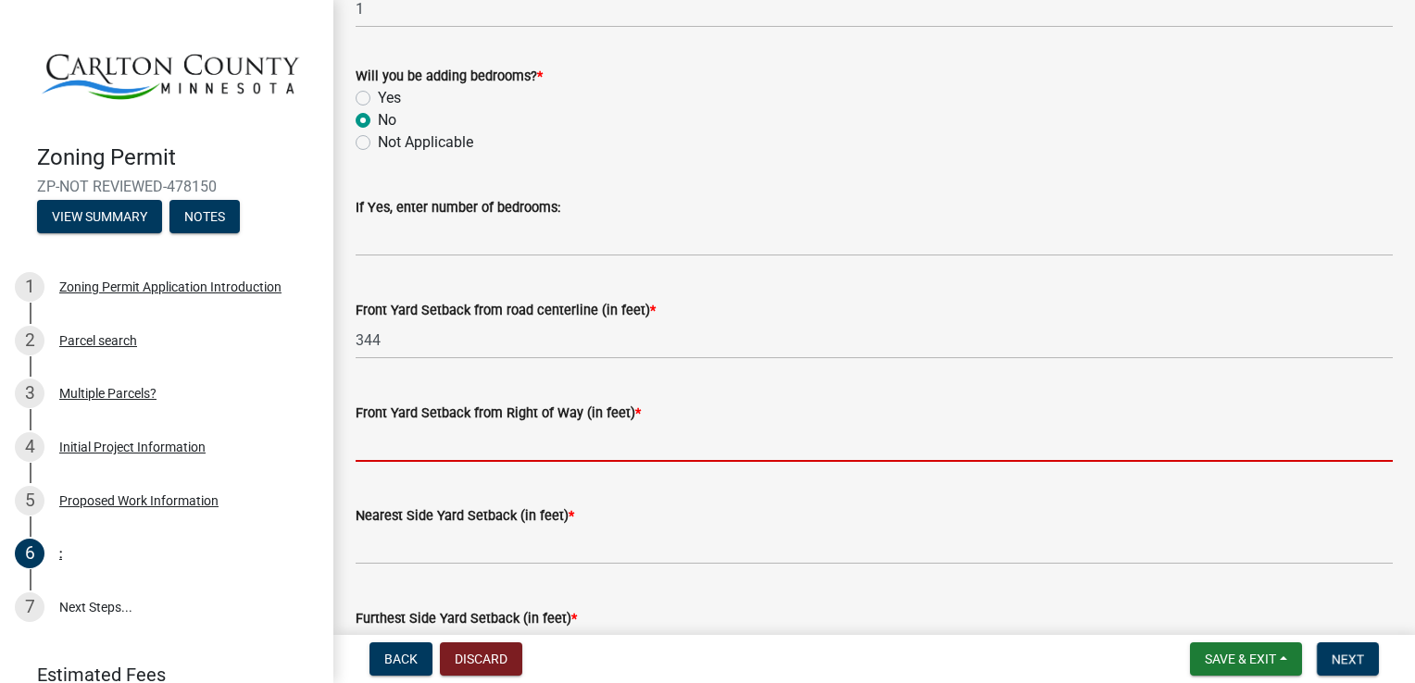
scroll to position [1252, 0]
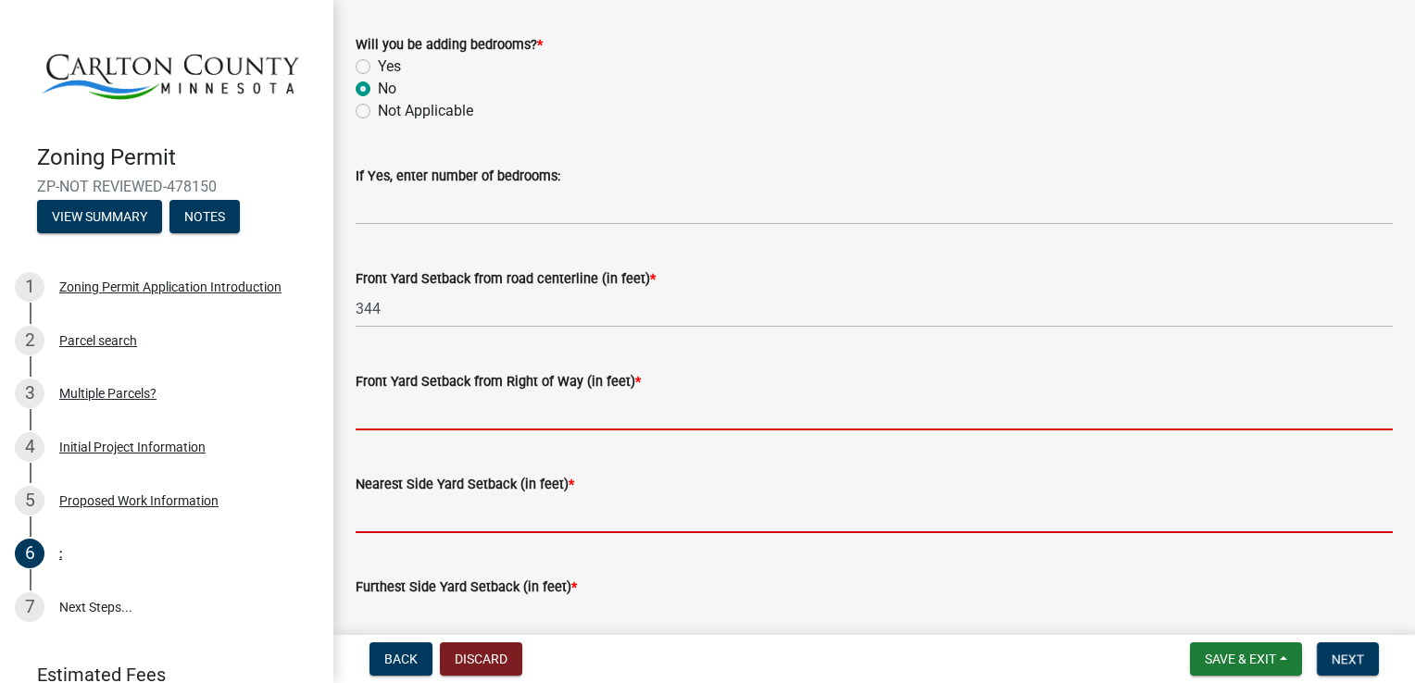
click at [358, 520] on form "Nearest Side Yard Setback (in feet) *" at bounding box center [874, 503] width 1037 height 60
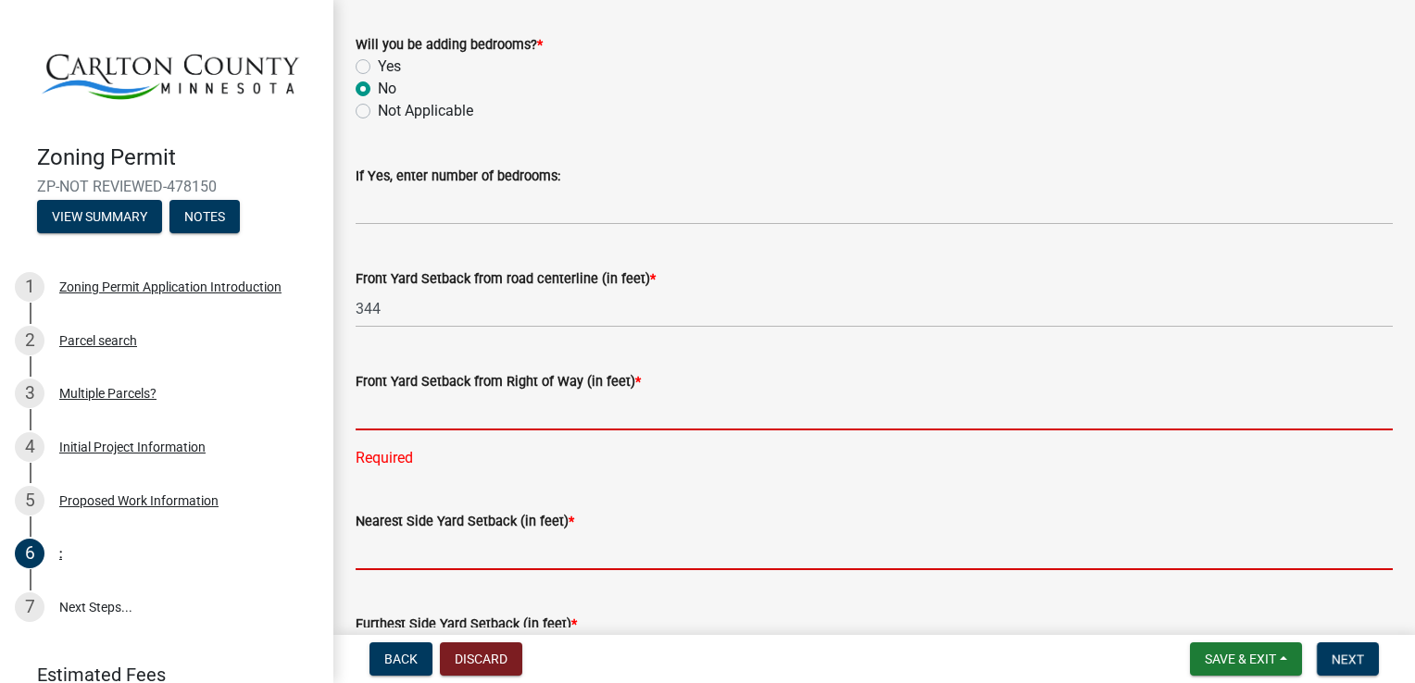
click at [362, 420] on input "text" at bounding box center [874, 412] width 1037 height 38
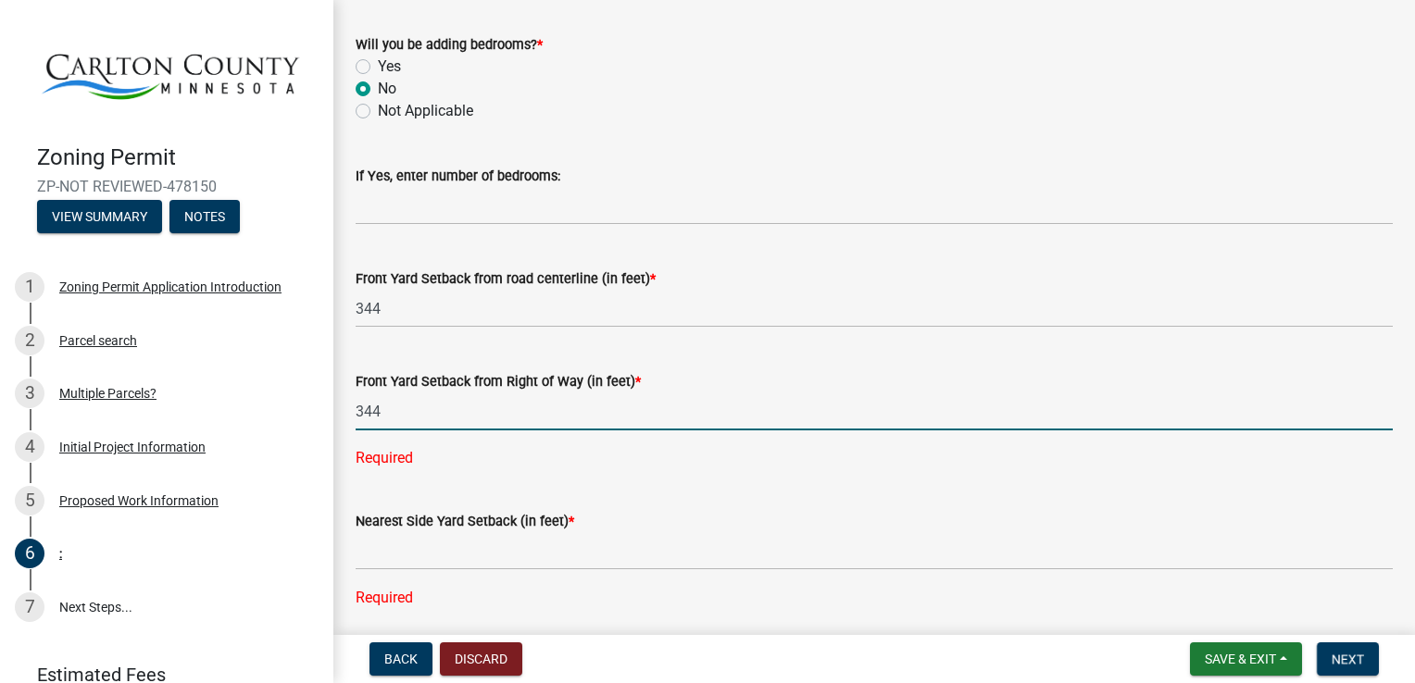
type input "344"
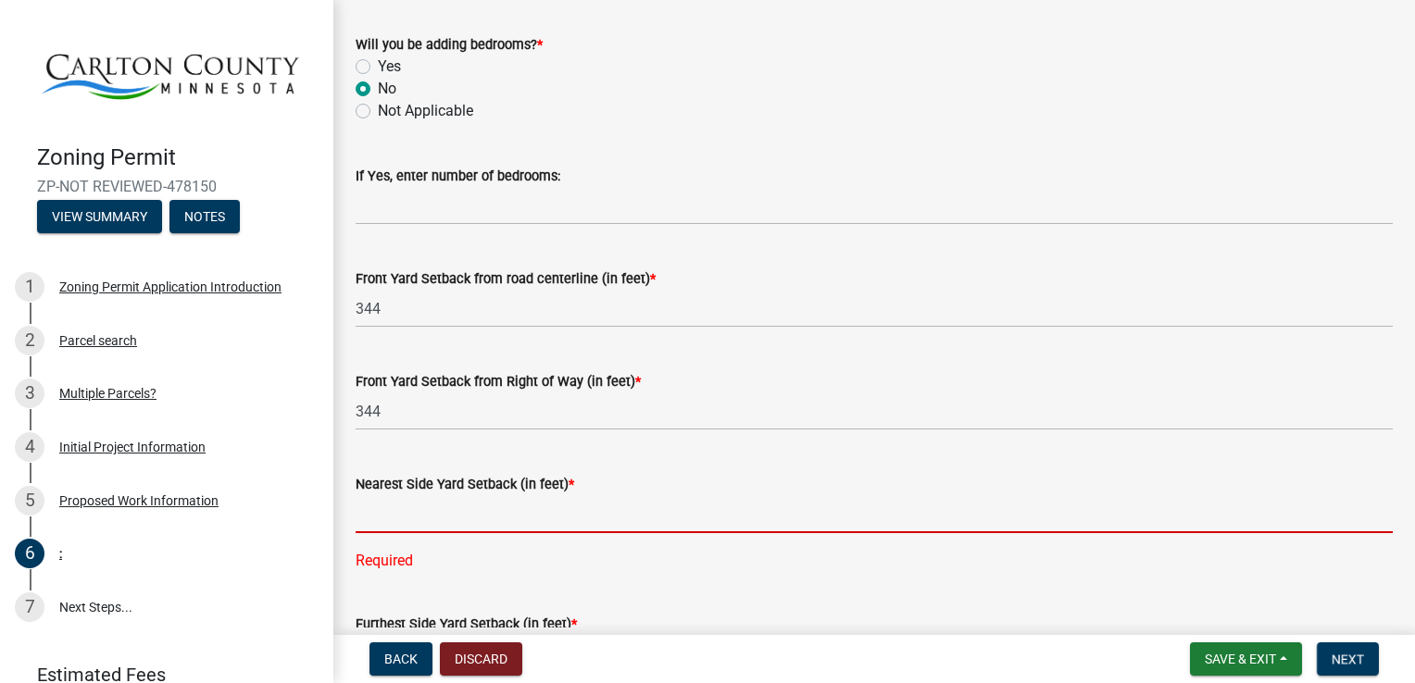
click at [359, 568] on div "Nearest Side Yard Setback (in feet) * Required" at bounding box center [874, 509] width 1037 height 125
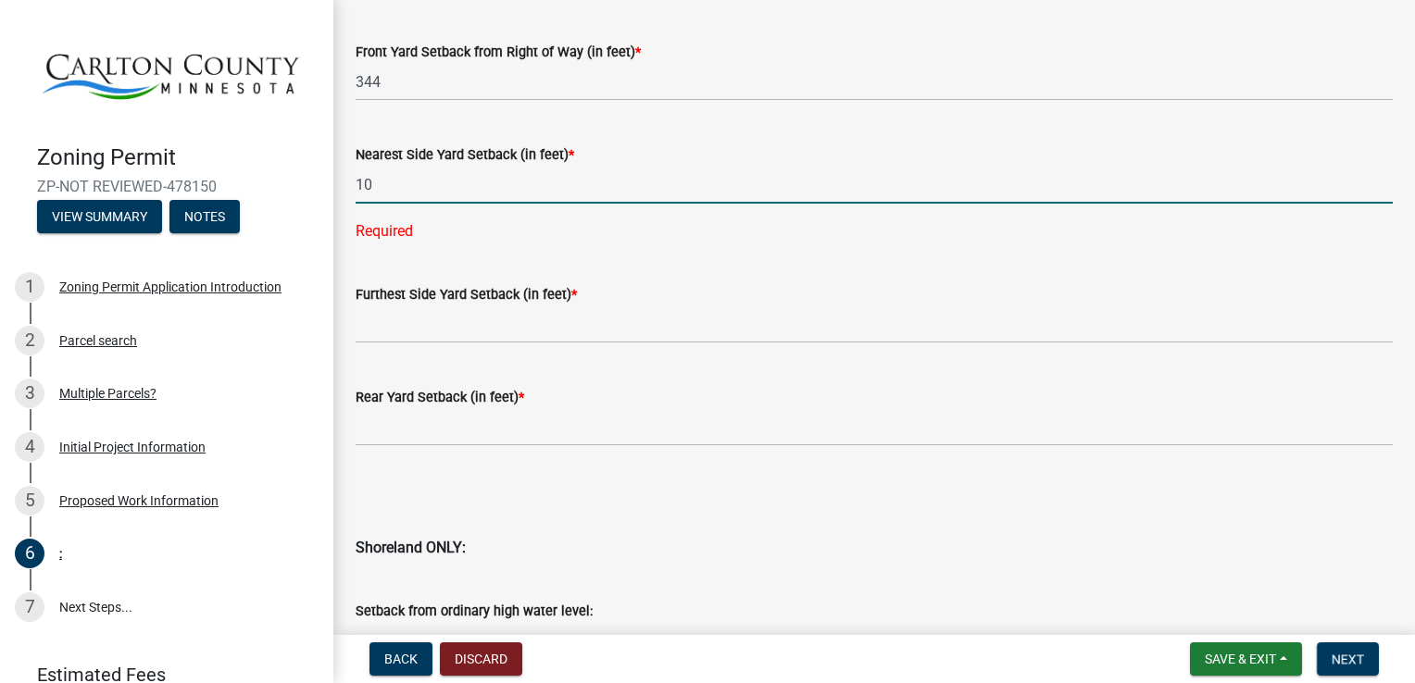
scroll to position [1574, 0]
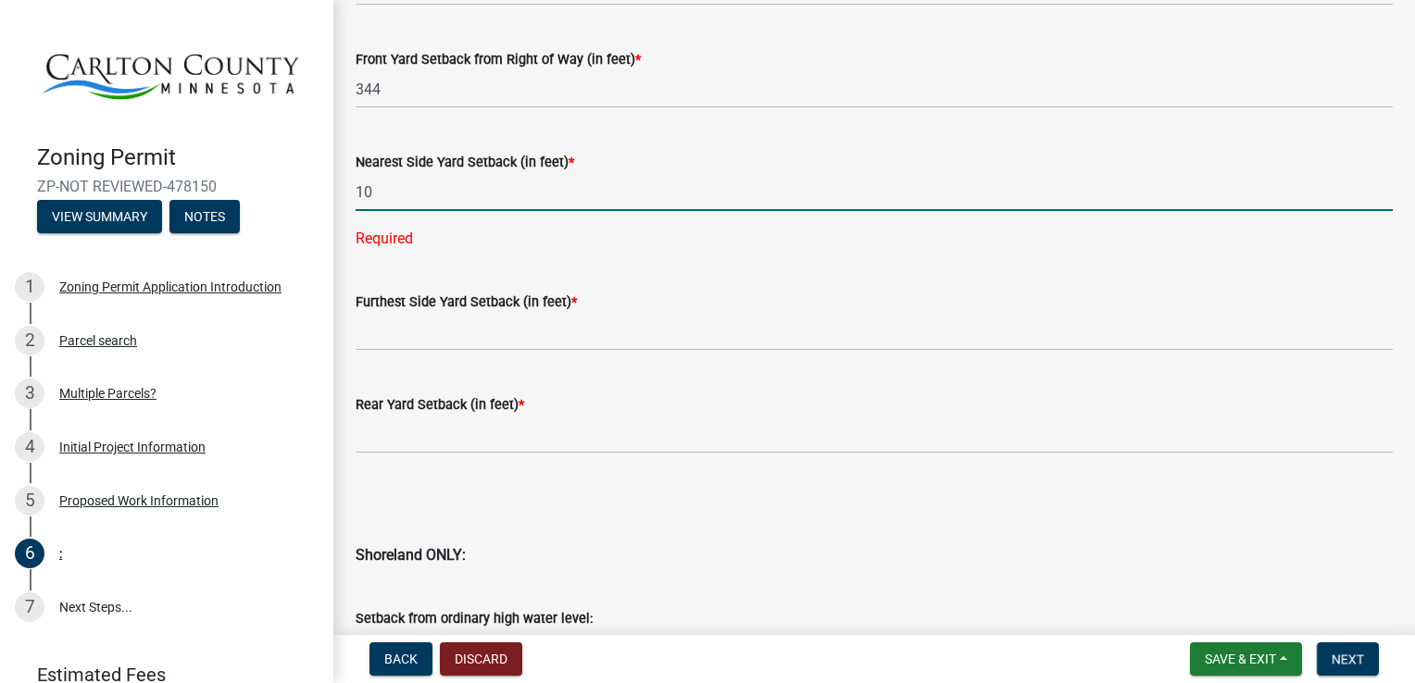
type input "10"
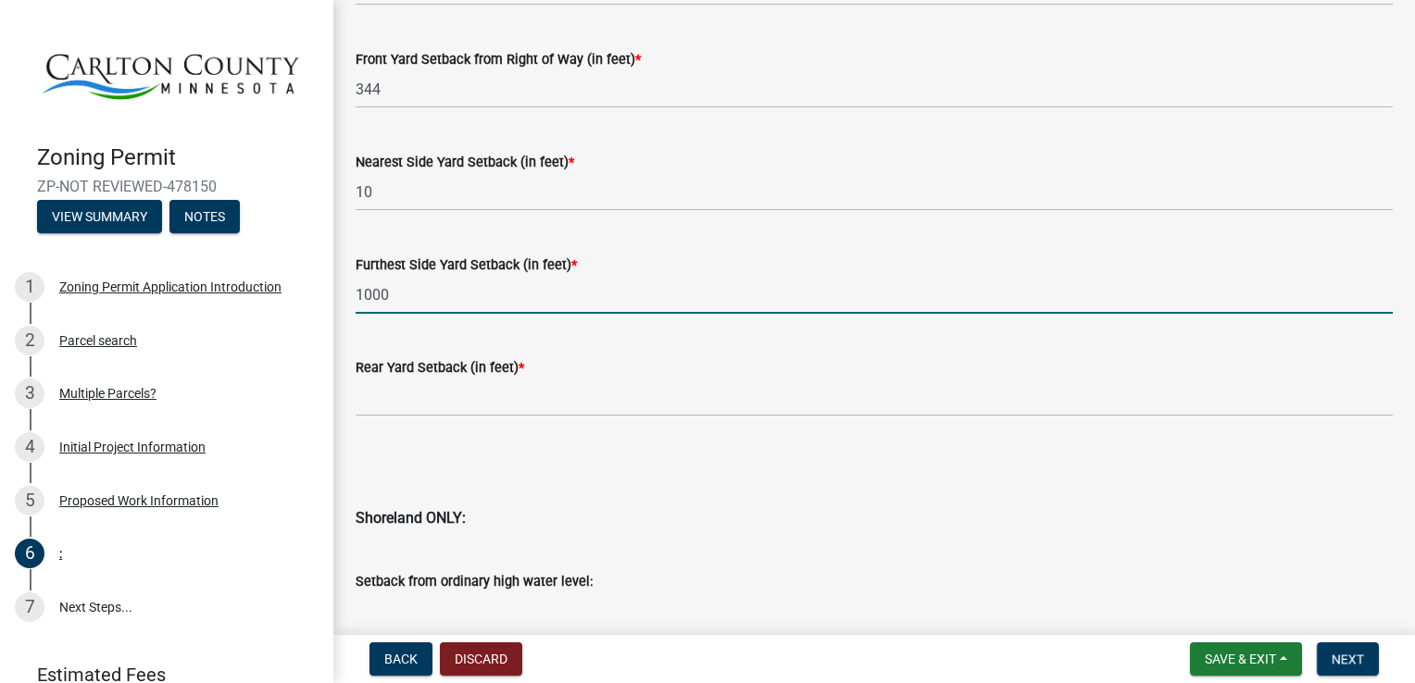
type input "1000"
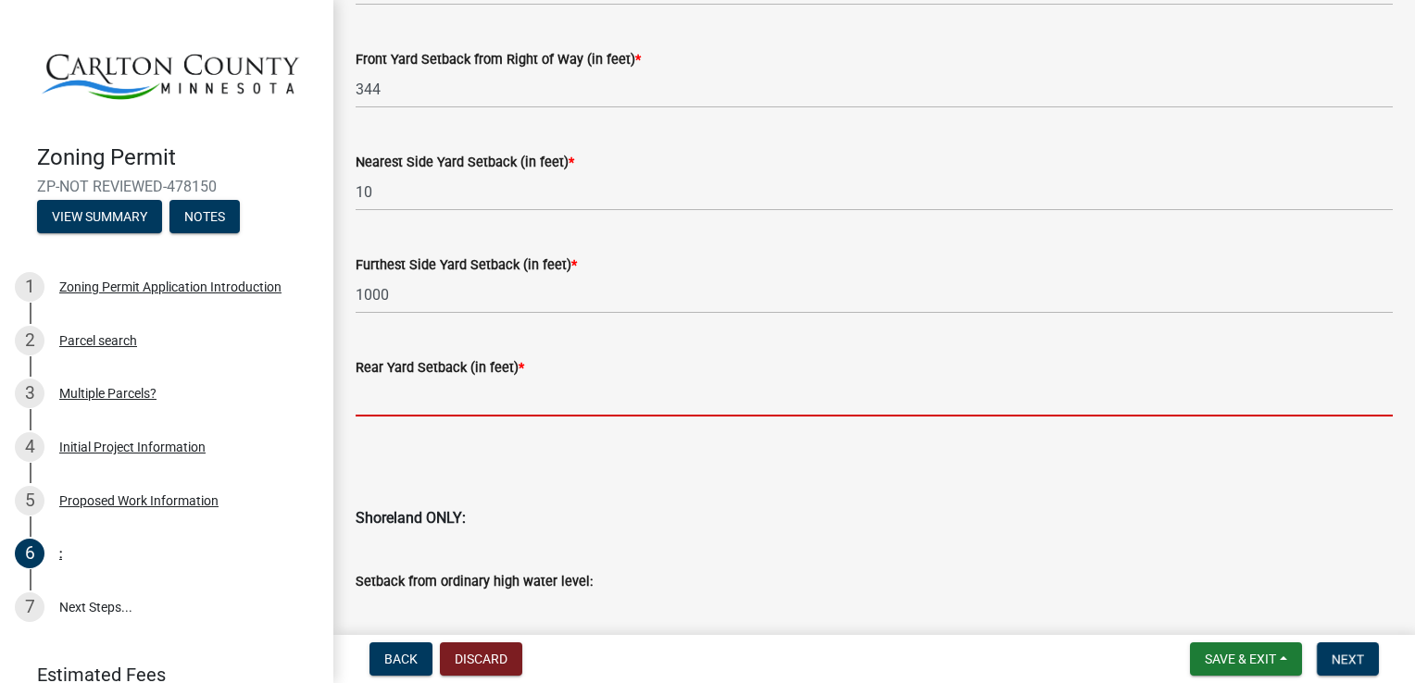
click at [358, 409] on input "text" at bounding box center [874, 398] width 1037 height 38
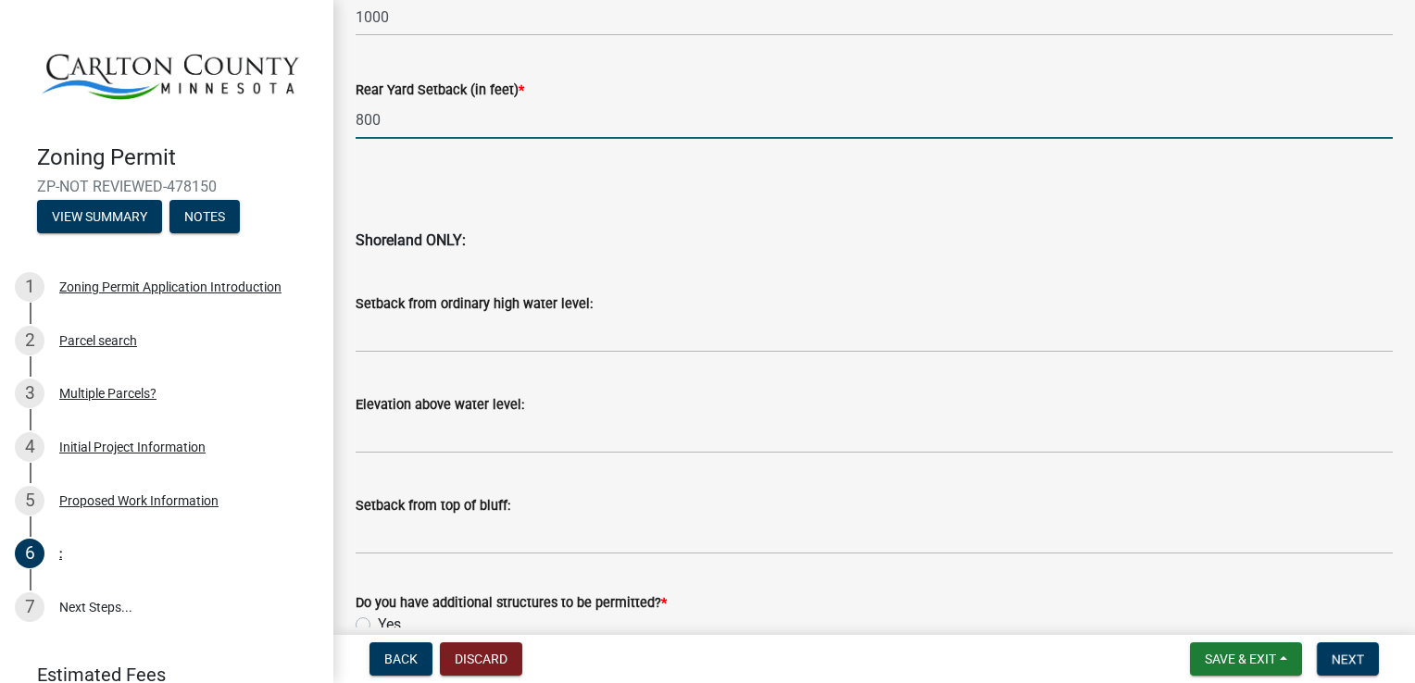
scroll to position [1971, 0]
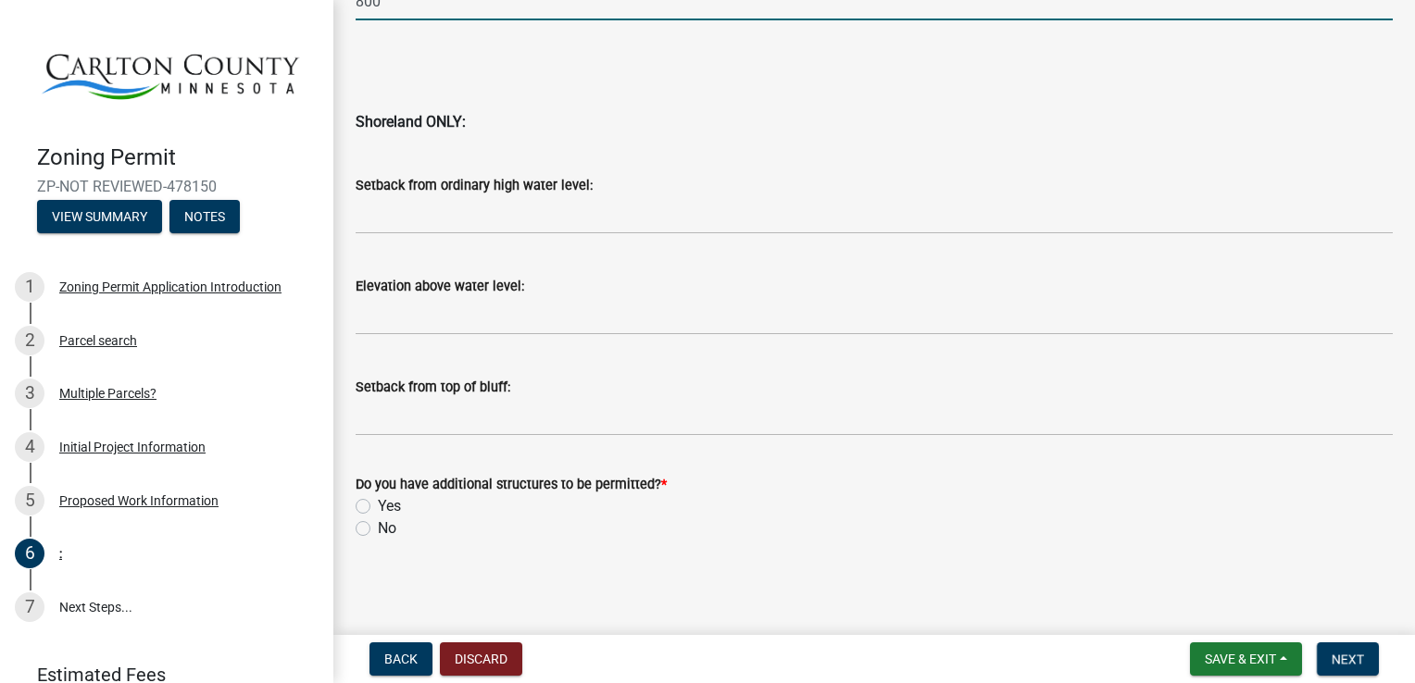
type input "800"
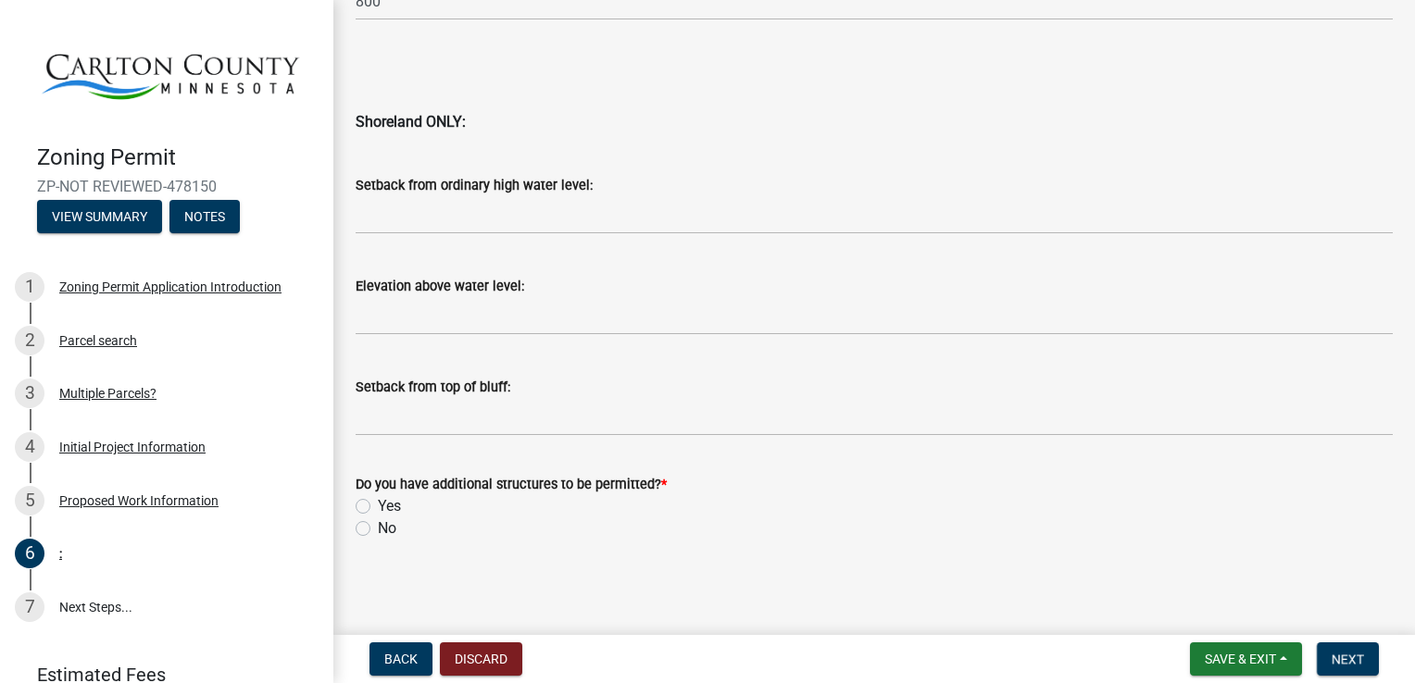
click at [378, 525] on label "No" at bounding box center [387, 529] width 19 height 22
click at [378, 525] on input "No" at bounding box center [384, 524] width 12 height 12
radio input "true"
click at [1340, 667] on button "Next" at bounding box center [1348, 659] width 62 height 33
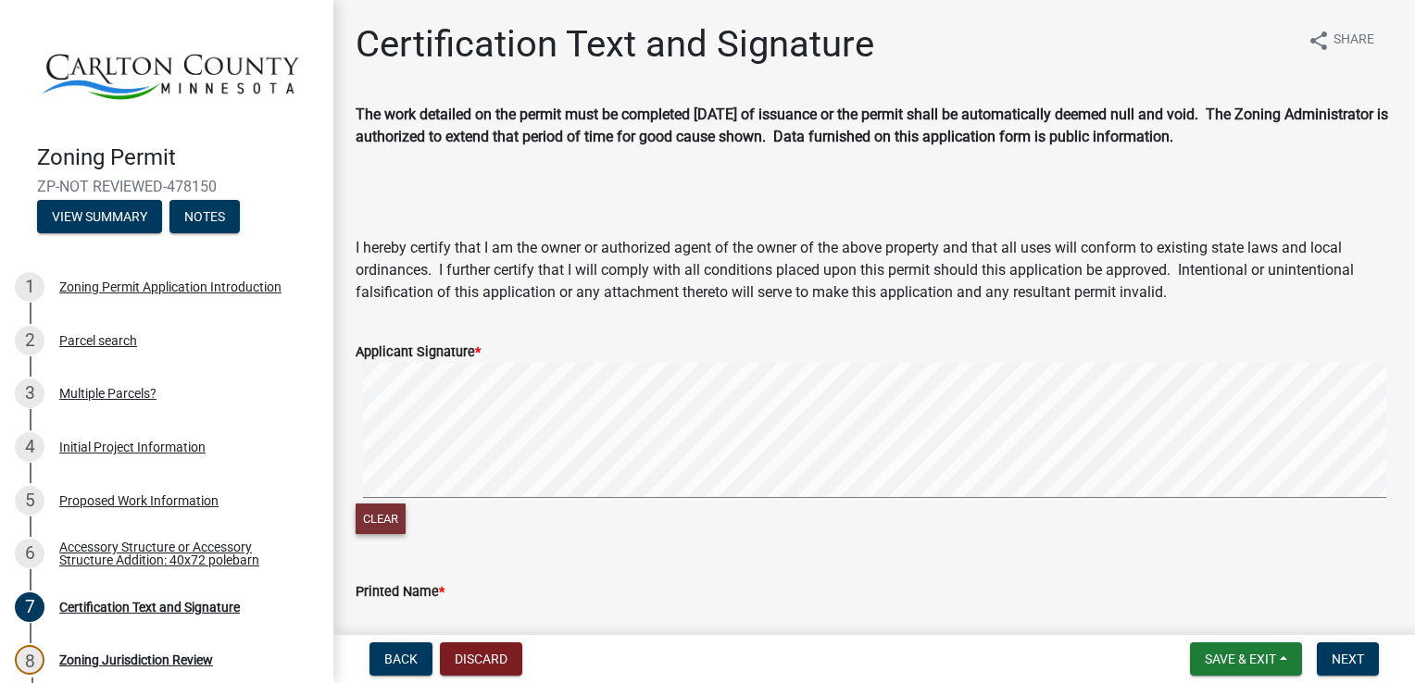
click at [378, 517] on button "Clear" at bounding box center [381, 519] width 50 height 31
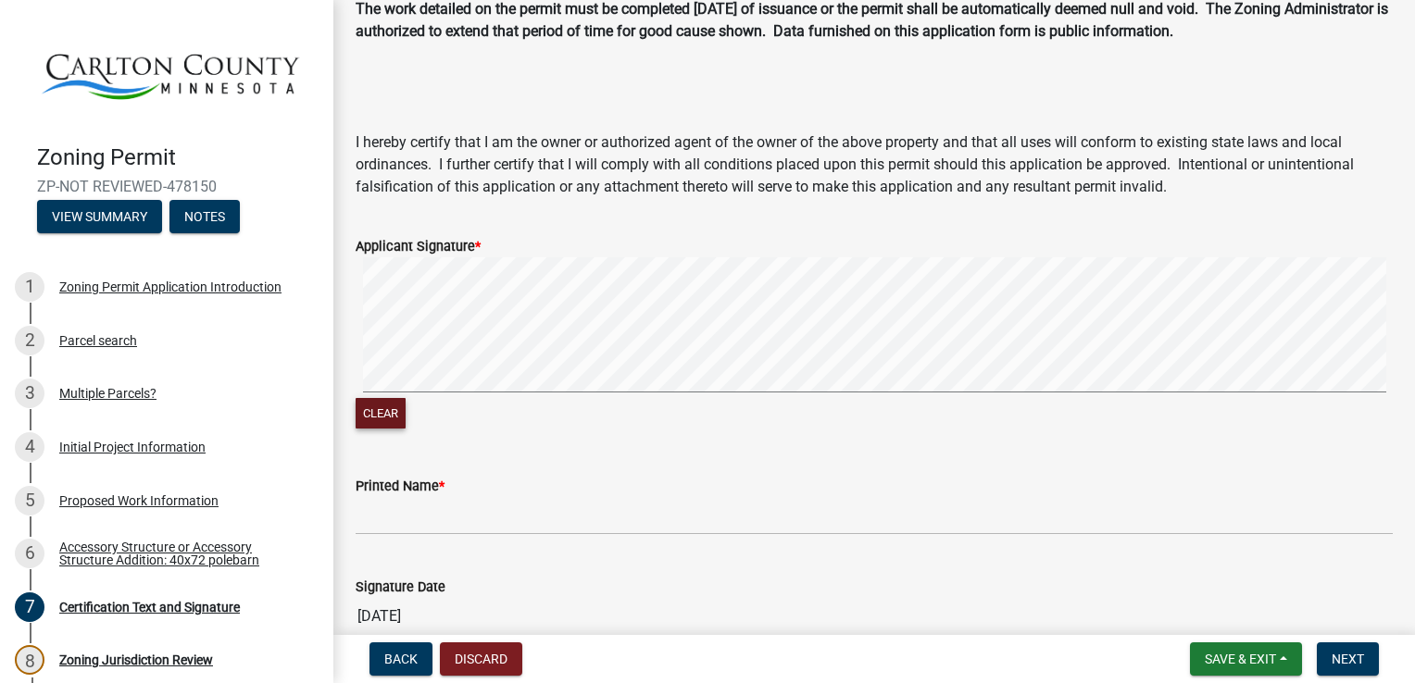
scroll to position [105, 0]
click at [374, 406] on button "Clear" at bounding box center [381, 414] width 50 height 31
click at [378, 416] on button "Clear" at bounding box center [381, 414] width 50 height 31
click at [379, 407] on button "Clear" at bounding box center [381, 414] width 50 height 31
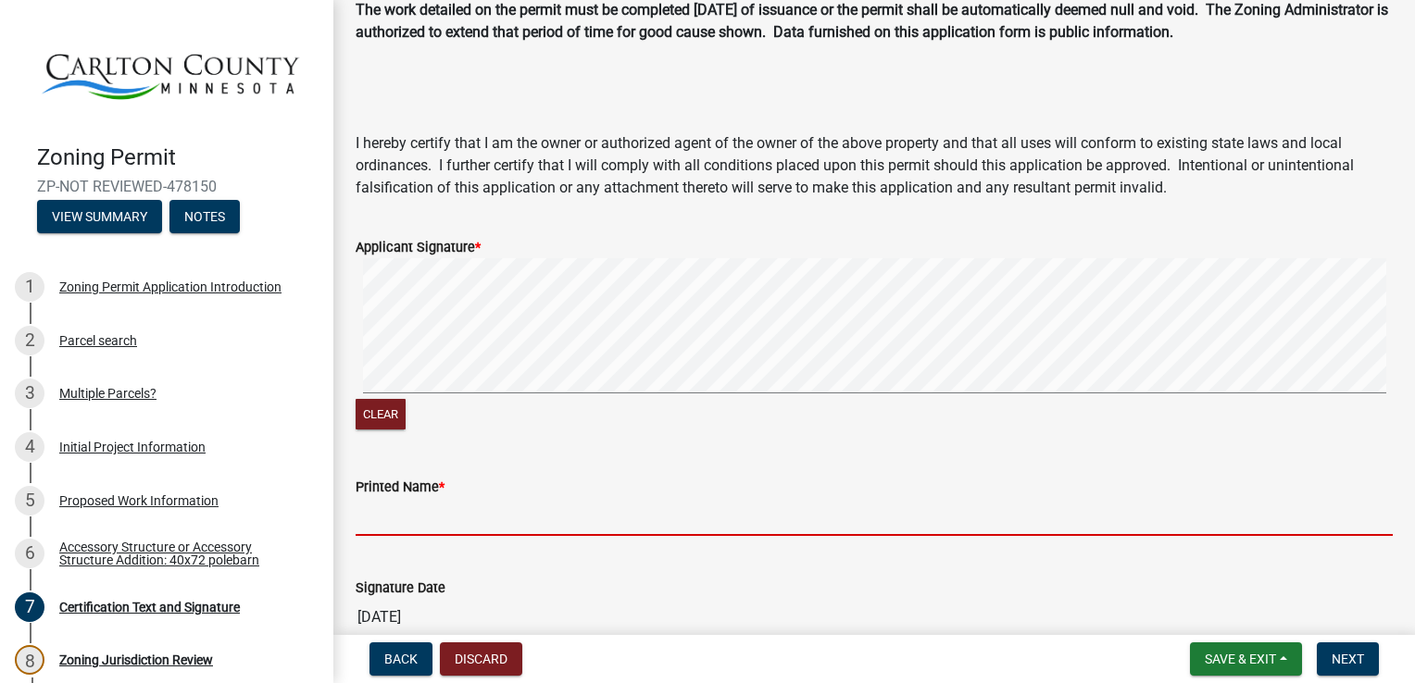
click at [368, 525] on input "Printed Name *" at bounding box center [874, 517] width 1037 height 38
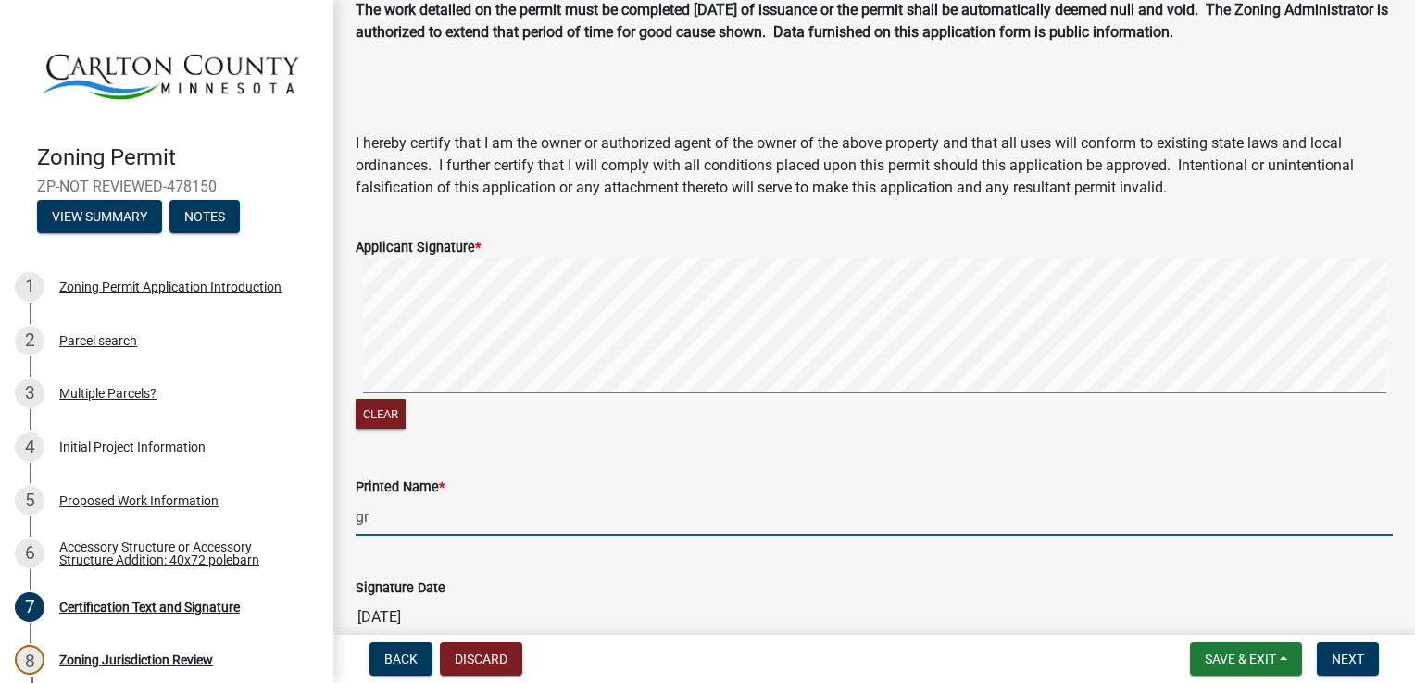
type input "g"
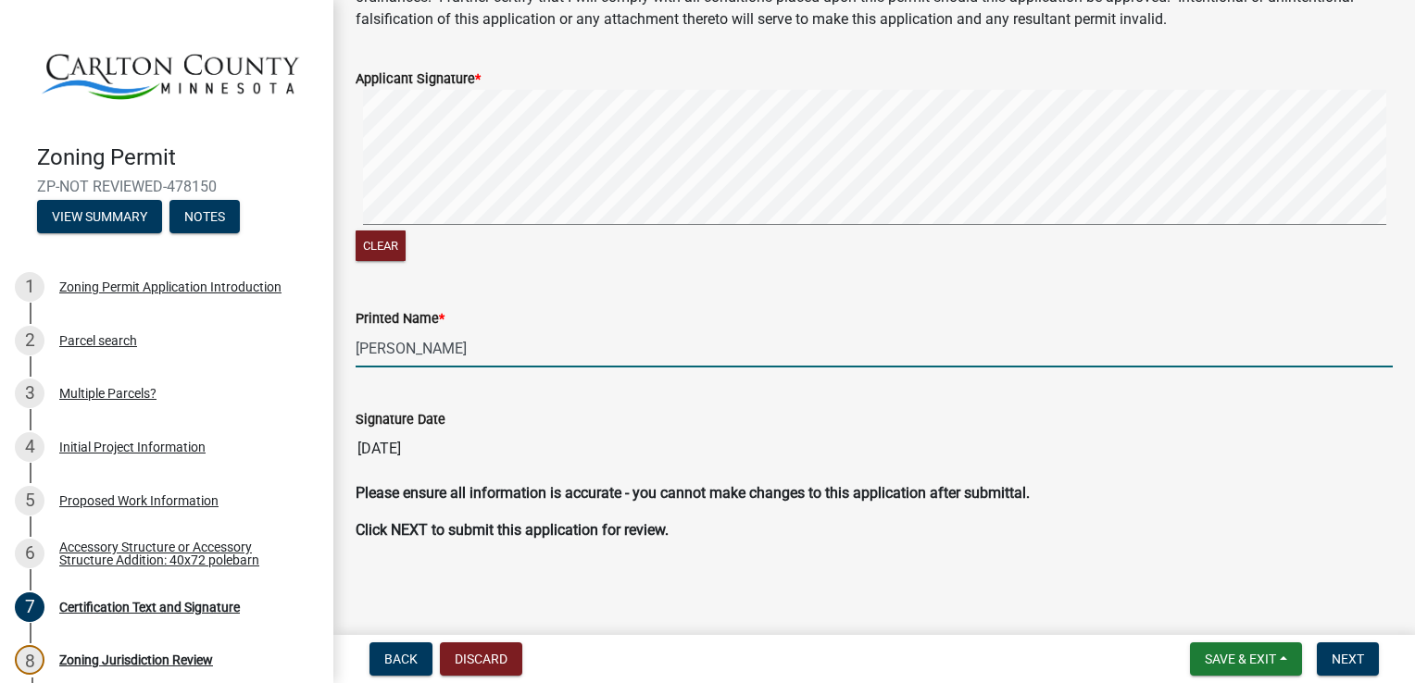
type input "[PERSON_NAME]"
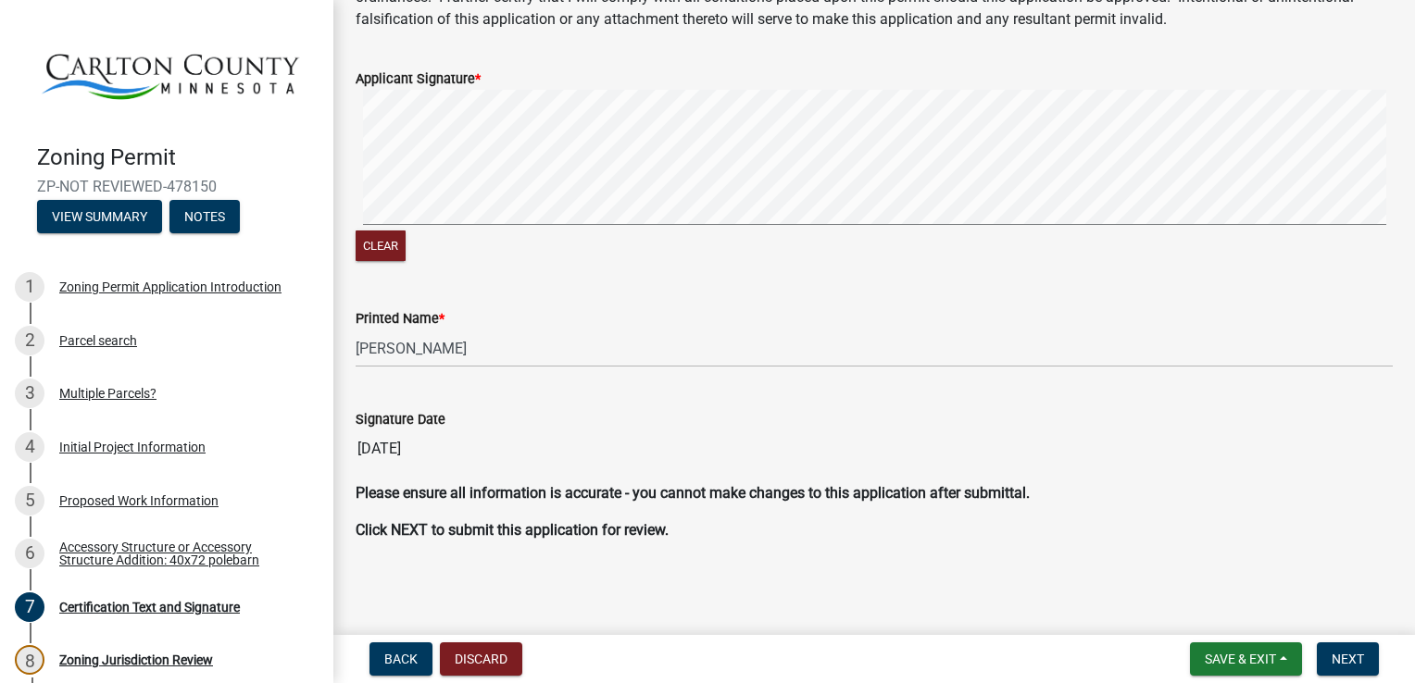
click at [478, 80] on span "*" at bounding box center [478, 79] width 6 height 16
click at [375, 241] on button "Clear" at bounding box center [381, 246] width 50 height 31
click at [390, 244] on button "Clear" at bounding box center [381, 246] width 50 height 31
click at [391, 237] on button "Clear" at bounding box center [381, 246] width 50 height 31
click at [396, 243] on button "Clear" at bounding box center [381, 246] width 50 height 31
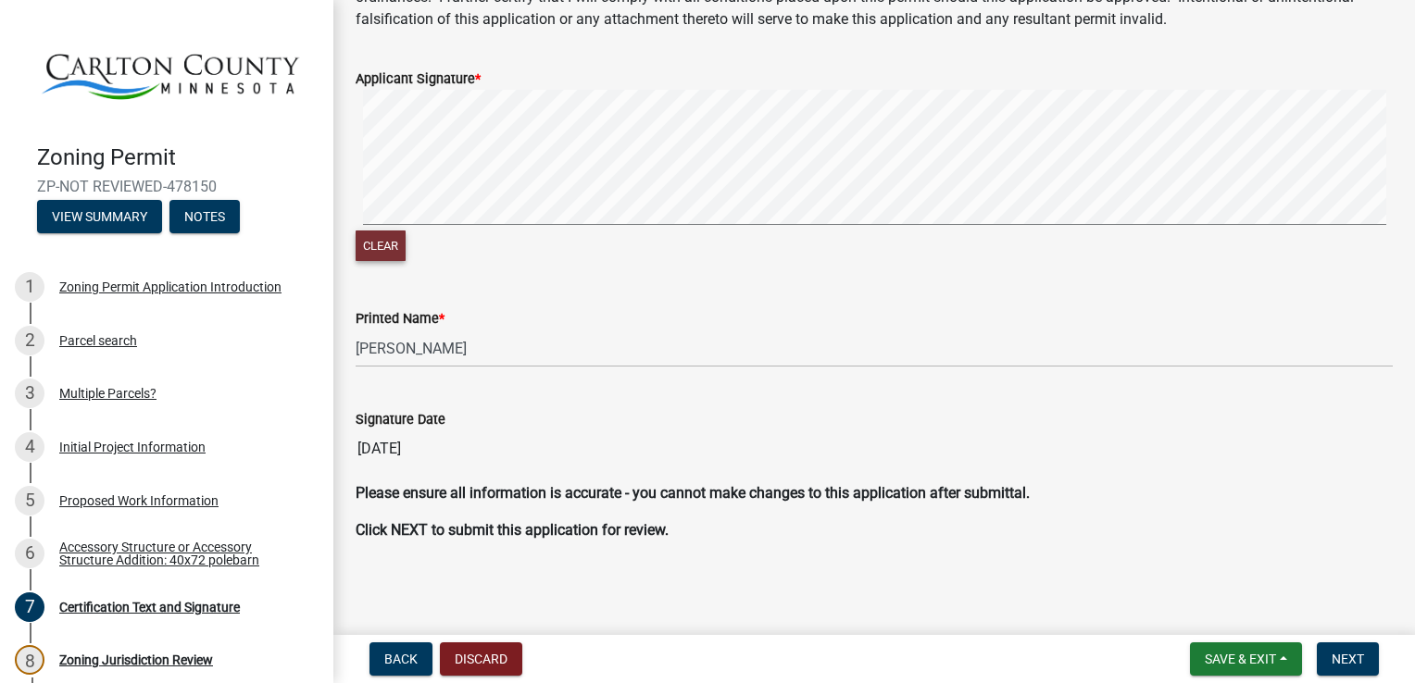
click at [382, 253] on button "Clear" at bounding box center [381, 246] width 50 height 31
click at [373, 243] on button "Clear" at bounding box center [381, 246] width 50 height 31
click at [373, 239] on button "Clear" at bounding box center [381, 246] width 50 height 31
click at [1345, 658] on span "Next" at bounding box center [1348, 659] width 32 height 15
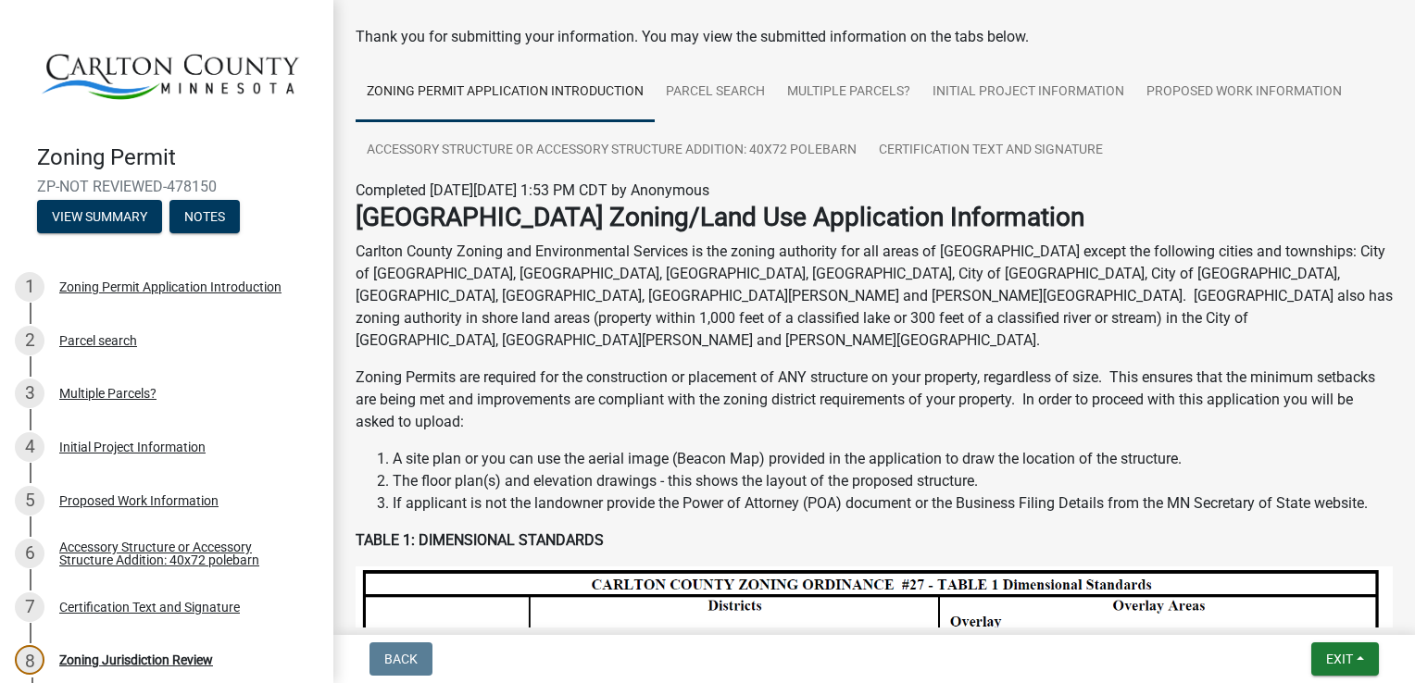
scroll to position [0, 0]
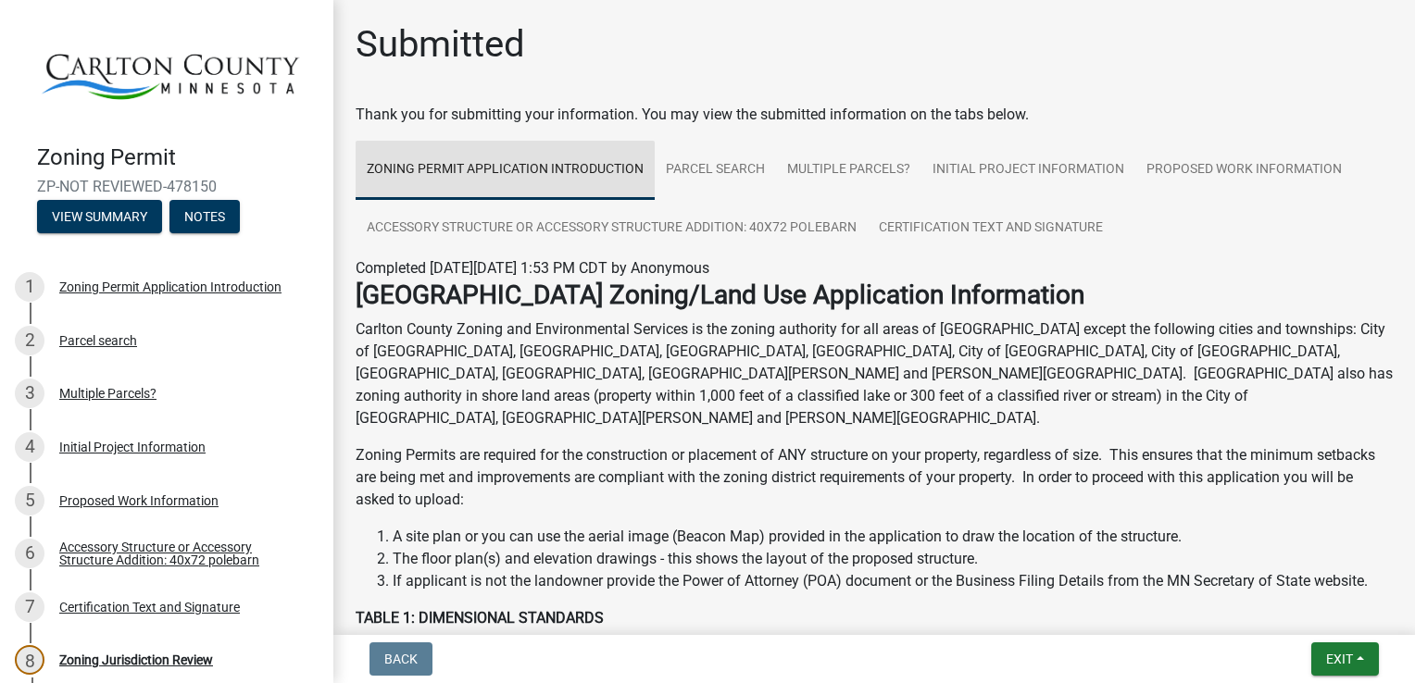
click at [608, 169] on link "Zoning Permit Application Introduction" at bounding box center [505, 170] width 299 height 59
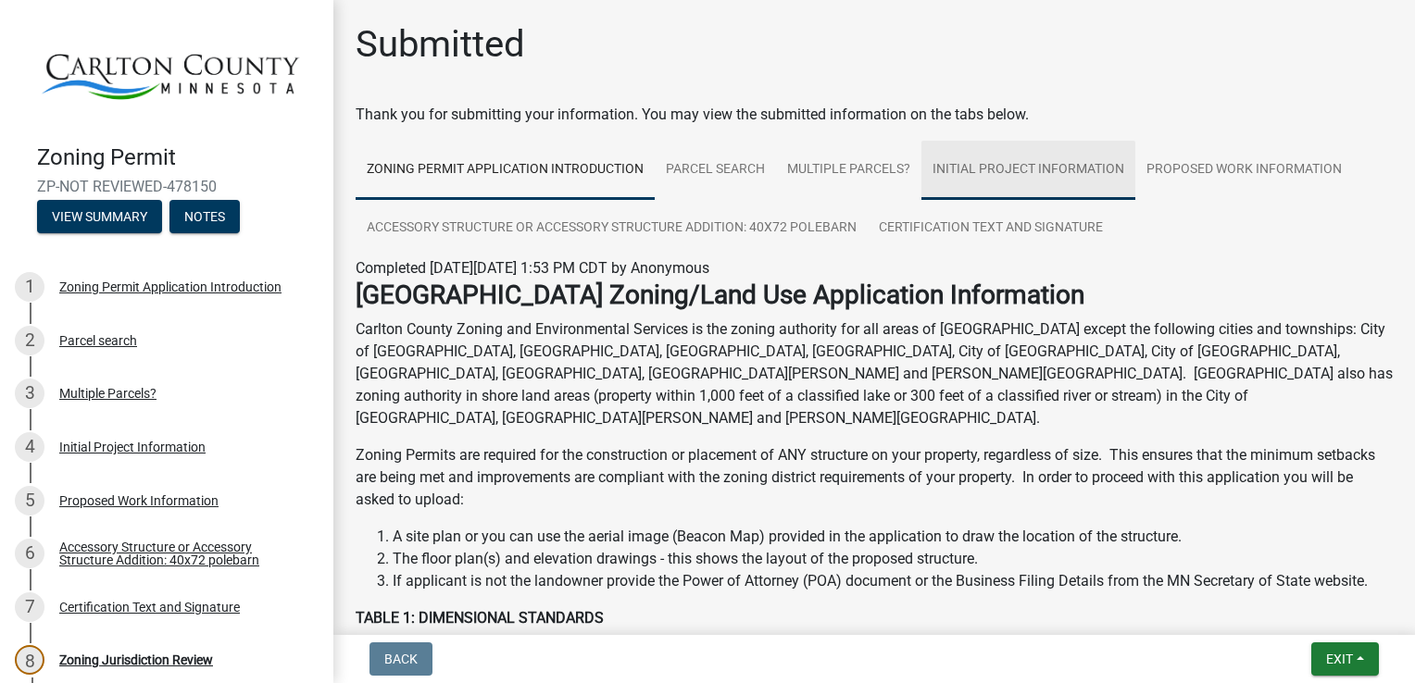
click at [991, 165] on link "Initial Project Information" at bounding box center [1028, 170] width 214 height 59
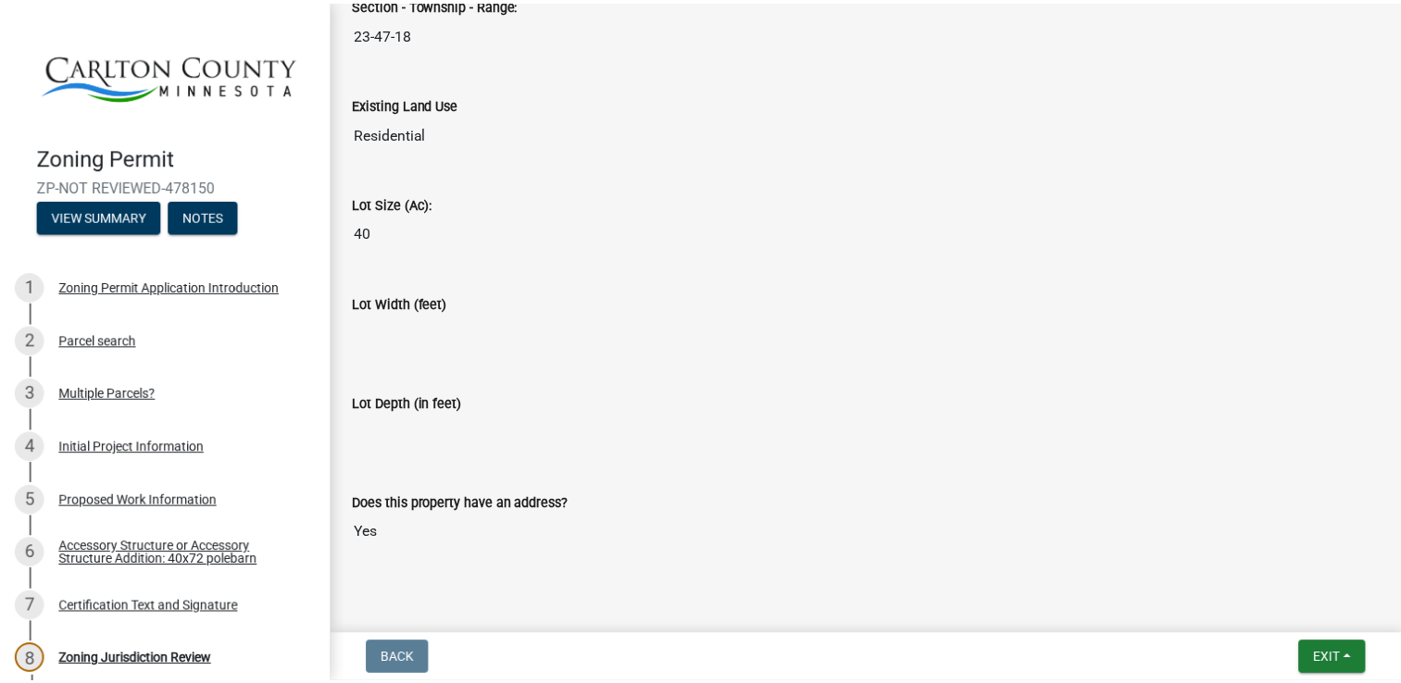
scroll to position [2570, 0]
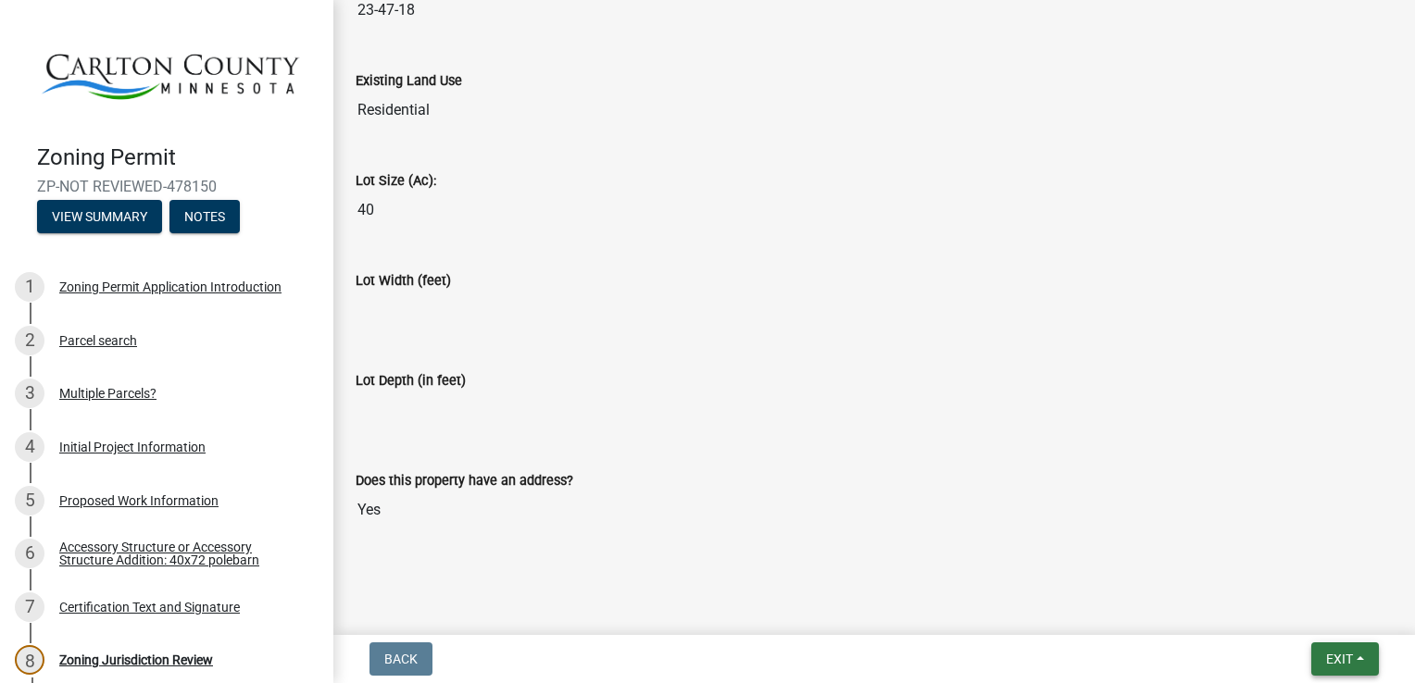
click at [1330, 658] on span "Exit" at bounding box center [1339, 659] width 27 height 15
click at [1271, 613] on button "Save & Exit" at bounding box center [1306, 611] width 148 height 44
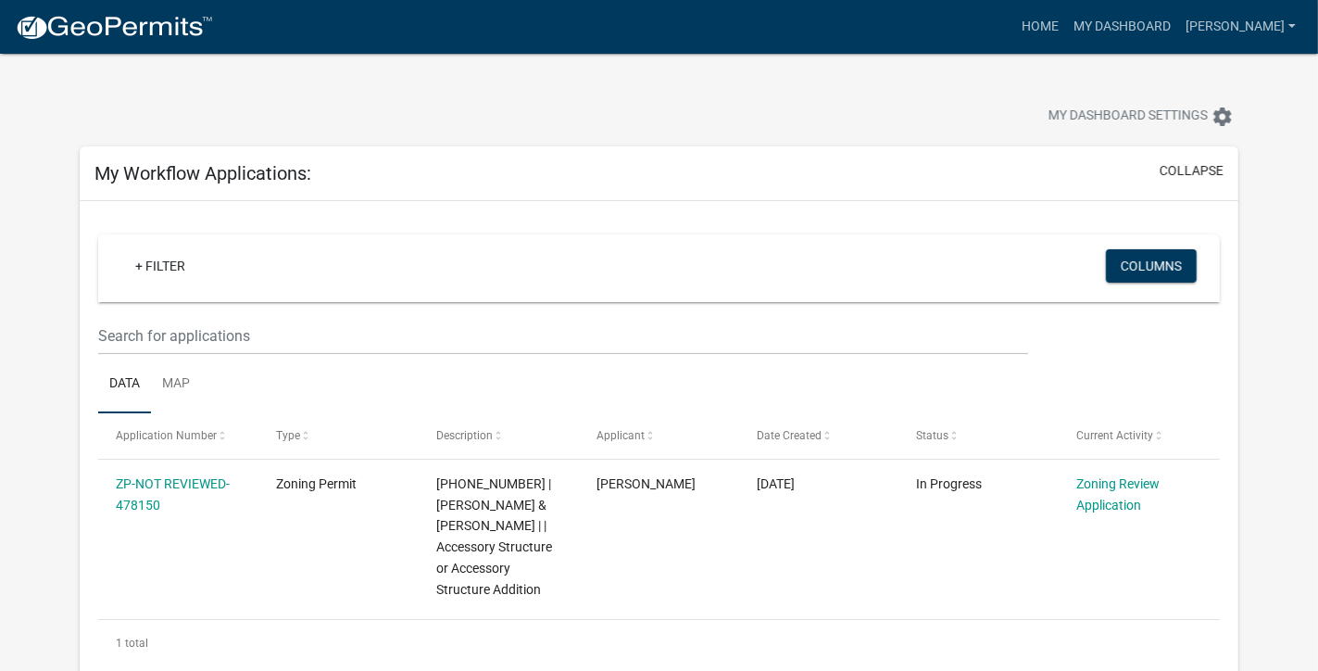
click at [1228, 67] on div "My Dashboard Settings settings" at bounding box center [659, 96] width 1186 height 85
